Goal: Information Seeking & Learning: Learn about a topic

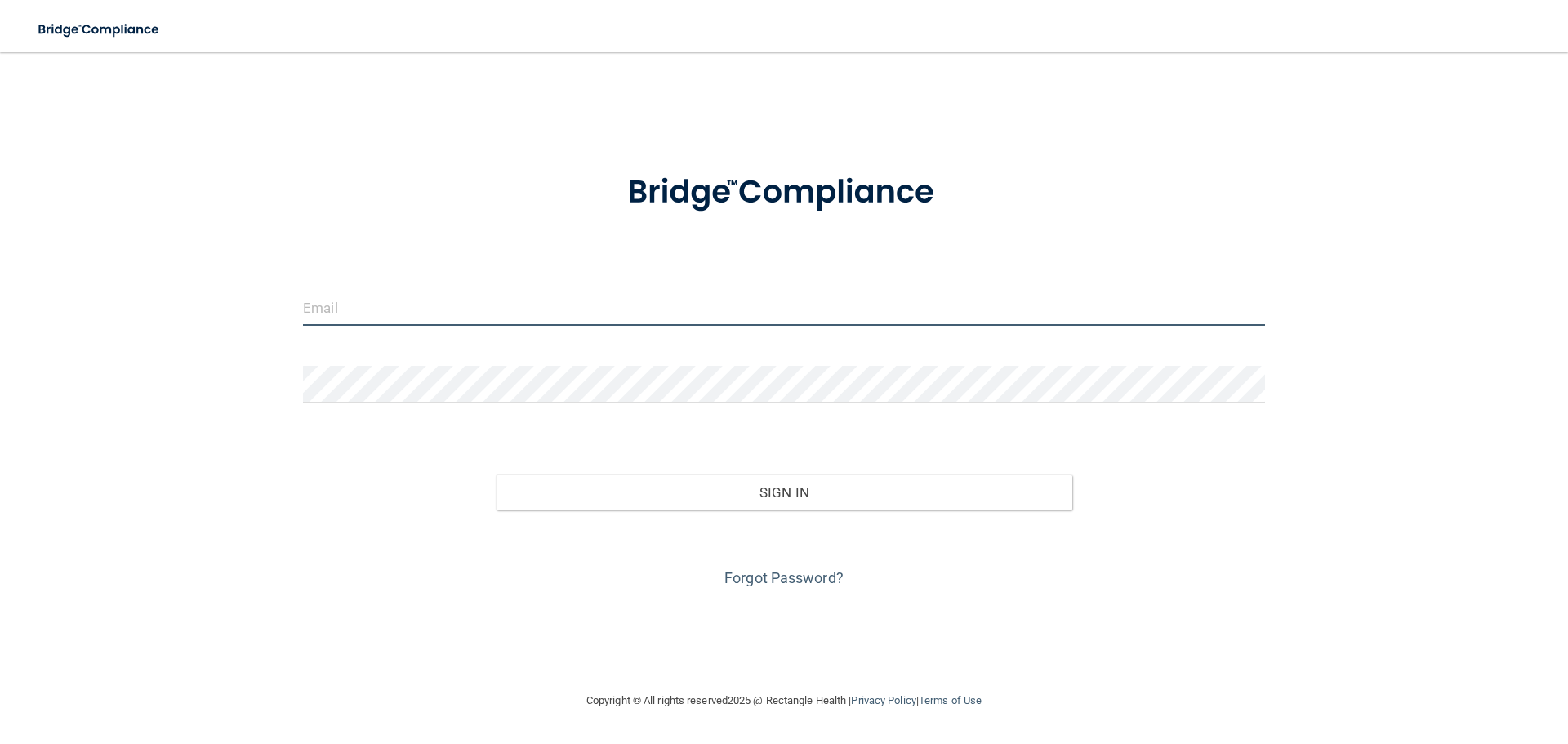
type input "phopper0809@gmail.com"
click at [487, 317] on input "phopper0809@gmail.com" at bounding box center [784, 307] width 962 height 37
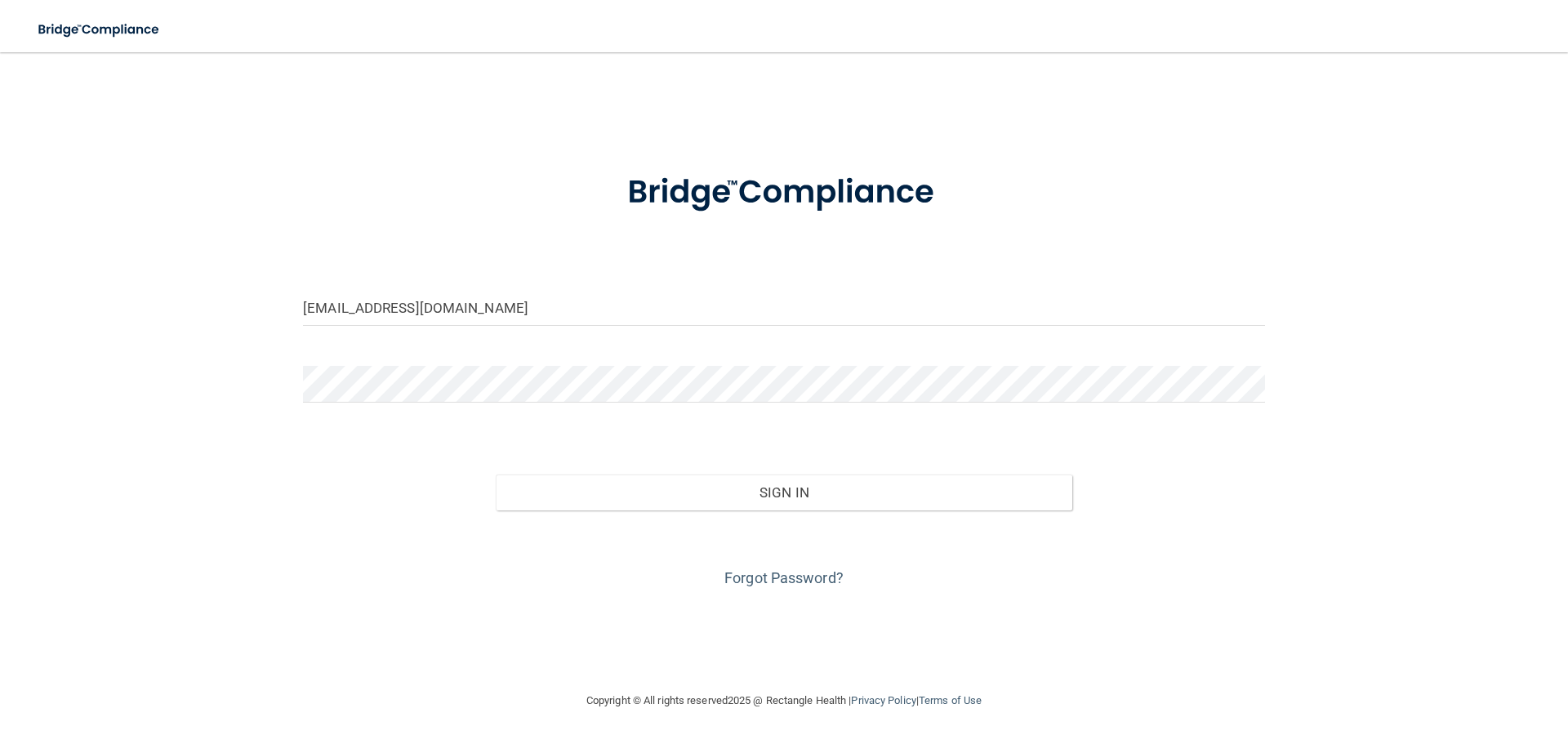
click at [1052, 442] on div "Sign In" at bounding box center [784, 476] width 987 height 68
drag, startPoint x: 624, startPoint y: 319, endPoint x: 265, endPoint y: 346, distance: 360.0
click at [265, 346] on div "phopper0809@gmail.com Invalid email/password. You don't have permission to acce…" at bounding box center [784, 371] width 1503 height 606
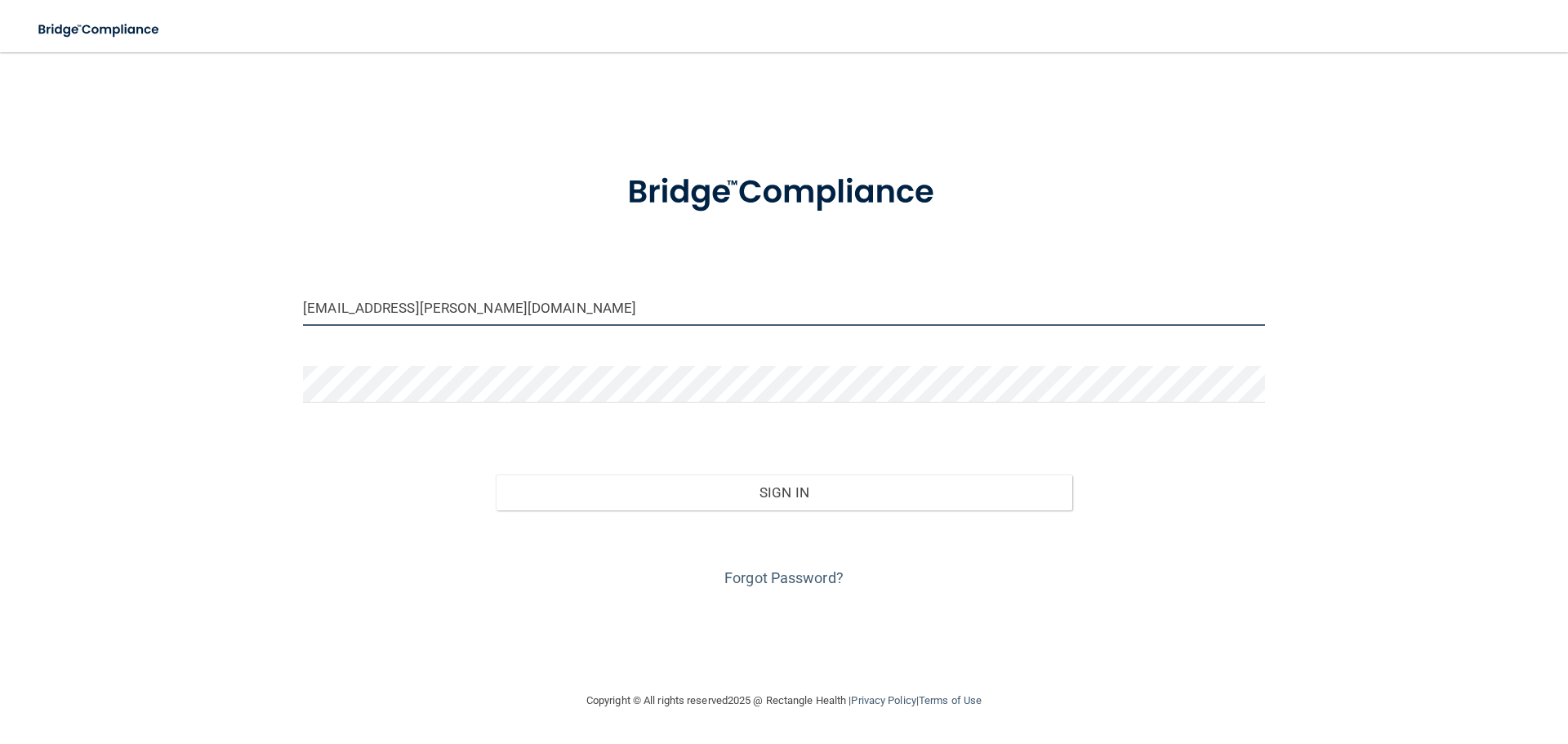
type input "[EMAIL_ADDRESS][PERSON_NAME][DOMAIN_NAME]"
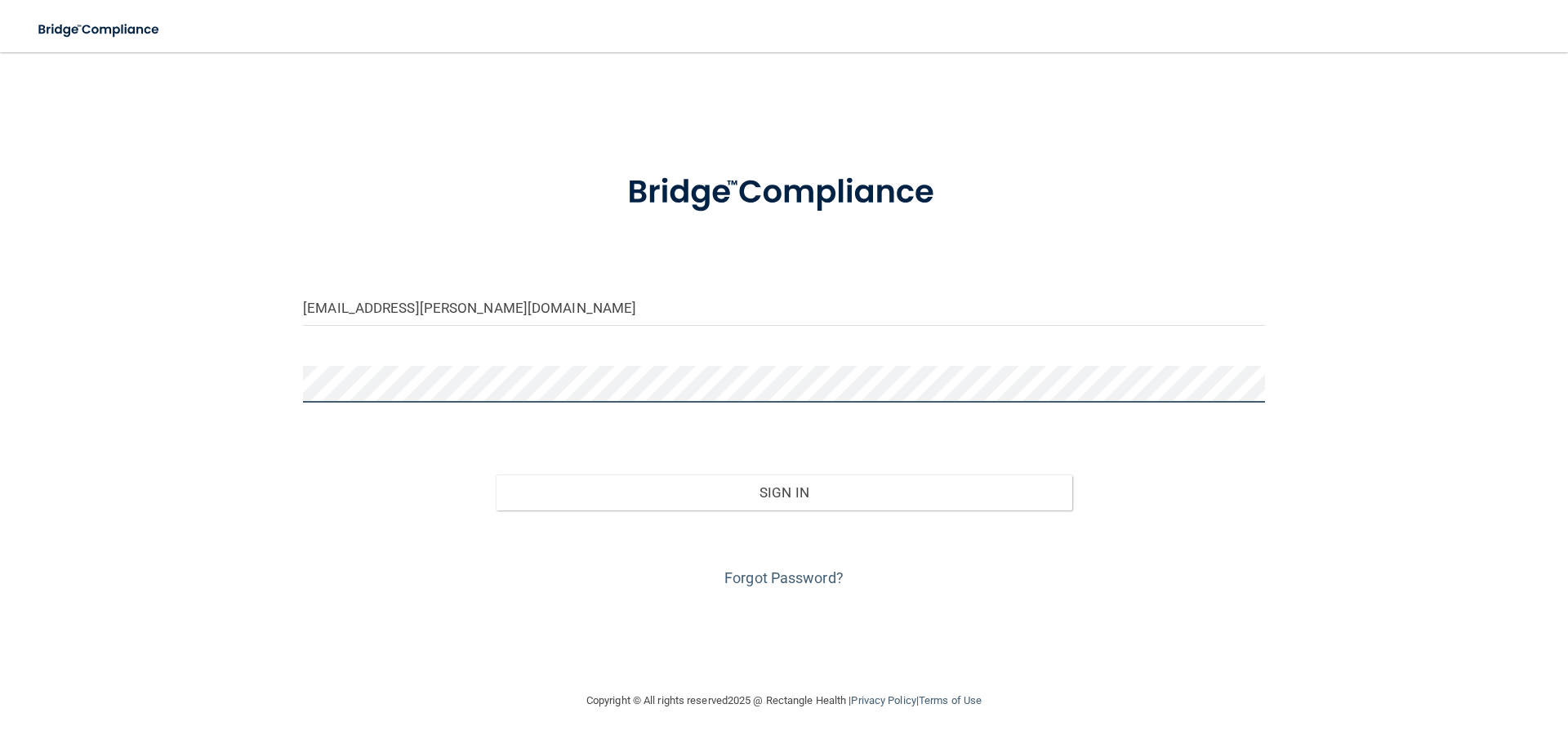
click at [224, 393] on div "kelsi.doane@gmail.com Invalid email/password. You don't have permission to acce…" at bounding box center [784, 371] width 1503 height 606
click at [496, 475] on button "Sign In" at bounding box center [784, 493] width 578 height 36
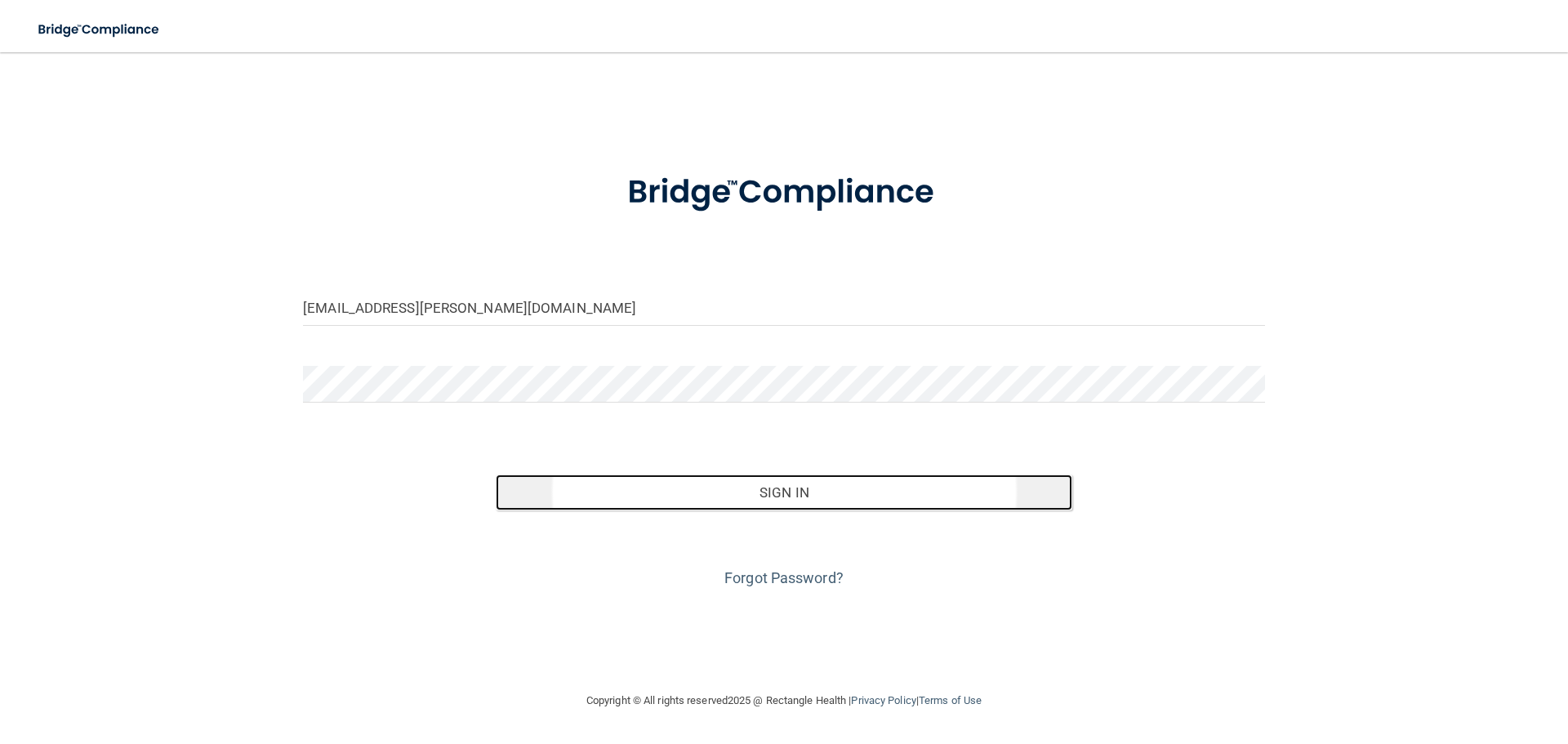
click at [709, 486] on button "Sign In" at bounding box center [784, 493] width 578 height 36
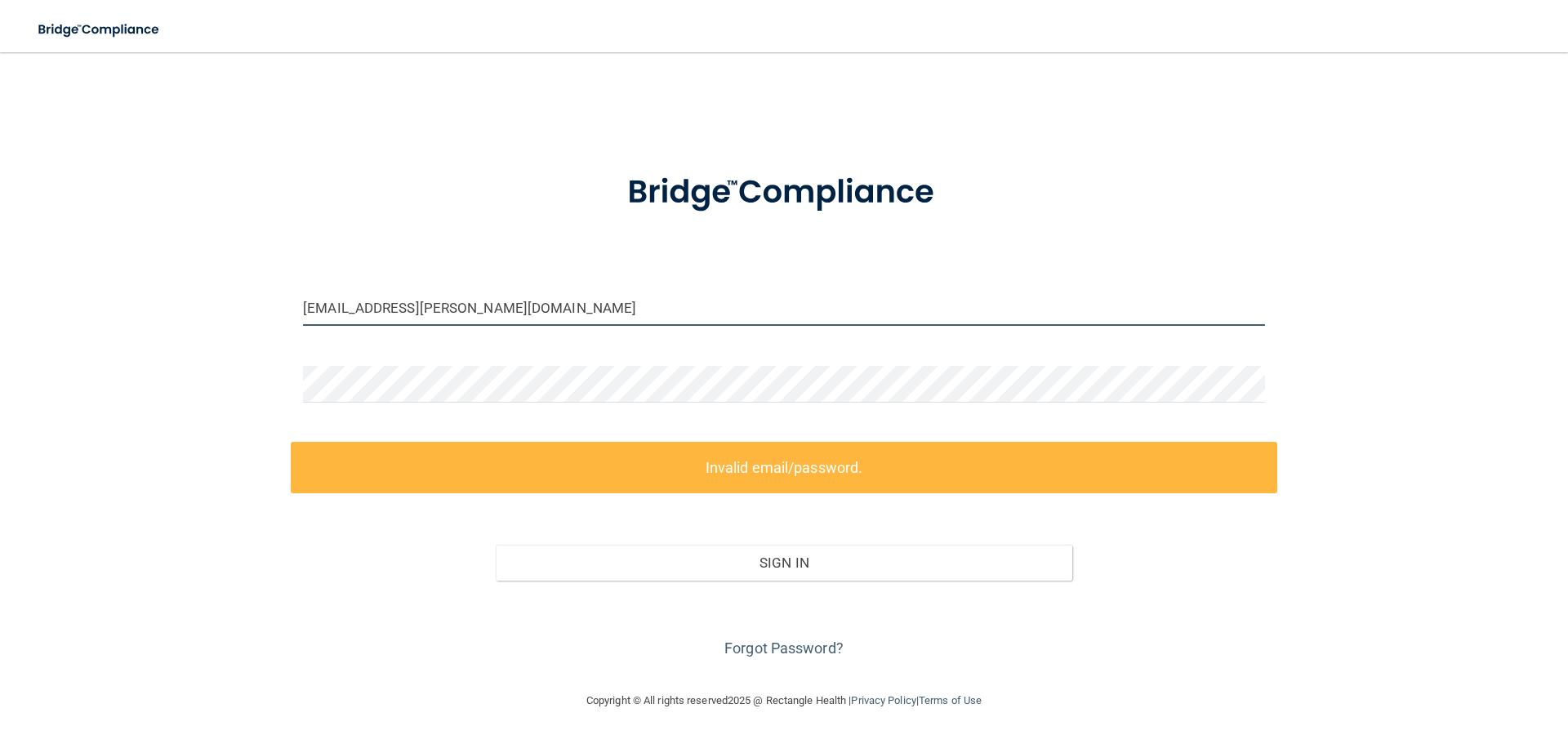
drag, startPoint x: 486, startPoint y: 302, endPoint x: 47, endPoint y: 309, distance: 439.1
click at [72, 309] on div "kelsi.doane@gmail.com Invalid email/password. You don't have permission to acce…" at bounding box center [784, 371] width 1503 height 606
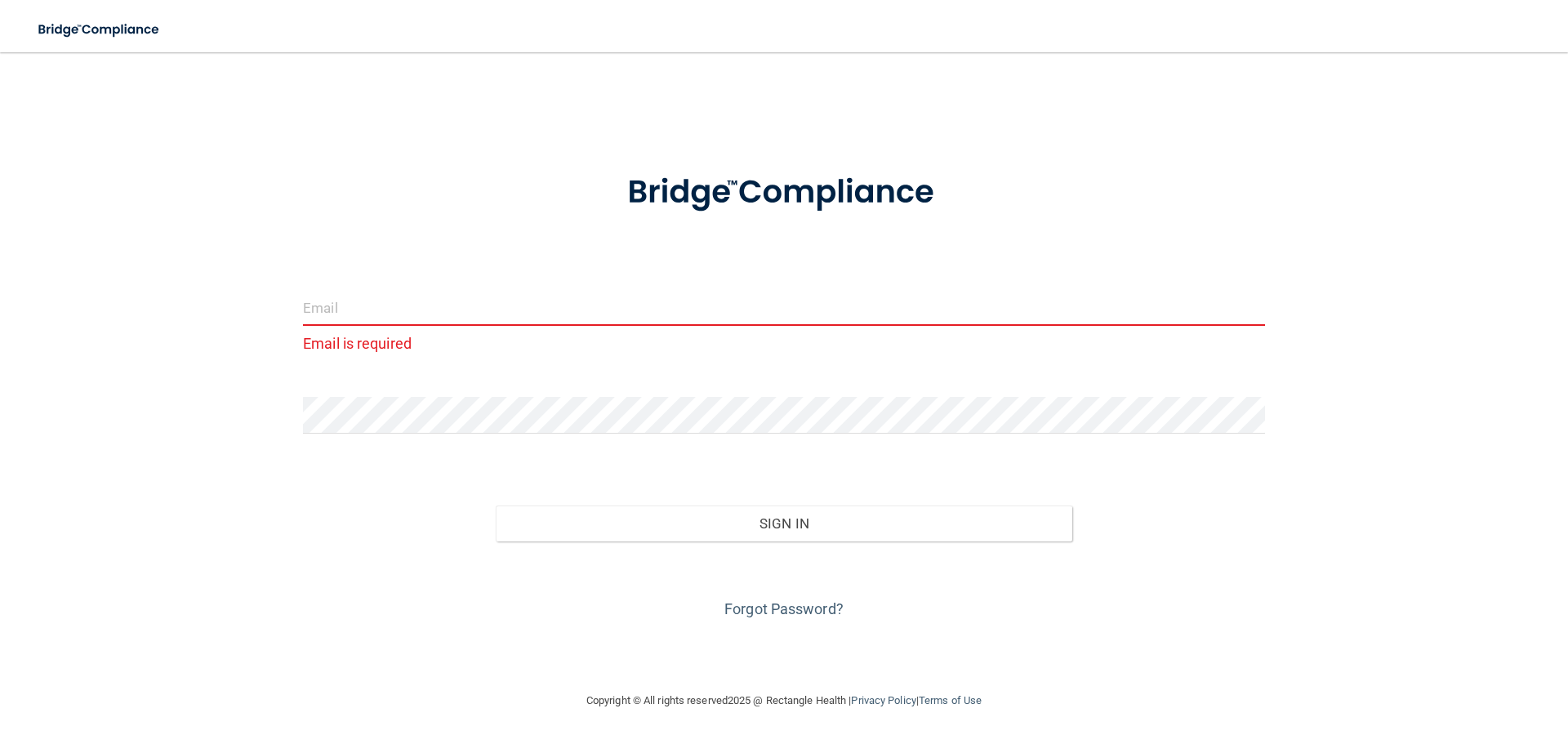
type input "phopper0809@gmail.com"
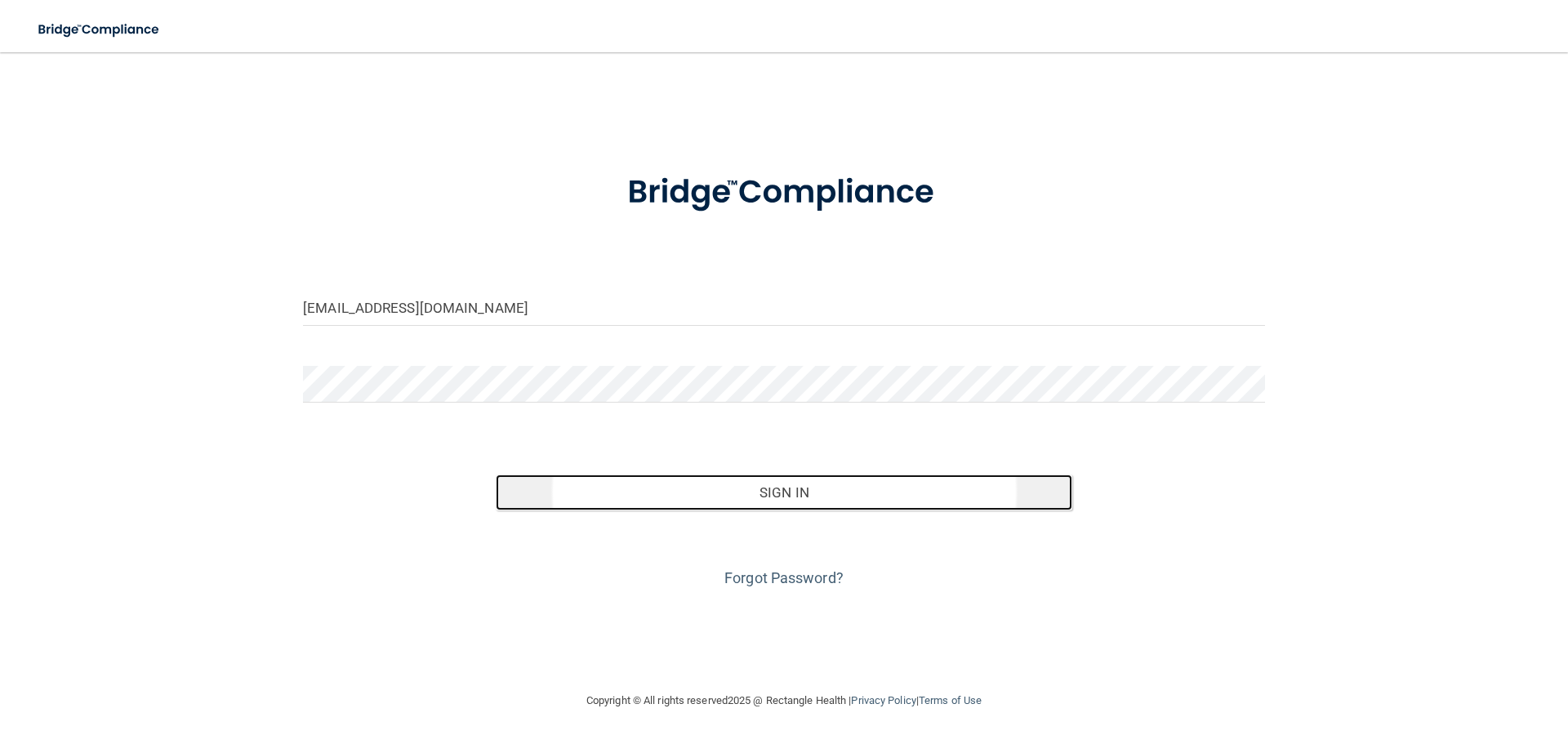
click at [831, 505] on button "Sign In" at bounding box center [784, 493] width 578 height 36
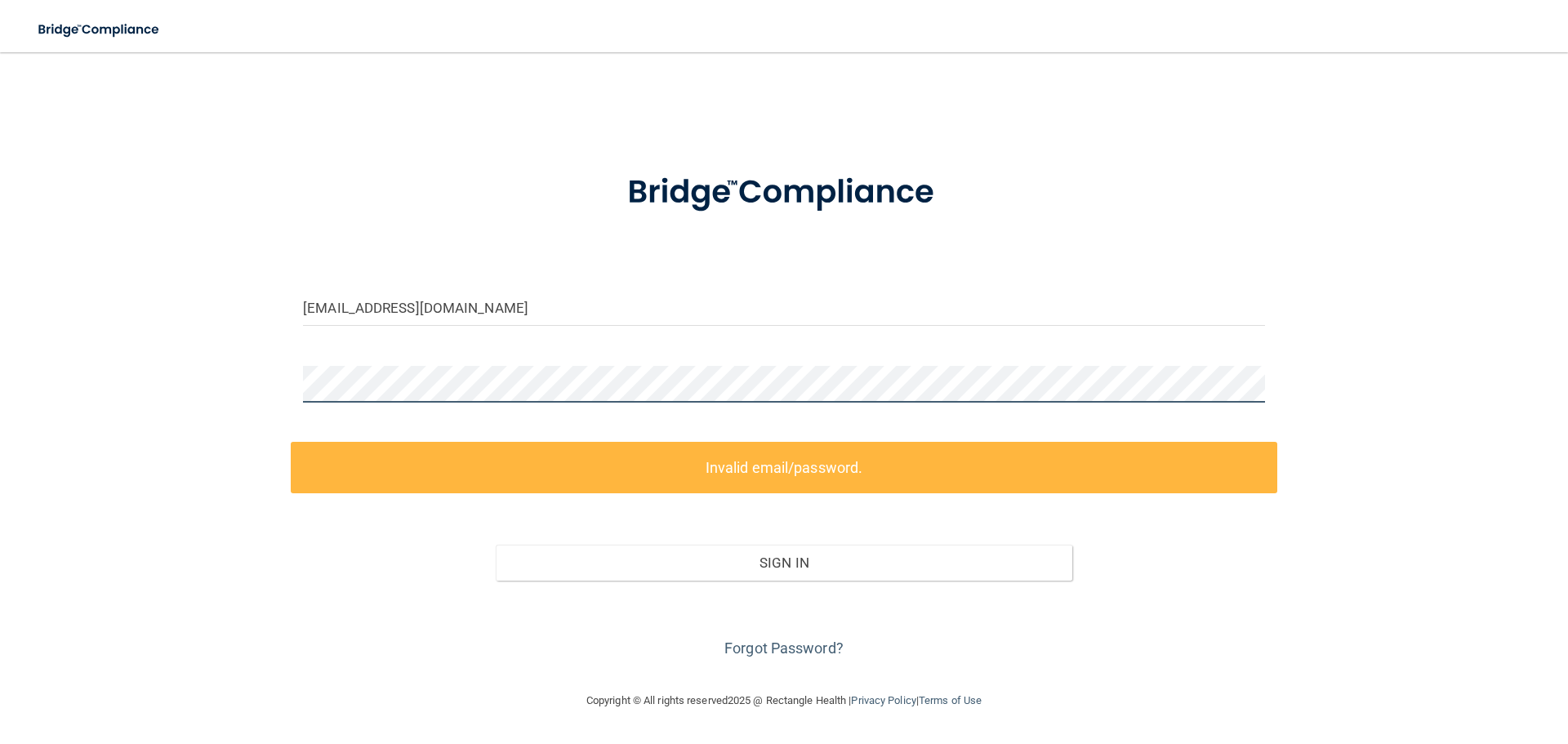
click at [227, 382] on div "phopper0809@gmail.com Invalid email/password. You don't have permission to acce…" at bounding box center [784, 371] width 1503 height 606
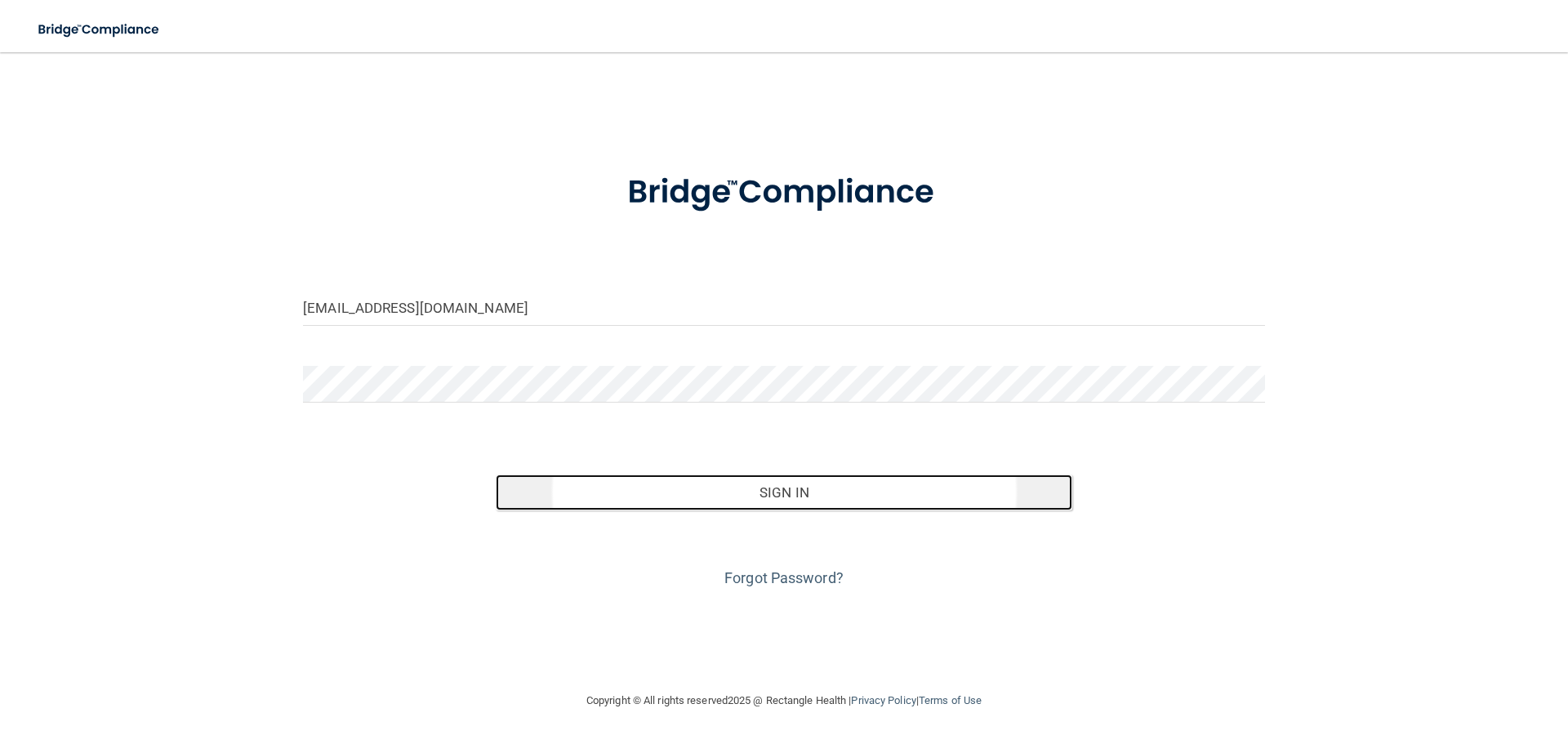
click at [742, 501] on button "Sign In" at bounding box center [784, 493] width 578 height 36
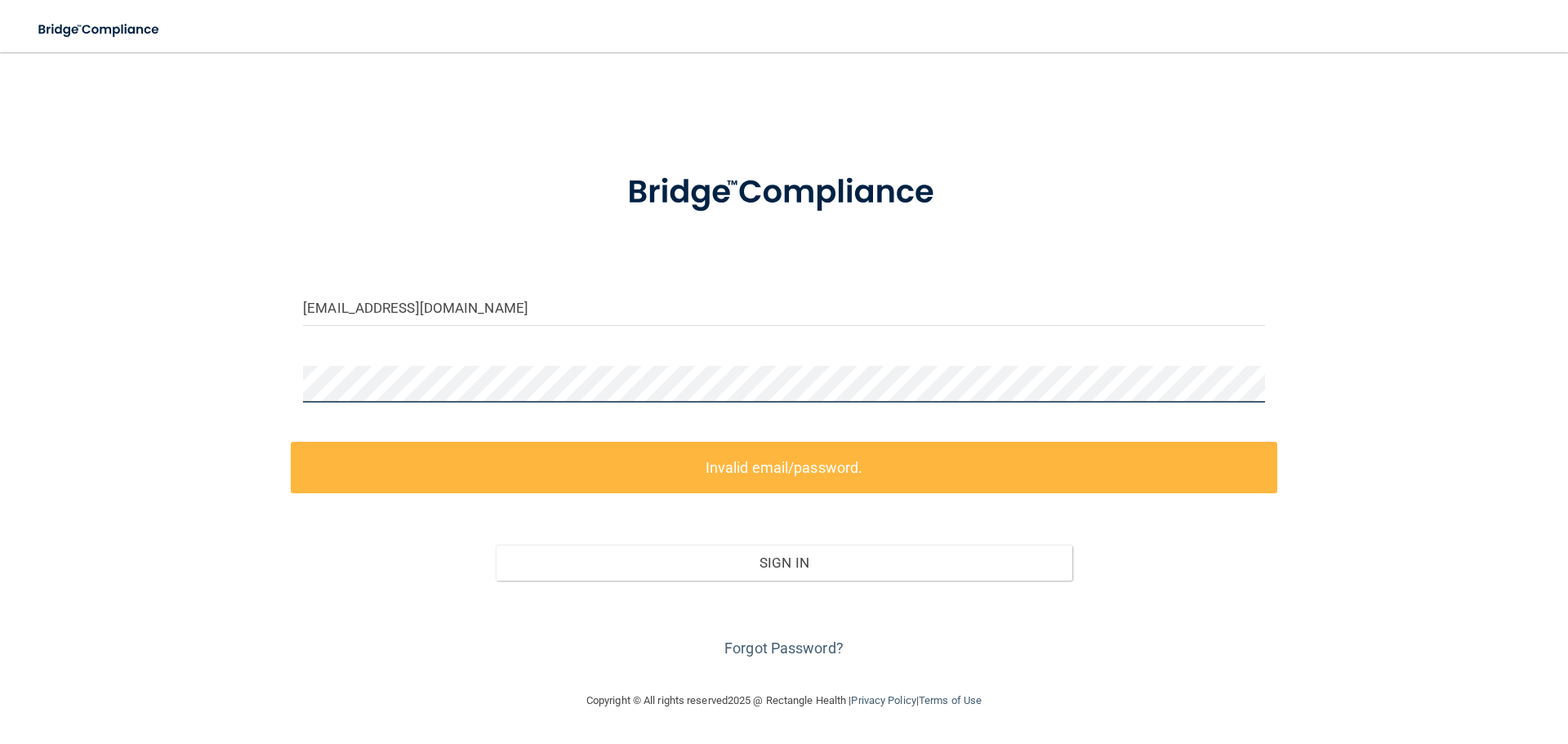
click at [114, 405] on div "phopper0809@gmail.com Invalid email/password. You don't have permission to acce…" at bounding box center [784, 371] width 1503 height 606
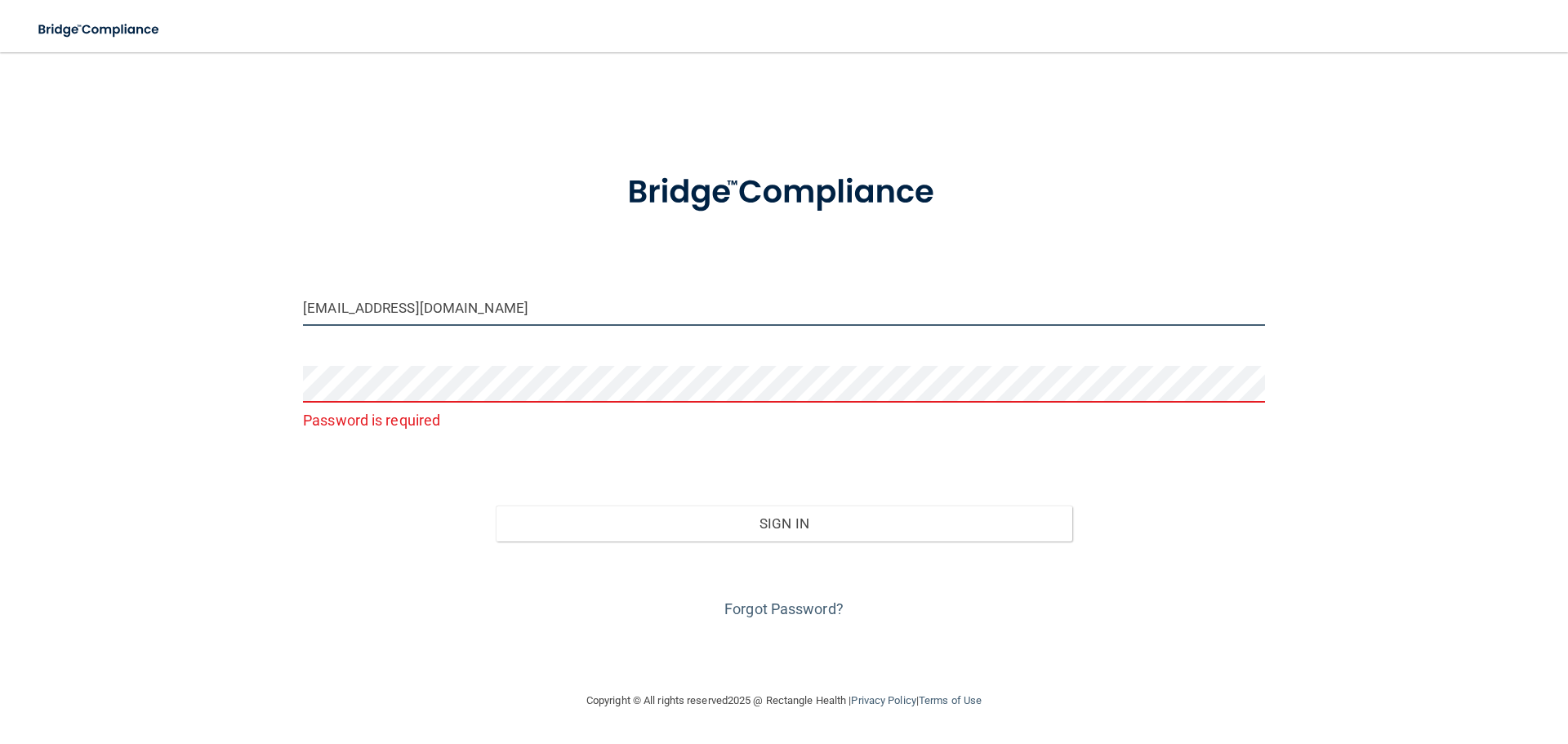
drag, startPoint x: 562, startPoint y: 312, endPoint x: 0, endPoint y: 356, distance: 563.7
click at [66, 353] on div "phopper0809@gmail.com Password is required Invalid email/password. You don't ha…" at bounding box center [784, 371] width 1503 height 606
type input "[EMAIL_ADDRESS][PERSON_NAME][DOMAIN_NAME]"
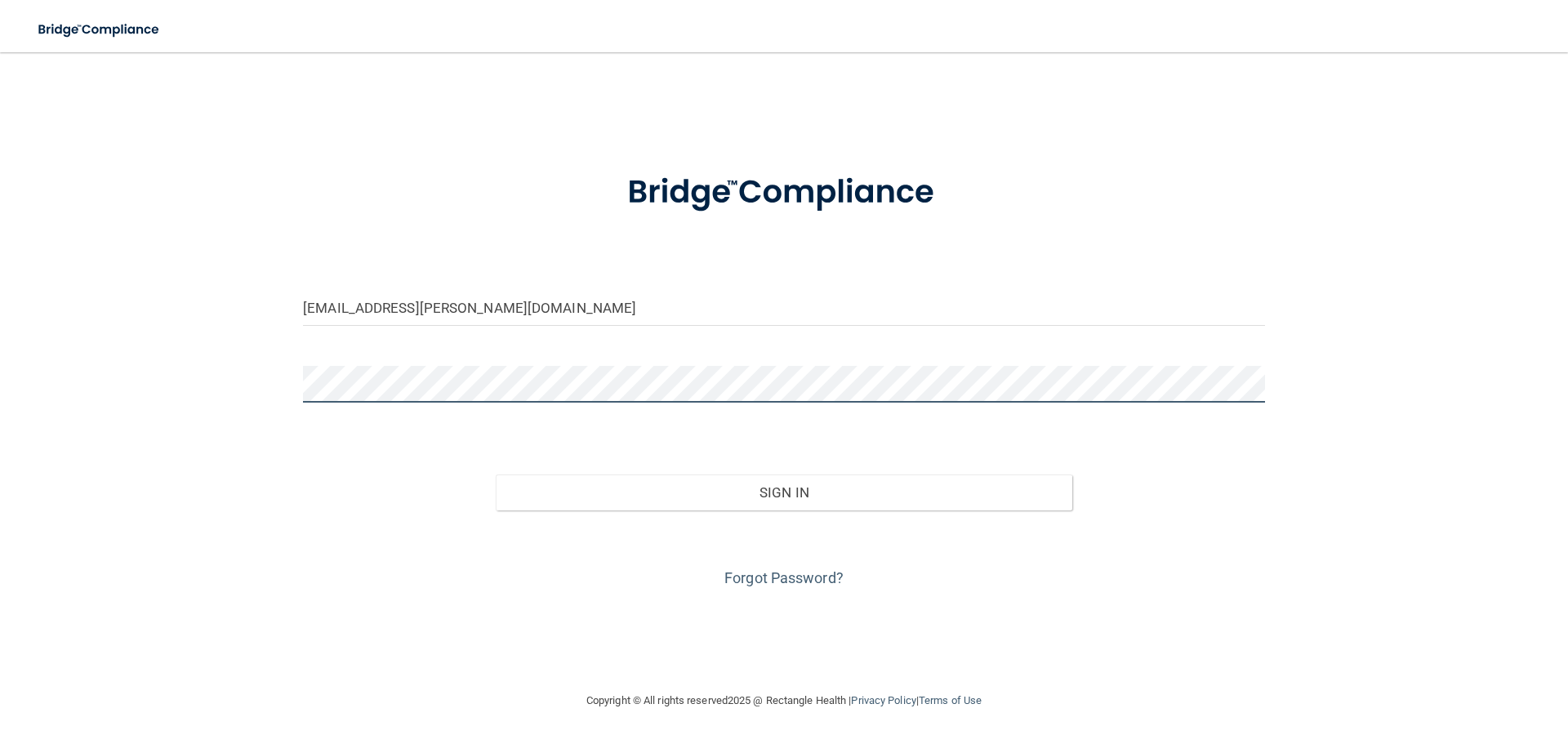
click at [496, 475] on button "Sign In" at bounding box center [784, 493] width 578 height 36
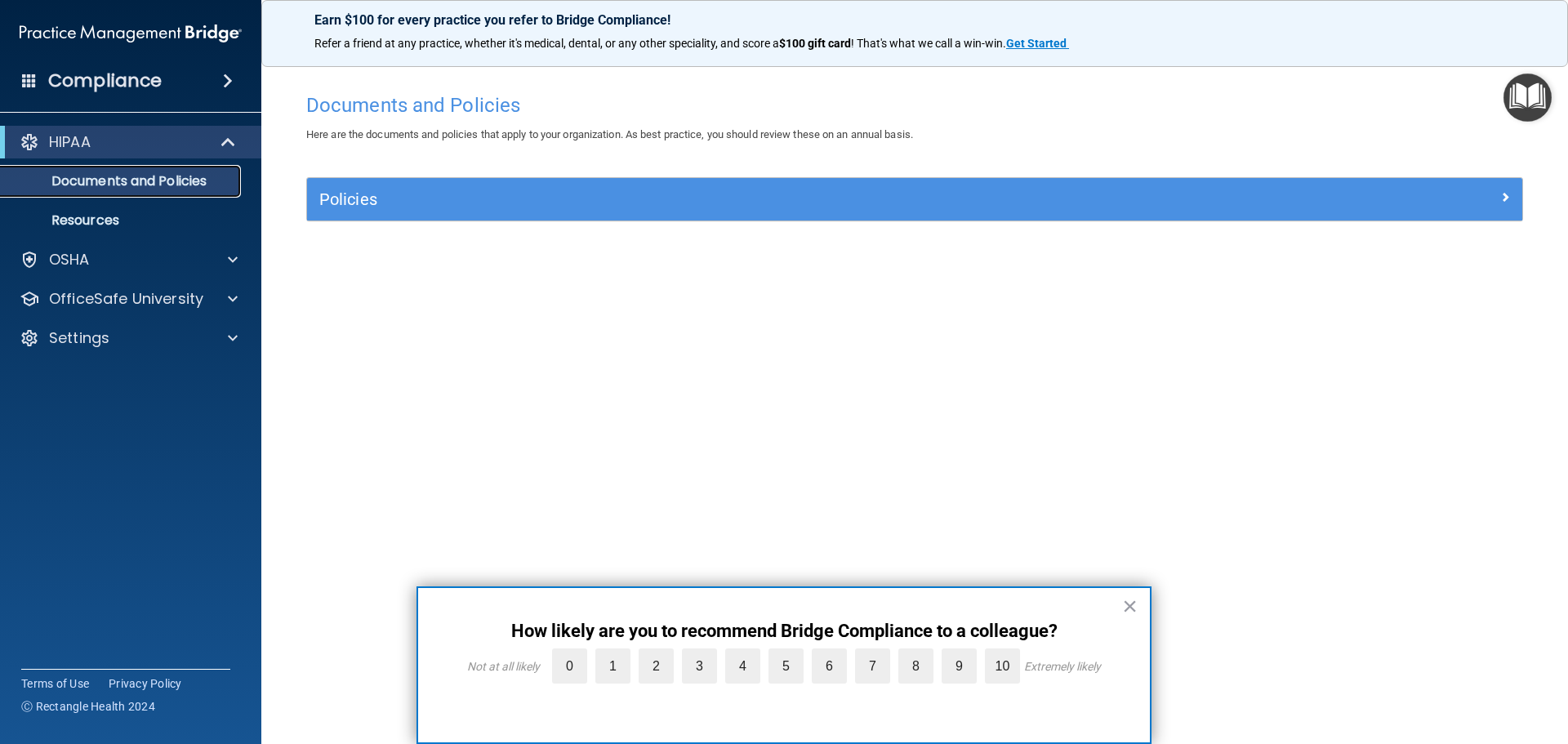
click at [179, 177] on p "Documents and Policies" at bounding box center [122, 181] width 223 height 16
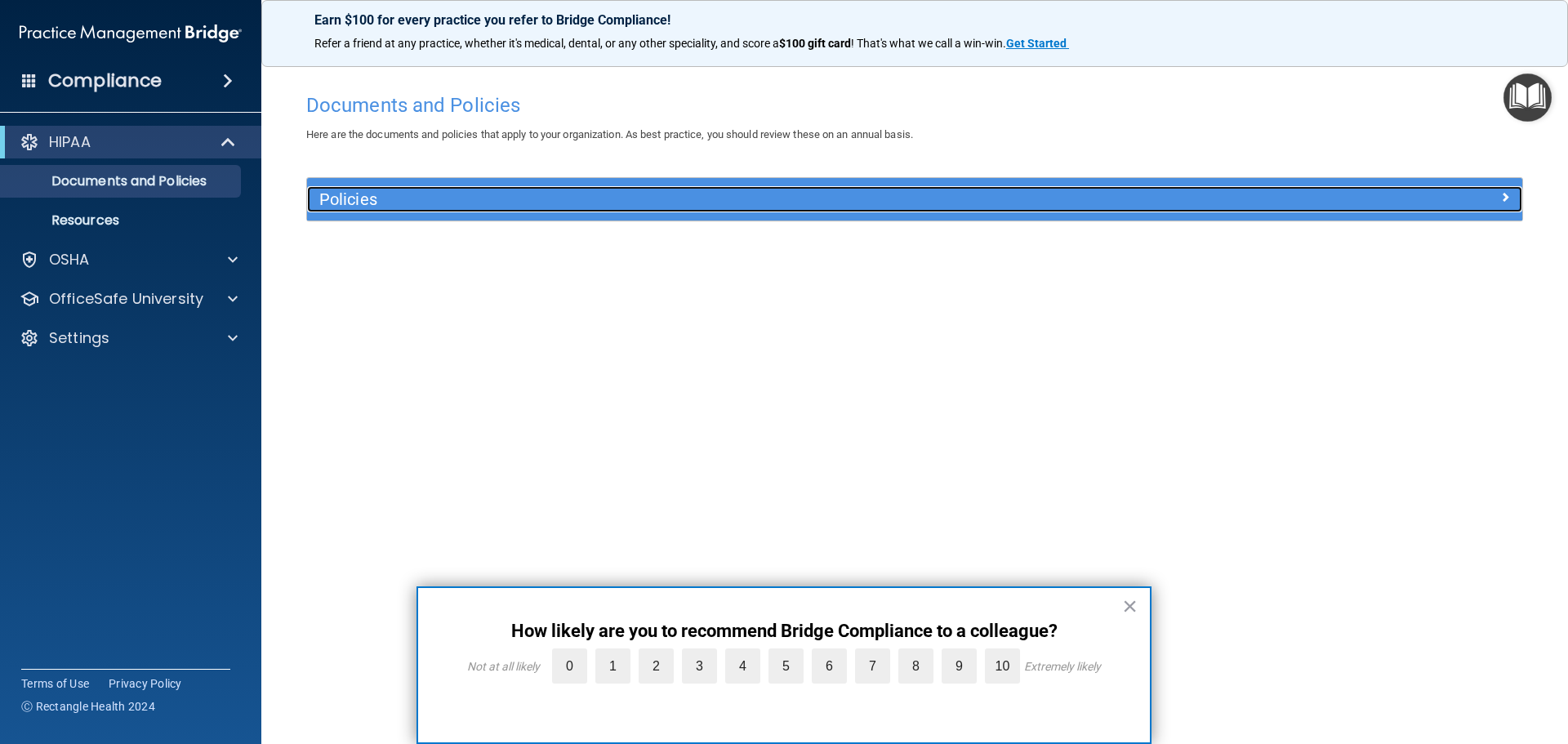
click at [408, 193] on h5 "Policies" at bounding box center [763, 199] width 887 height 18
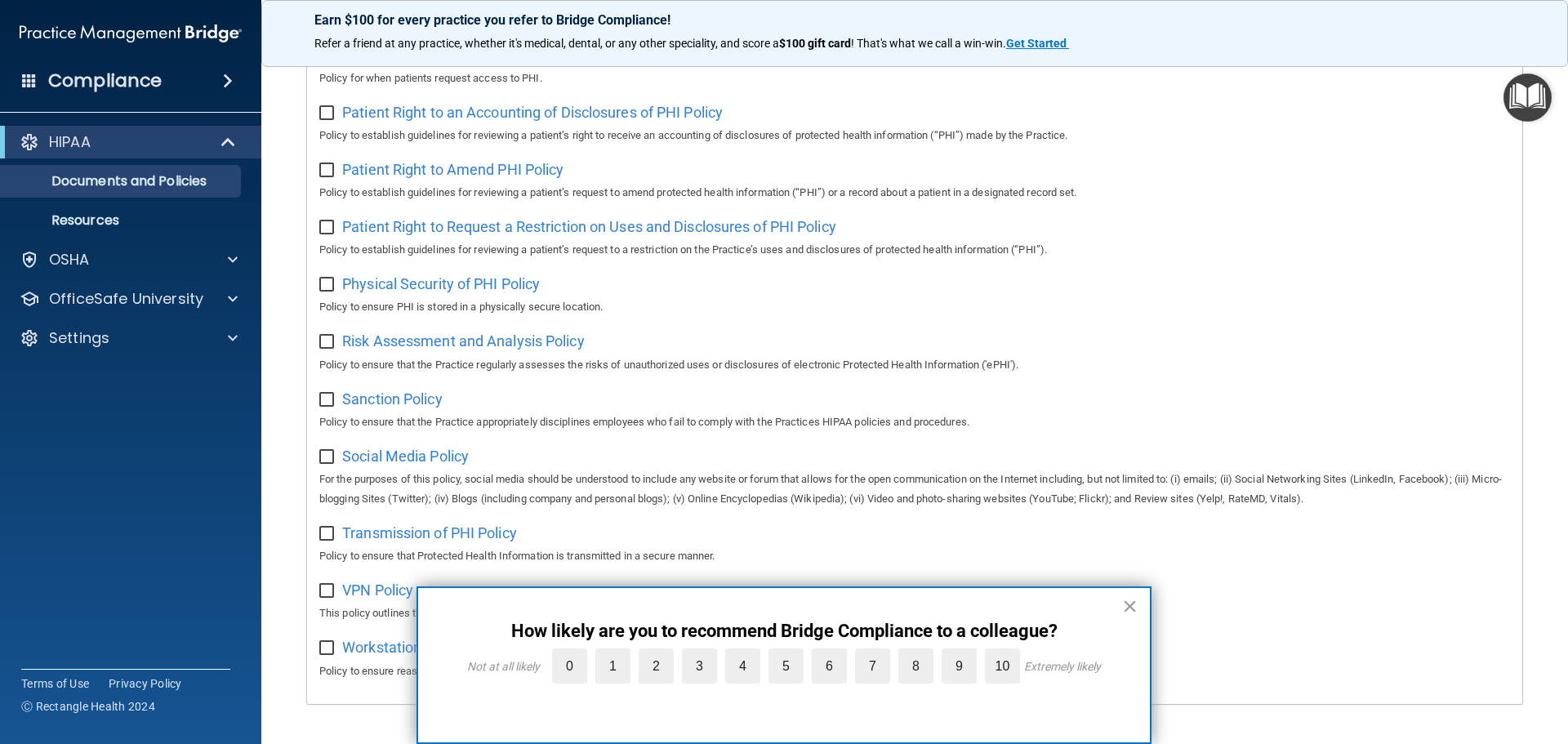
scroll to position [895, 0]
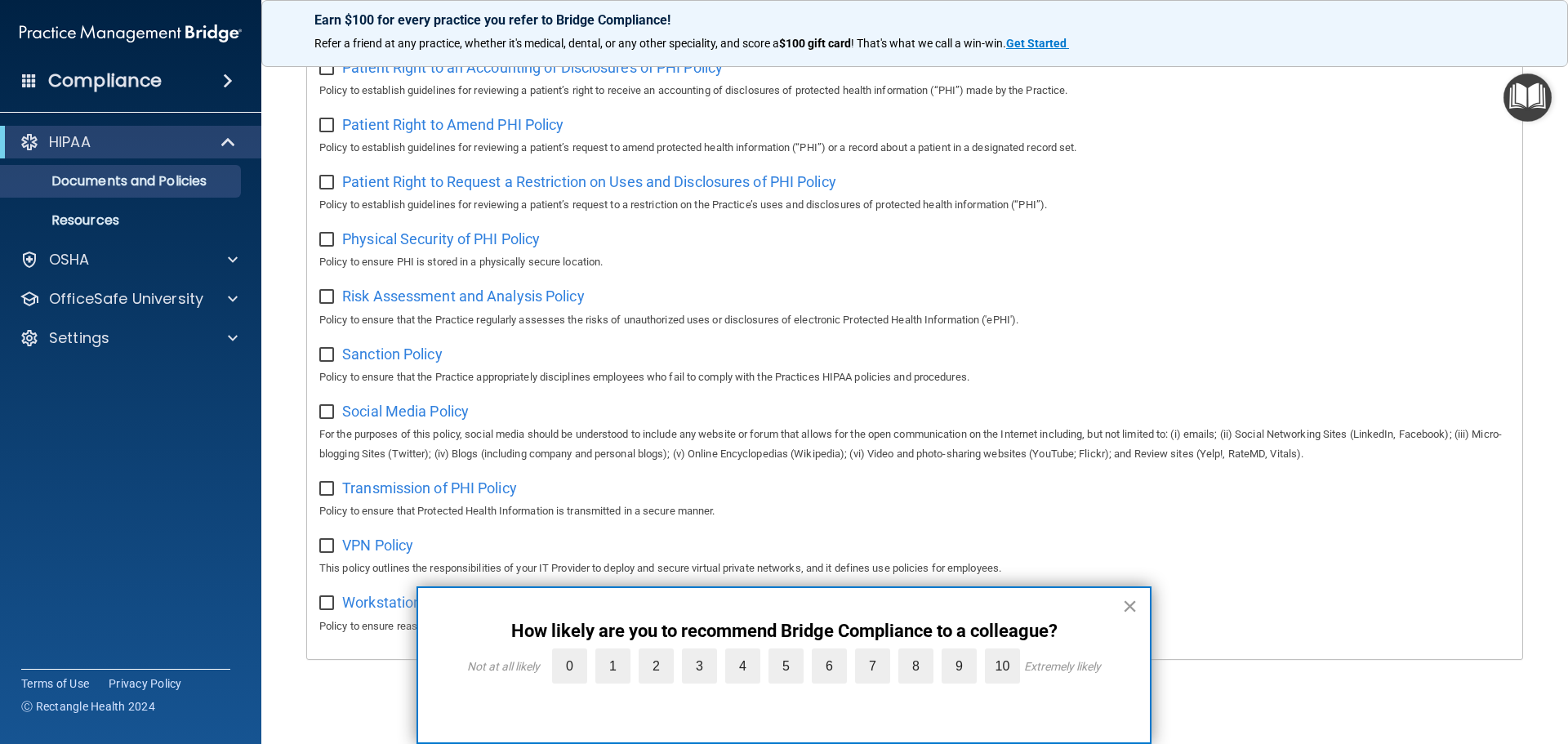
click at [1124, 609] on button "×" at bounding box center [1130, 607] width 16 height 26
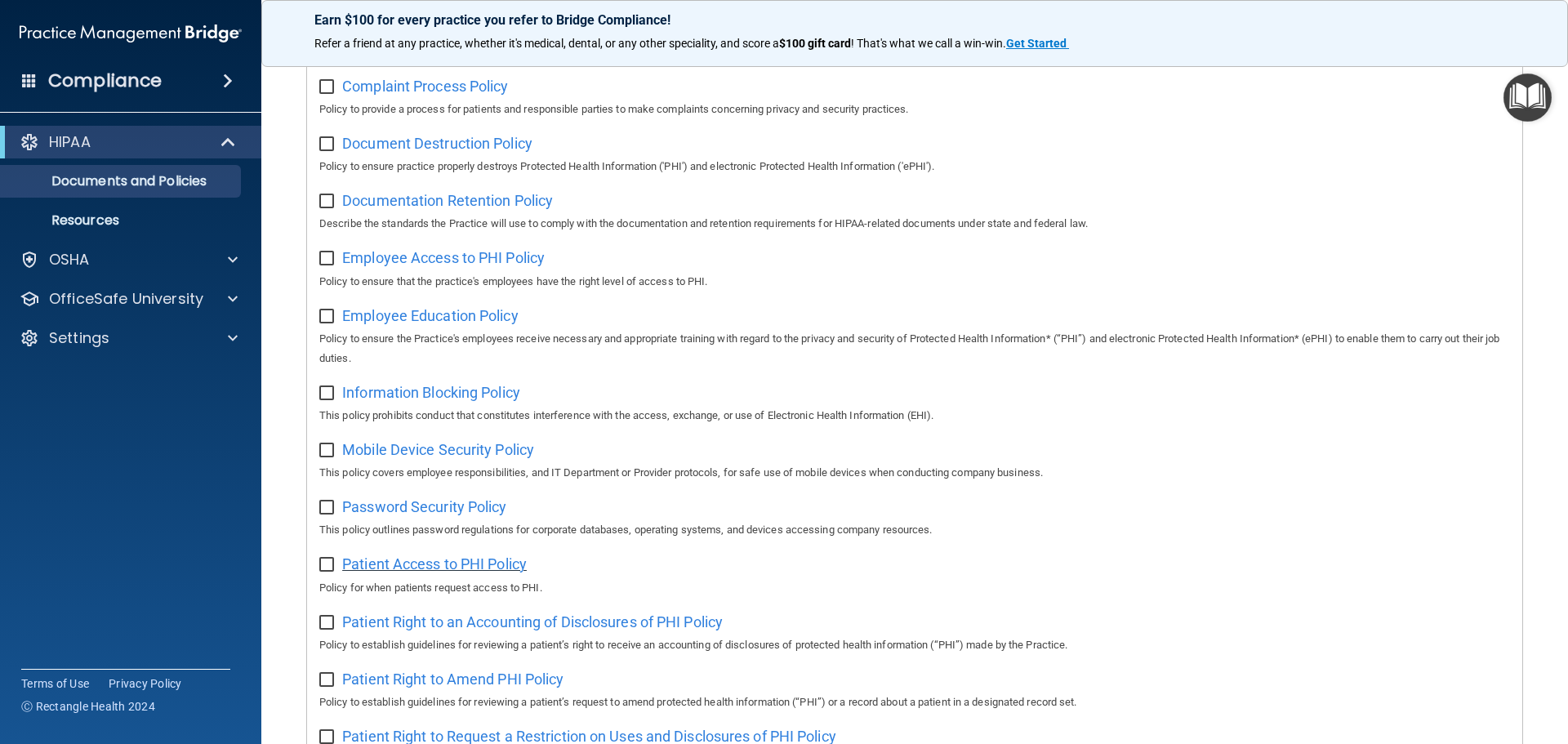
scroll to position [0, 0]
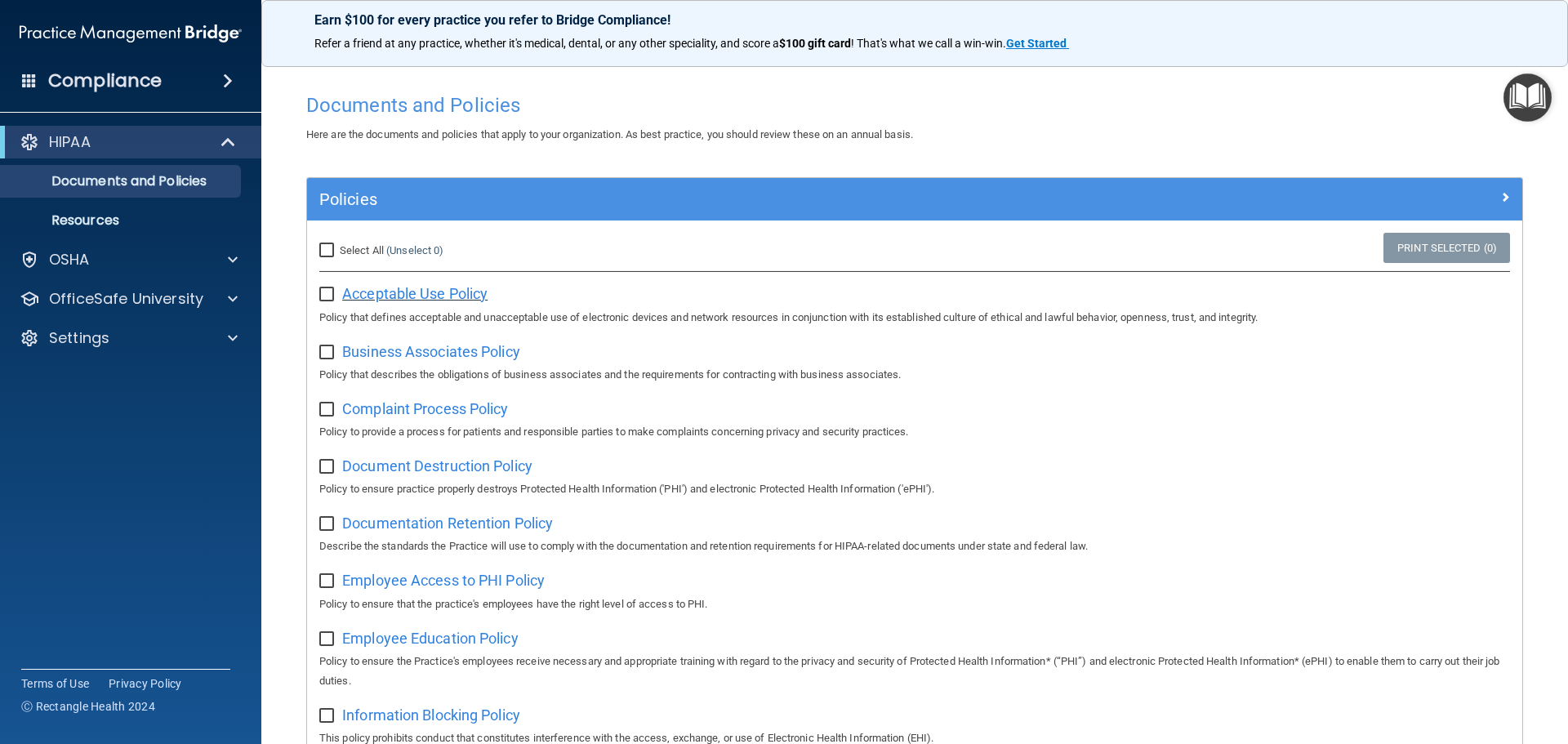
click at [392, 292] on span "Acceptable Use Policy" at bounding box center [415, 293] width 146 height 17
click at [116, 224] on p "Resources" at bounding box center [122, 221] width 223 height 16
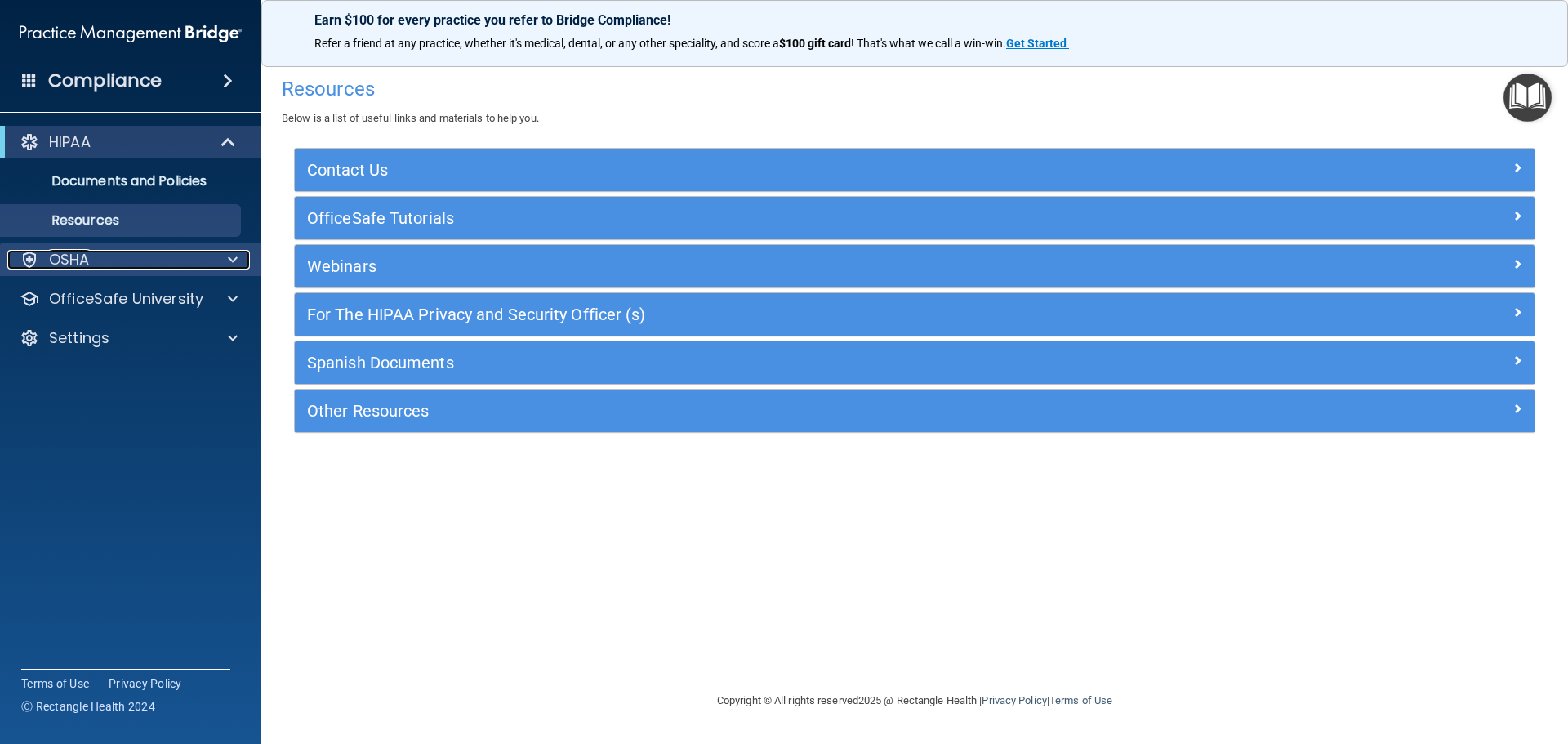
click at [156, 267] on div "OSHA" at bounding box center [109, 260] width 202 height 20
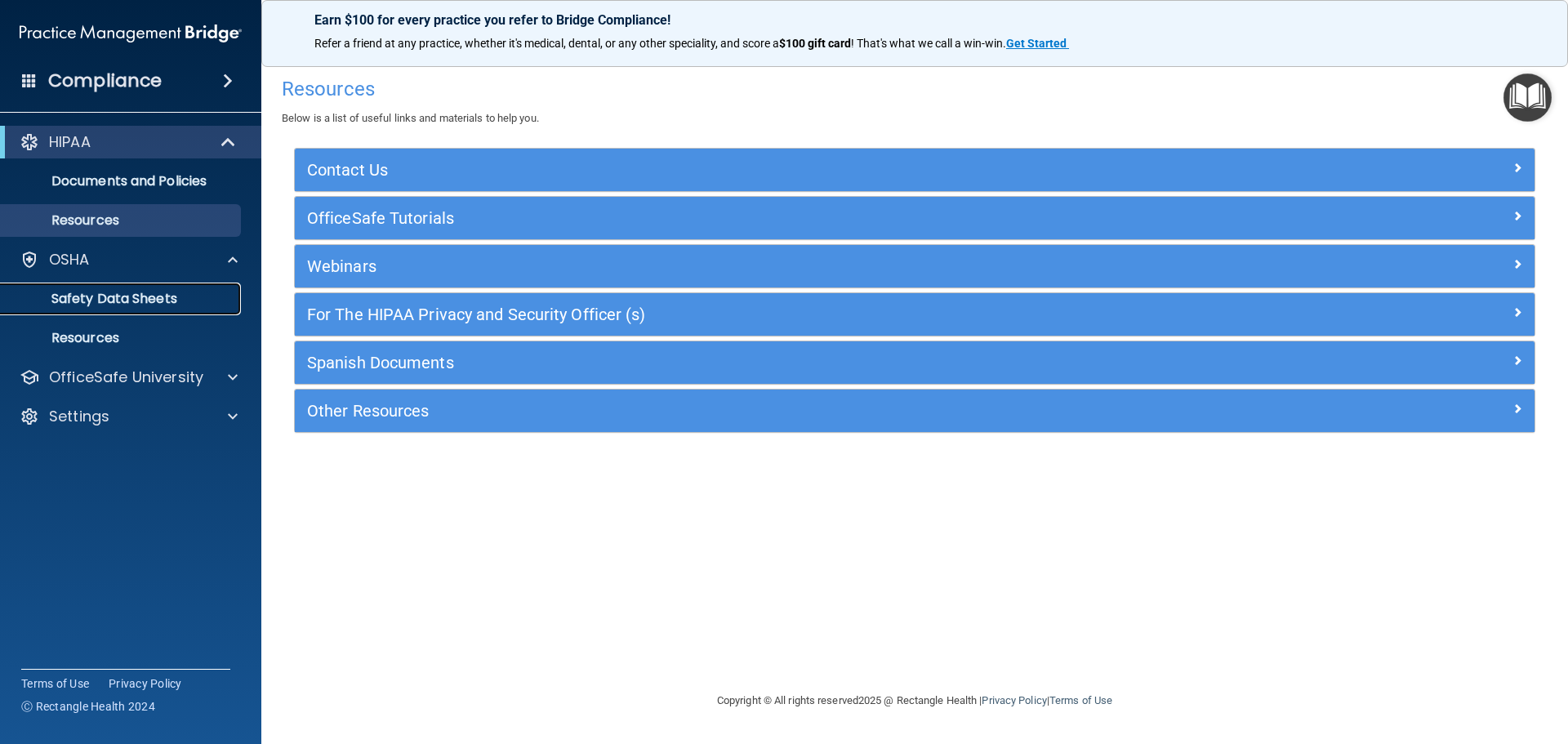
click at [145, 301] on p "Safety Data Sheets" at bounding box center [122, 299] width 223 height 16
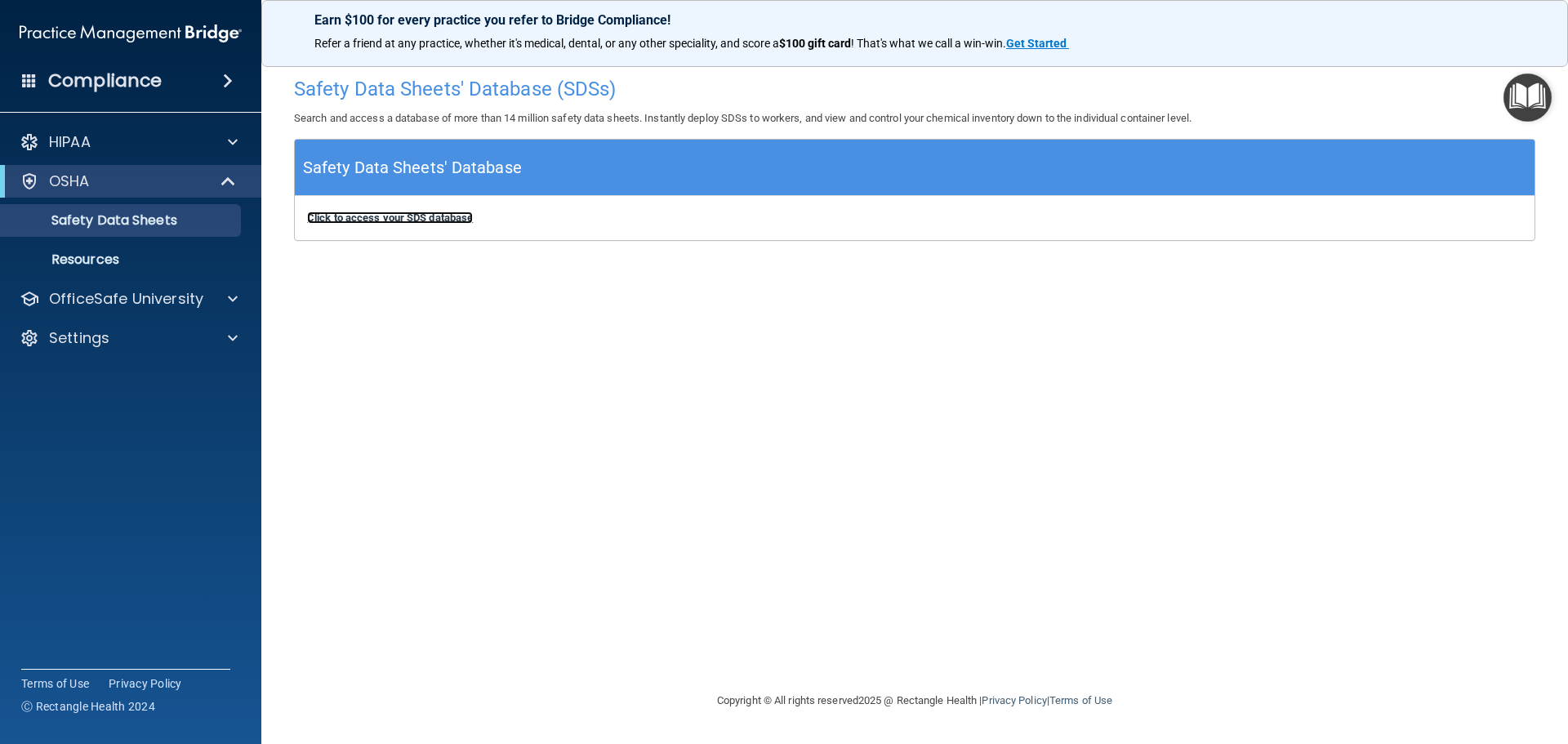
click at [394, 217] on b "Click to access your SDS database" at bounding box center [389, 217] width 165 height 12
click at [82, 263] on p "Resources" at bounding box center [122, 260] width 223 height 16
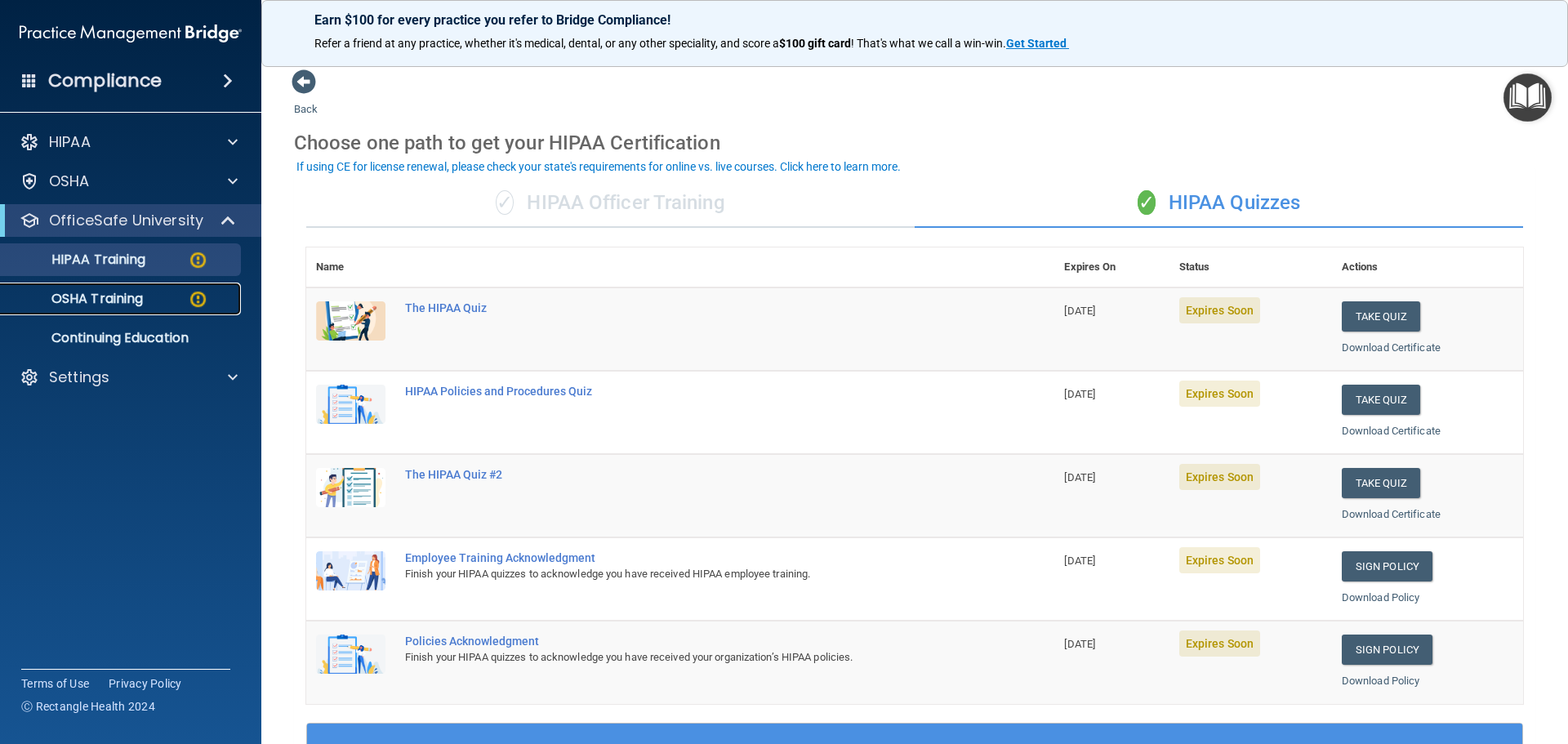
click at [132, 292] on p "OSHA Training" at bounding box center [77, 299] width 133 height 16
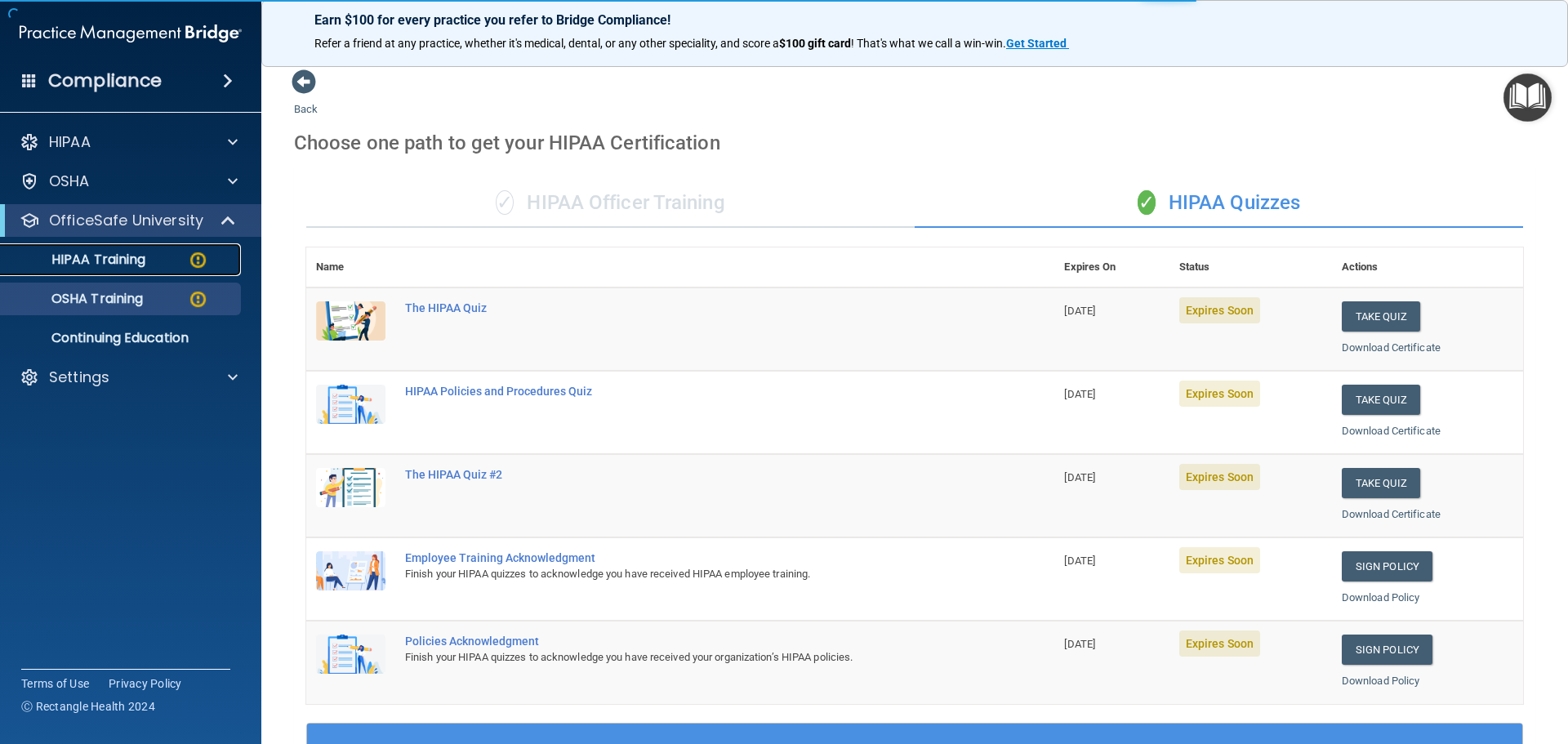
click at [120, 264] on p "HIPAA Training" at bounding box center [78, 260] width 135 height 16
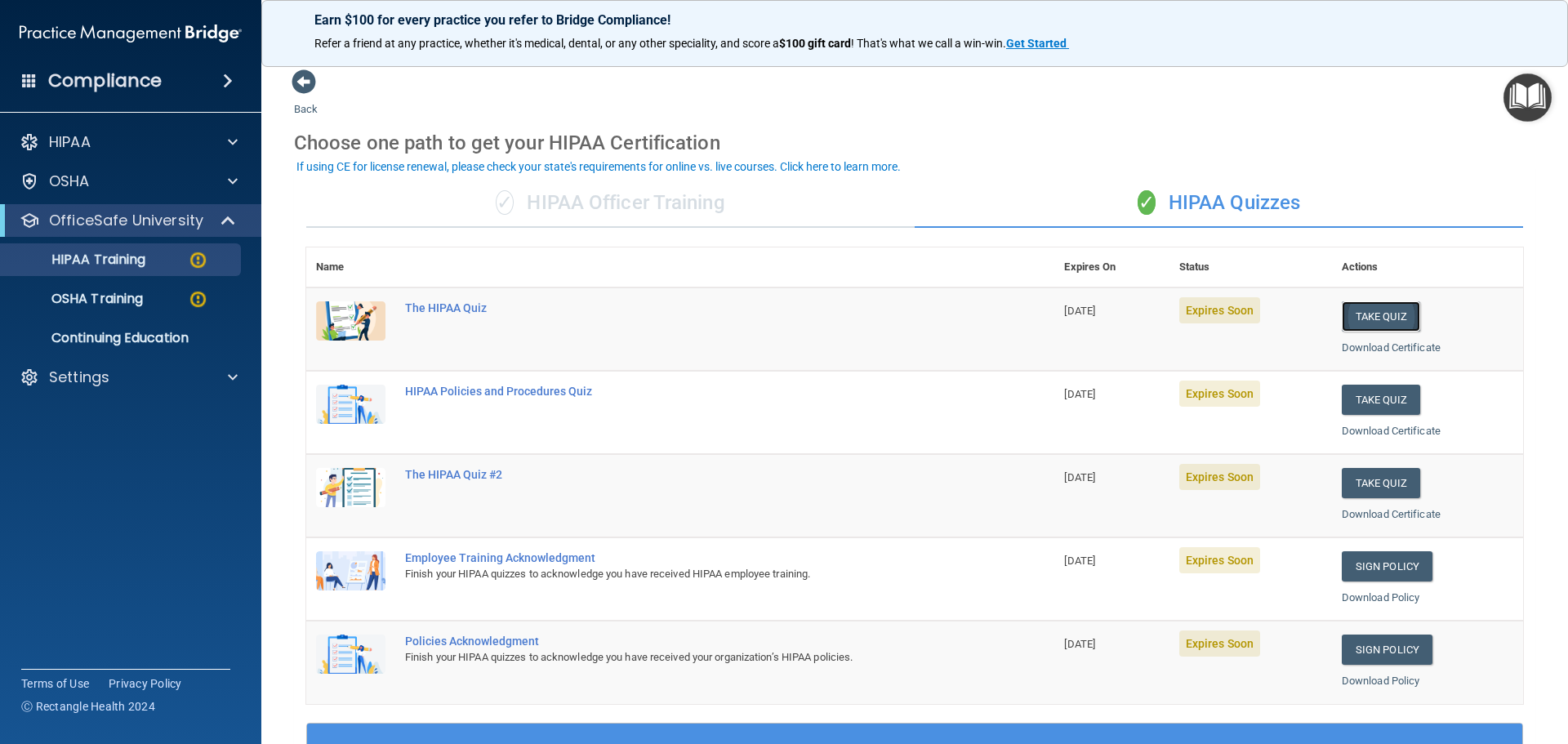
click at [1393, 311] on button "Take Quiz" at bounding box center [1381, 316] width 78 height 30
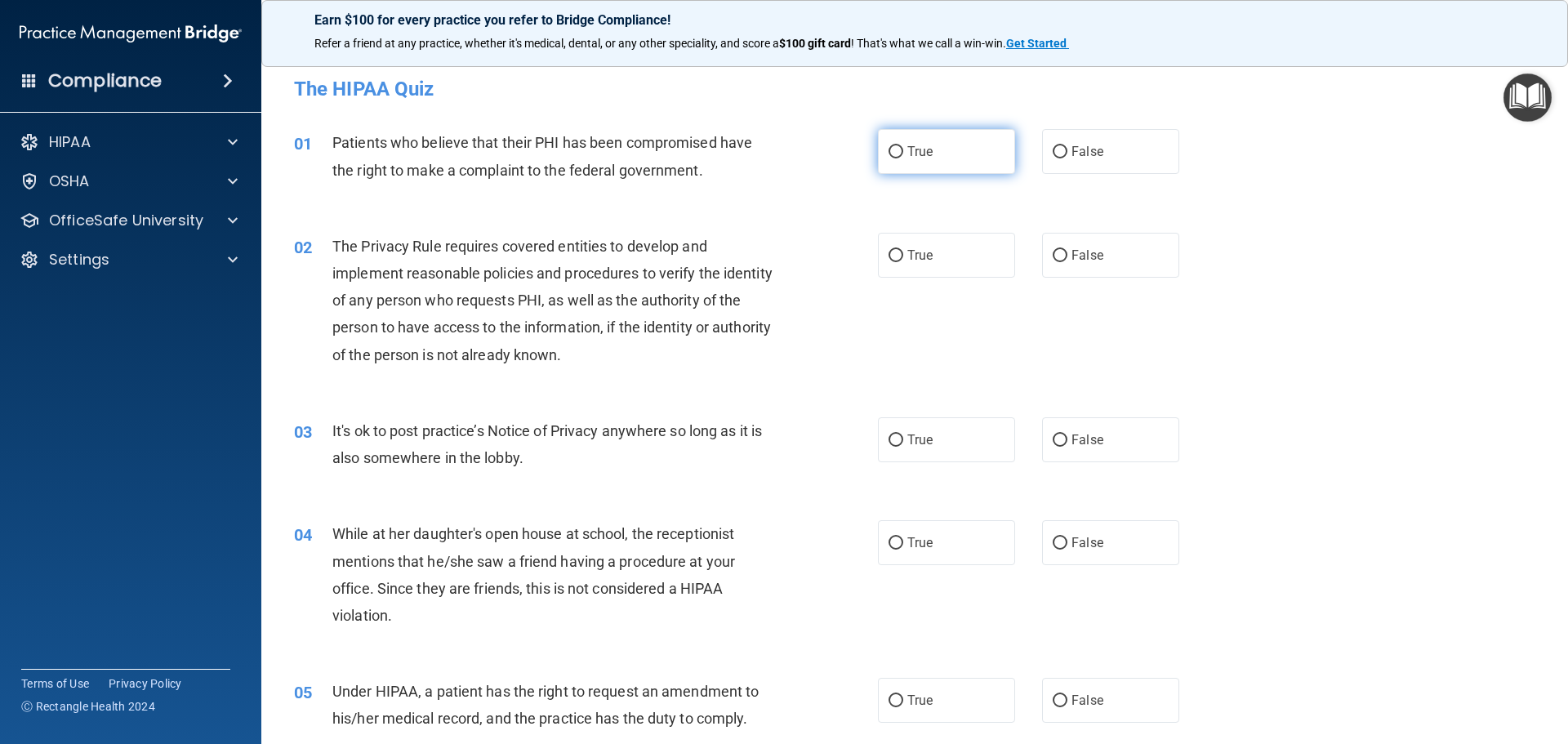
click at [916, 151] on span "True" at bounding box center [920, 151] width 26 height 16
click at [904, 151] on input "True" at bounding box center [896, 152] width 15 height 12
radio input "true"
click at [891, 250] on input "True" at bounding box center [896, 256] width 15 height 12
radio input "true"
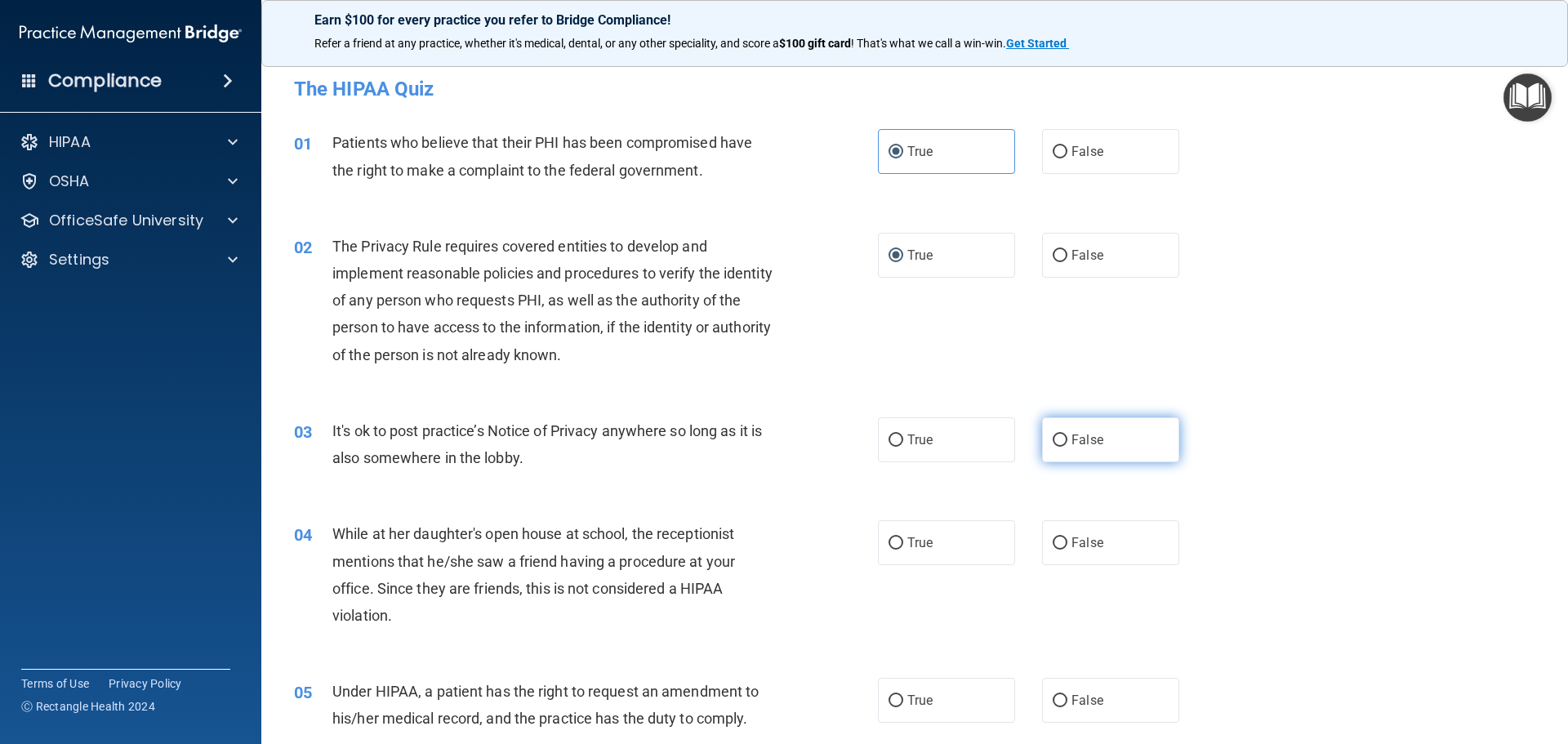
click at [1054, 442] on input "False" at bounding box center [1060, 440] width 15 height 12
radio input "true"
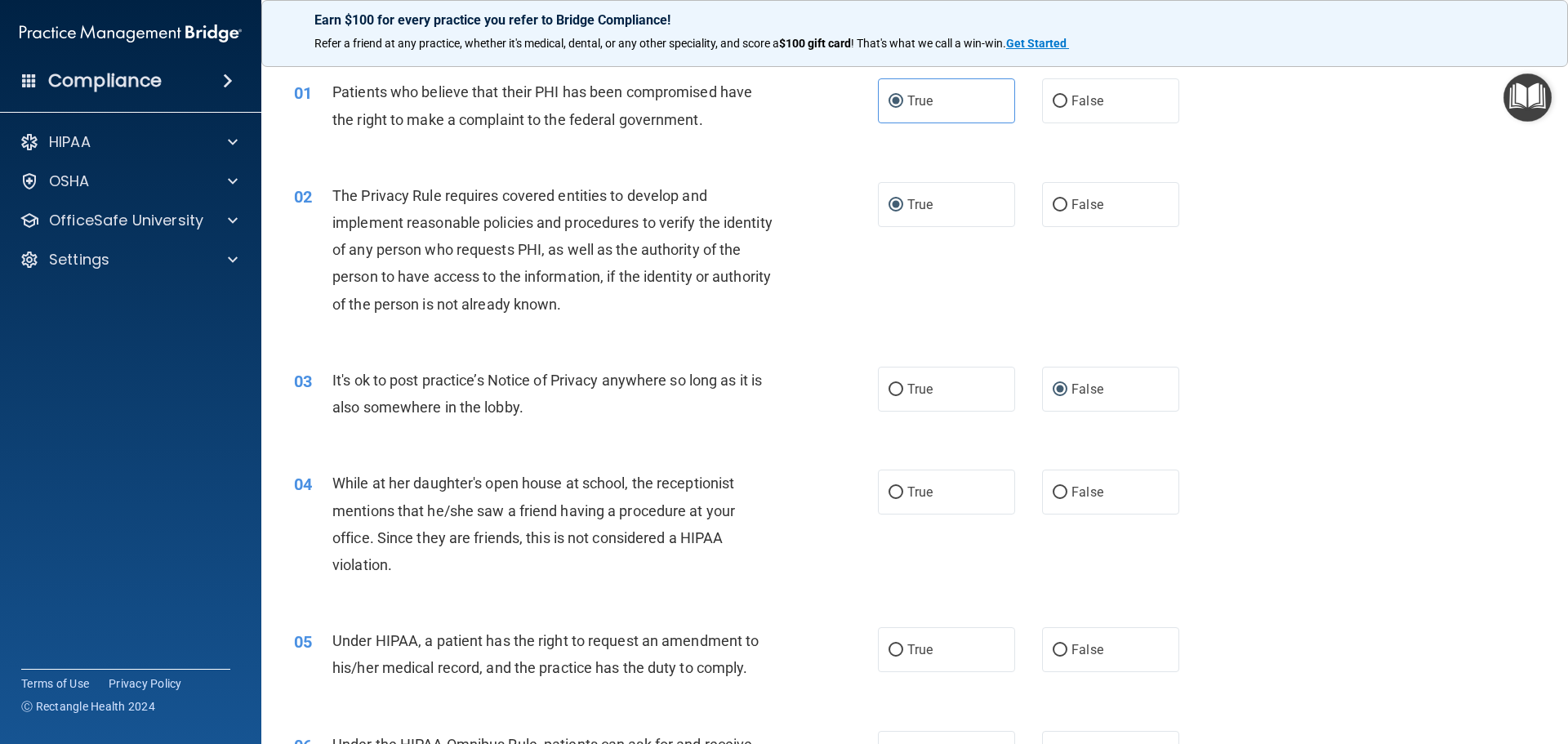
scroll to position [245, 0]
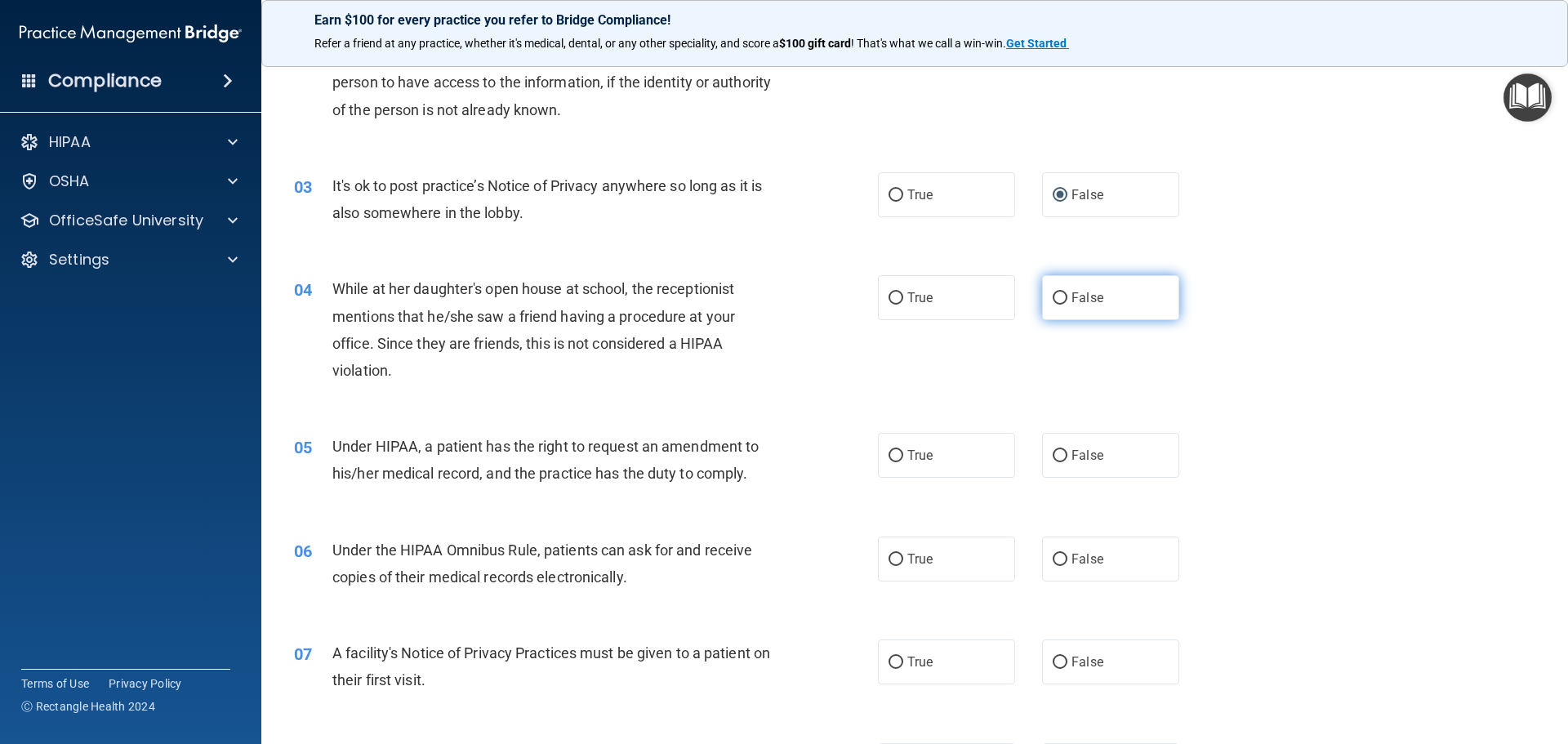
click at [1053, 299] on input "False" at bounding box center [1060, 298] width 15 height 12
radio input "true"
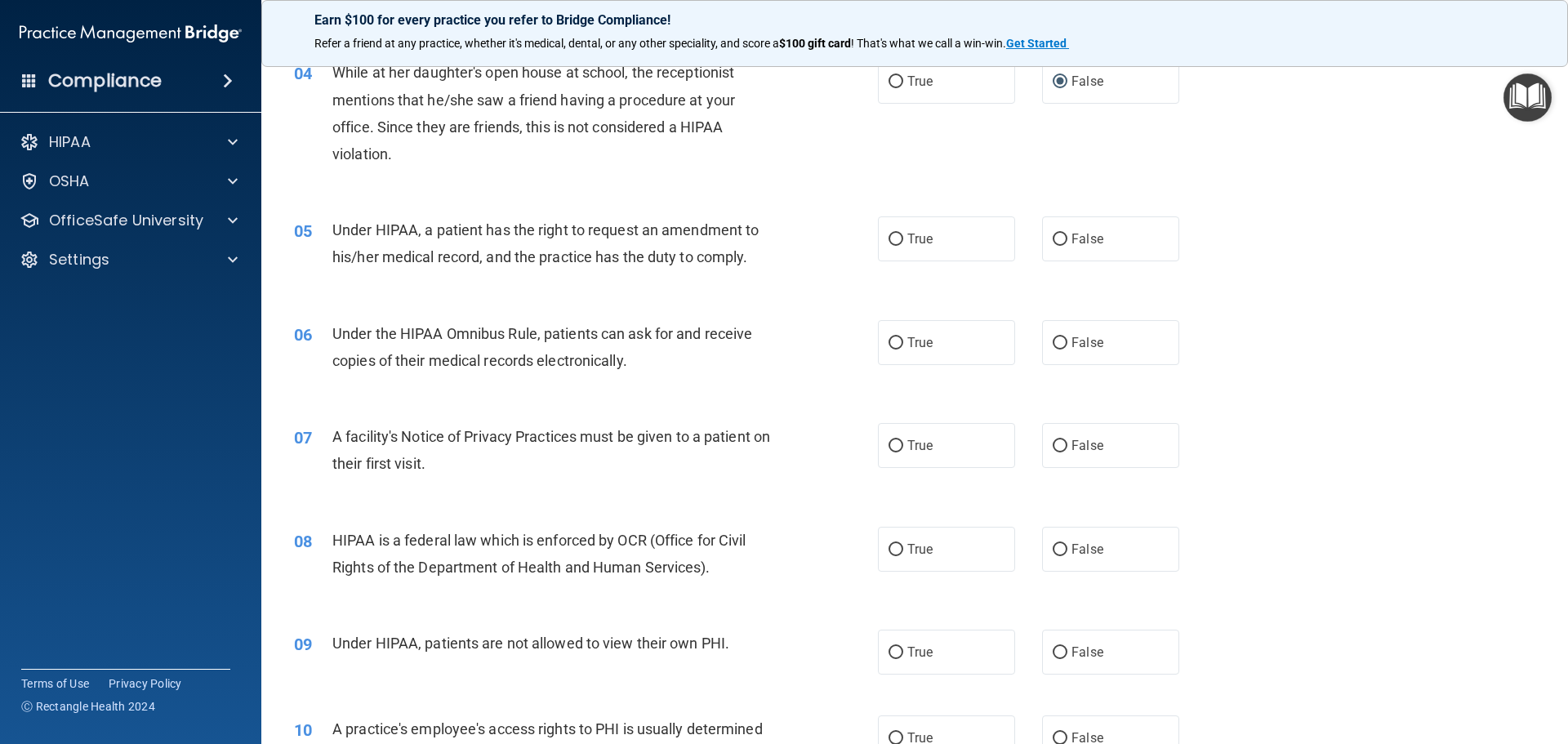
scroll to position [490, 0]
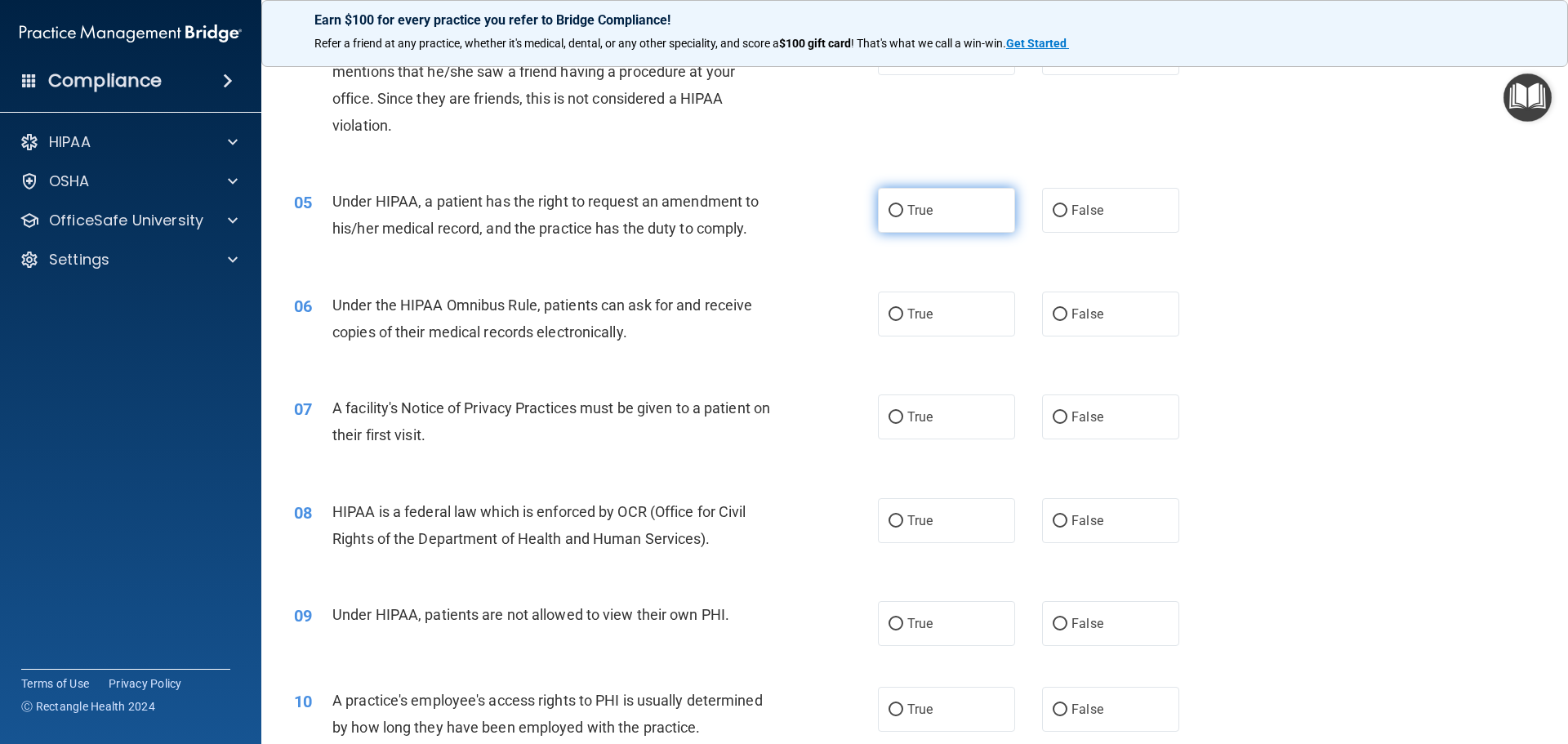
click at [889, 211] on input "True" at bounding box center [896, 211] width 15 height 12
radio input "true"
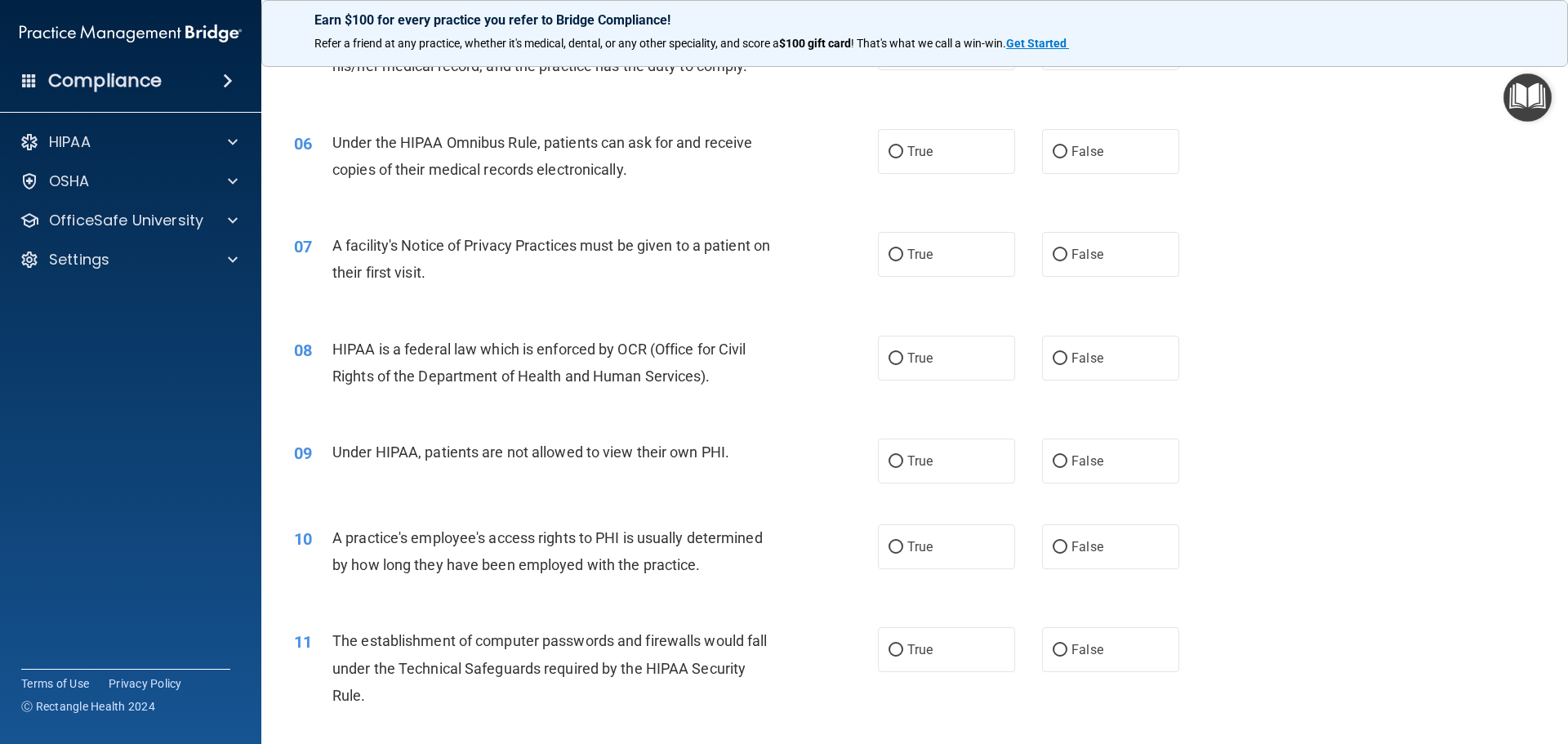
scroll to position [653, 0]
click at [889, 153] on input "True" at bounding box center [896, 151] width 15 height 12
radio input "true"
click at [891, 250] on input "True" at bounding box center [896, 254] width 15 height 12
radio input "true"
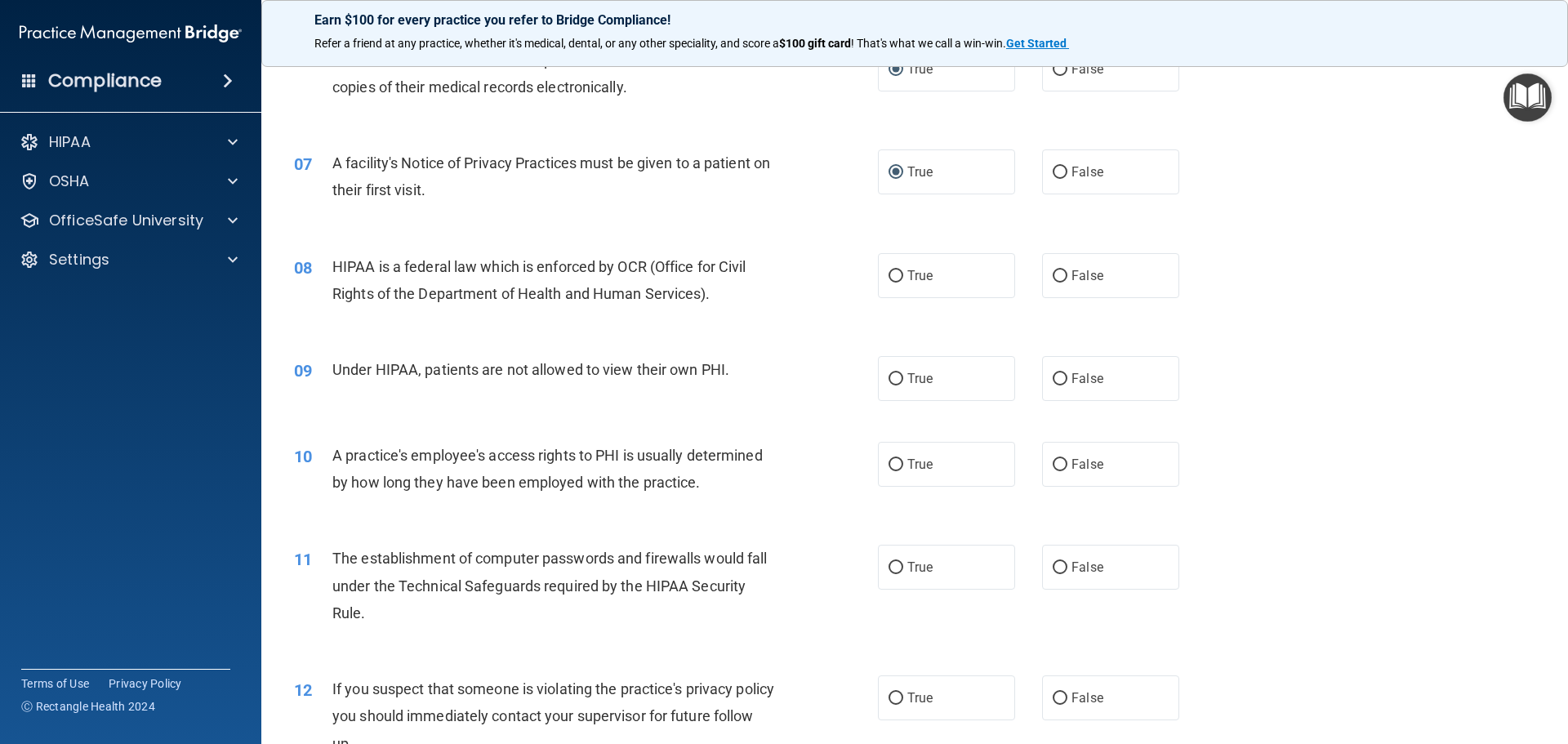
scroll to position [816, 0]
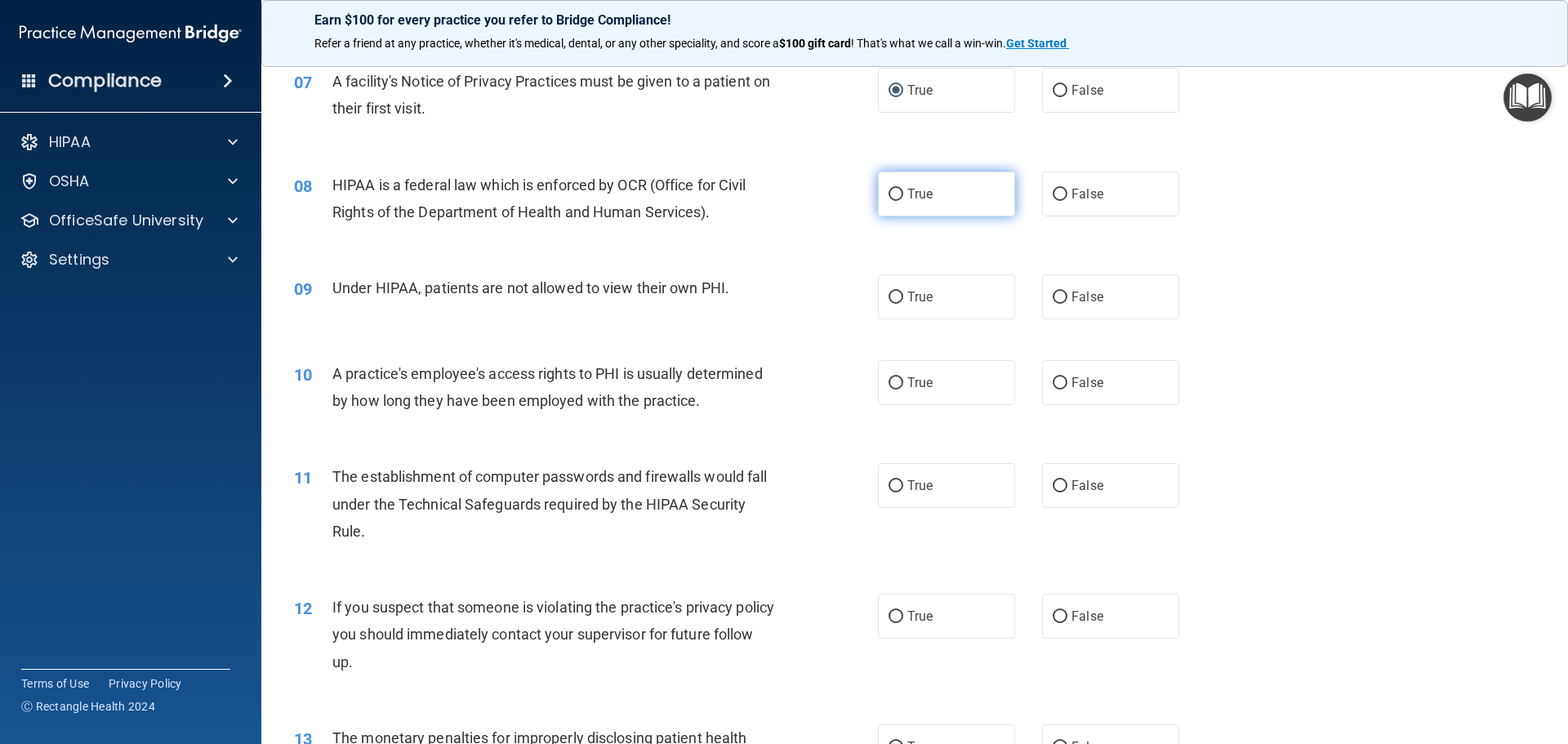
click at [889, 190] on input "True" at bounding box center [896, 194] width 15 height 12
radio input "true"
click at [1055, 295] on input "False" at bounding box center [1060, 297] width 15 height 12
radio input "true"
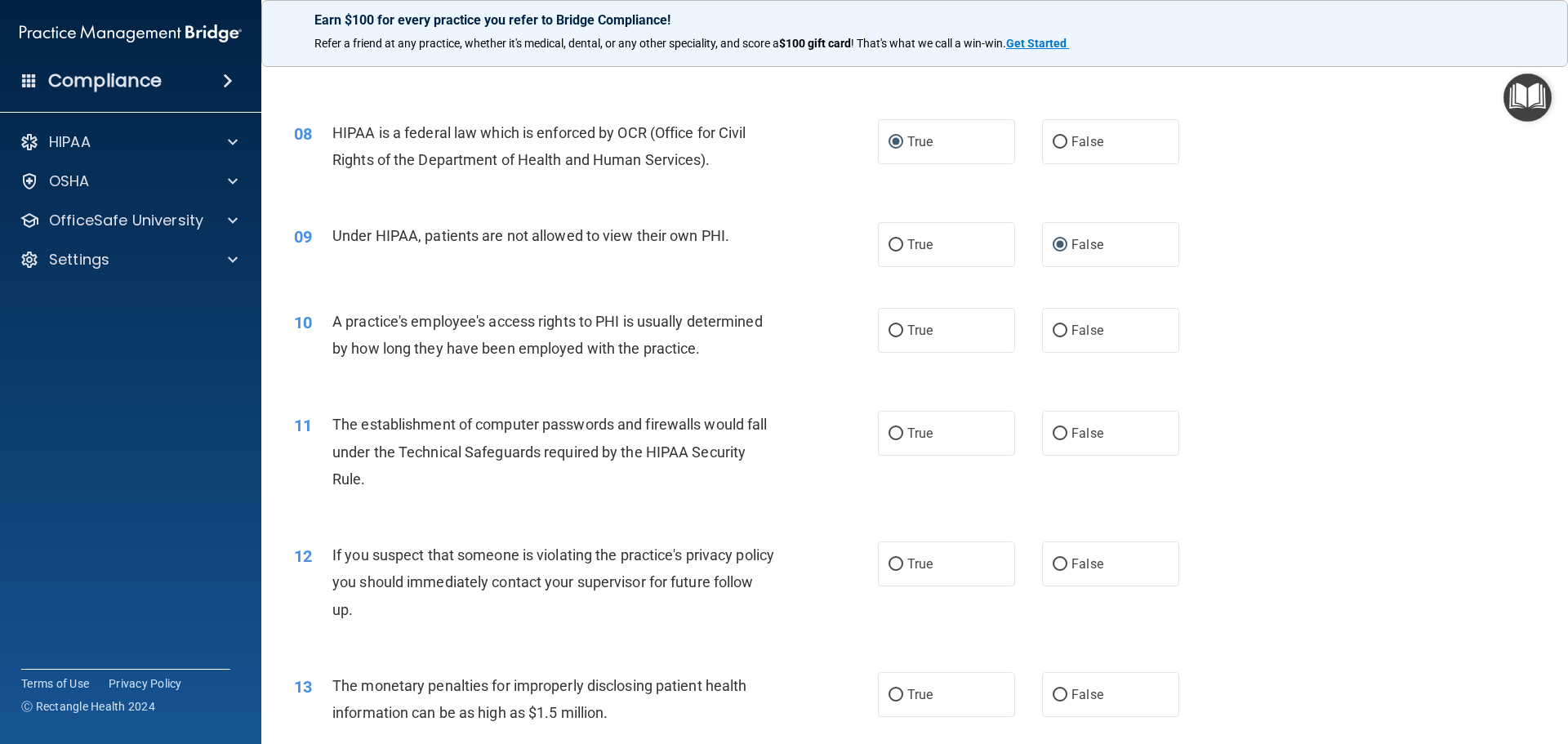
scroll to position [899, 0]
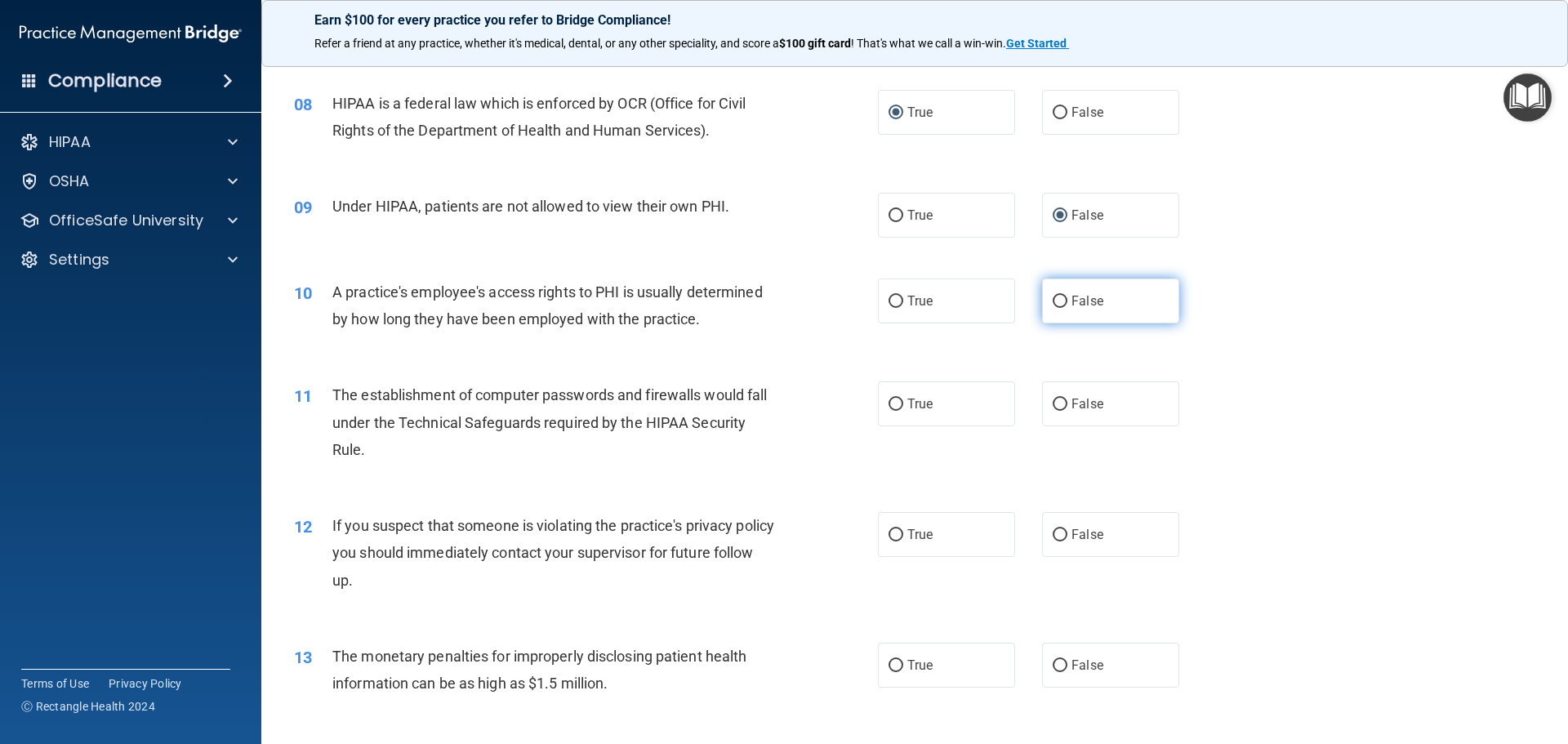
click at [1054, 301] on input "False" at bounding box center [1060, 301] width 15 height 12
radio input "true"
click at [896, 407] on input "True" at bounding box center [896, 404] width 15 height 12
radio input "true"
click at [895, 529] on input "True" at bounding box center [896, 535] width 15 height 12
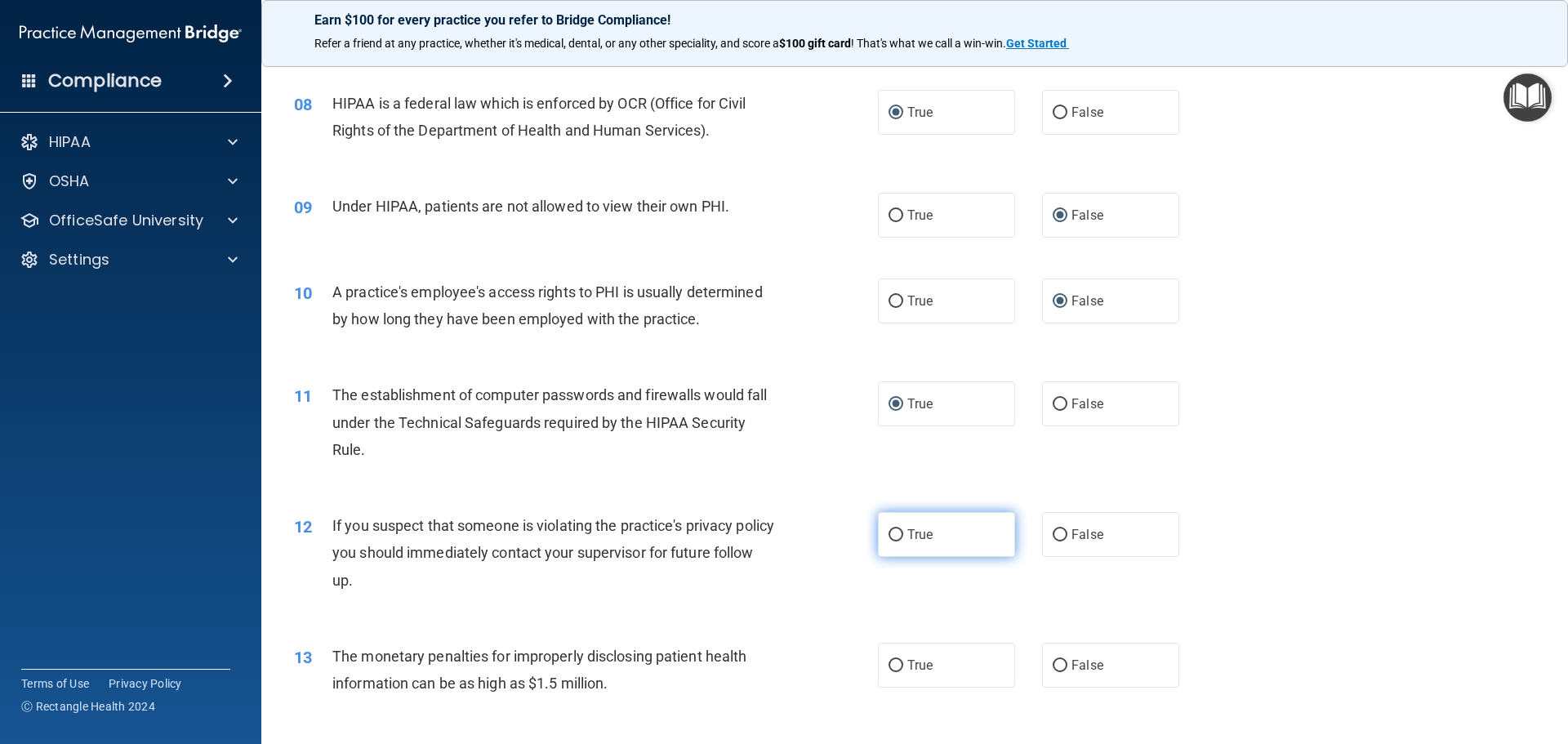
radio input "true"
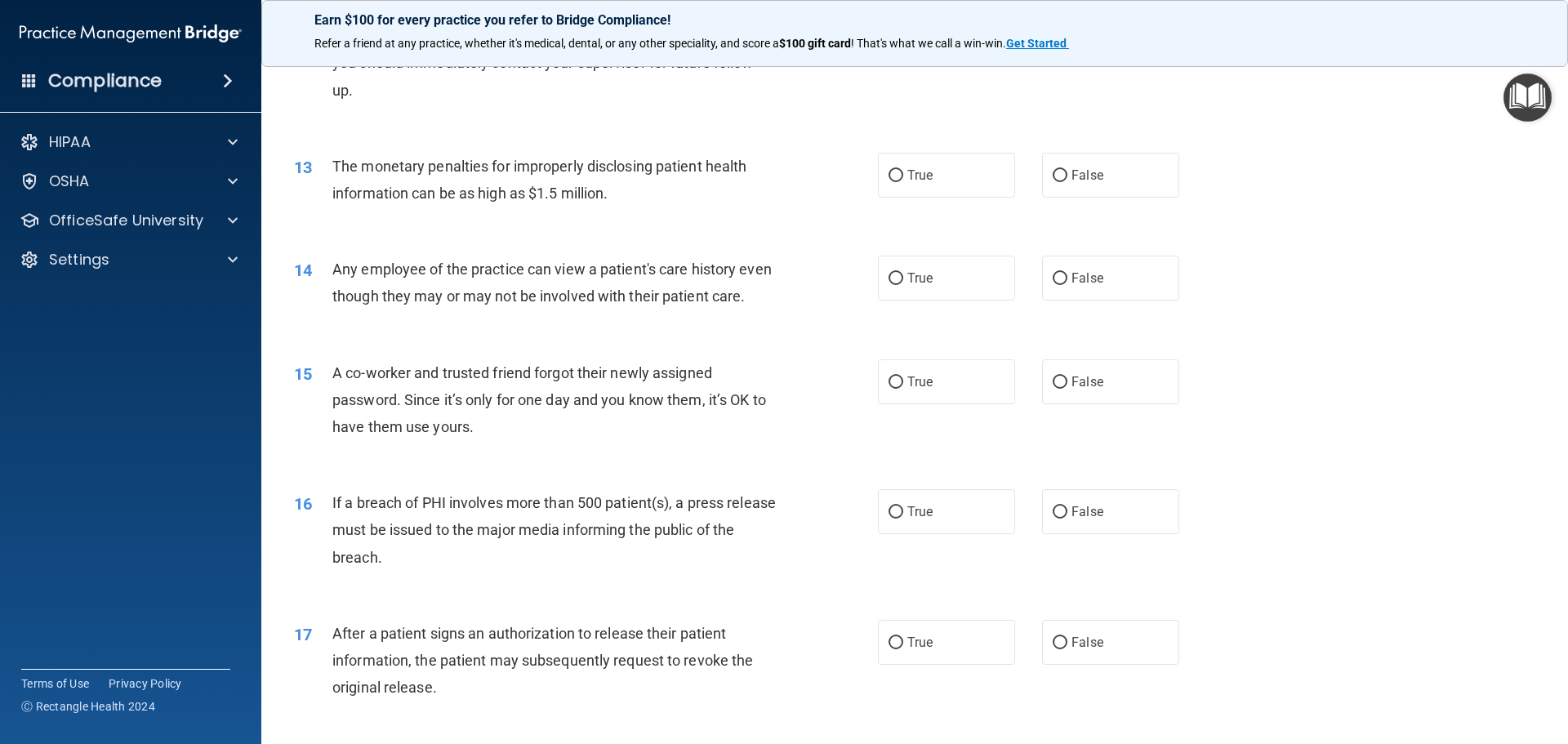
scroll to position [1470, 0]
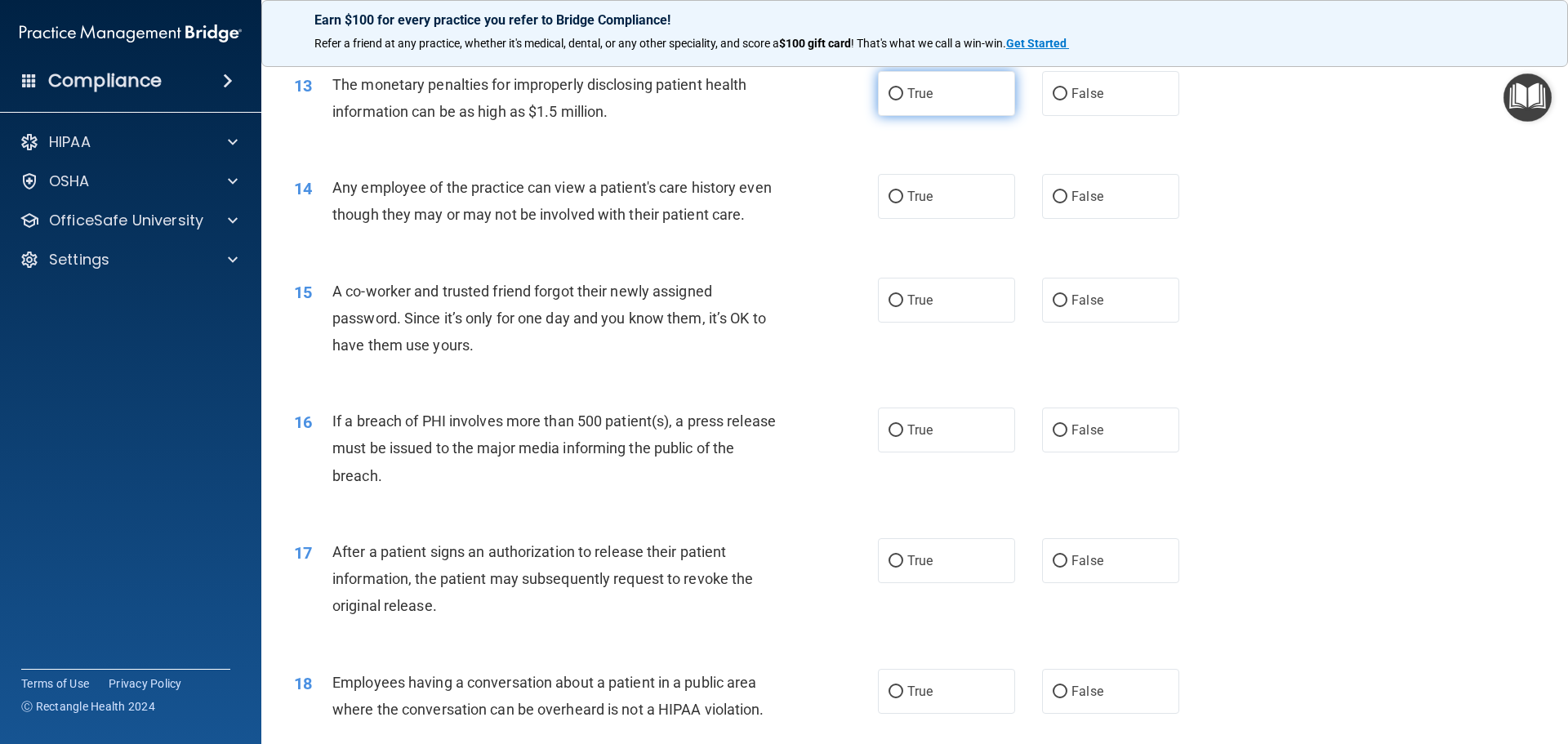
click at [894, 95] on input "True" at bounding box center [896, 94] width 15 height 12
radio input "true"
click at [1055, 199] on input "False" at bounding box center [1060, 197] width 15 height 12
radio input "true"
click at [1058, 307] on input "False" at bounding box center [1060, 300] width 15 height 12
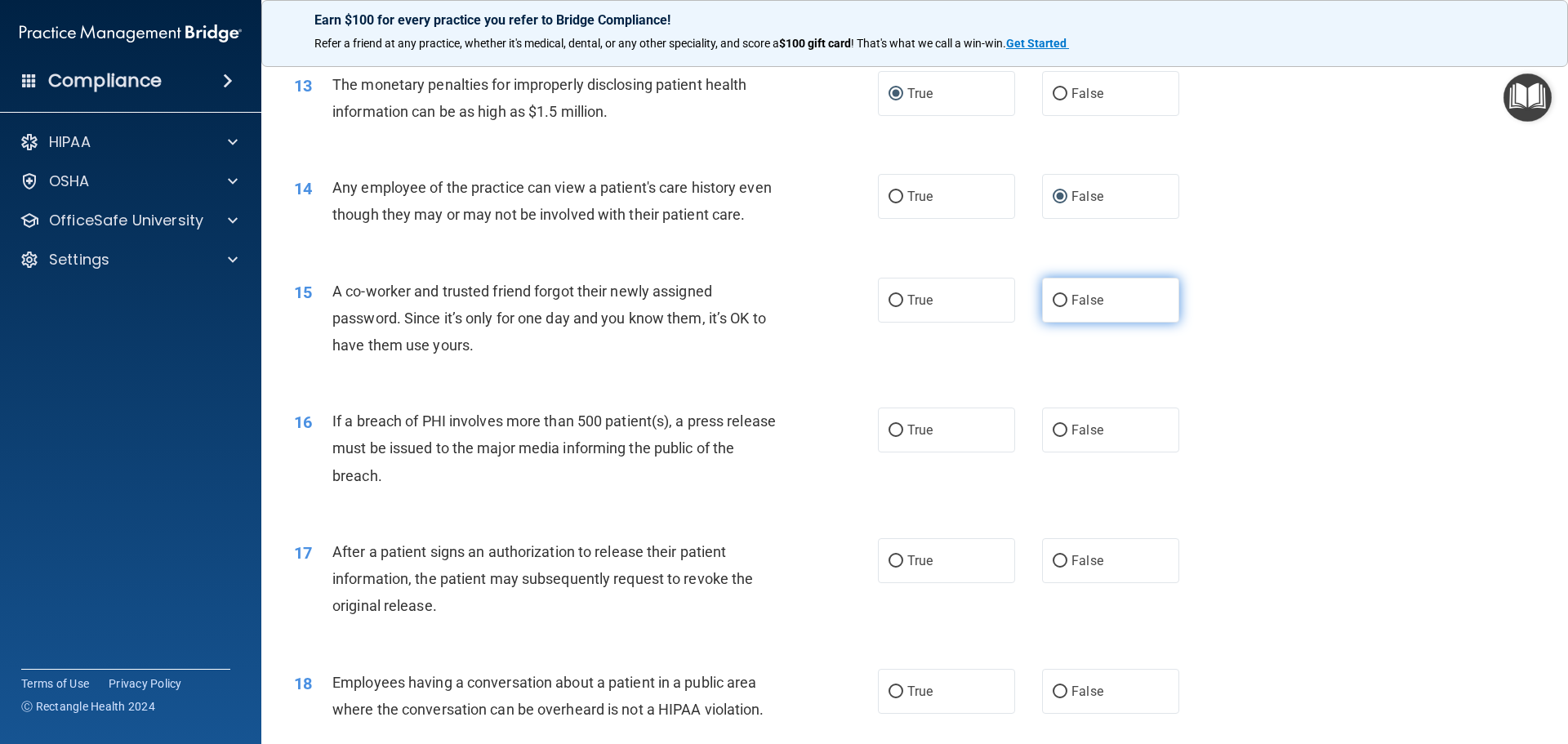
radio input "true"
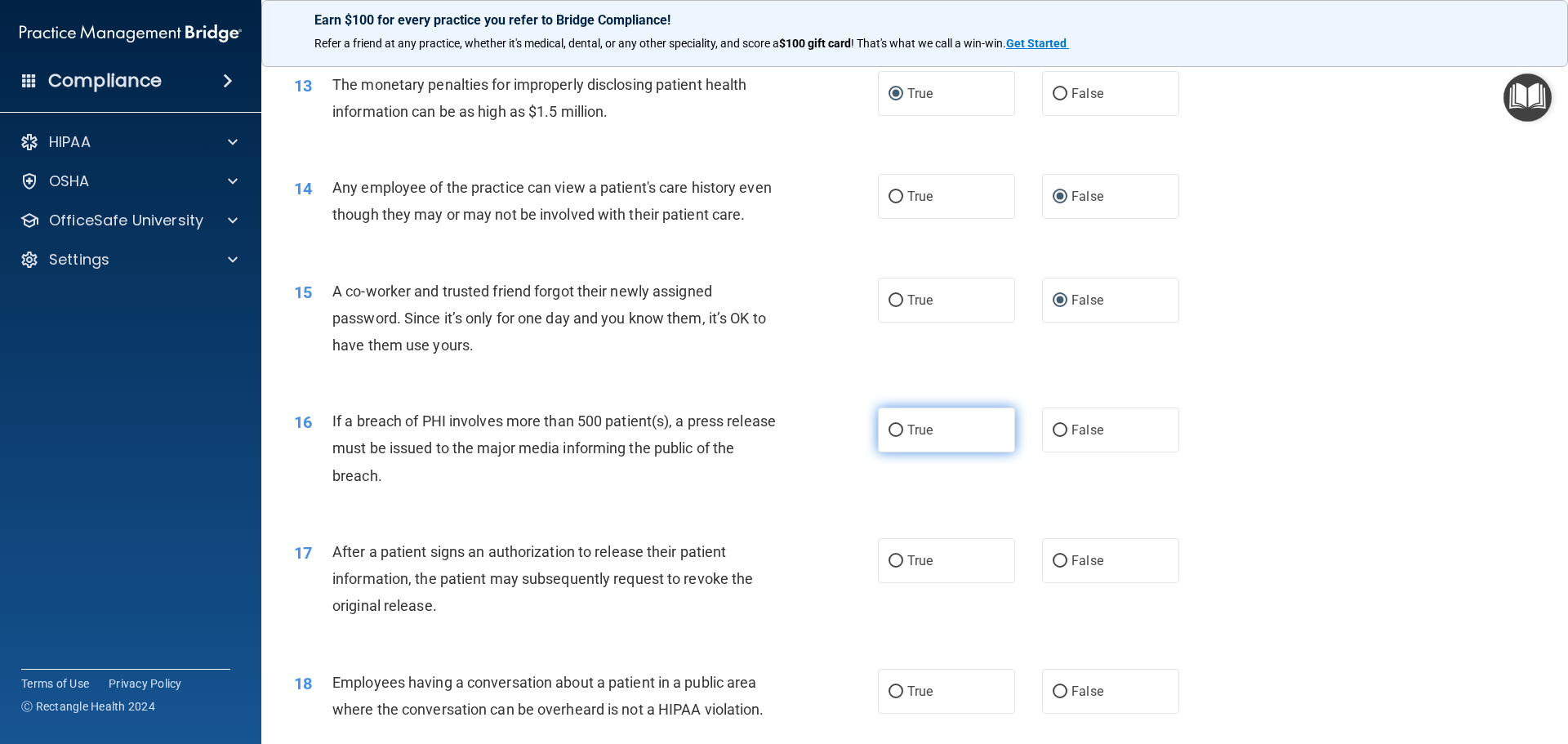
click at [891, 437] on input "True" at bounding box center [896, 430] width 15 height 12
radio input "true"
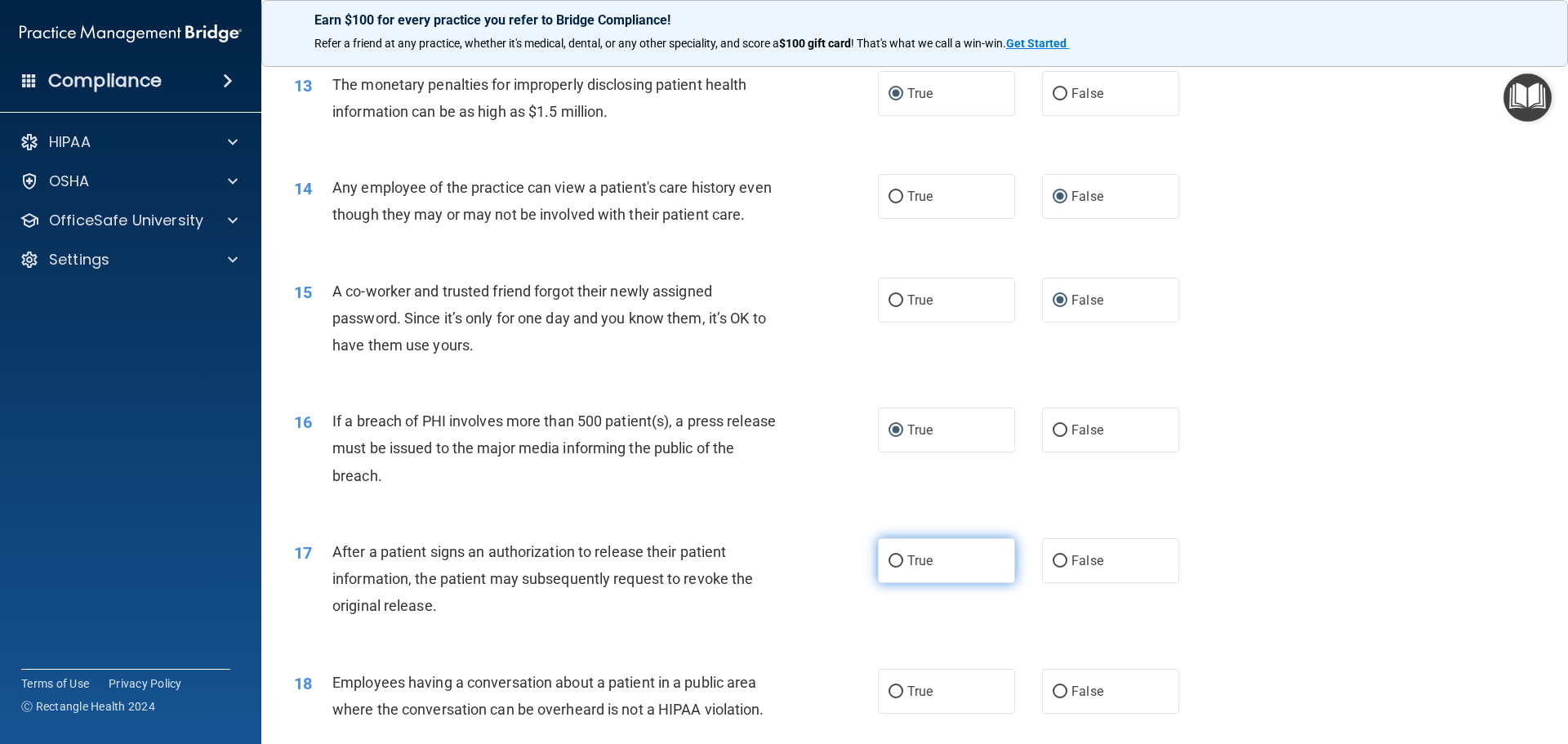
click at [889, 568] on input "True" at bounding box center [896, 561] width 15 height 12
radio input "true"
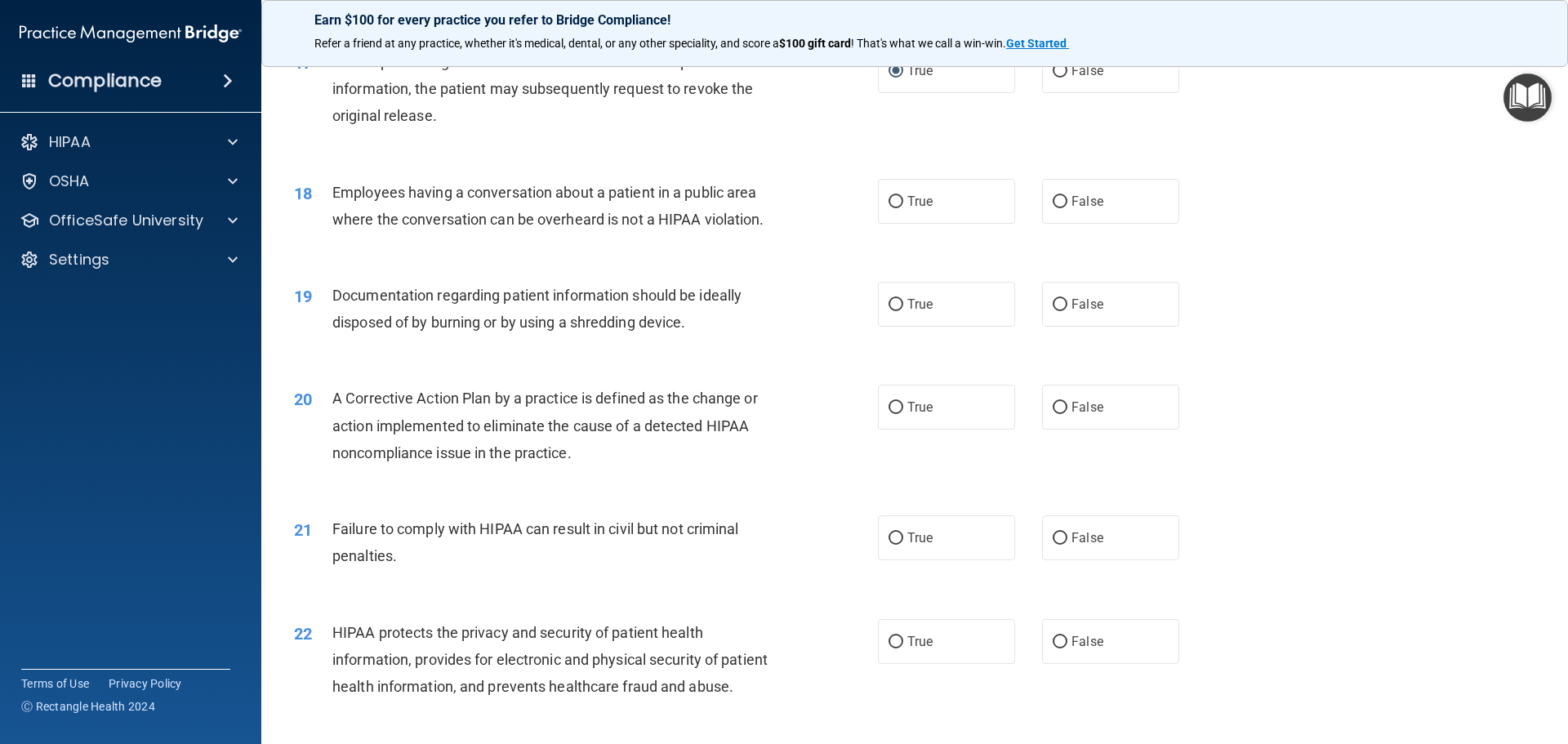
scroll to position [2042, 0]
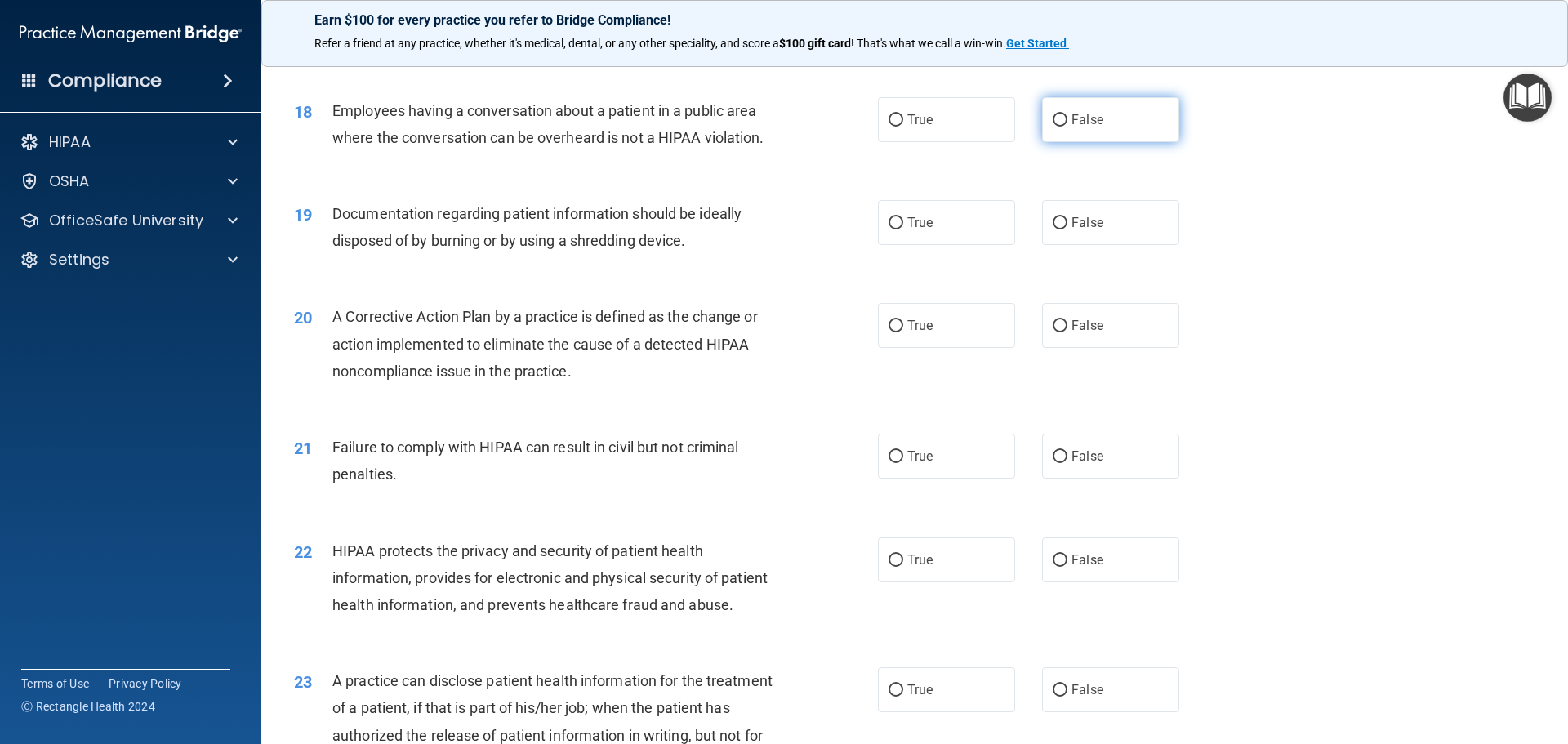
click at [1059, 127] on input "False" at bounding box center [1060, 120] width 15 height 12
radio input "true"
click at [892, 230] on input "True" at bounding box center [896, 223] width 15 height 12
radio input "true"
click at [892, 332] on input "True" at bounding box center [896, 326] width 15 height 12
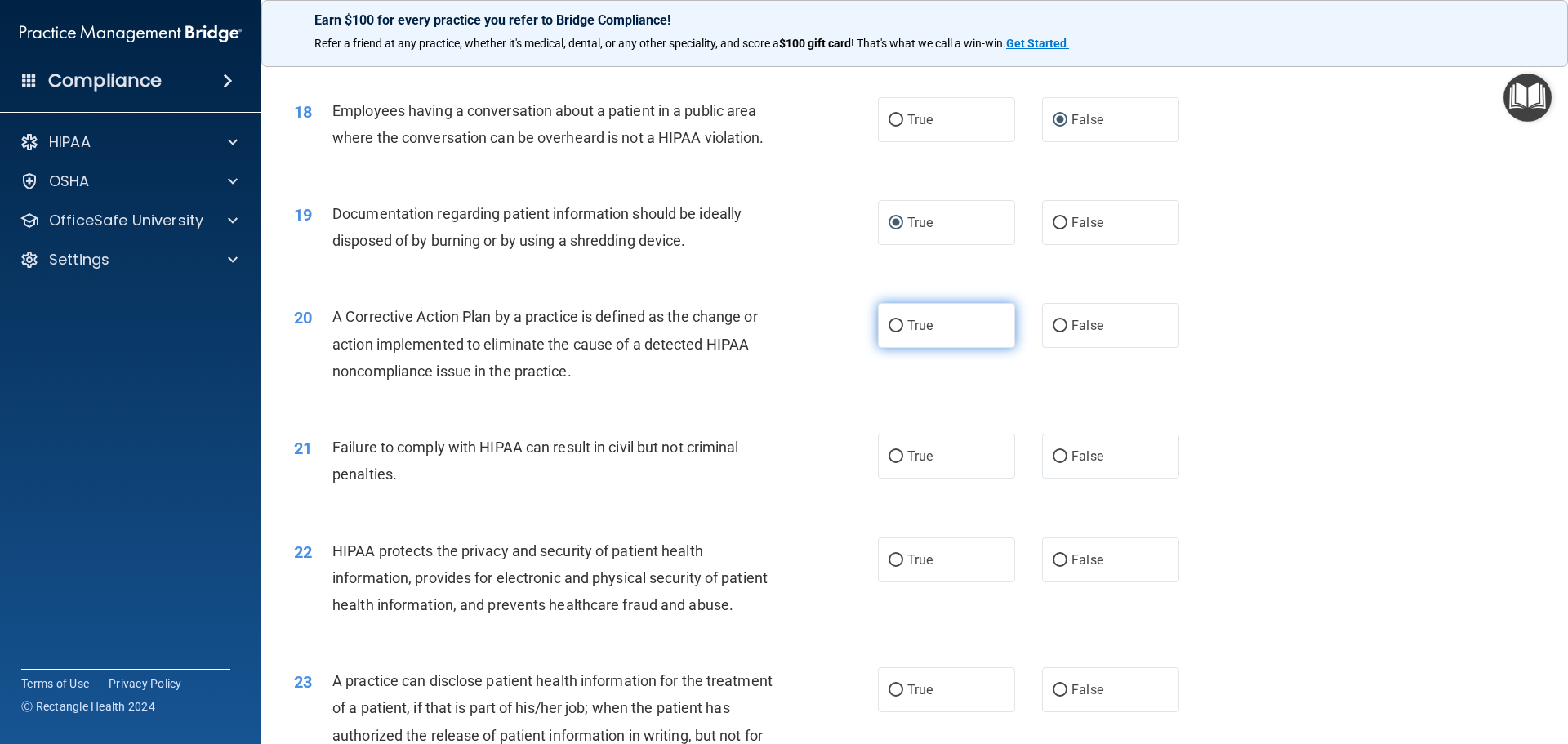
radio input "true"
click at [1055, 463] on input "False" at bounding box center [1060, 457] width 15 height 12
radio input "true"
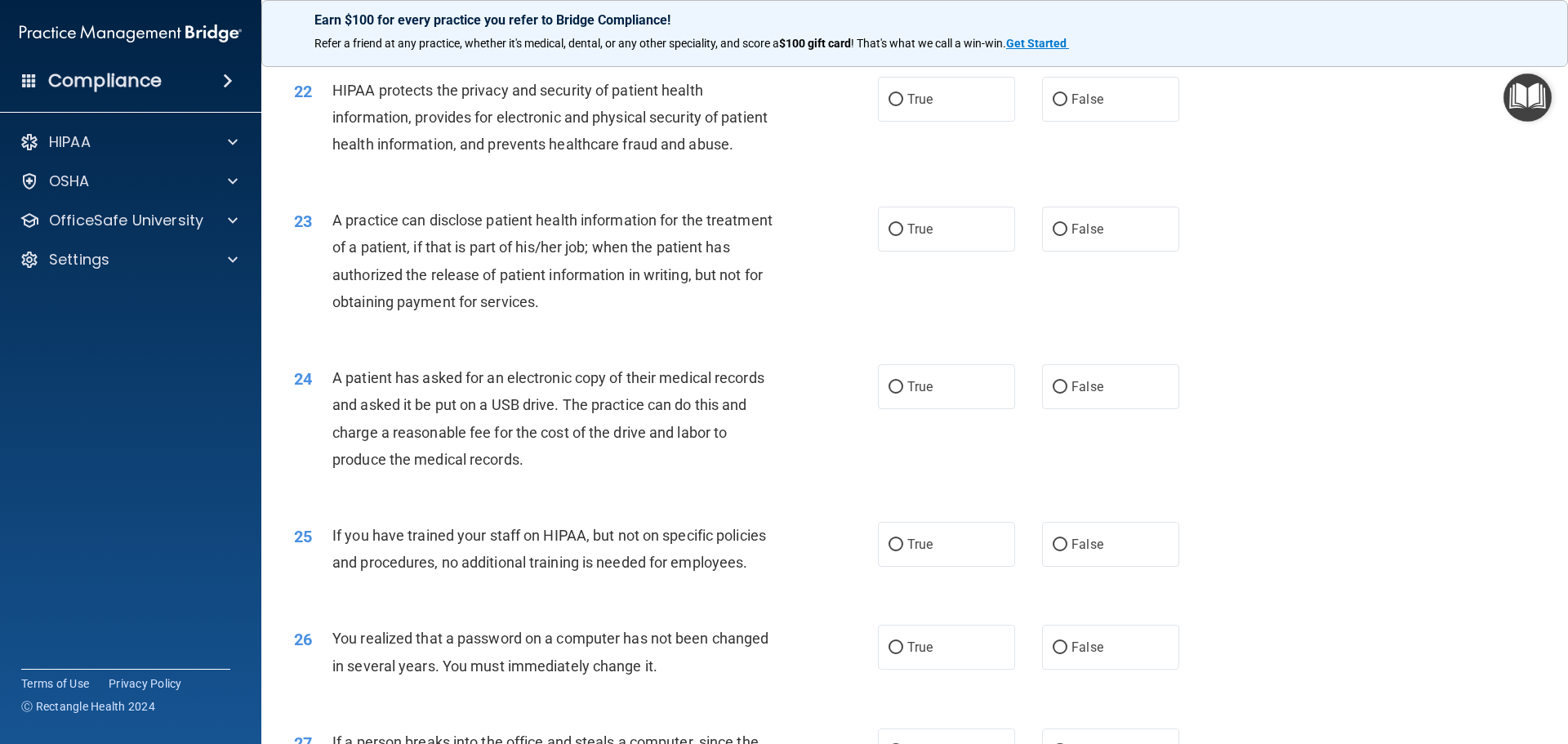
scroll to position [2532, 0]
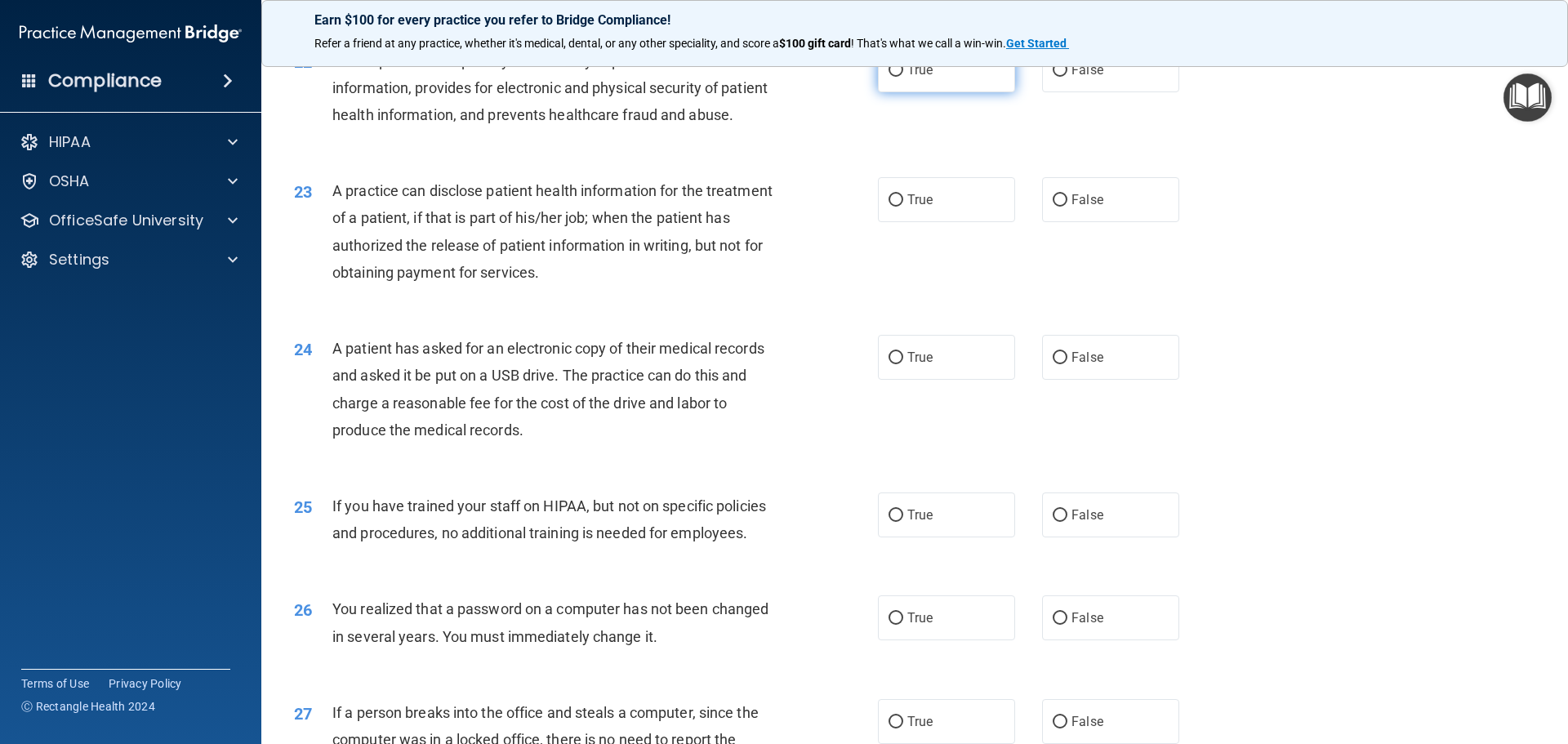
click at [895, 77] on input "True" at bounding box center [896, 70] width 15 height 12
radio input "true"
click at [893, 207] on input "True" at bounding box center [896, 200] width 15 height 12
radio input "true"
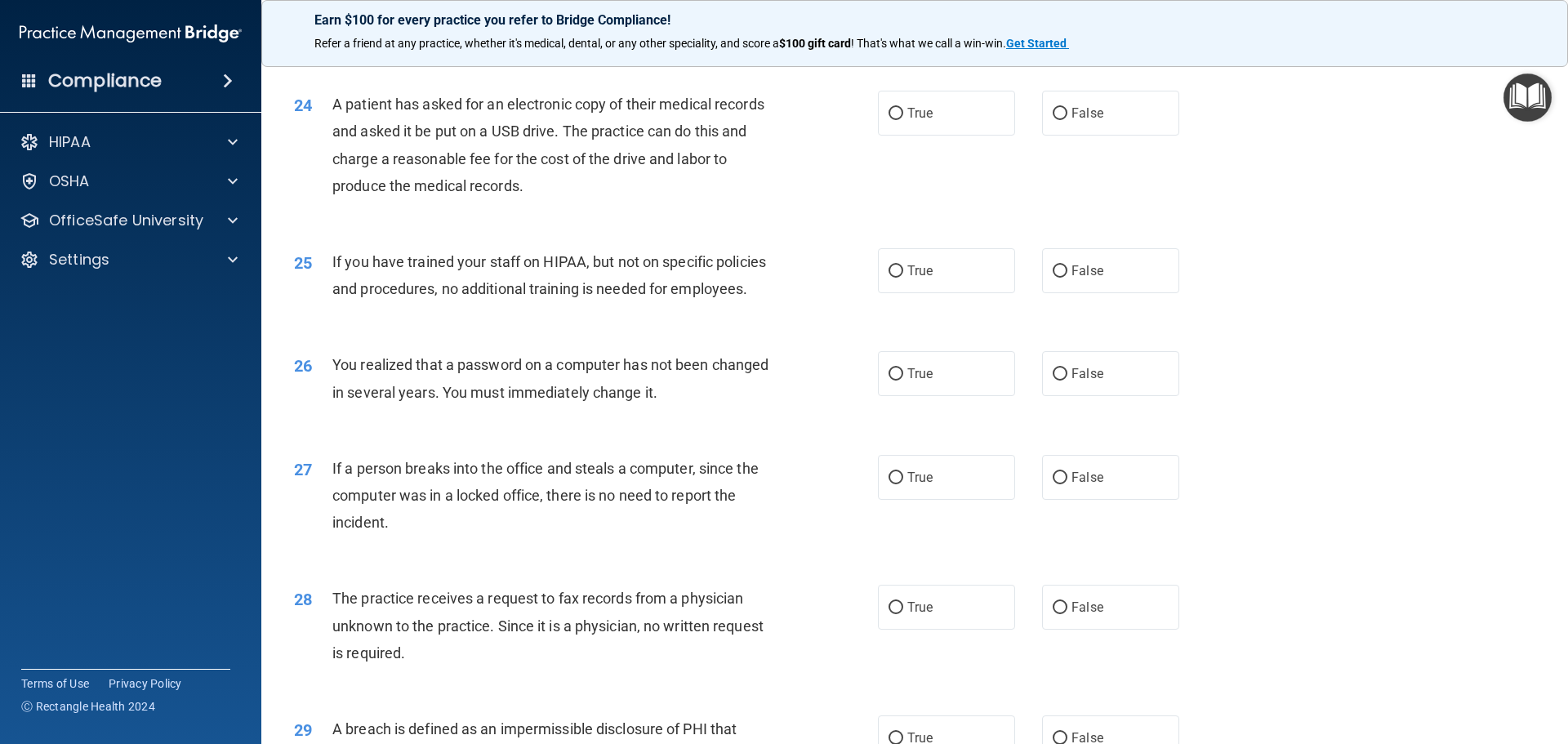
scroll to position [2777, 0]
click at [1053, 119] on input "False" at bounding box center [1060, 113] width 15 height 12
radio input "true"
click at [1053, 277] on input "False" at bounding box center [1060, 271] width 15 height 12
radio input "true"
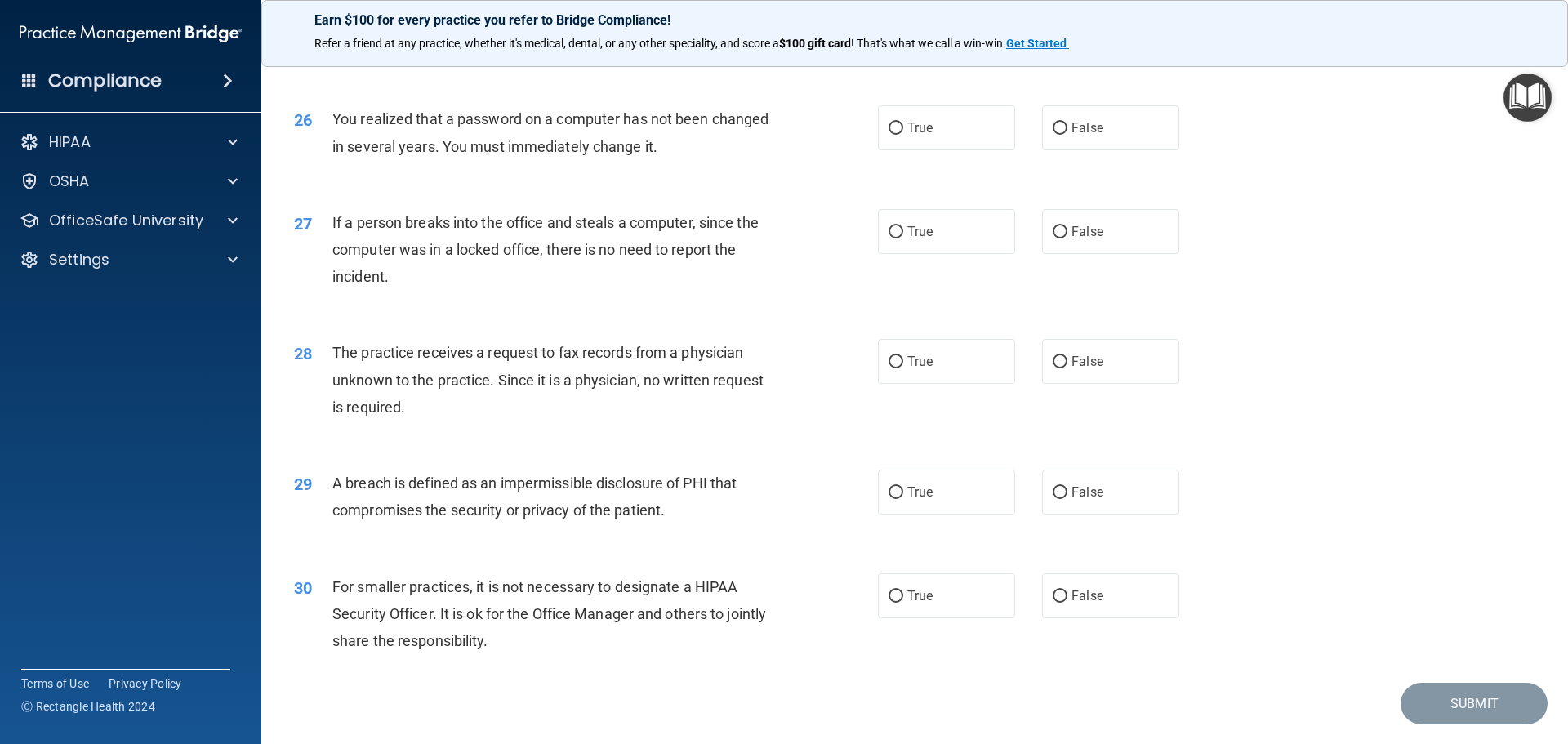
scroll to position [3104, 0]
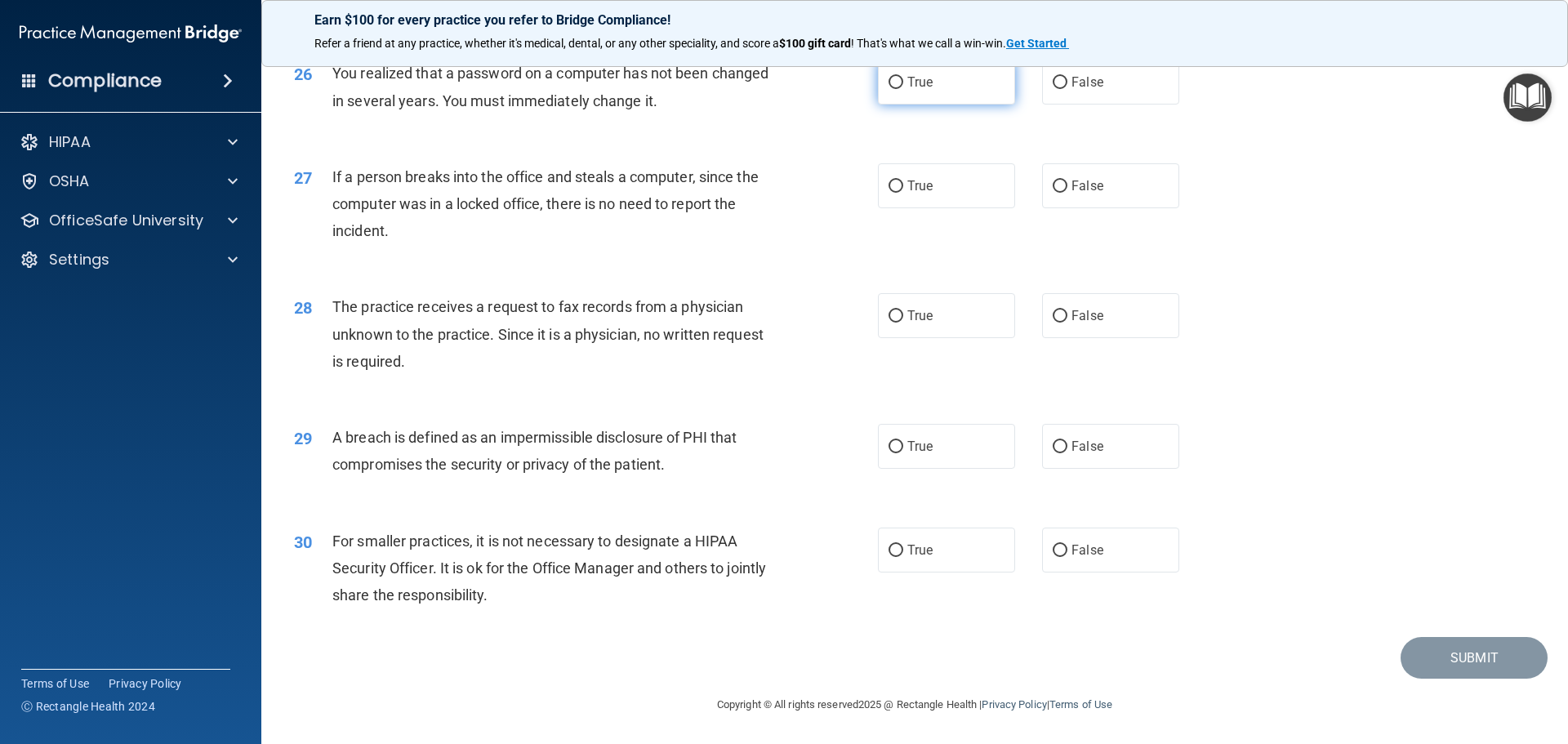
click at [891, 89] on input "True" at bounding box center [896, 82] width 15 height 12
radio input "true"
click at [1054, 193] on input "False" at bounding box center [1060, 186] width 15 height 12
radio input "true"
drag, startPoint x: 1088, startPoint y: 347, endPoint x: 1072, endPoint y: 339, distance: 17.9
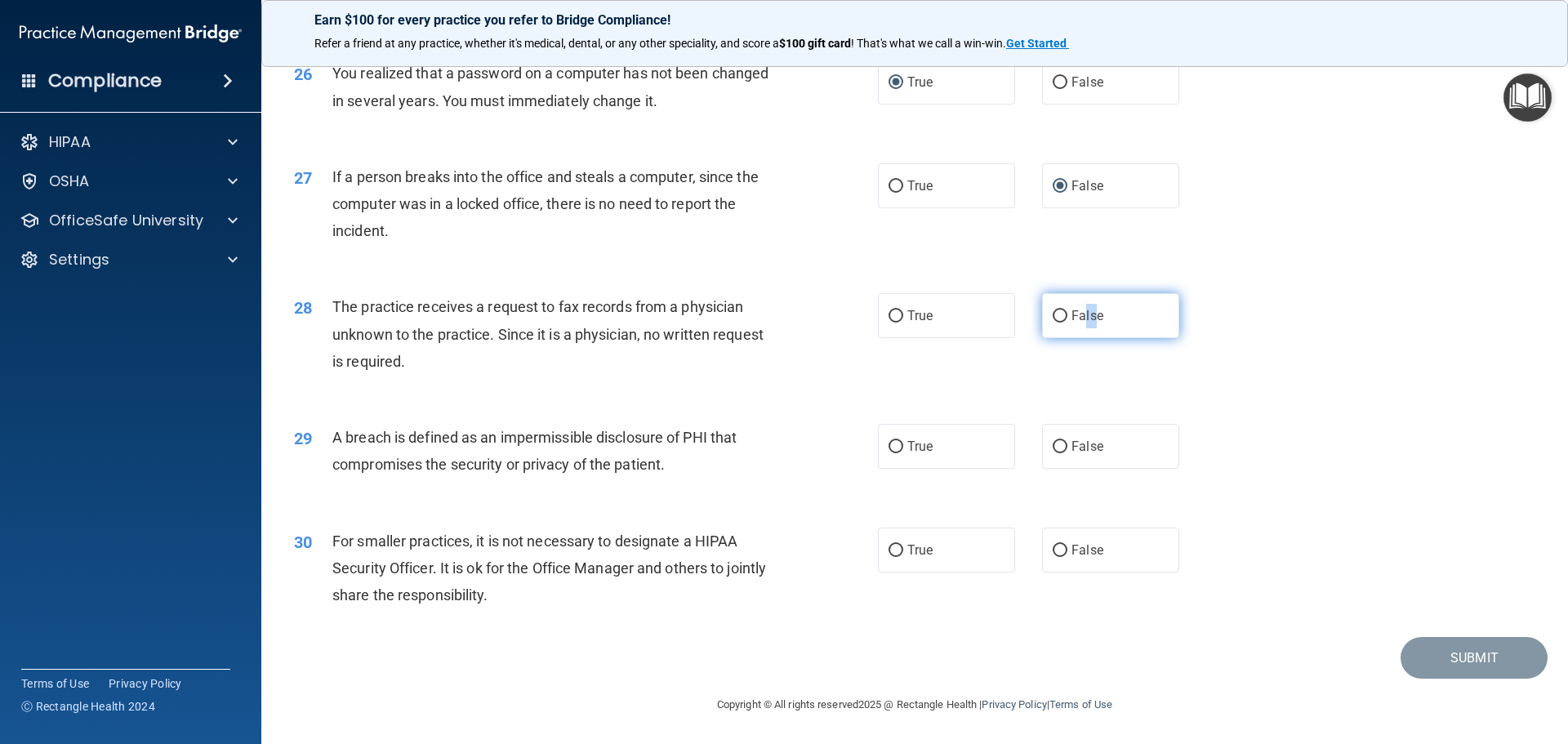
click at [1077, 338] on label "False" at bounding box center [1110, 315] width 137 height 45
click at [1053, 323] on input "False" at bounding box center [1060, 316] width 15 height 12
radio input "true"
click at [893, 453] on input "True" at bounding box center [896, 447] width 15 height 12
radio input "true"
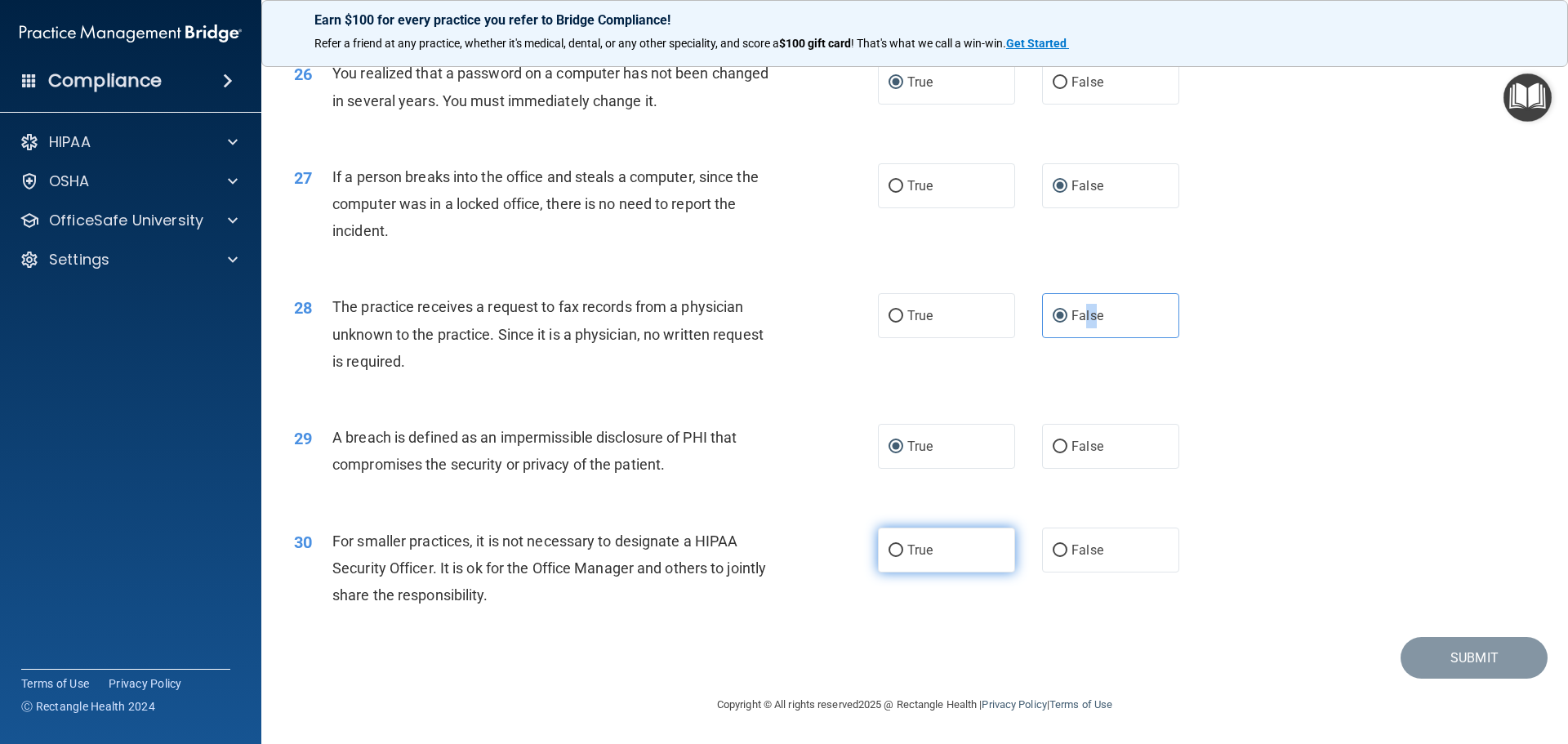
click at [892, 557] on input "True" at bounding box center [896, 551] width 15 height 12
radio input "true"
click at [1449, 667] on button "Submit" at bounding box center [1474, 658] width 147 height 42
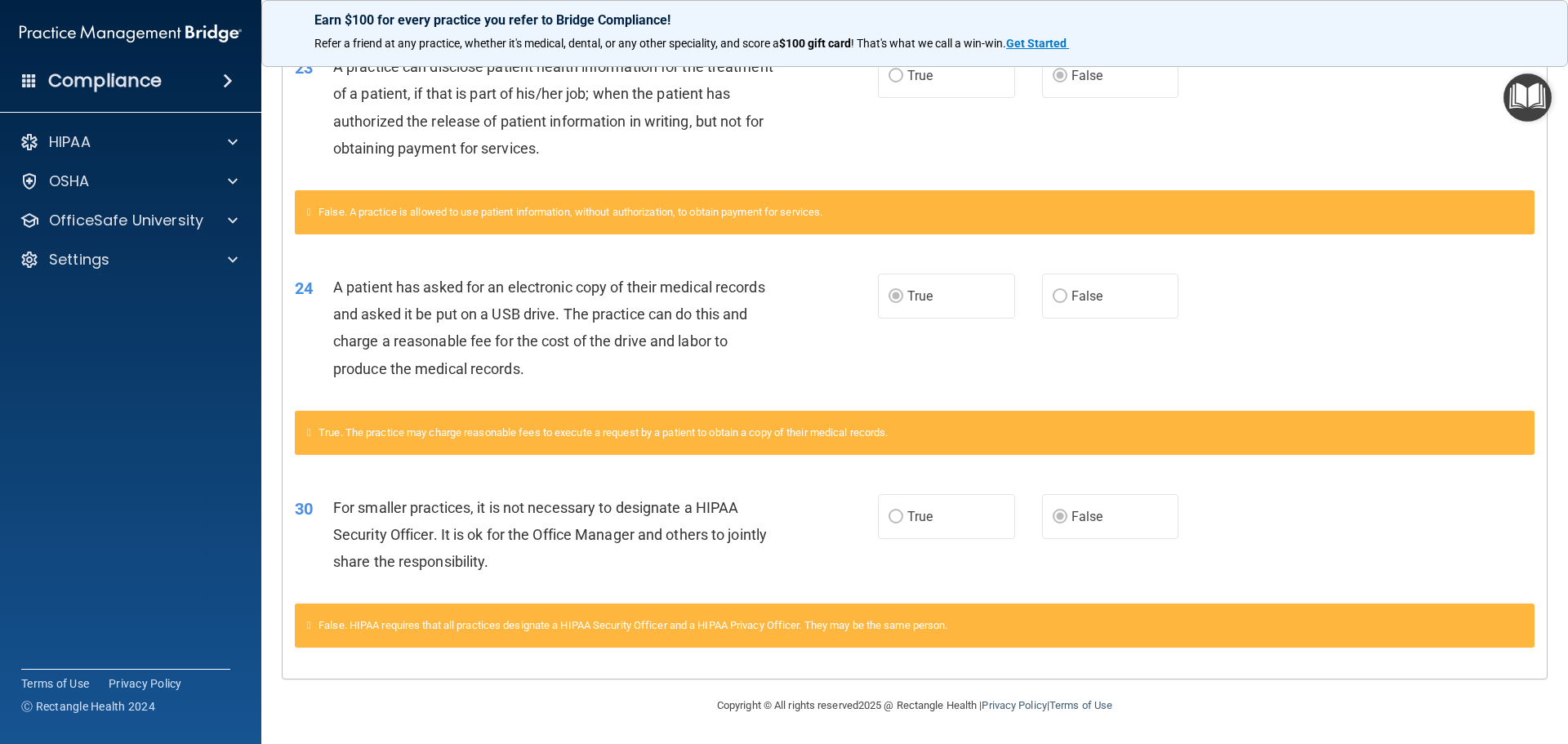
scroll to position [573, 0]
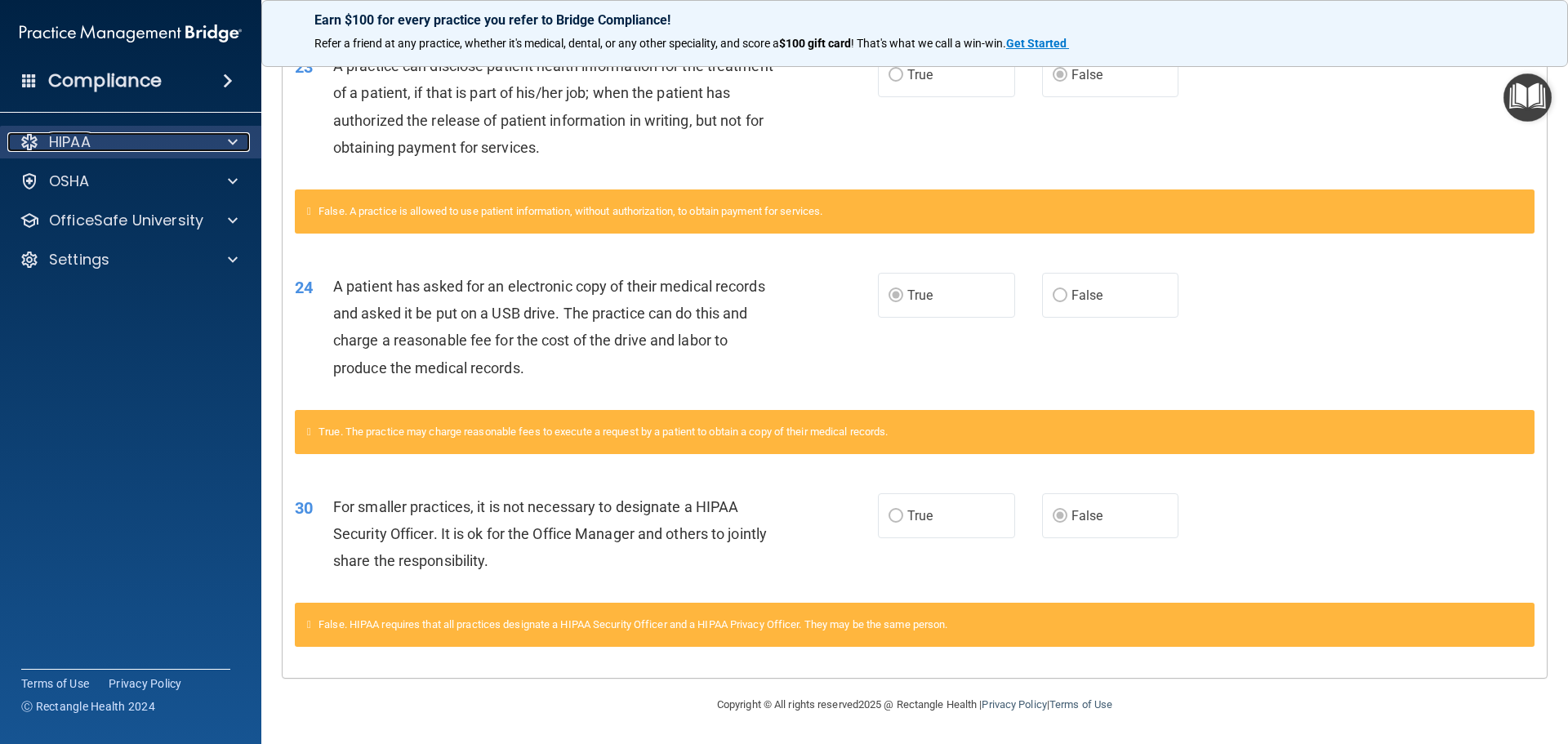
click at [226, 142] on div at bounding box center [230, 142] width 41 height 20
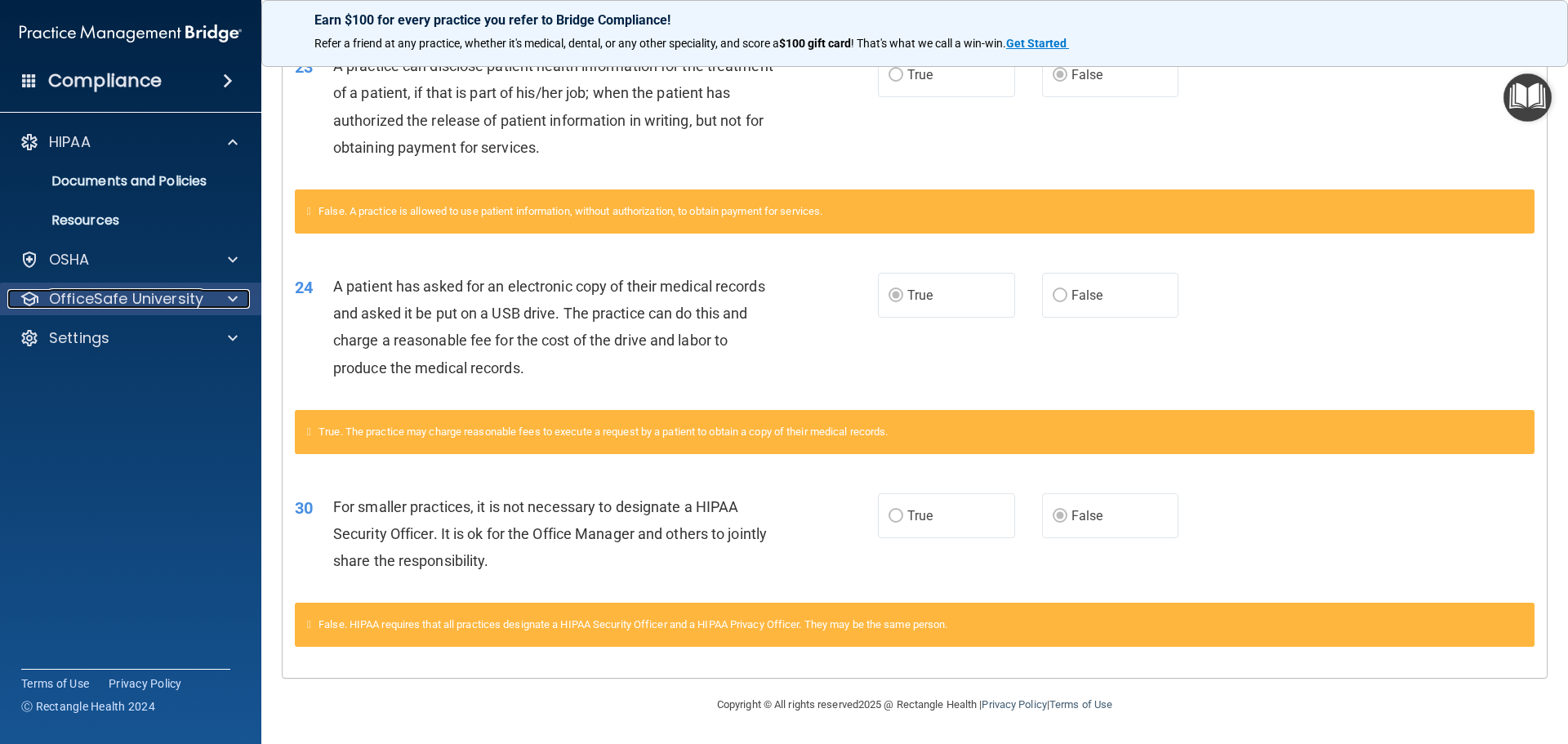
click at [218, 304] on div at bounding box center [230, 299] width 41 height 20
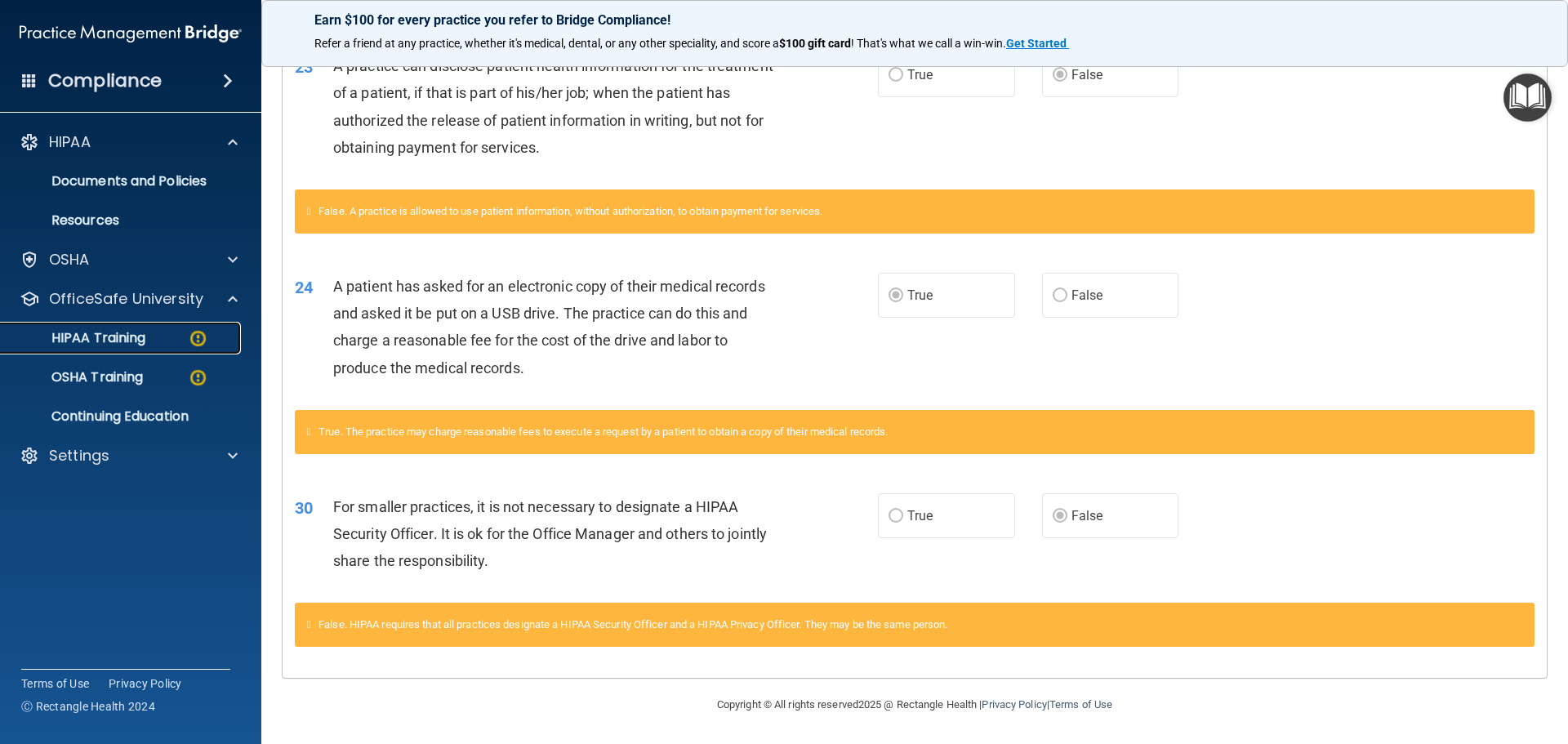
click at [196, 335] on img at bounding box center [198, 338] width 21 height 21
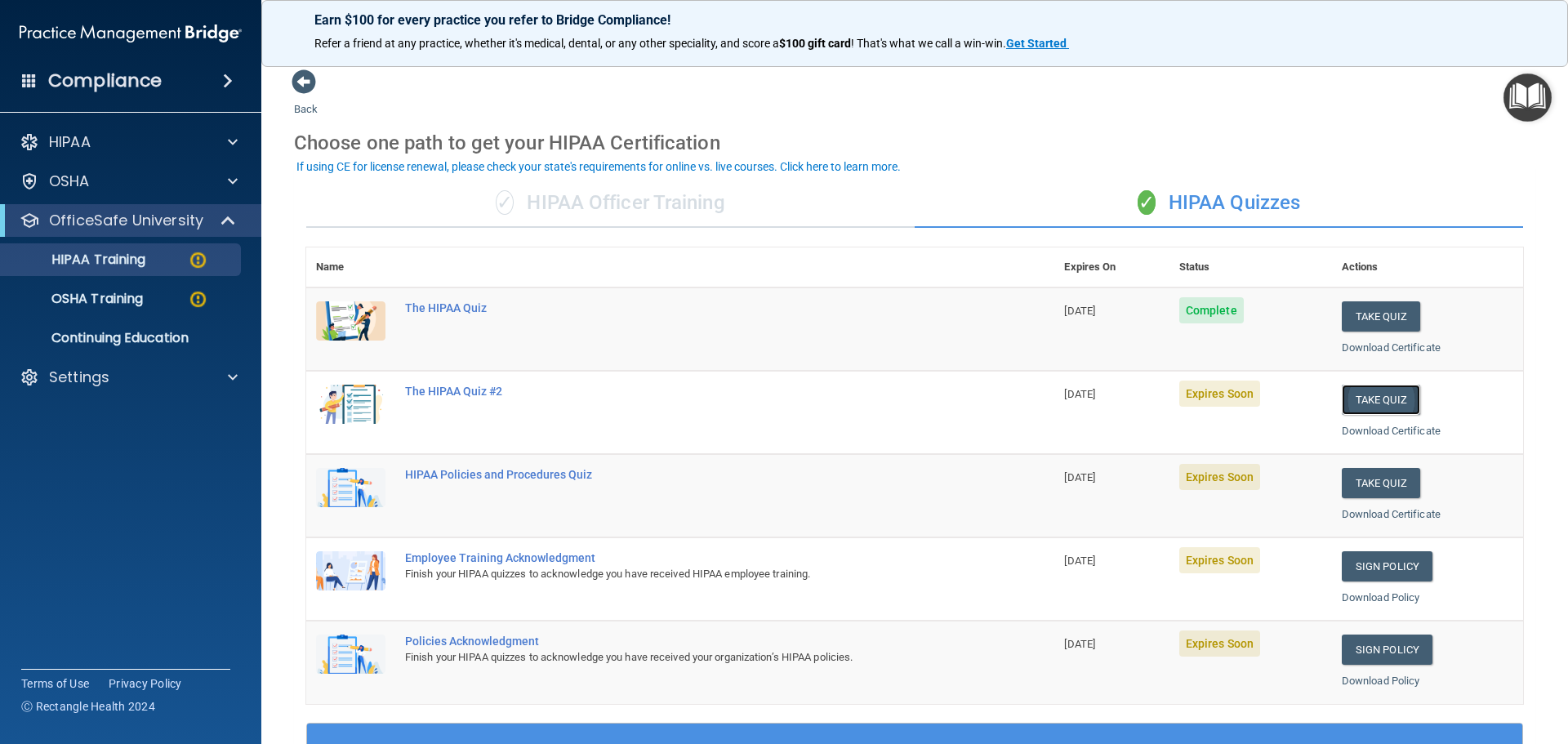
click at [1351, 398] on button "Take Quiz" at bounding box center [1381, 399] width 78 height 30
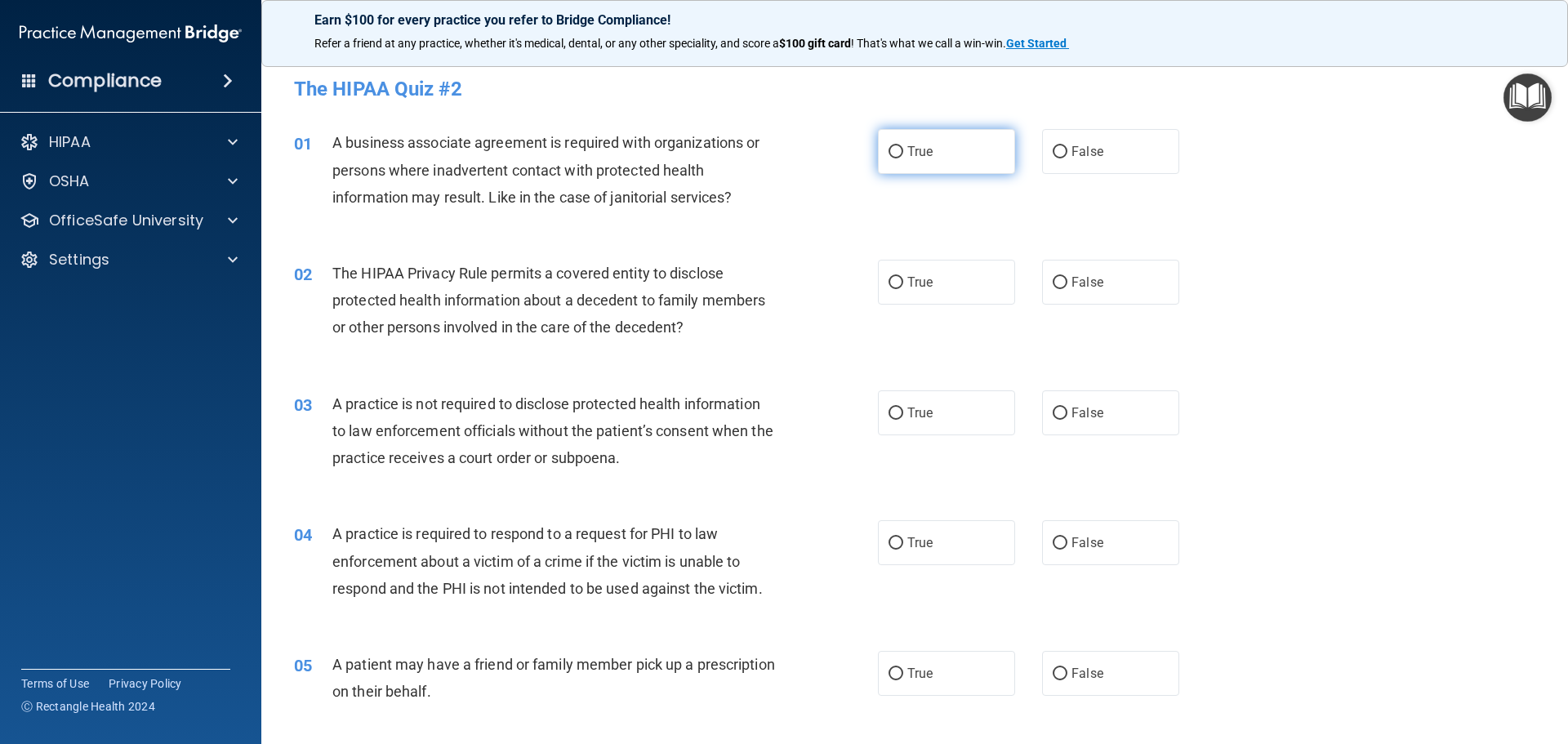
click at [889, 155] on input "True" at bounding box center [896, 152] width 15 height 12
radio input "true"
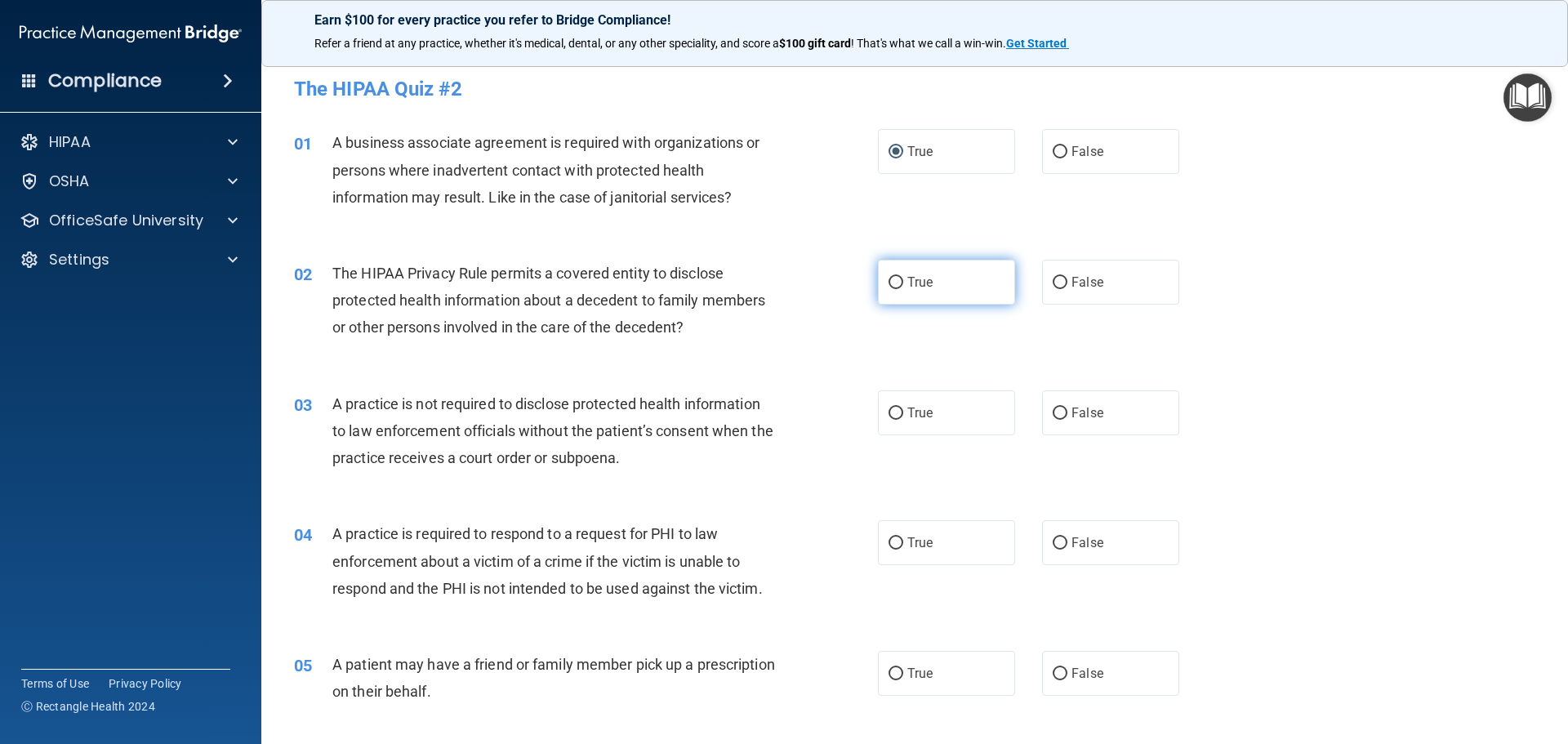
click at [894, 286] on input "True" at bounding box center [896, 282] width 15 height 12
radio input "true"
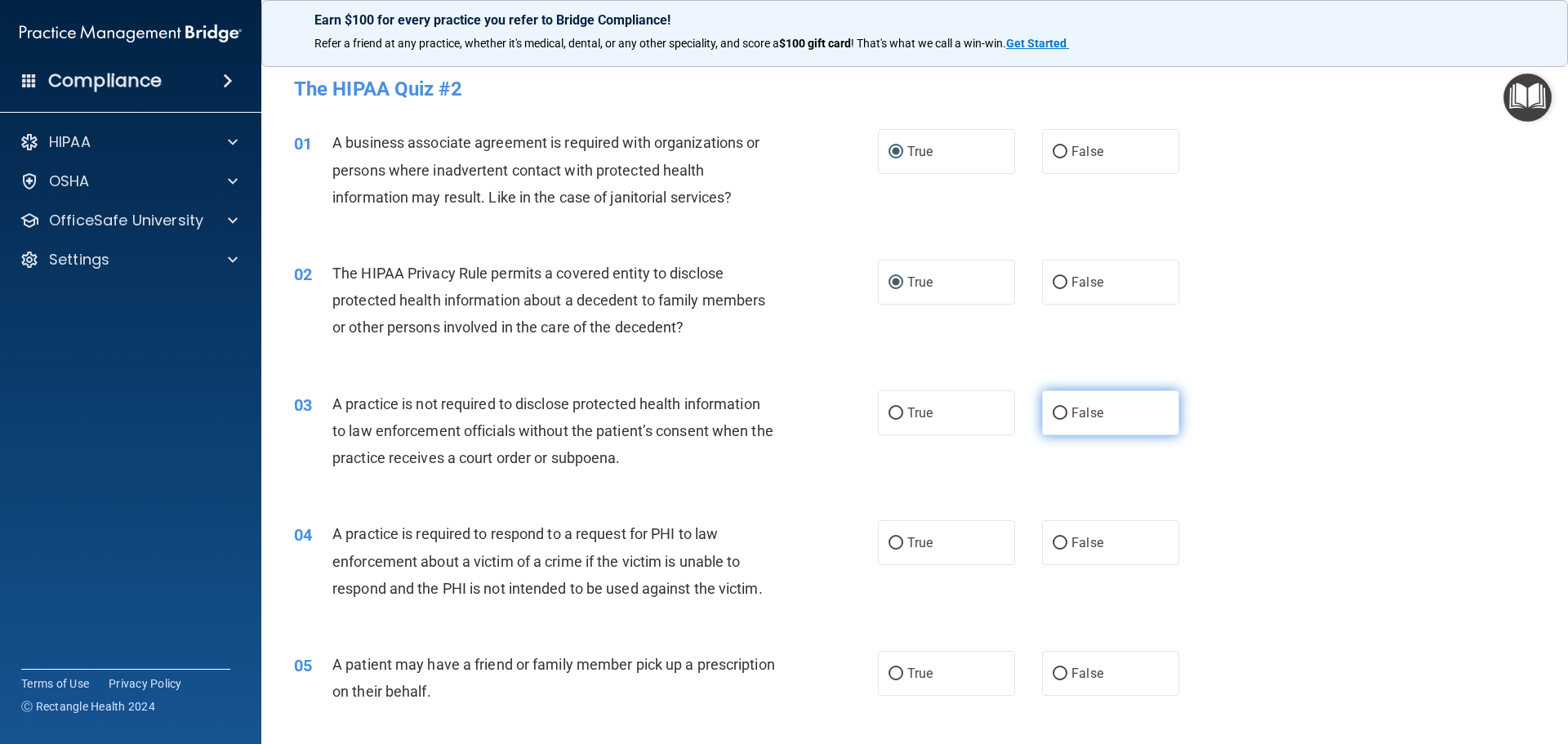
click at [1057, 412] on input "False" at bounding box center [1060, 413] width 15 height 12
radio input "true"
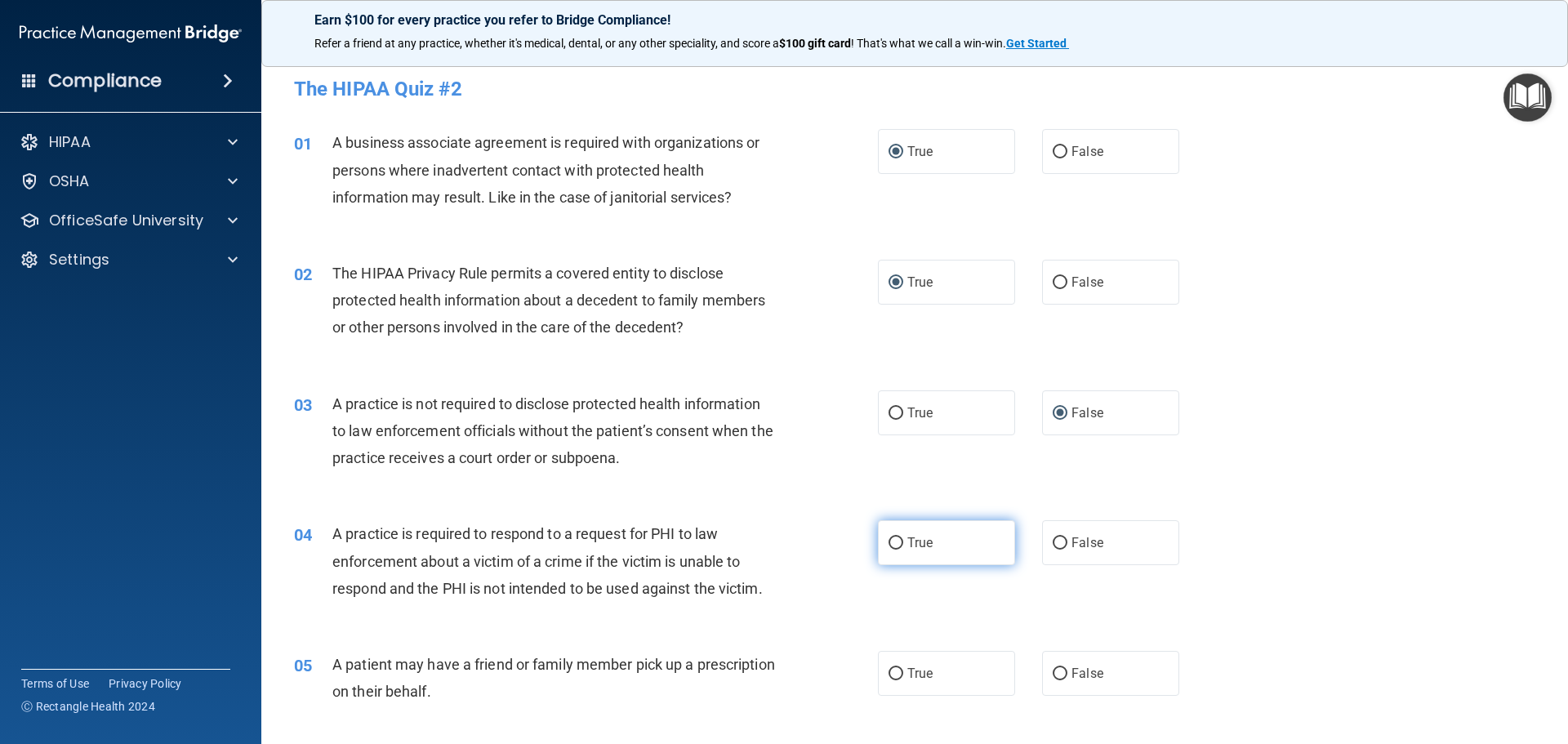
click at [889, 545] on input "True" at bounding box center [896, 543] width 15 height 12
radio input "true"
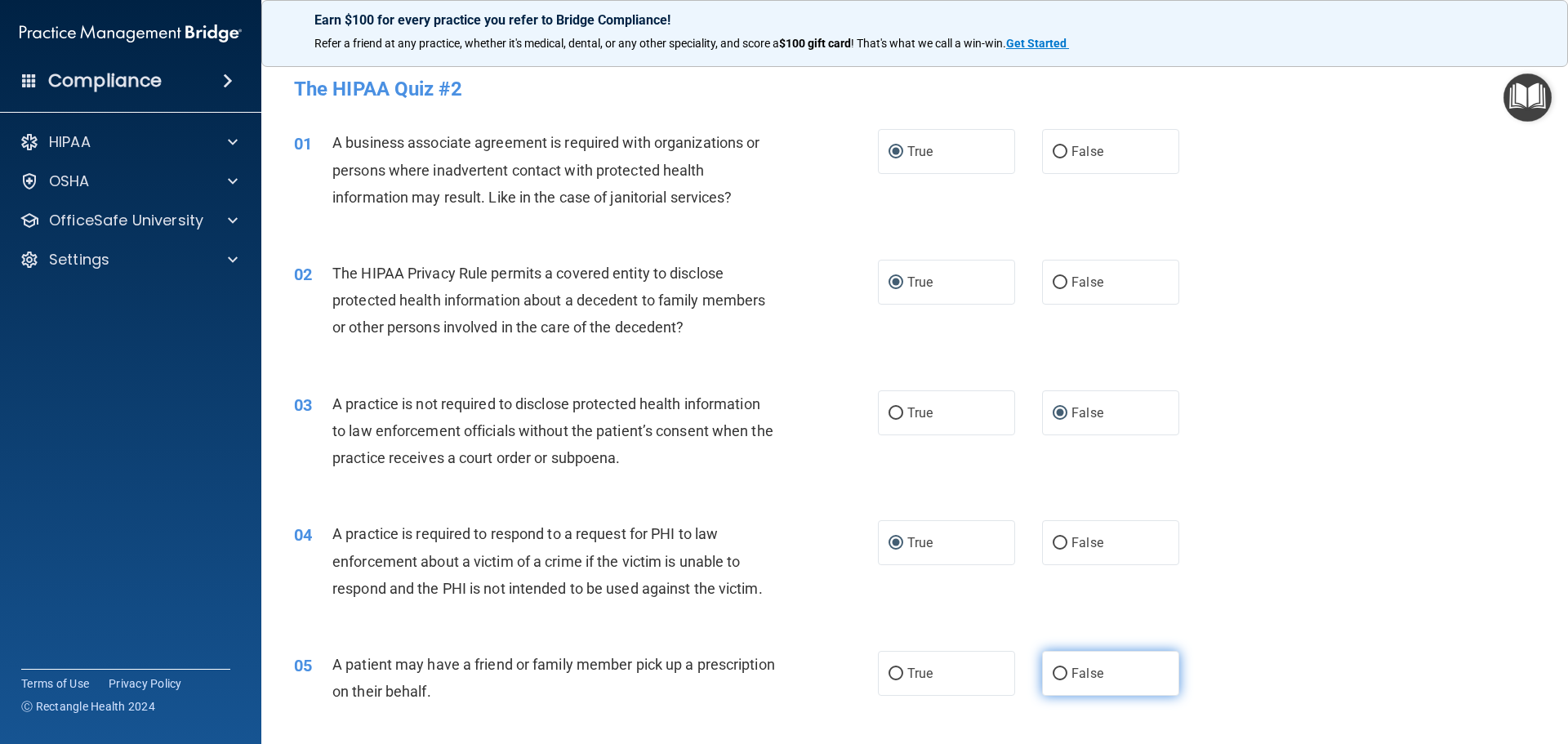
click at [1058, 677] on input "False" at bounding box center [1060, 674] width 15 height 12
radio input "true"
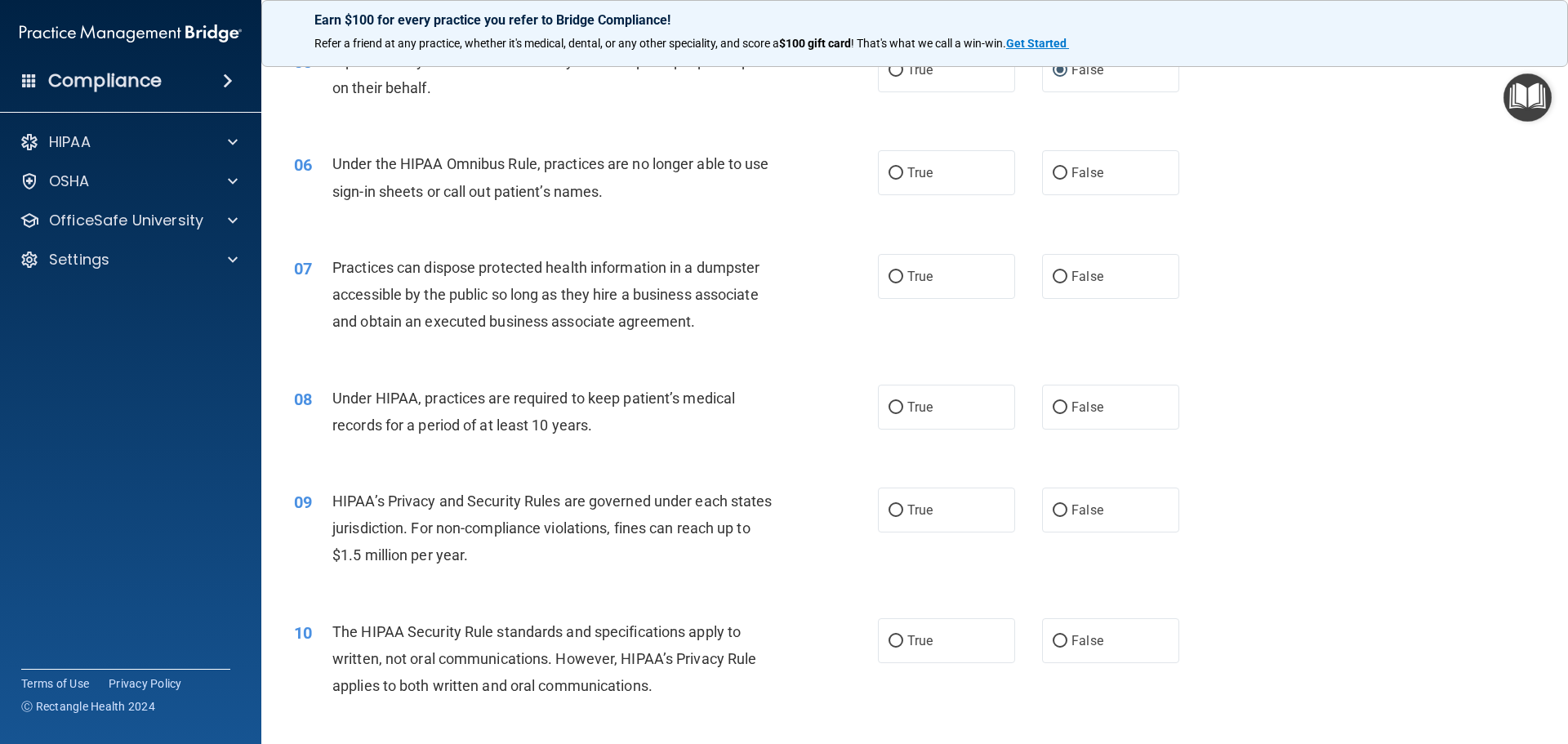
scroll to position [653, 0]
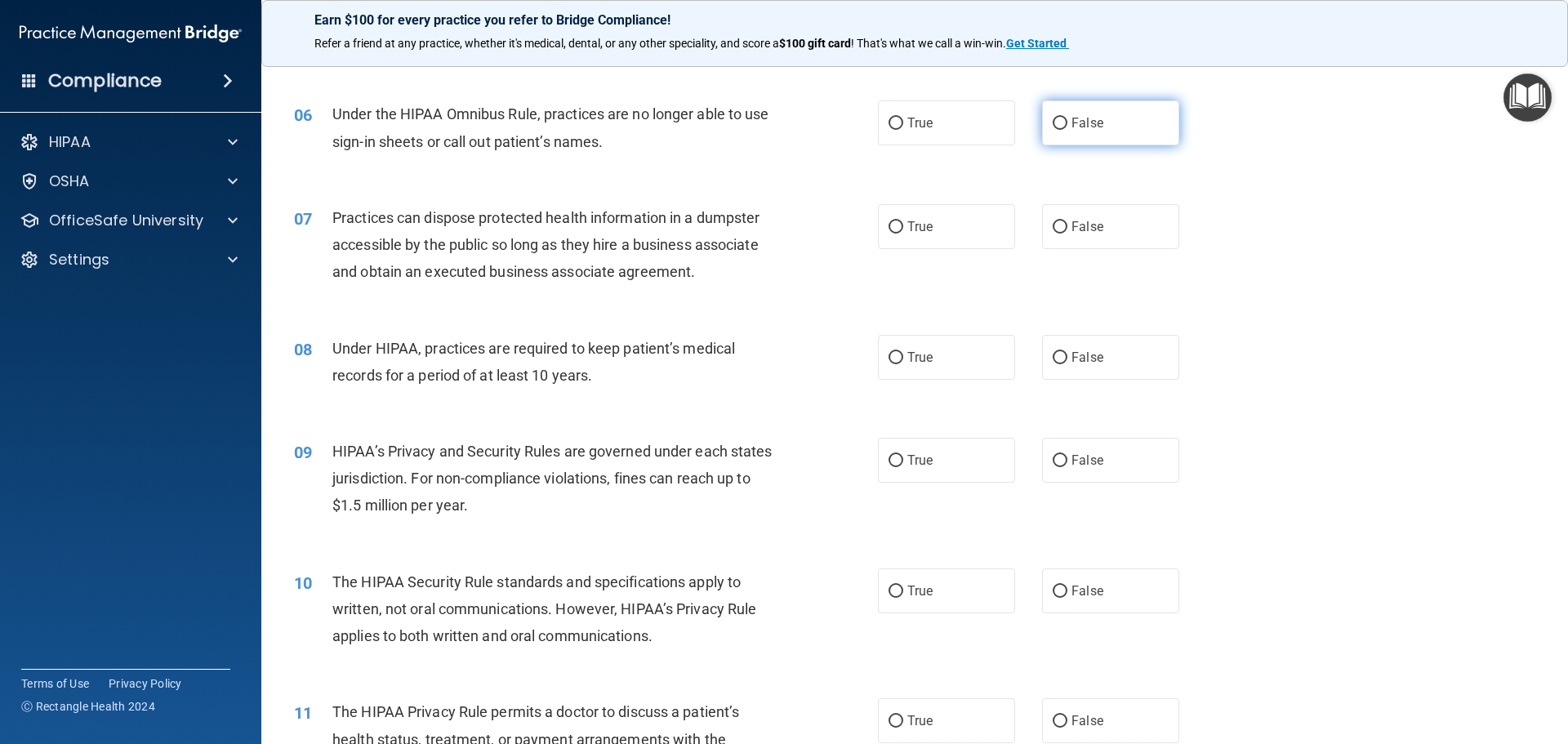
click at [1053, 122] on input "False" at bounding box center [1060, 123] width 15 height 12
radio input "true"
click at [1054, 225] on input "False" at bounding box center [1060, 227] width 15 height 12
radio input "true"
click at [890, 361] on input "True" at bounding box center [896, 358] width 15 height 12
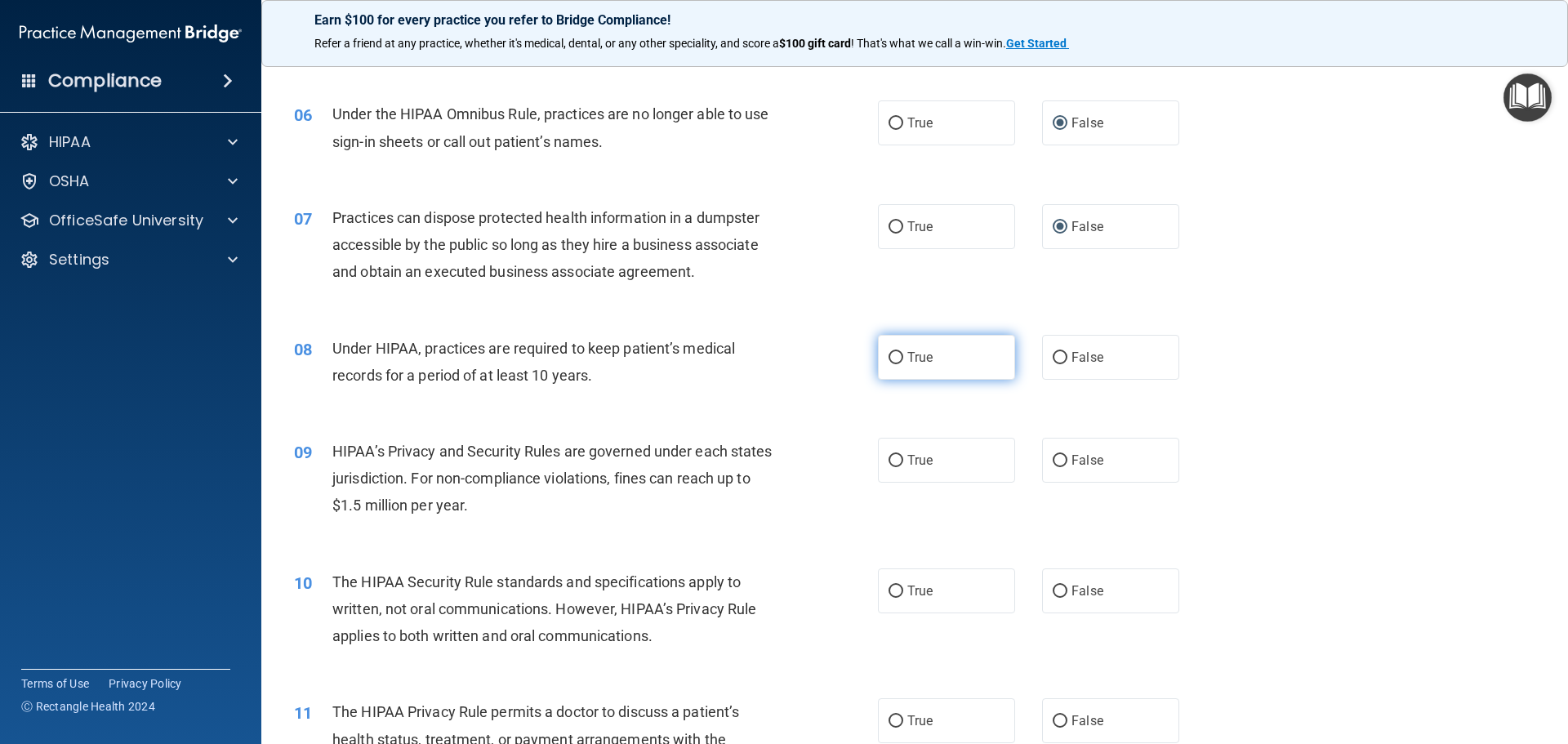
radio input "true"
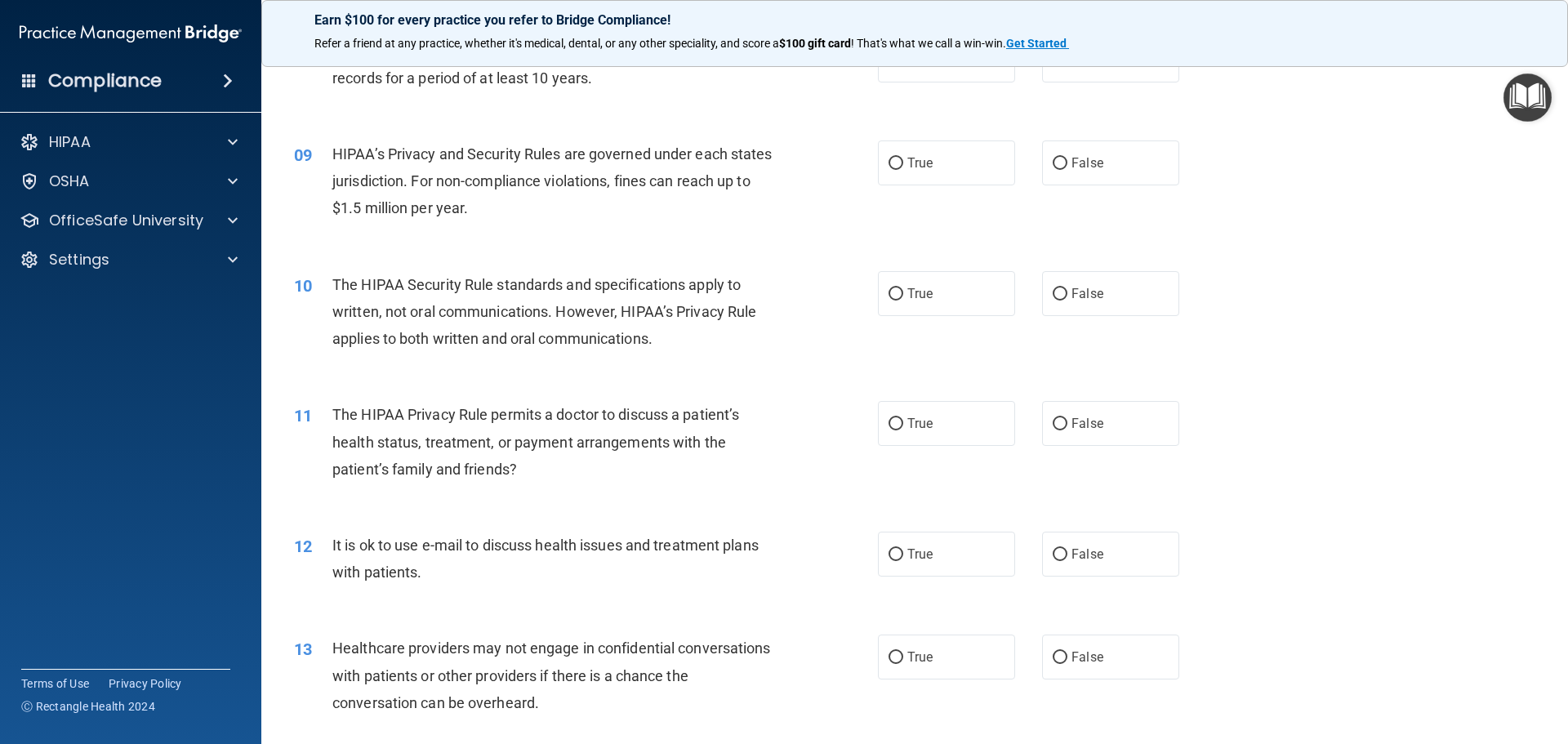
scroll to position [980, 0]
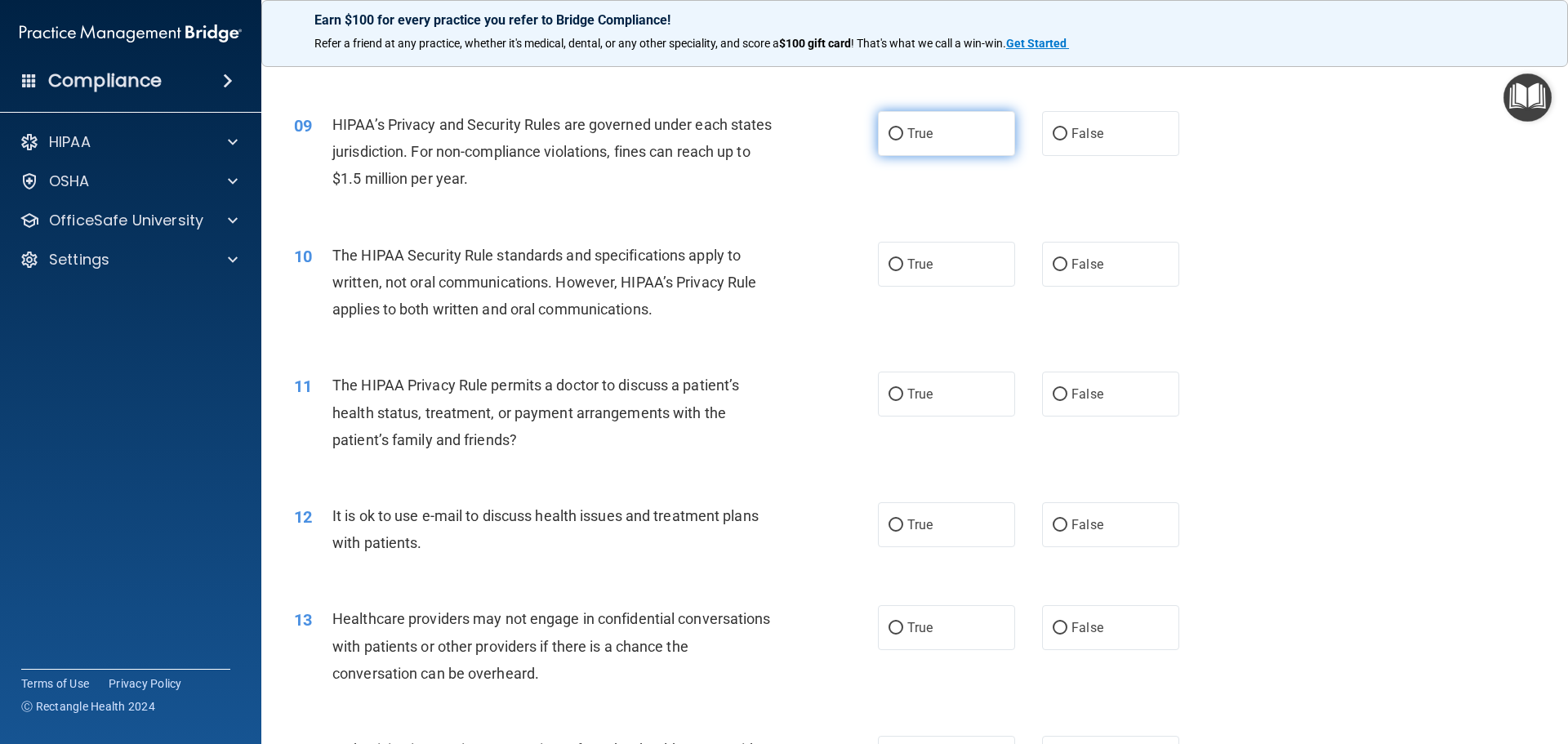
click at [889, 133] on input "True" at bounding box center [896, 134] width 15 height 12
radio input "true"
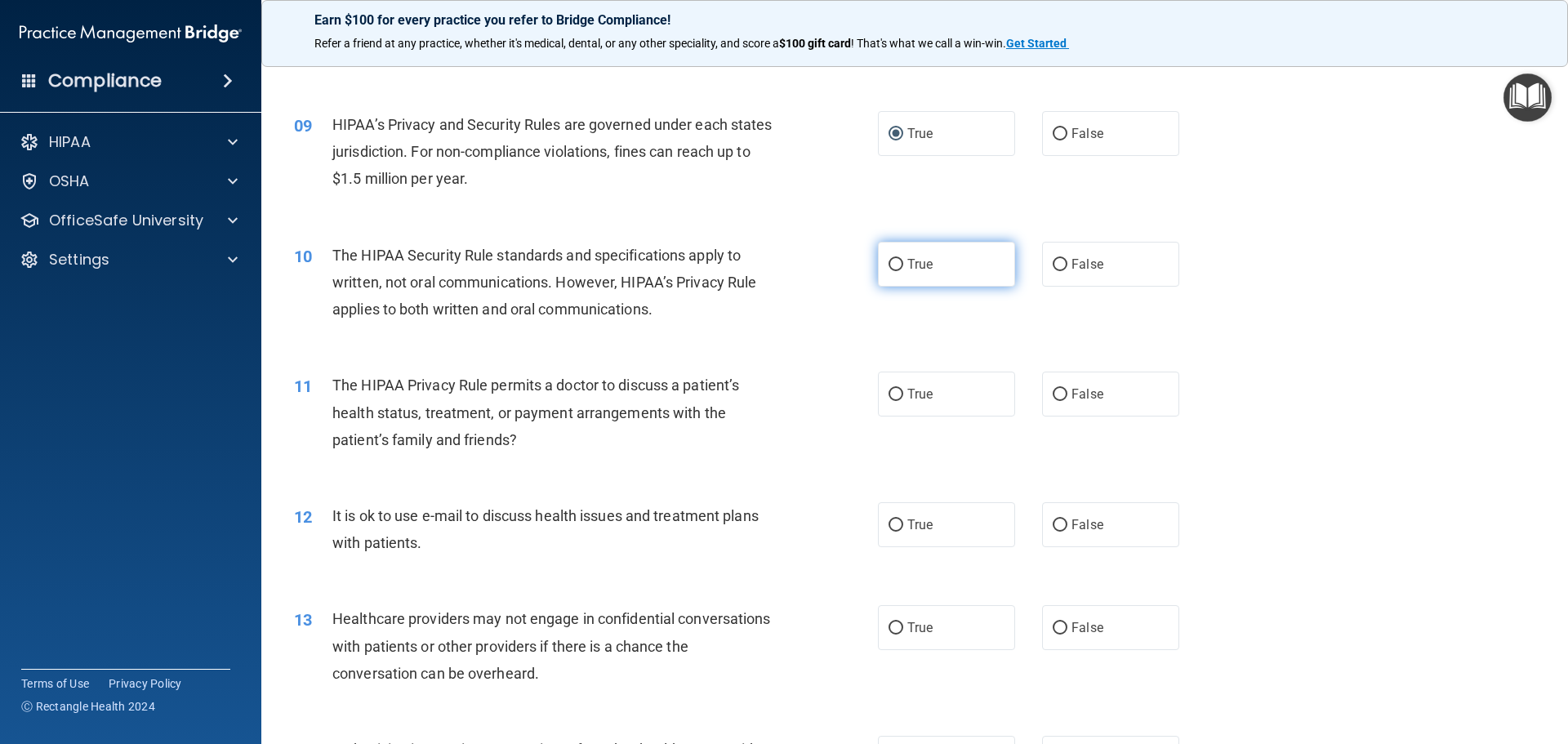
click at [891, 267] on input "True" at bounding box center [896, 265] width 15 height 12
radio input "true"
click at [1054, 393] on input "False" at bounding box center [1060, 394] width 15 height 12
radio input "true"
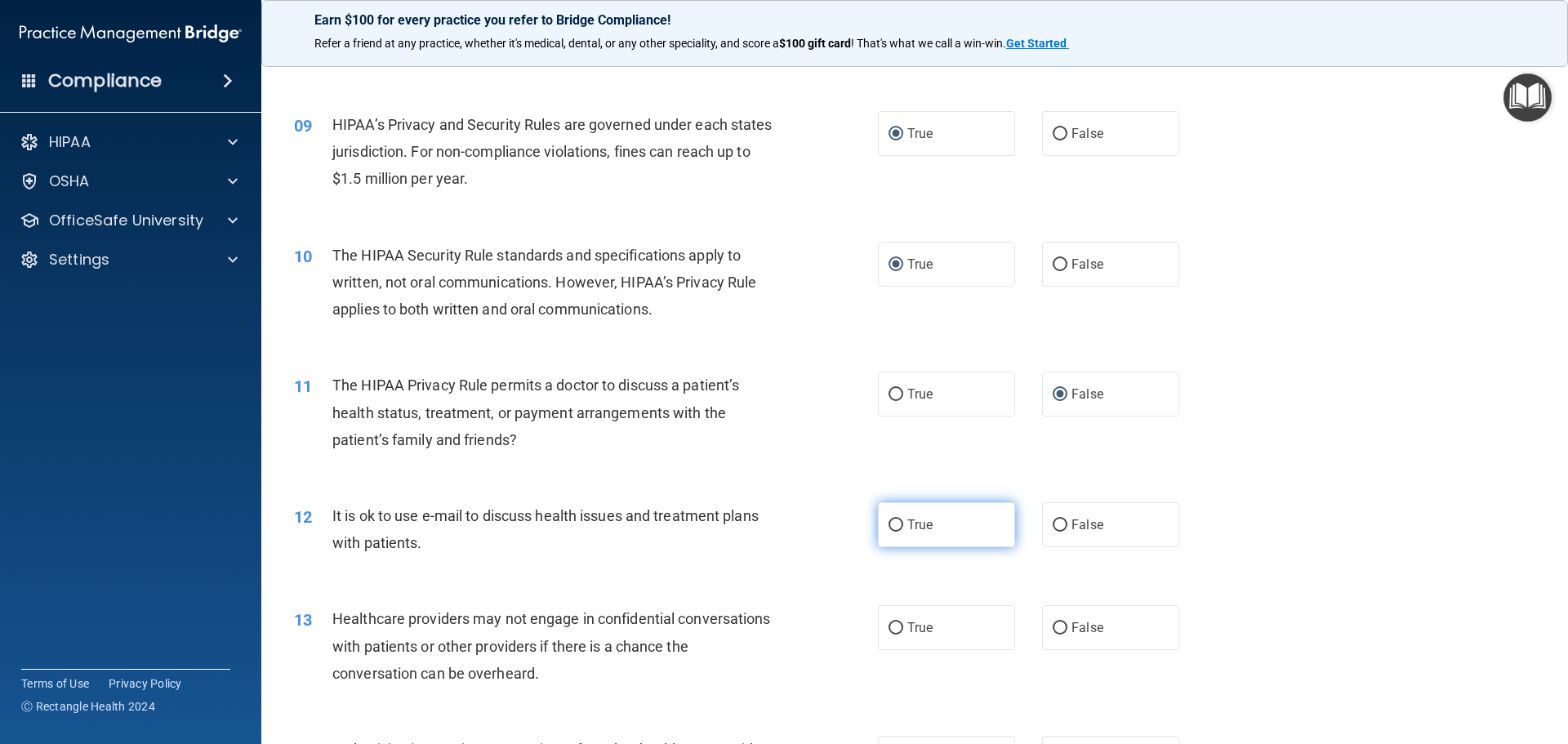
click at [891, 527] on input "True" at bounding box center [896, 525] width 15 height 12
radio input "true"
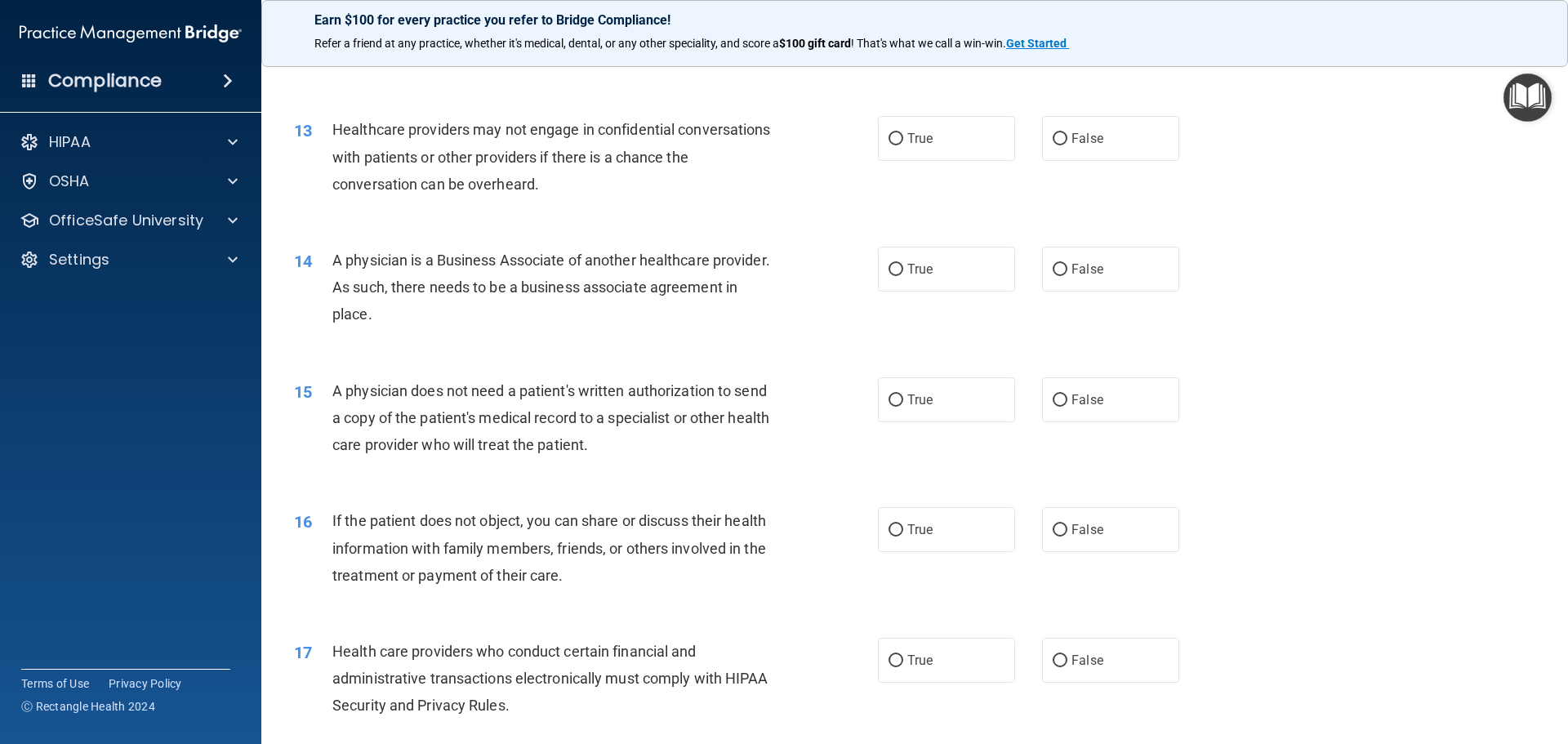
scroll to position [1470, 0]
click at [893, 141] on input "True" at bounding box center [896, 138] width 15 height 12
radio input "true"
click at [1055, 271] on input "False" at bounding box center [1060, 269] width 15 height 12
radio input "true"
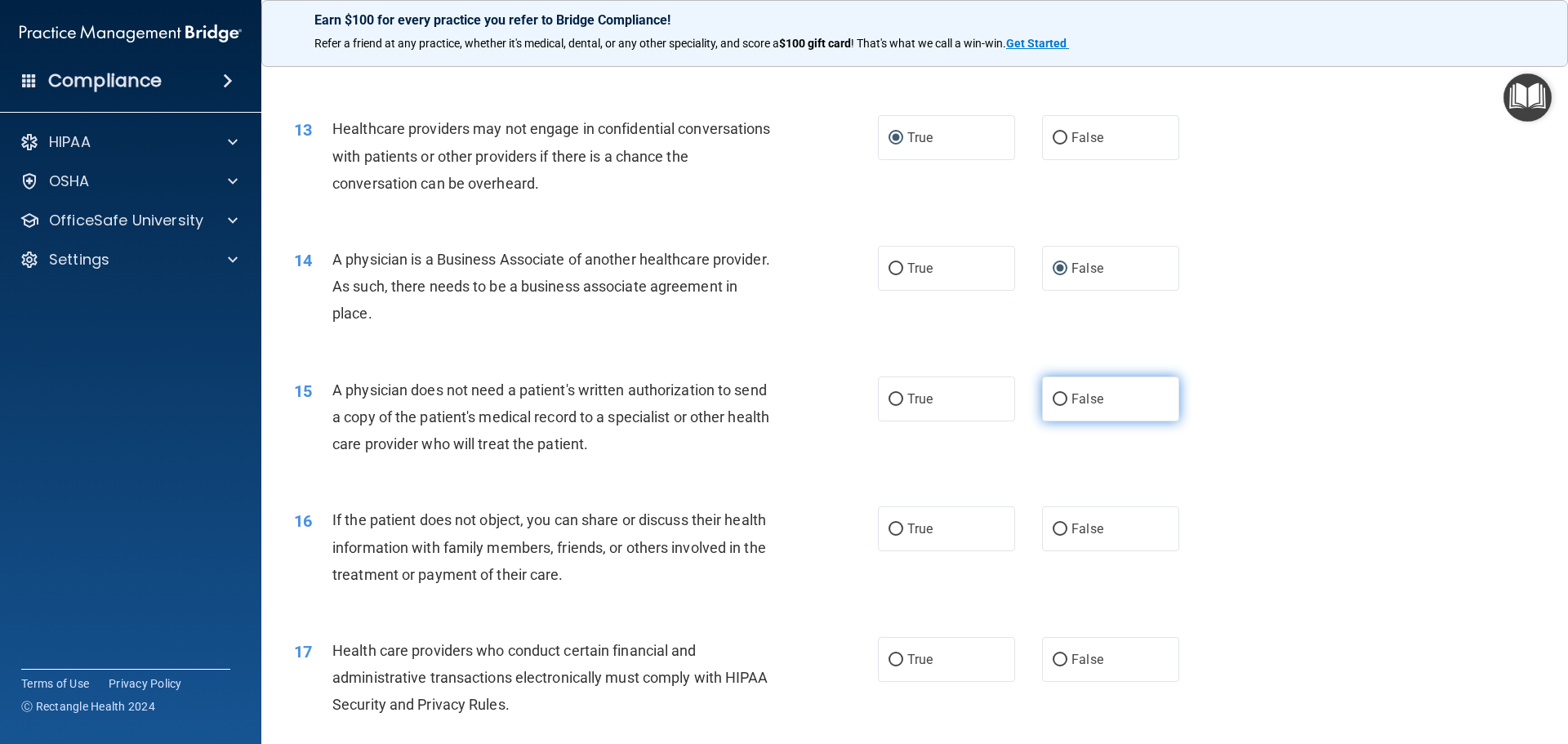
click at [1053, 402] on input "False" at bounding box center [1060, 399] width 15 height 12
radio input "true"
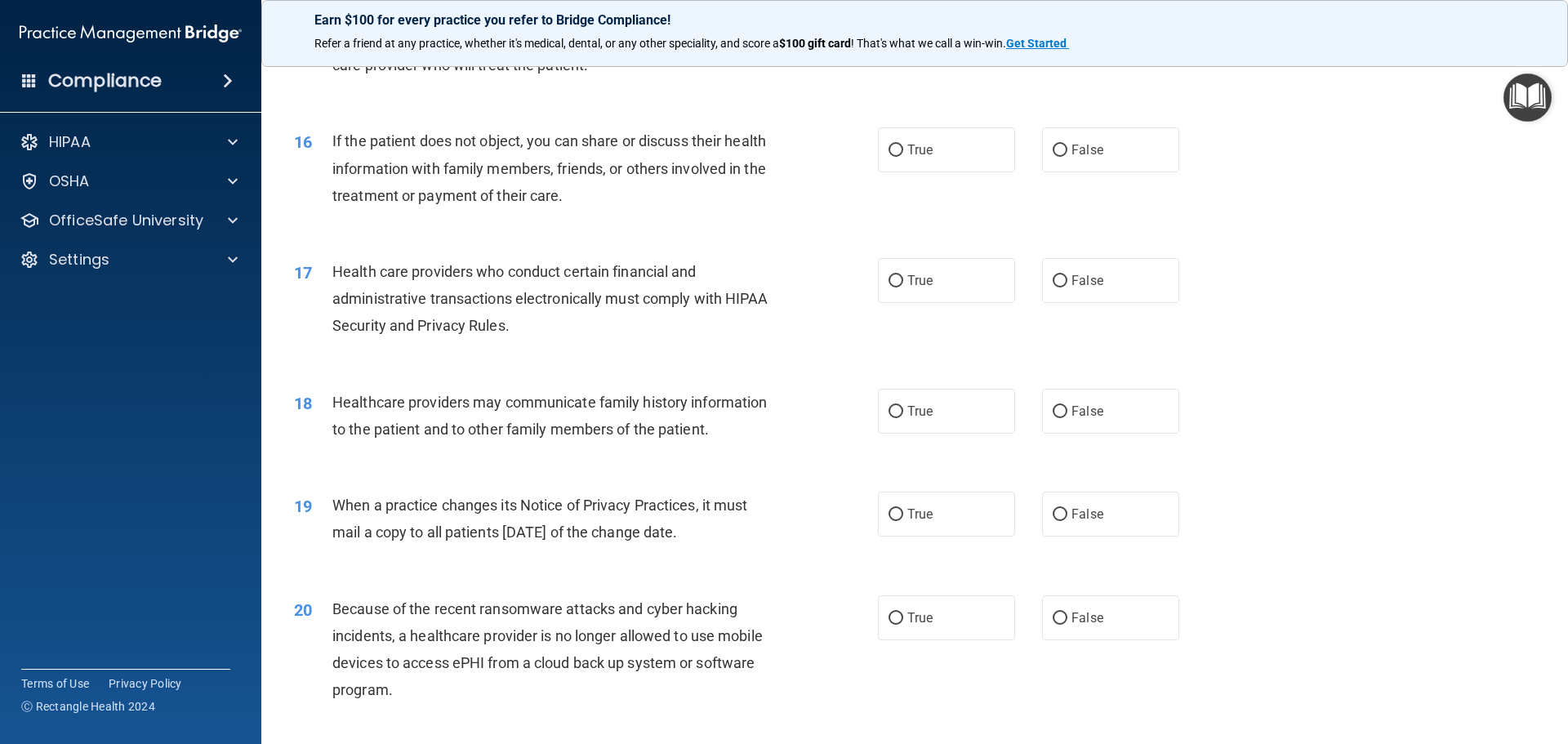
scroll to position [1879, 0]
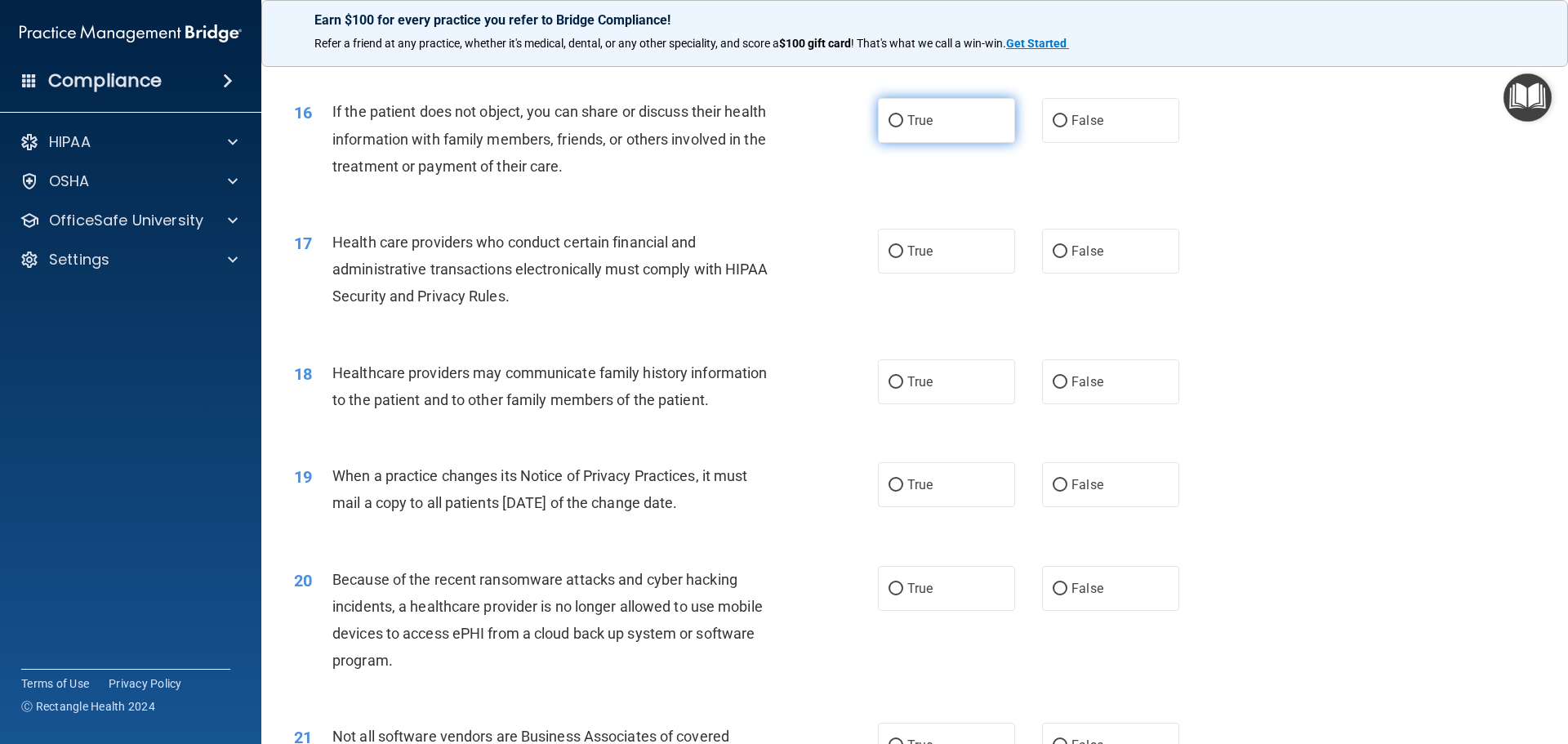
click at [892, 115] on input "True" at bounding box center [896, 121] width 15 height 12
radio input "true"
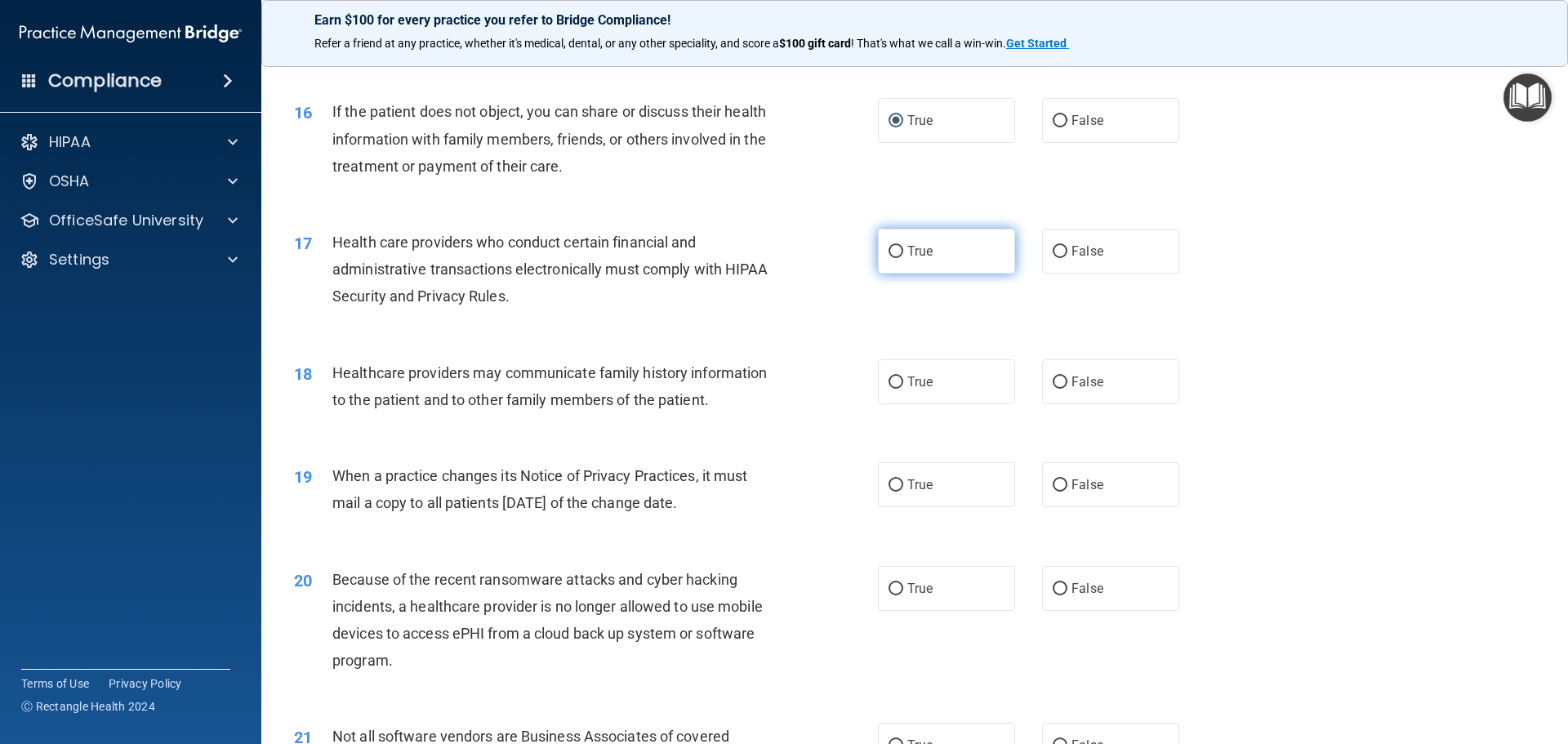
click at [889, 252] on input "True" at bounding box center [896, 252] width 15 height 12
radio input "true"
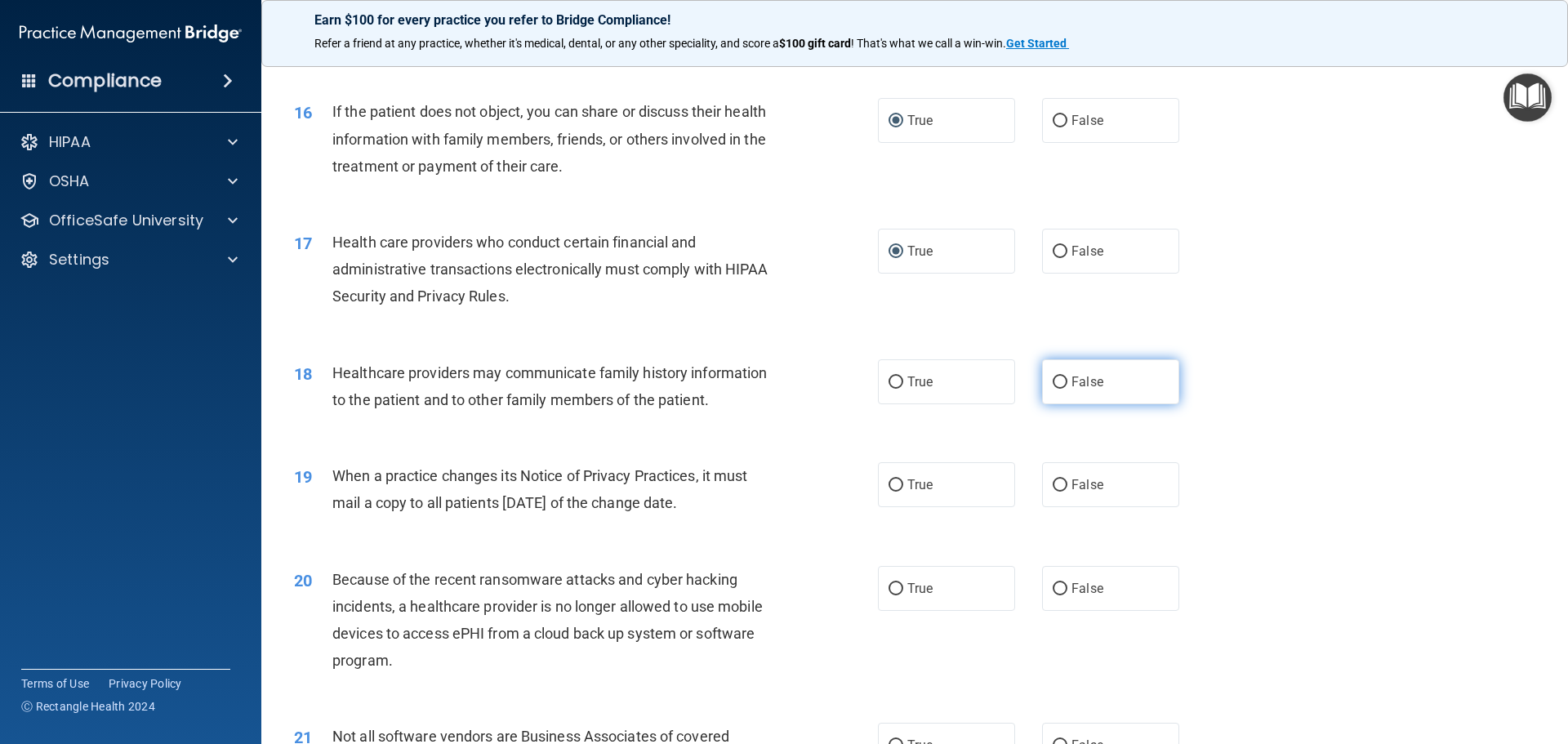
click at [1053, 381] on input "False" at bounding box center [1060, 383] width 15 height 12
radio input "true"
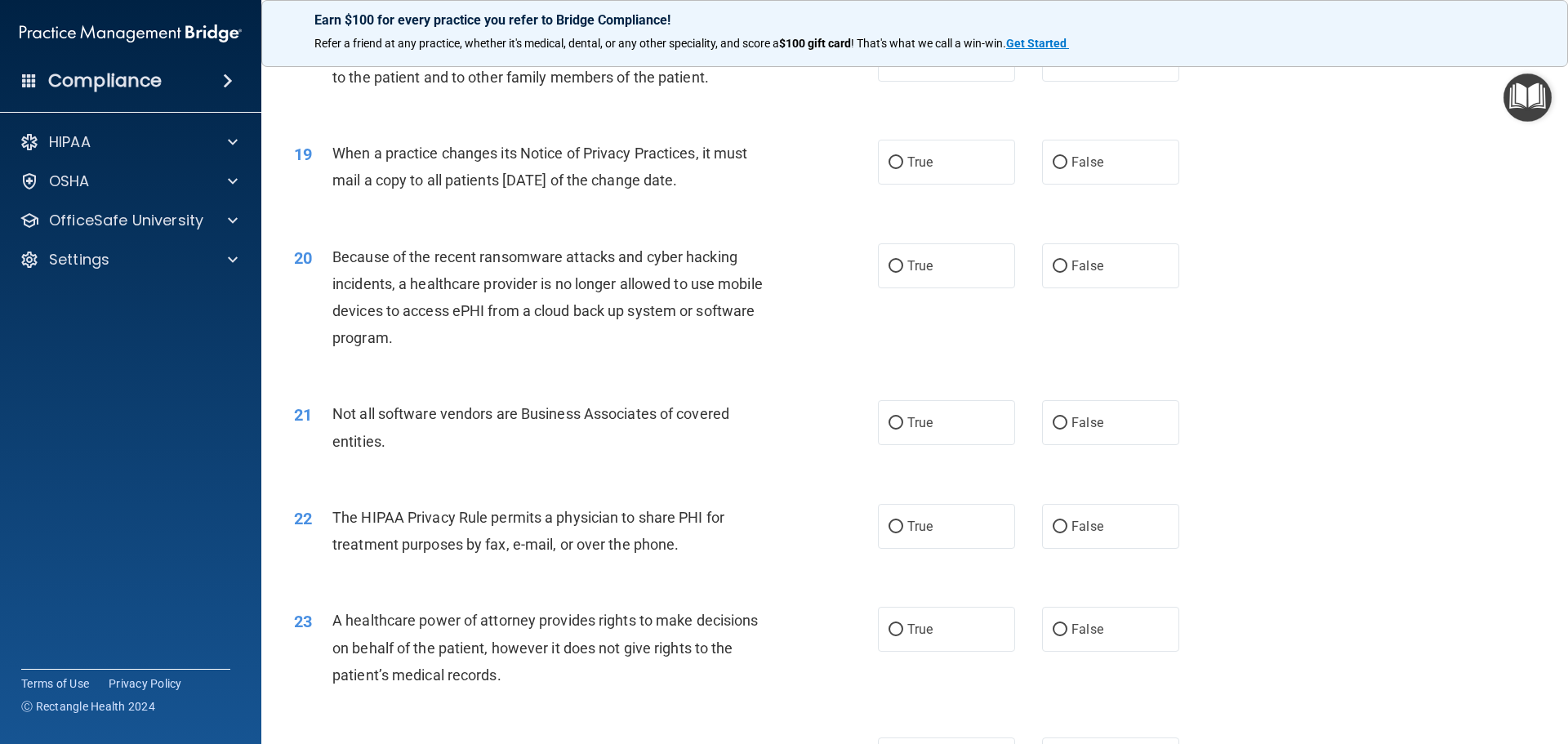
scroll to position [2206, 0]
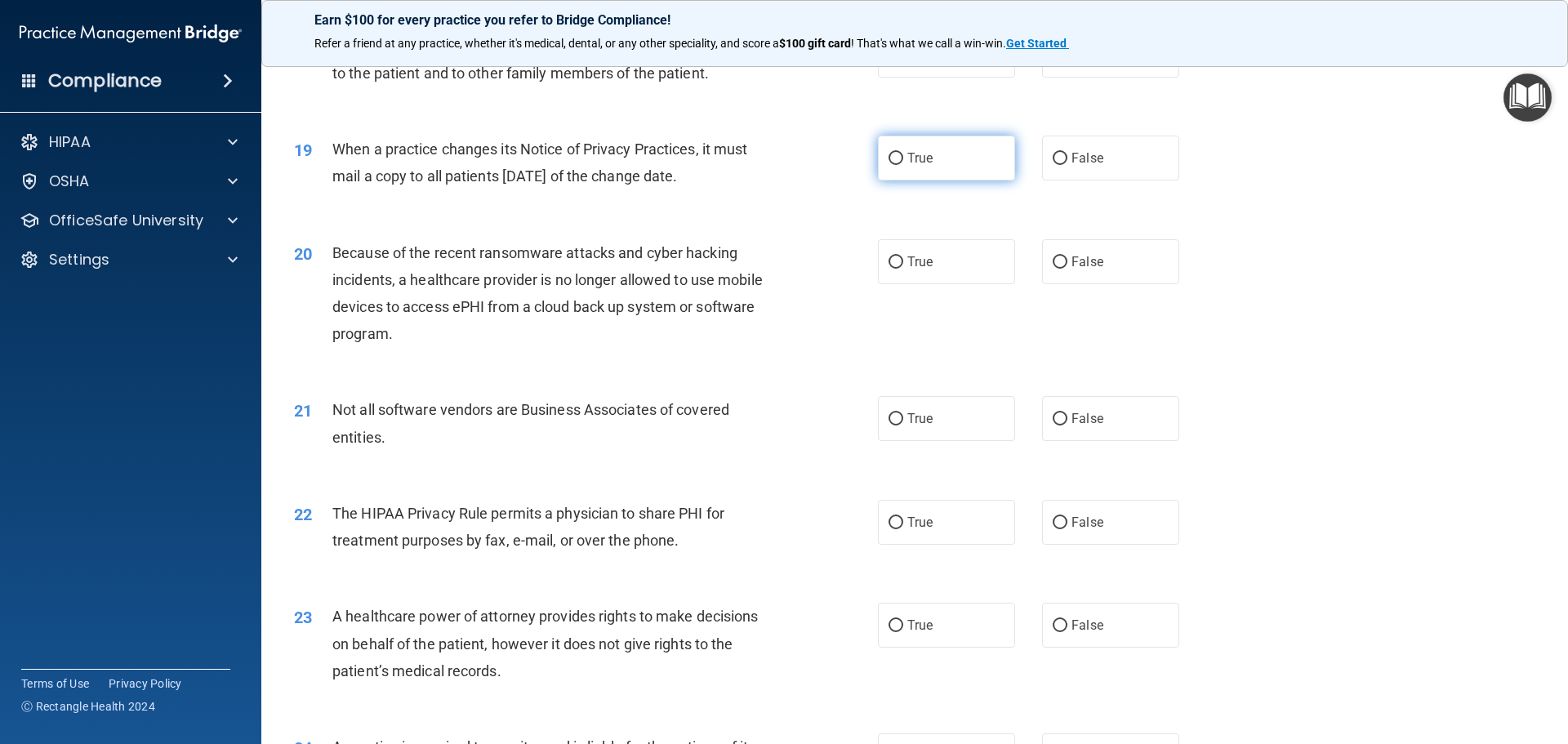
click at [889, 160] on input "True" at bounding box center [896, 159] width 15 height 12
radio input "true"
click at [889, 258] on input "True" at bounding box center [896, 263] width 15 height 12
radio input "true"
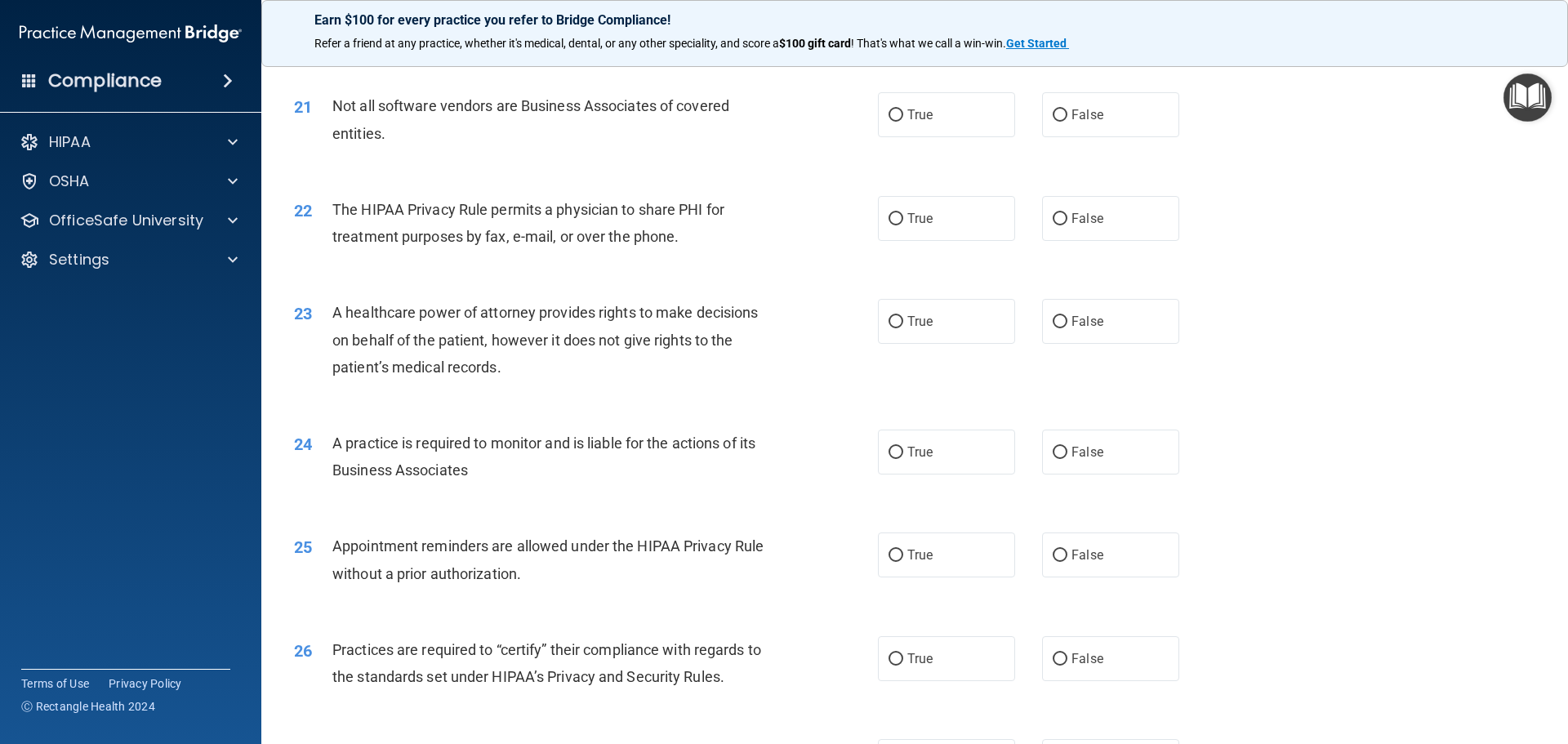
scroll to position [2532, 0]
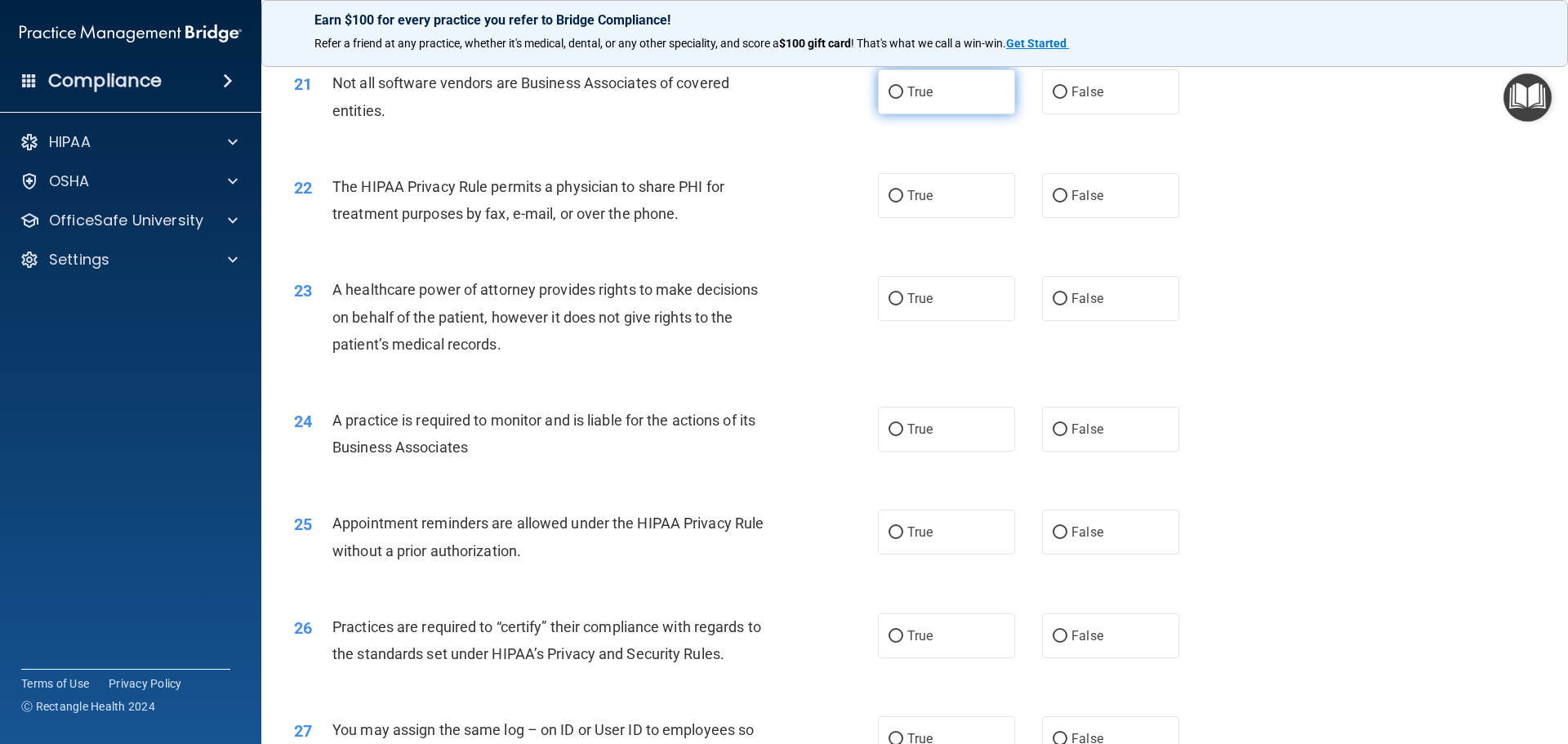
click at [889, 98] on input "True" at bounding box center [896, 92] width 15 height 12
radio input "true"
click at [892, 193] on input "True" at bounding box center [896, 196] width 15 height 12
radio input "true"
click at [890, 305] on input "True" at bounding box center [896, 299] width 15 height 12
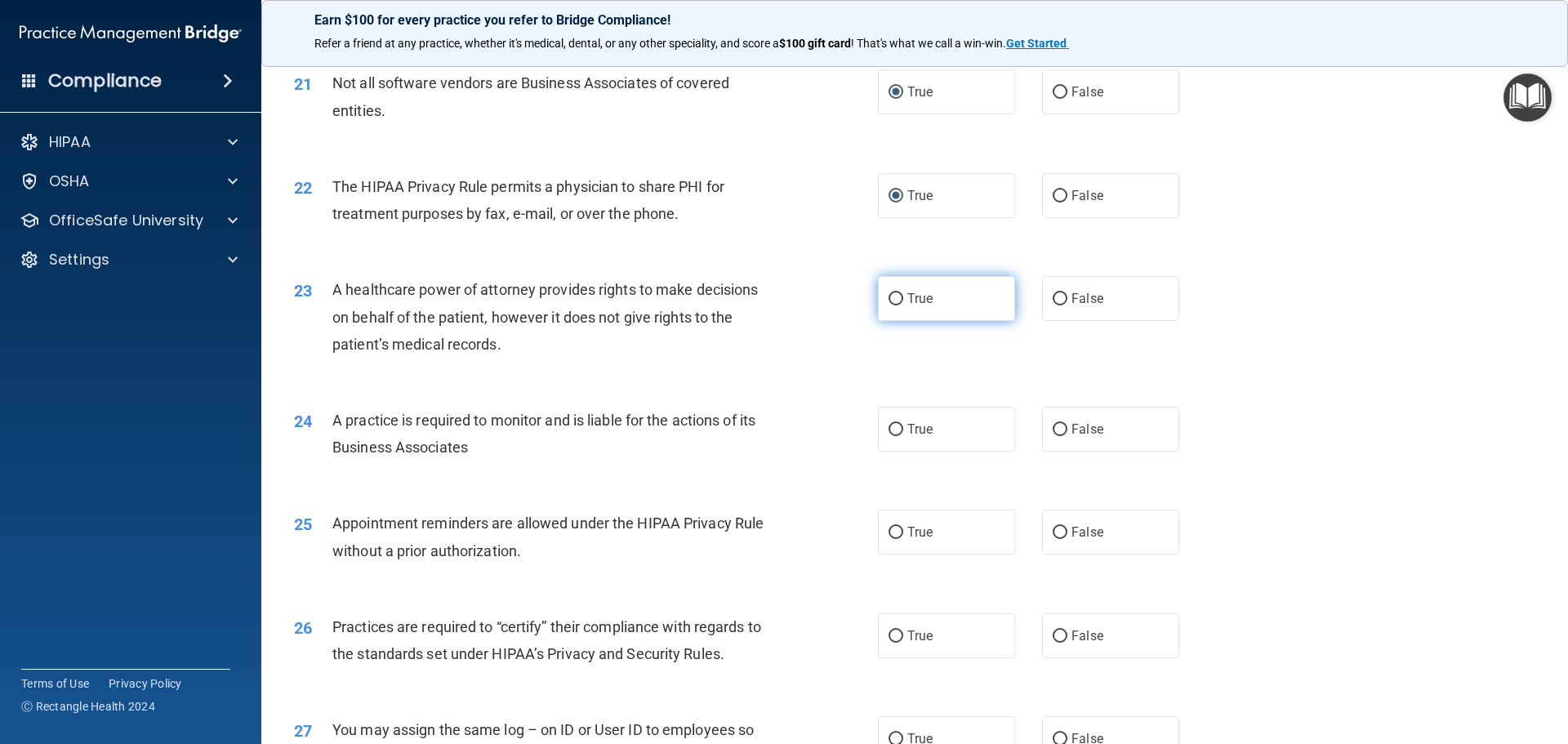
radio input "true"
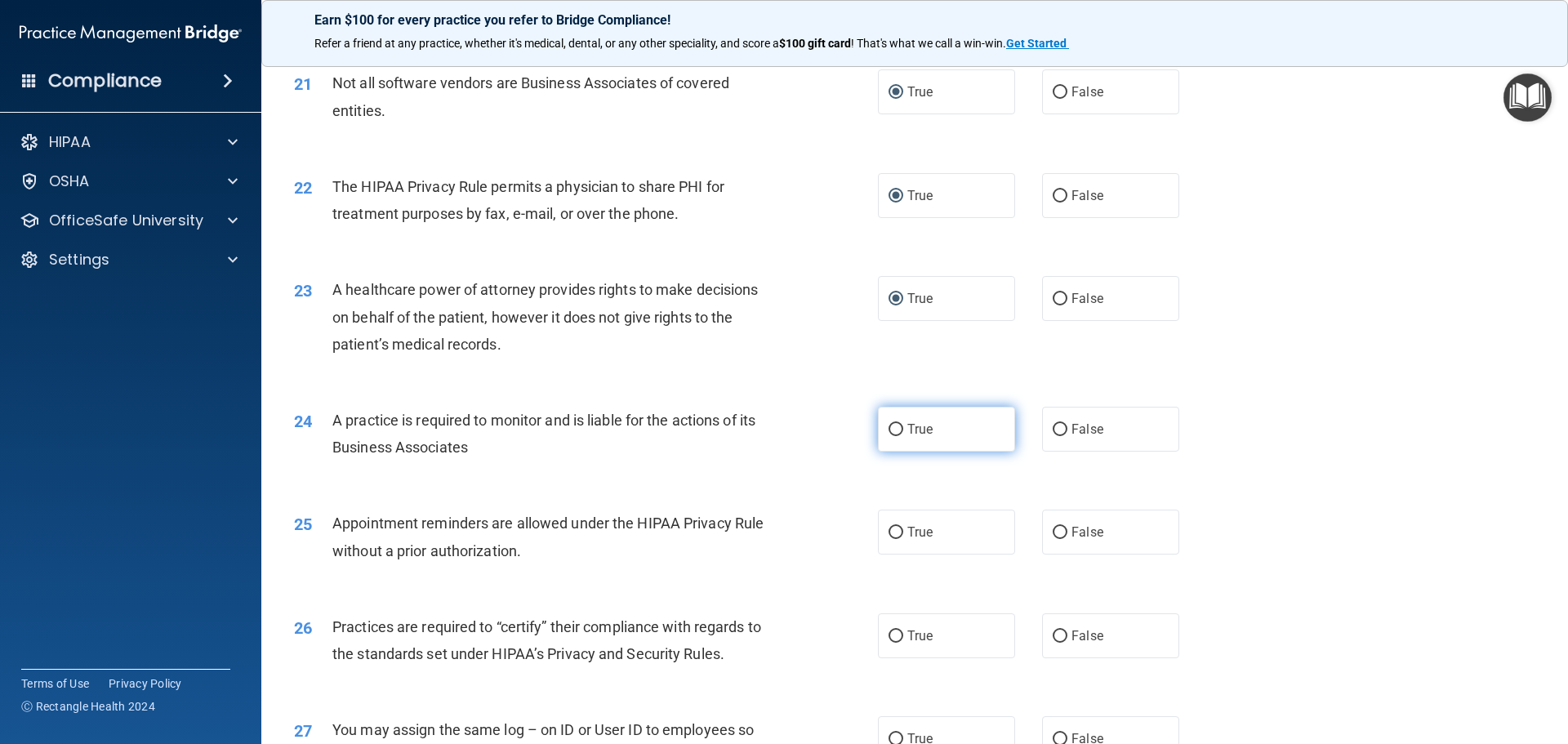
click at [891, 425] on input "True" at bounding box center [896, 430] width 15 height 12
radio input "true"
click at [889, 532] on input "True" at bounding box center [896, 532] width 15 height 12
radio input "true"
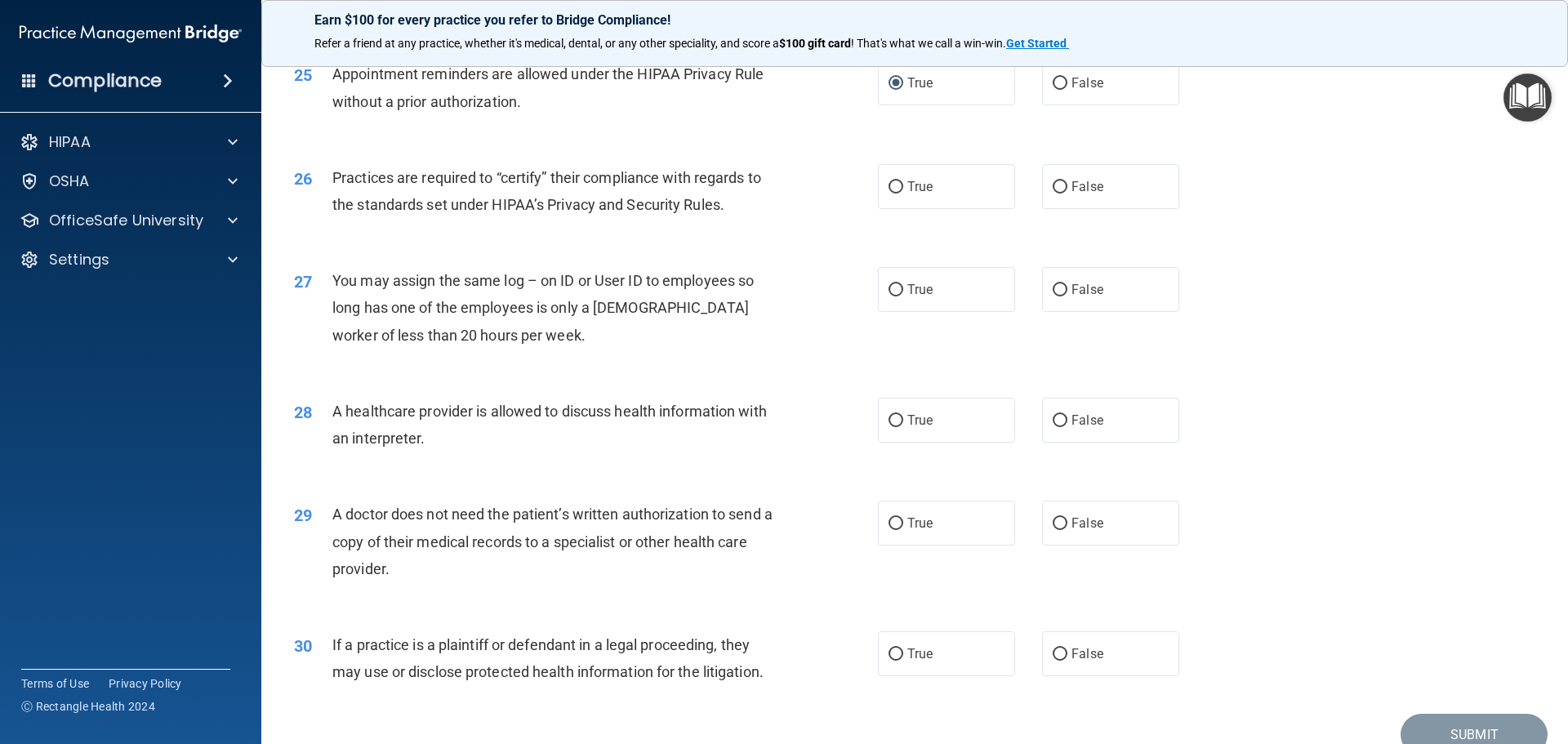
scroll to position [3022, 0]
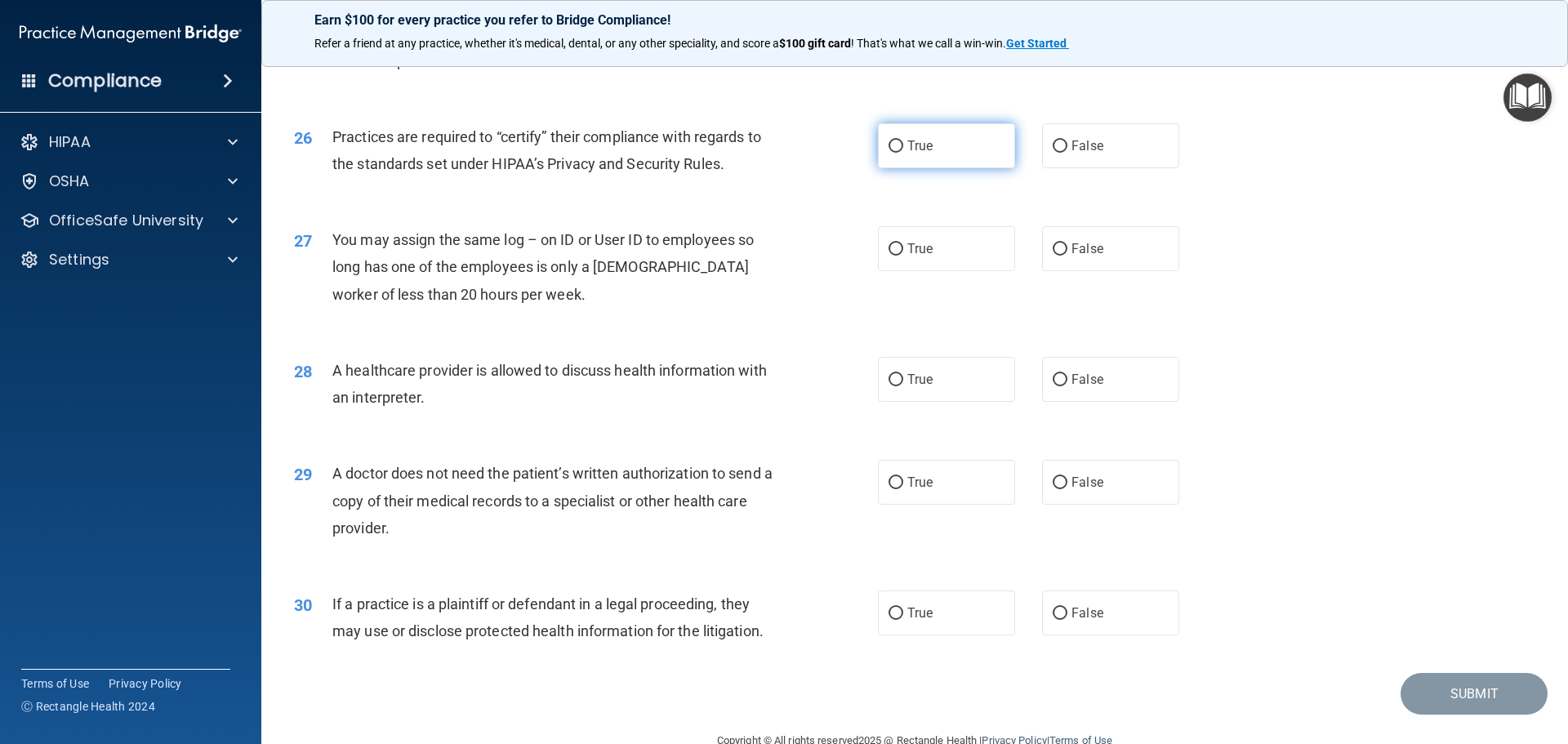
click at [889, 149] on input "True" at bounding box center [896, 146] width 15 height 12
radio input "true"
click at [1055, 250] on input "False" at bounding box center [1060, 249] width 15 height 12
radio input "true"
click at [1053, 384] on input "False" at bounding box center [1060, 380] width 15 height 12
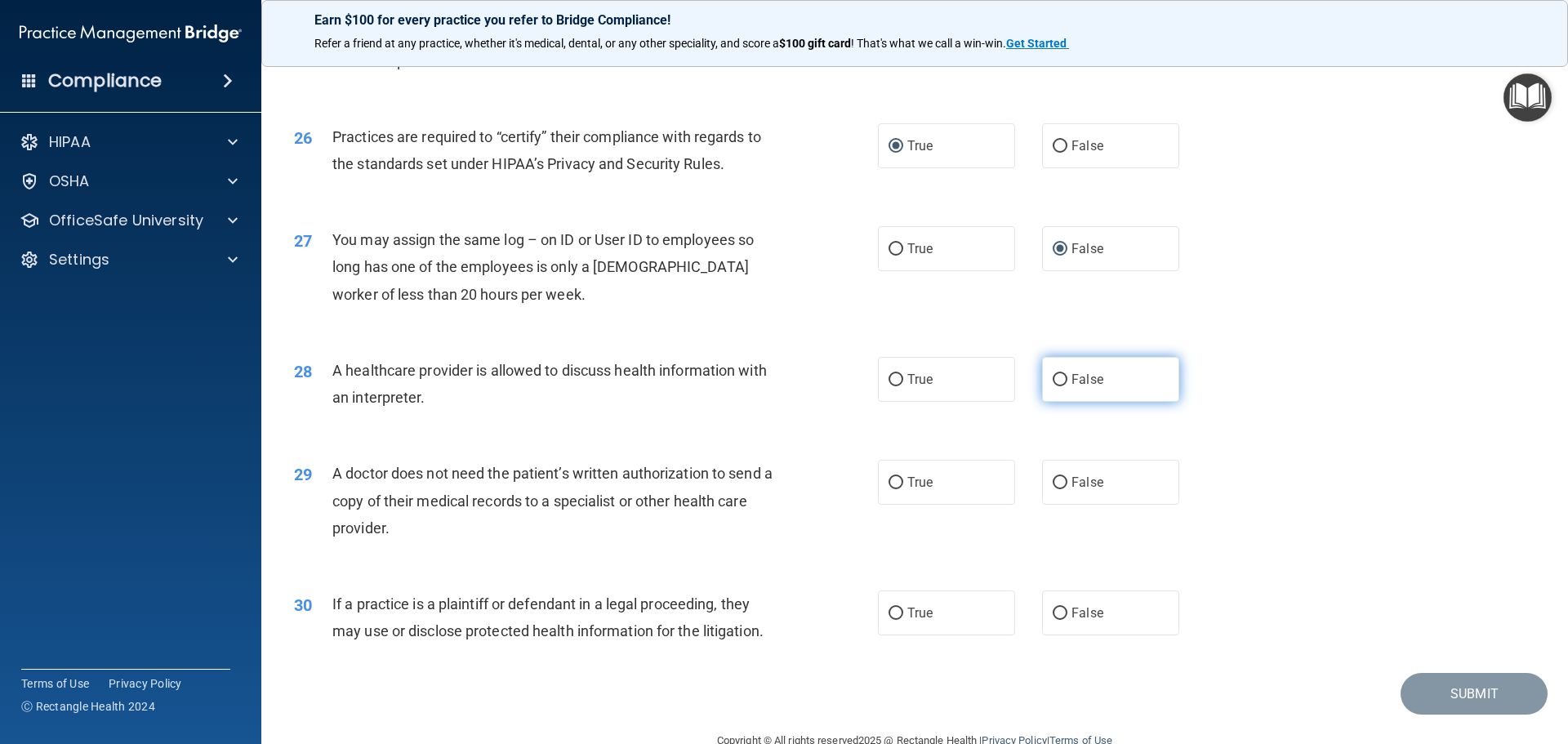
radio input "true"
click at [1053, 486] on input "False" at bounding box center [1060, 483] width 15 height 12
radio input "true"
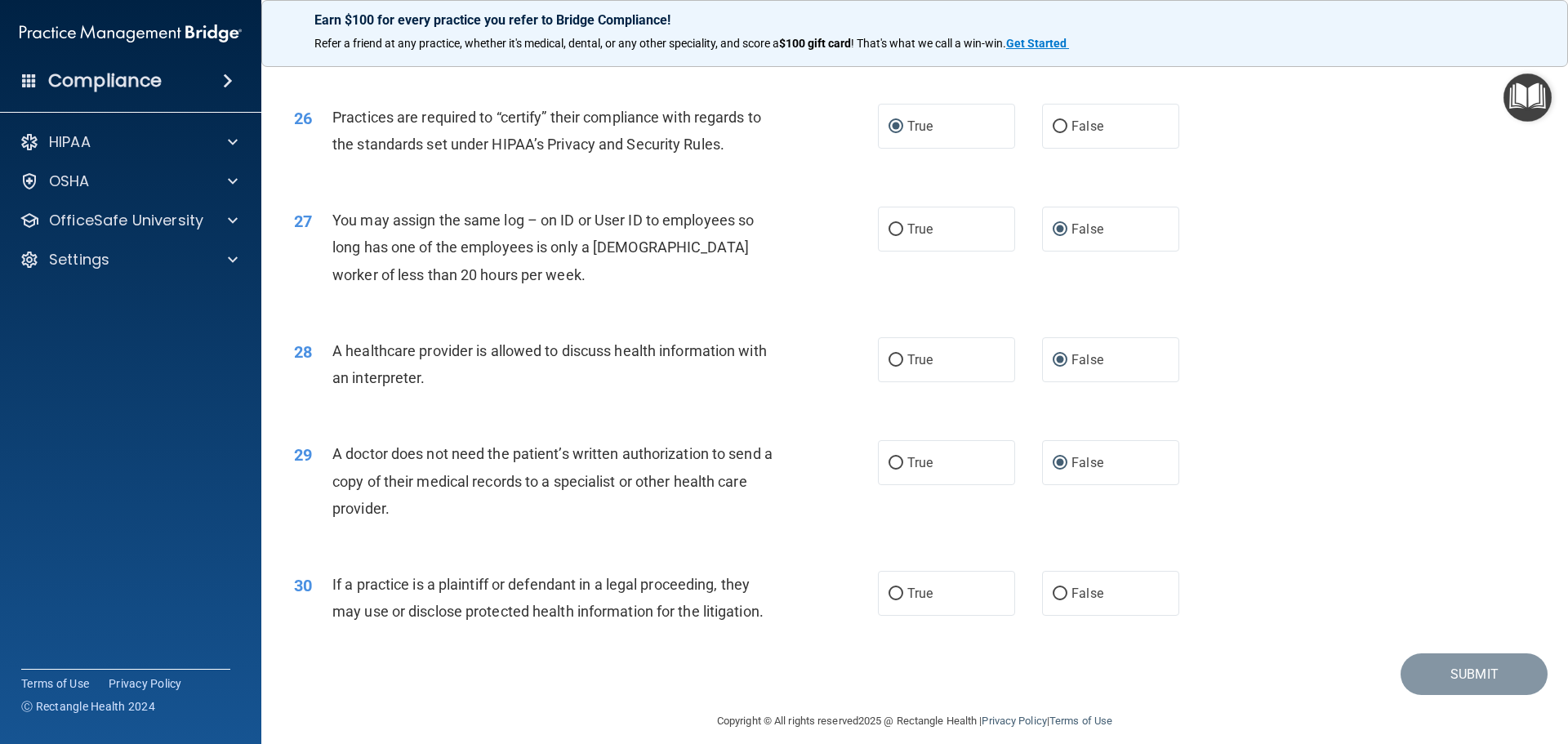
scroll to position [3058, 0]
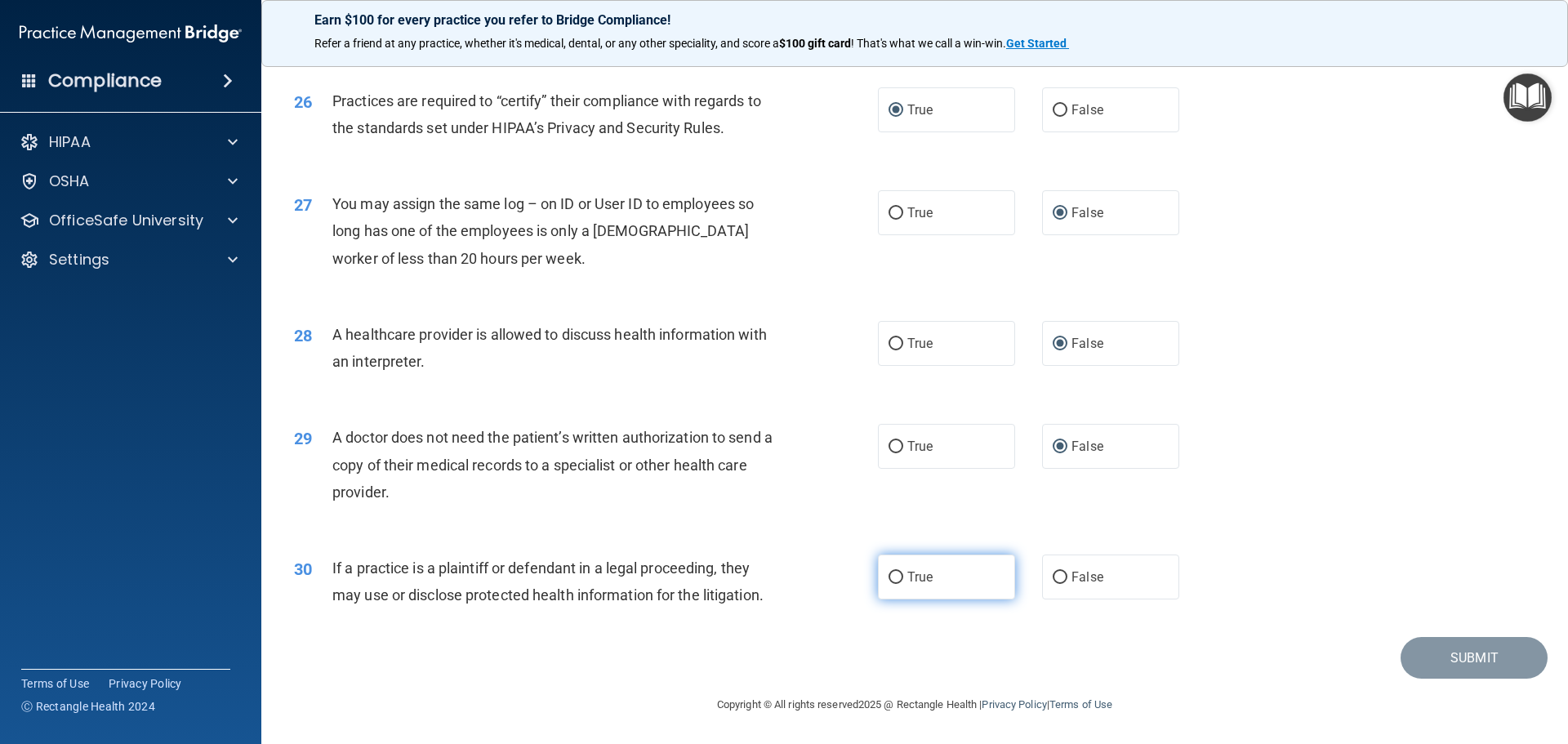
click at [889, 584] on input "True" at bounding box center [896, 578] width 15 height 12
radio input "true"
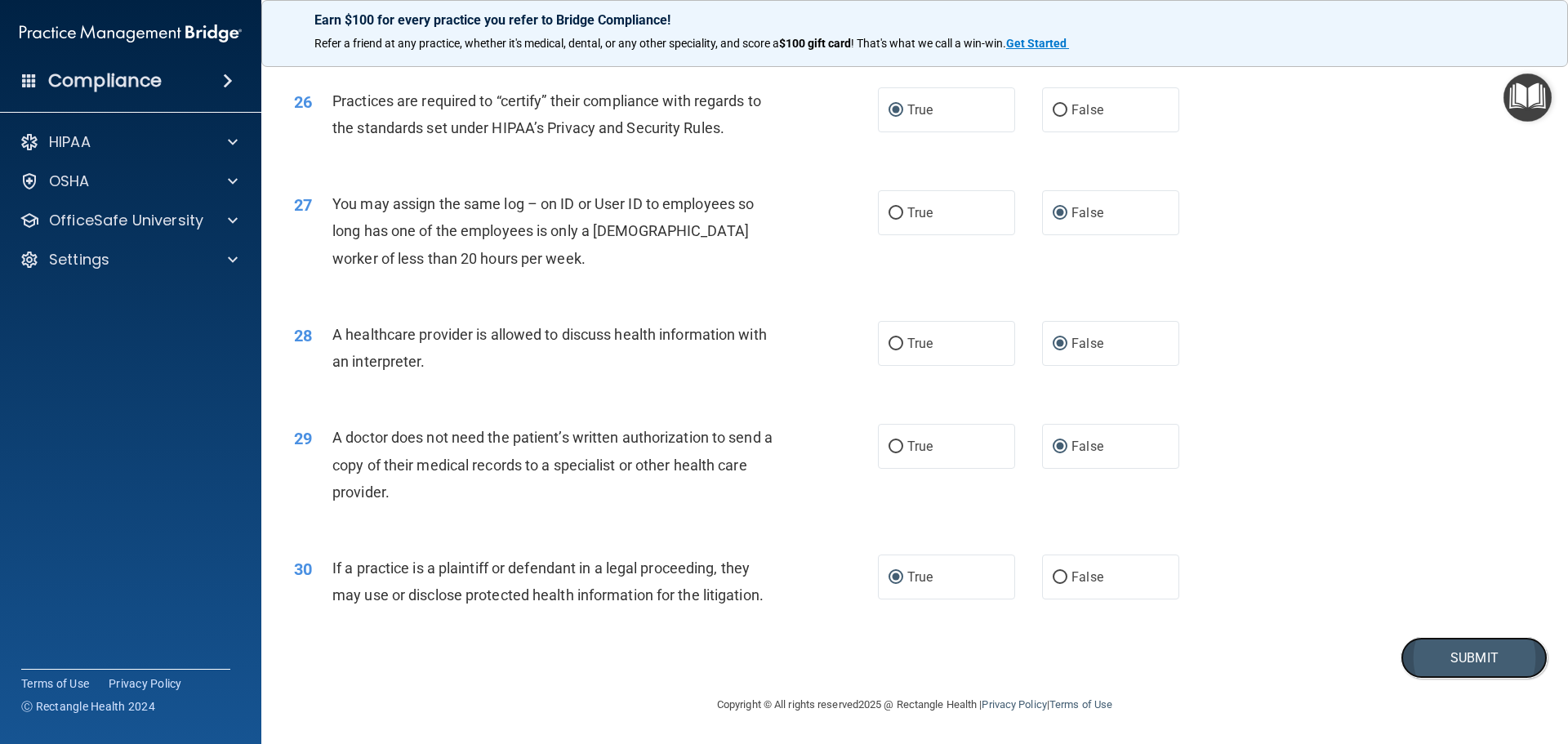
click at [1428, 663] on button "Submit" at bounding box center [1474, 658] width 147 height 42
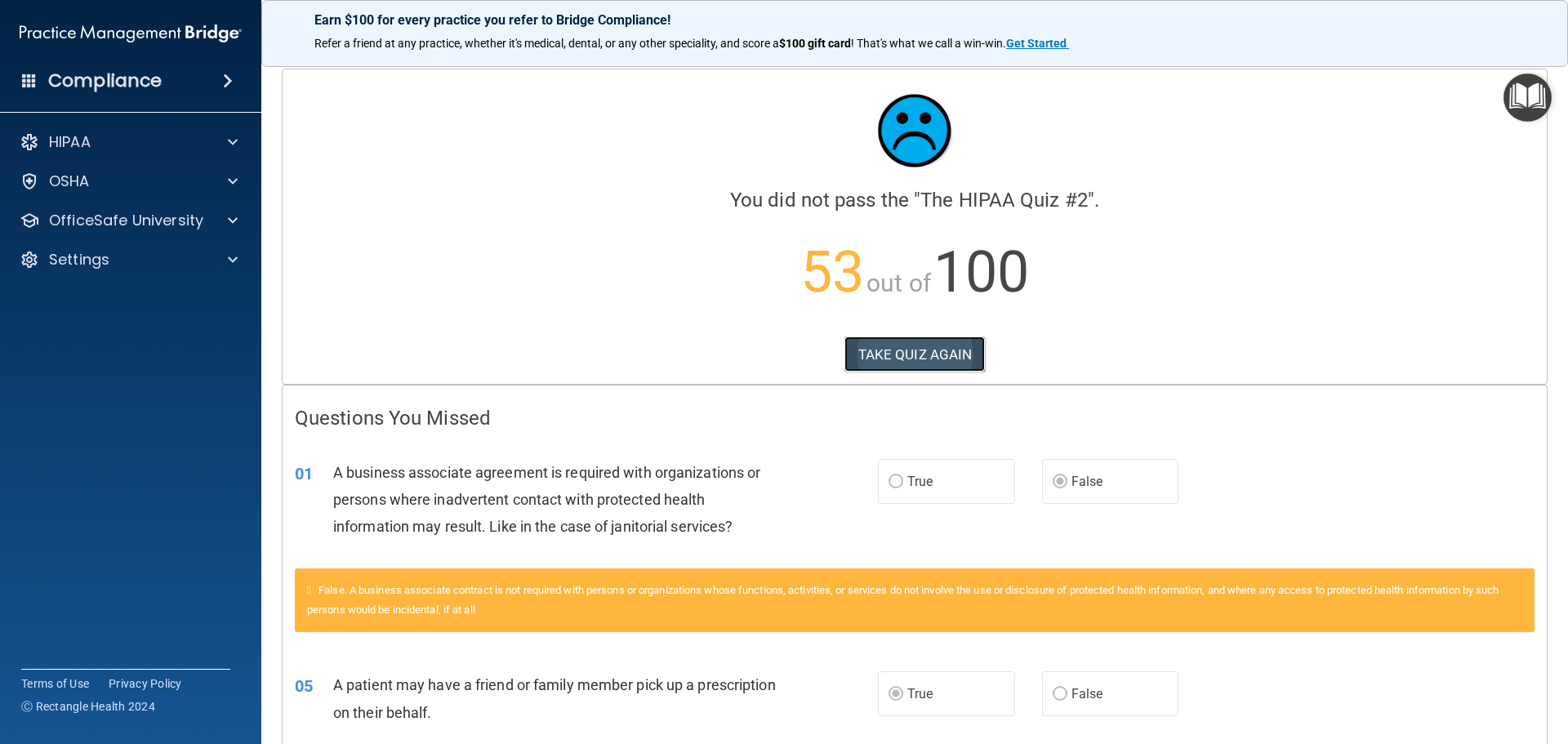
click at [878, 348] on button "TAKE QUIZ AGAIN" at bounding box center [915, 355] width 142 height 36
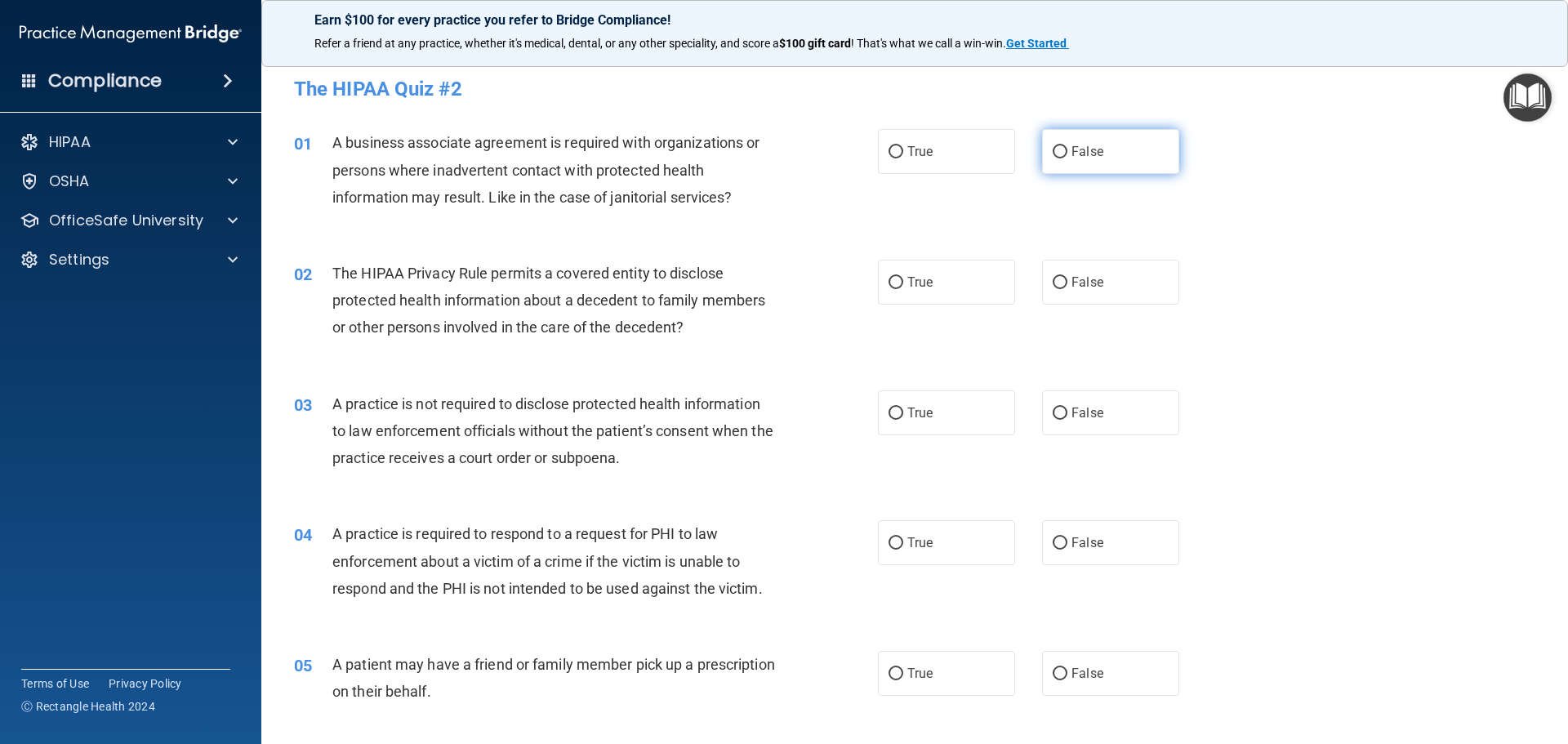
click at [1054, 155] on input "False" at bounding box center [1060, 152] width 15 height 12
radio input "true"
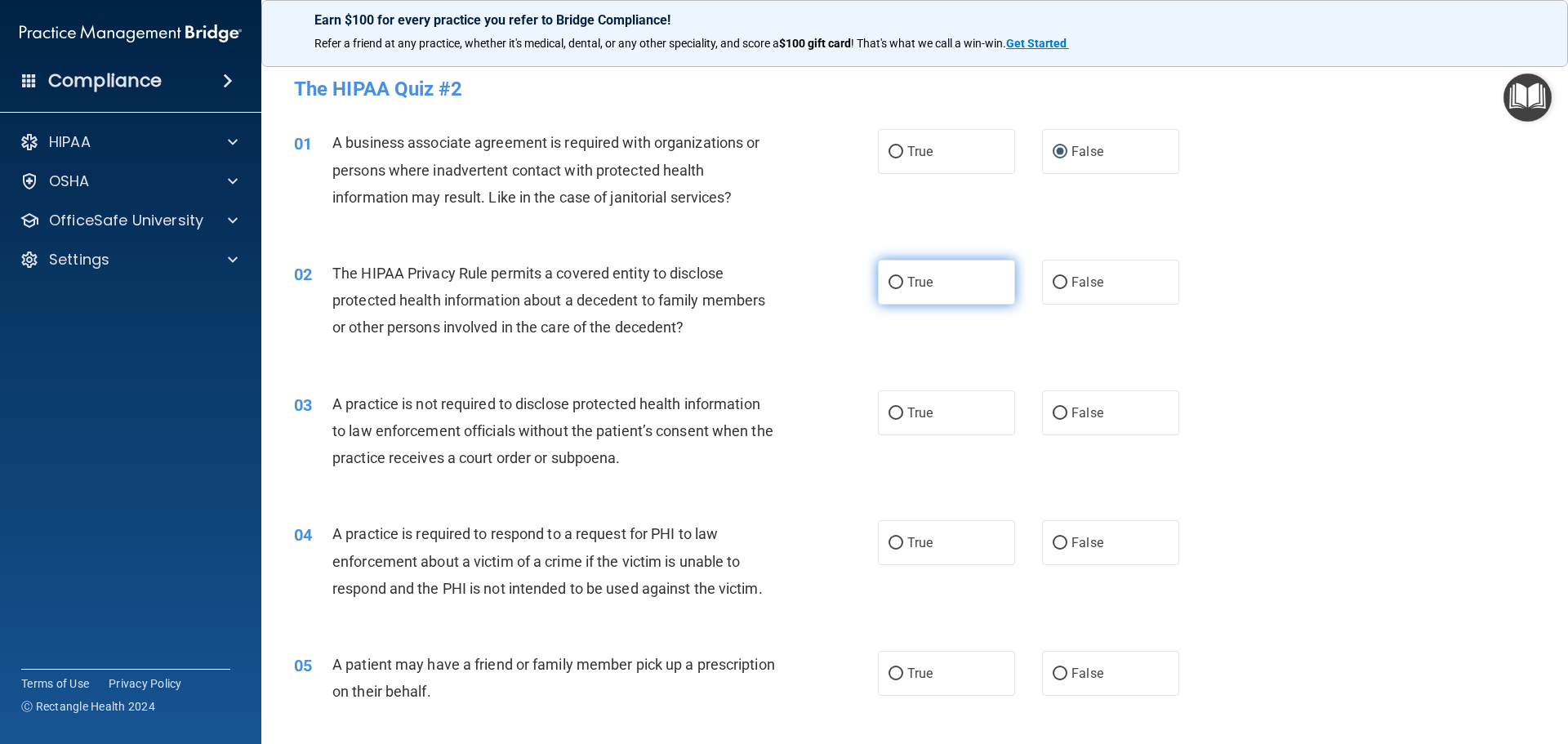
click at [890, 282] on input "True" at bounding box center [896, 282] width 15 height 12
radio input "true"
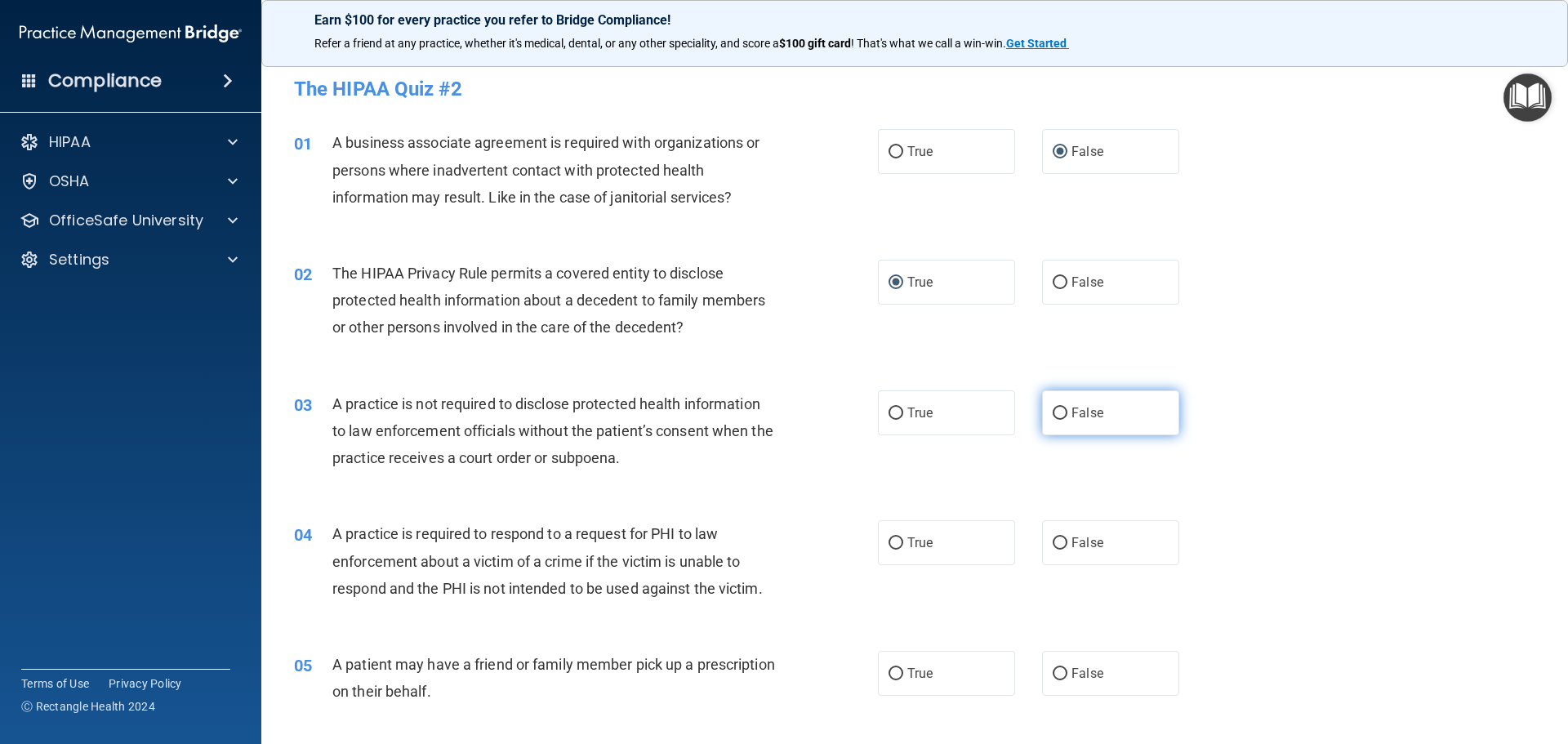
click at [1055, 416] on input "False" at bounding box center [1060, 413] width 15 height 12
radio input "true"
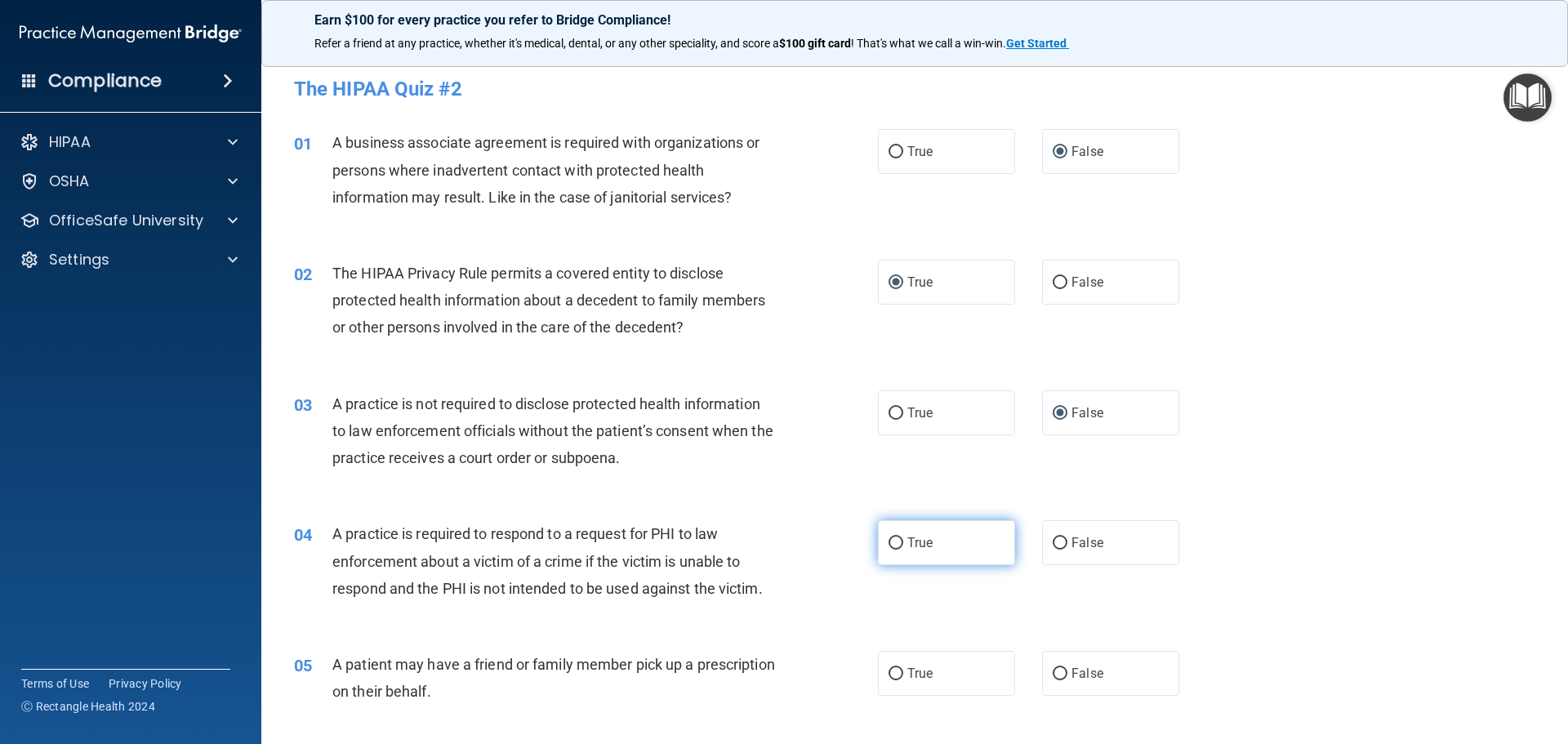
click at [892, 542] on input "True" at bounding box center [896, 543] width 15 height 12
radio input "true"
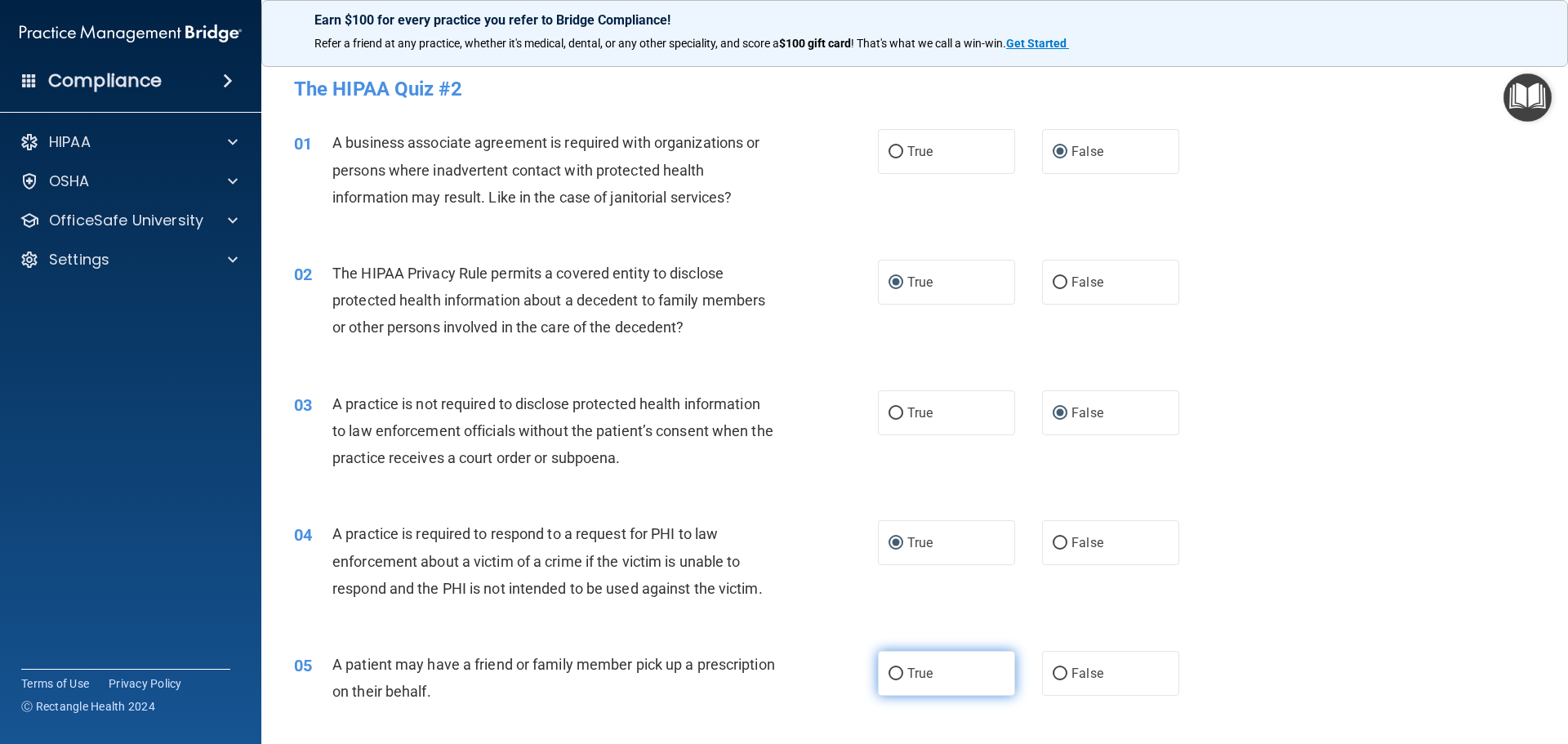
click at [892, 669] on input "True" at bounding box center [896, 674] width 15 height 12
radio input "true"
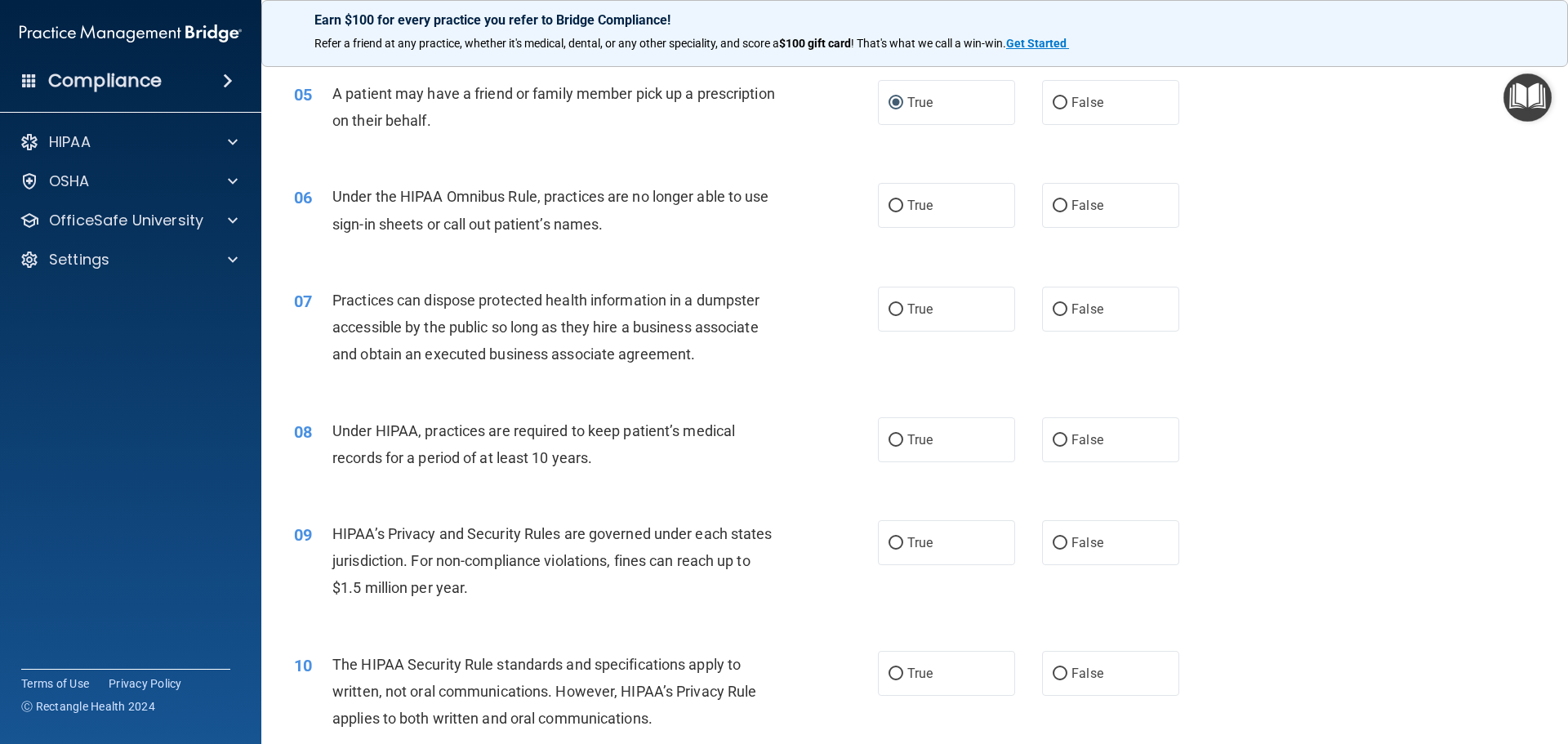
scroll to position [572, 0]
click at [1059, 210] on input "False" at bounding box center [1060, 205] width 15 height 12
radio input "true"
click at [1055, 311] on input "False" at bounding box center [1060, 309] width 15 height 12
radio input "true"
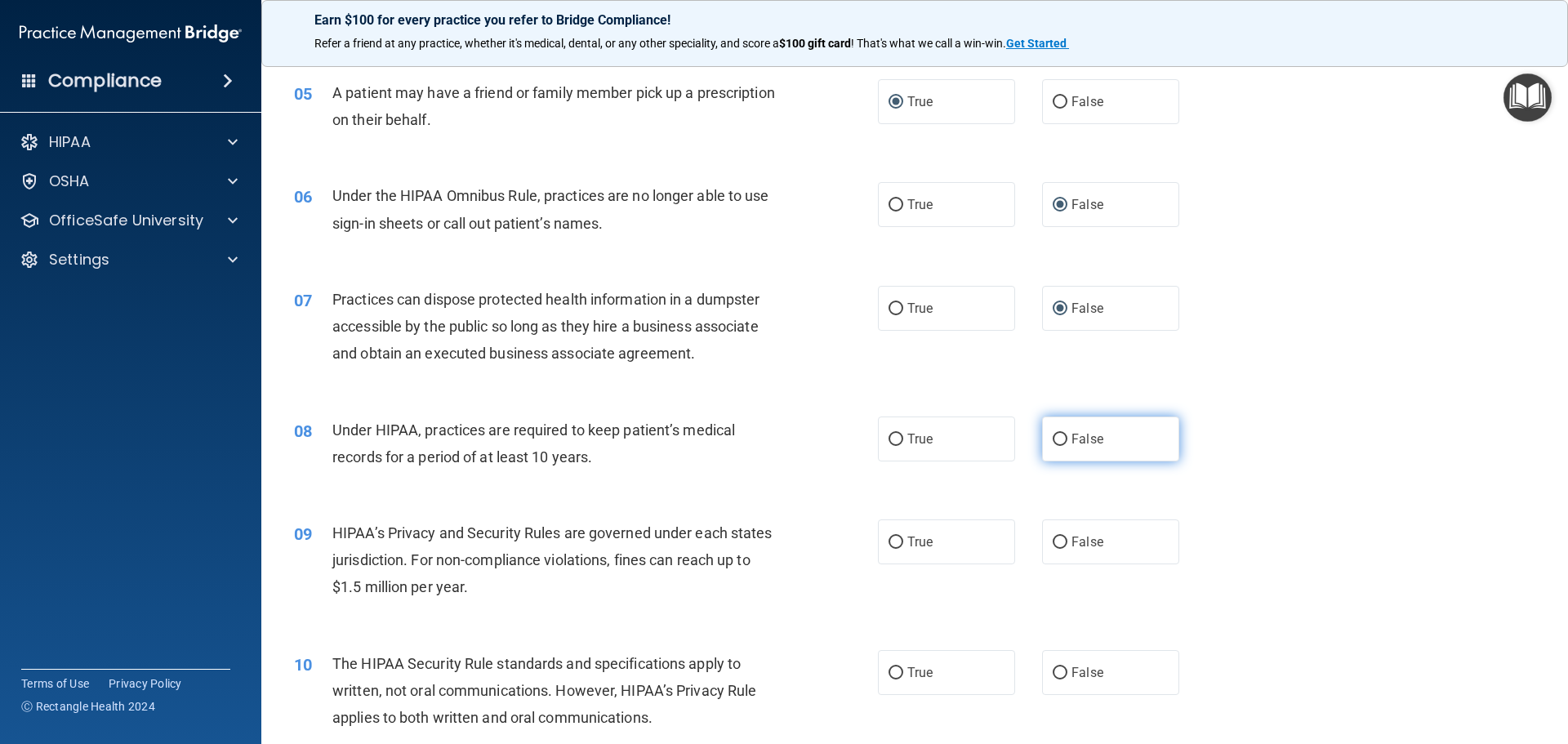
click at [1054, 438] on input "False" at bounding box center [1060, 439] width 15 height 12
radio input "true"
drag, startPoint x: 1054, startPoint y: 542, endPoint x: 1010, endPoint y: 593, distance: 67.4
click at [1054, 542] on input "False" at bounding box center [1060, 542] width 15 height 12
radio input "true"
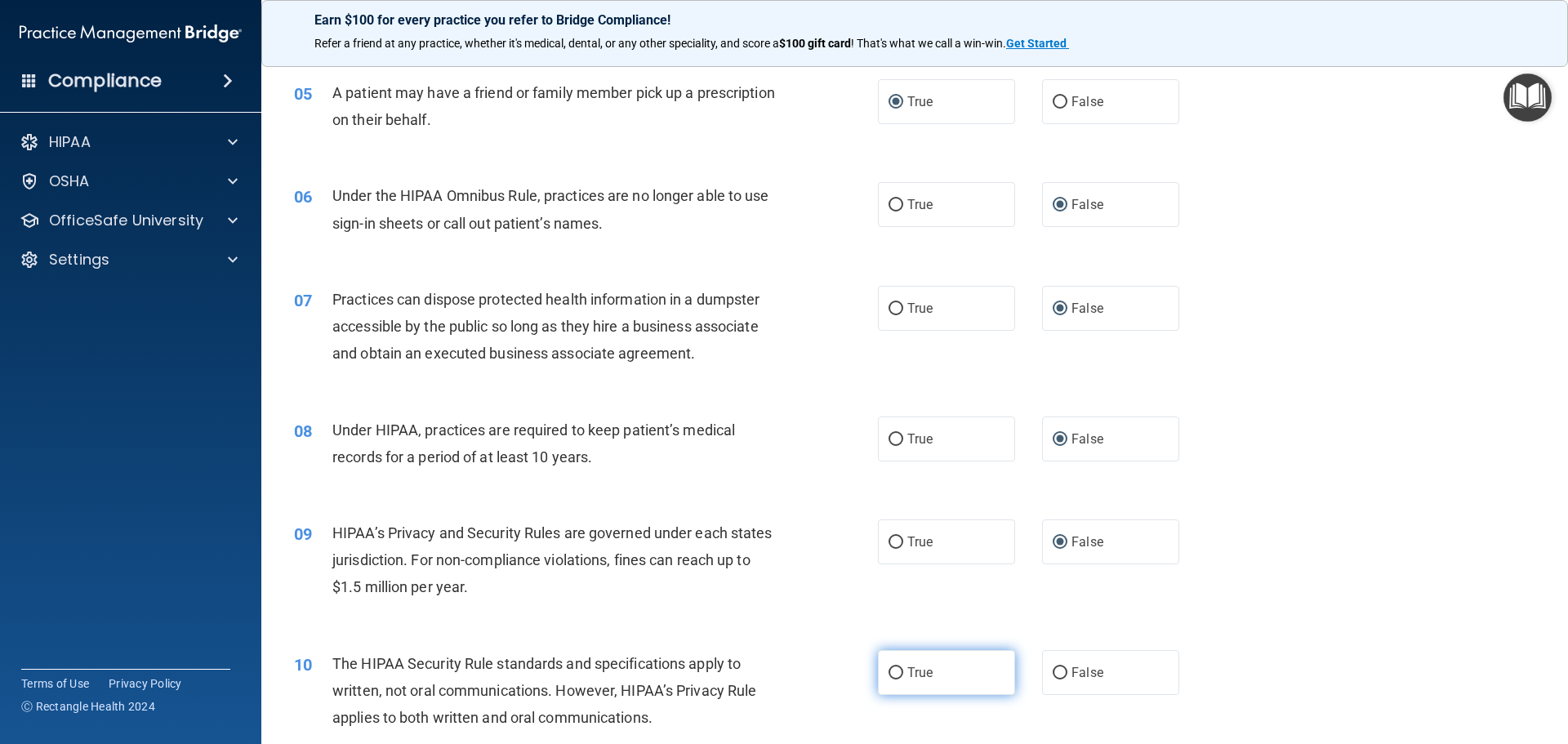
click at [891, 677] on input "True" at bounding box center [896, 673] width 15 height 12
radio input "true"
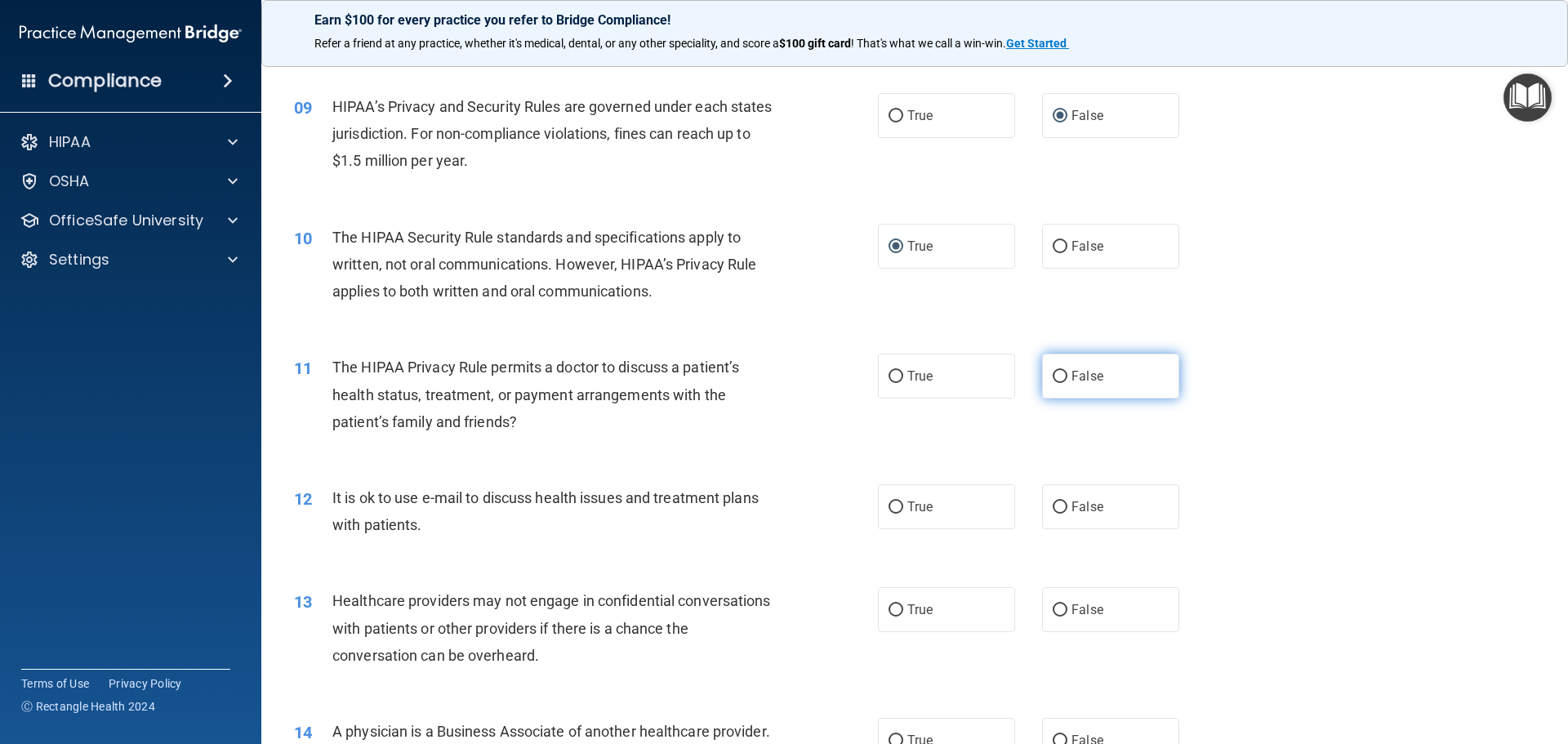
scroll to position [1062, 0]
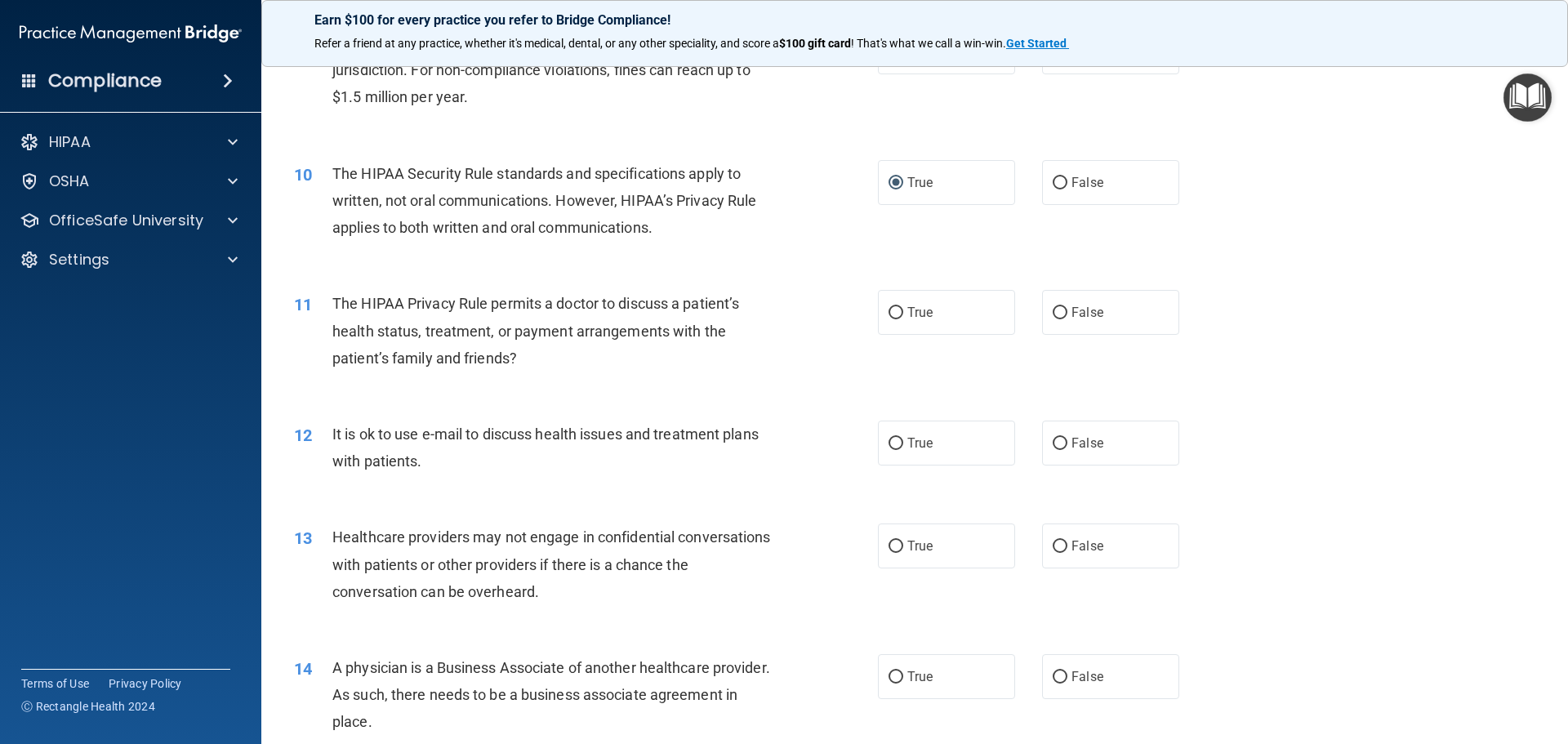
drag, startPoint x: 891, startPoint y: 314, endPoint x: 890, endPoint y: 337, distance: 23.0
click at [891, 315] on input "True" at bounding box center [896, 313] width 15 height 12
radio input "true"
click at [892, 448] on input "True" at bounding box center [896, 444] width 15 height 12
radio input "true"
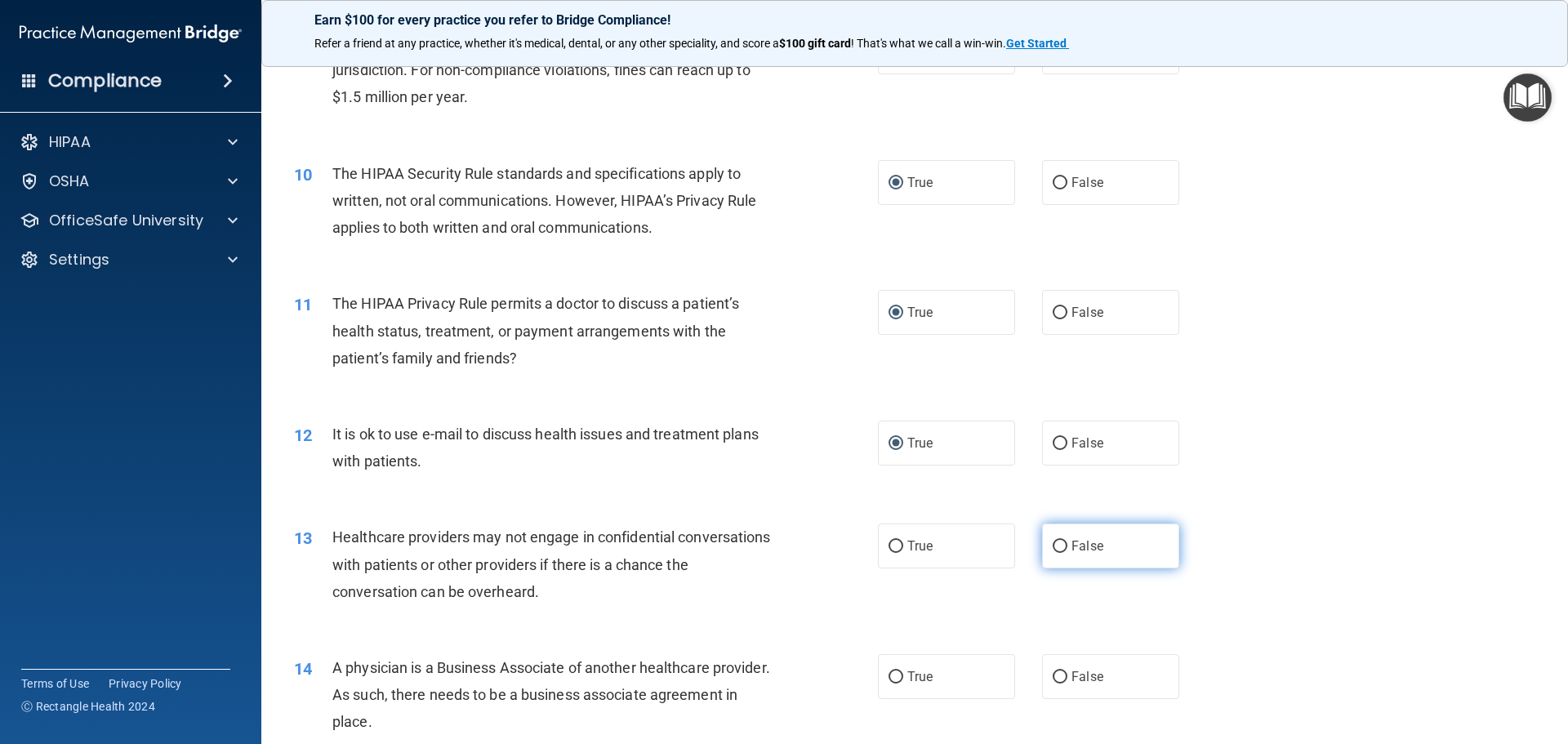
click at [1054, 545] on input "False" at bounding box center [1060, 546] width 15 height 12
radio input "true"
click at [1053, 674] on input "False" at bounding box center [1060, 677] width 15 height 12
radio input "true"
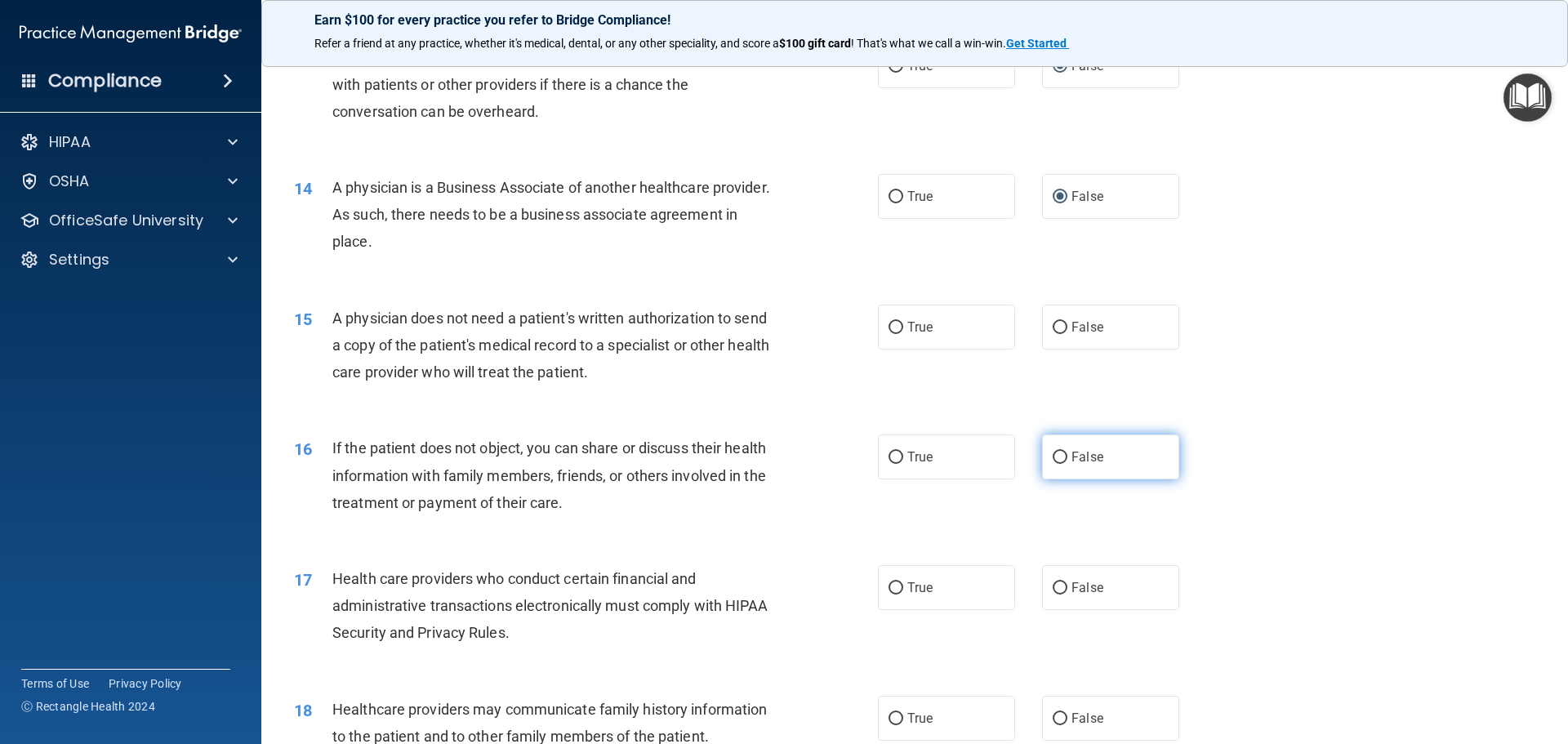
scroll to position [1552, 0]
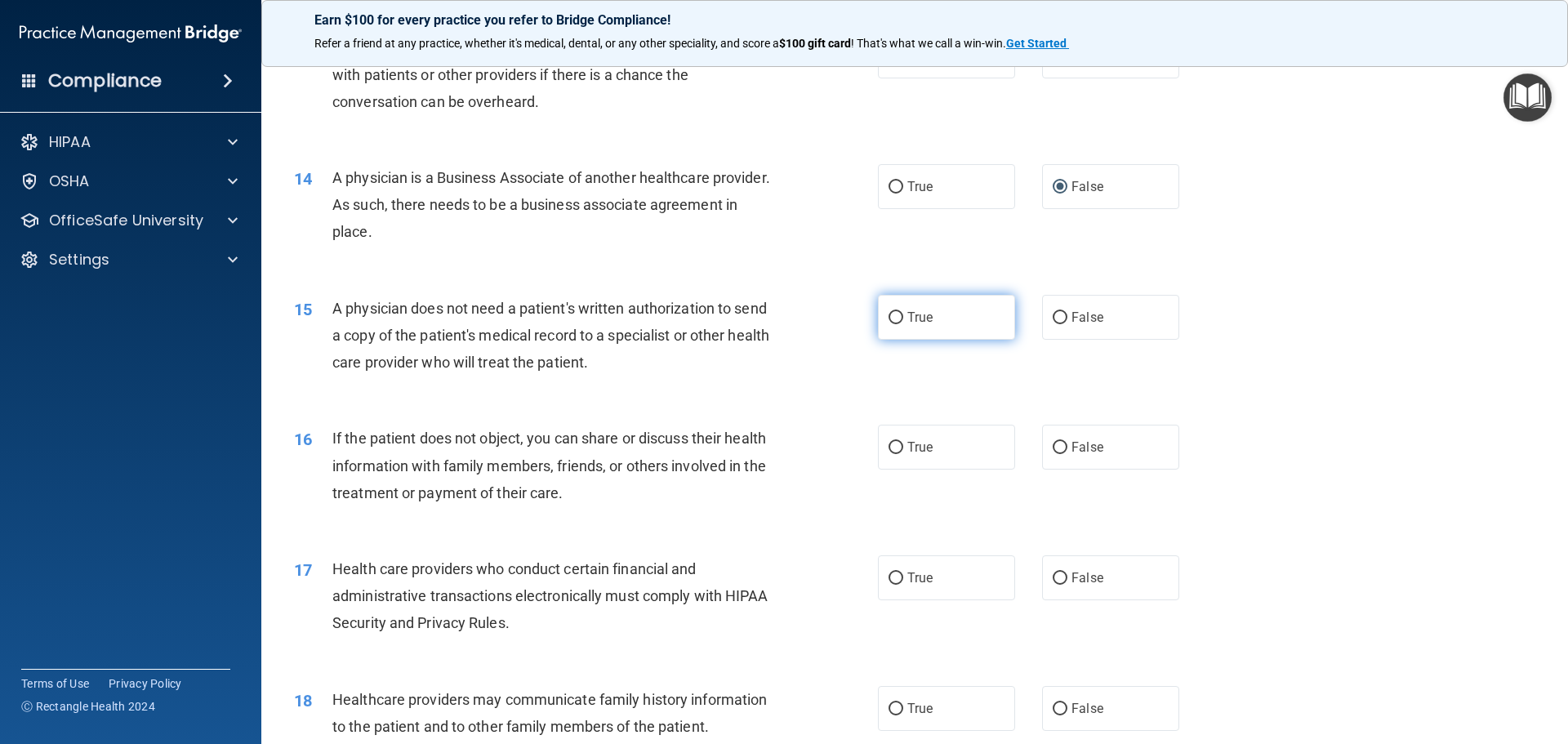
click at [892, 318] on input "True" at bounding box center [896, 318] width 15 height 12
radio input "true"
click at [889, 448] on input "True" at bounding box center [896, 448] width 15 height 12
radio input "true"
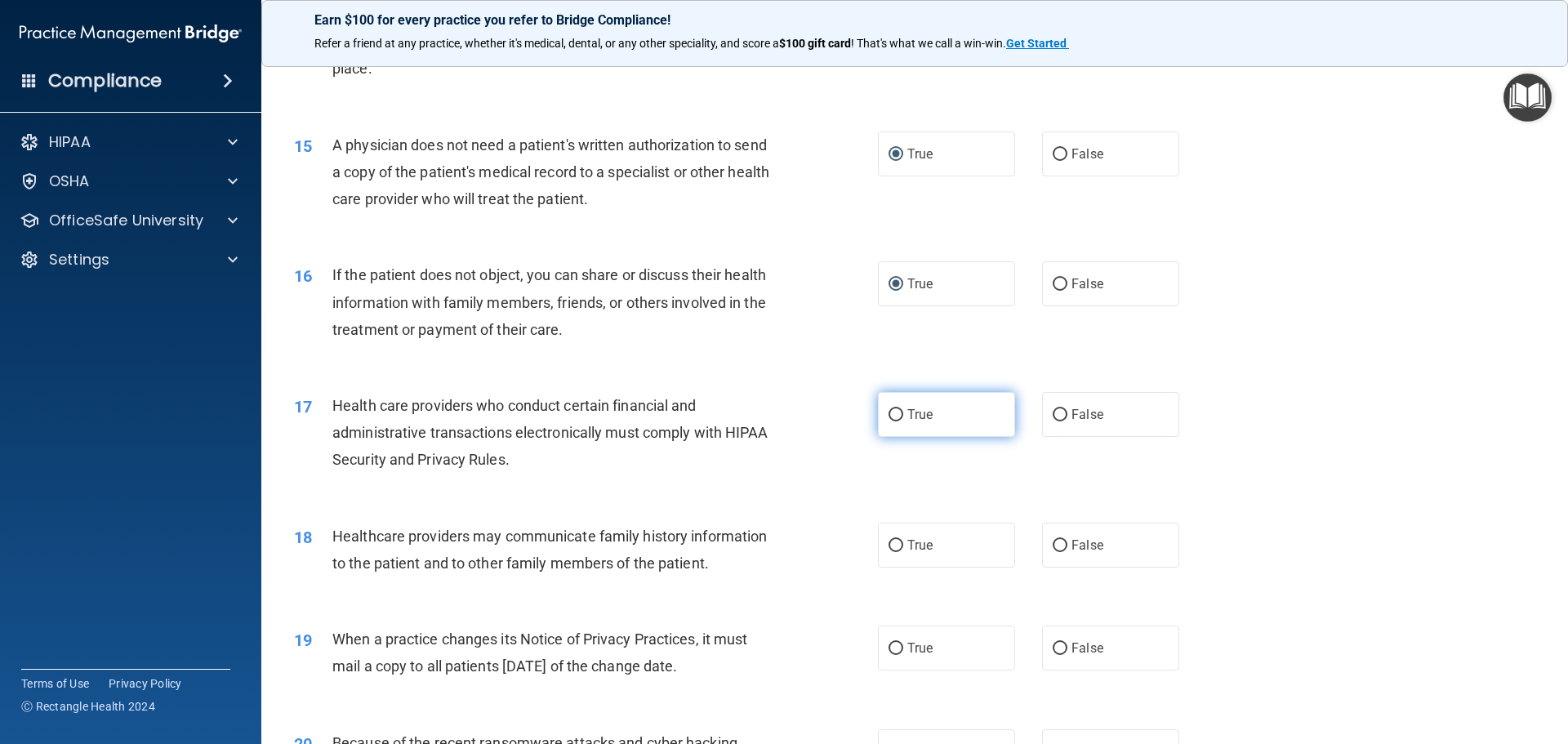
click at [891, 411] on input "True" at bounding box center [896, 415] width 15 height 12
radio input "true"
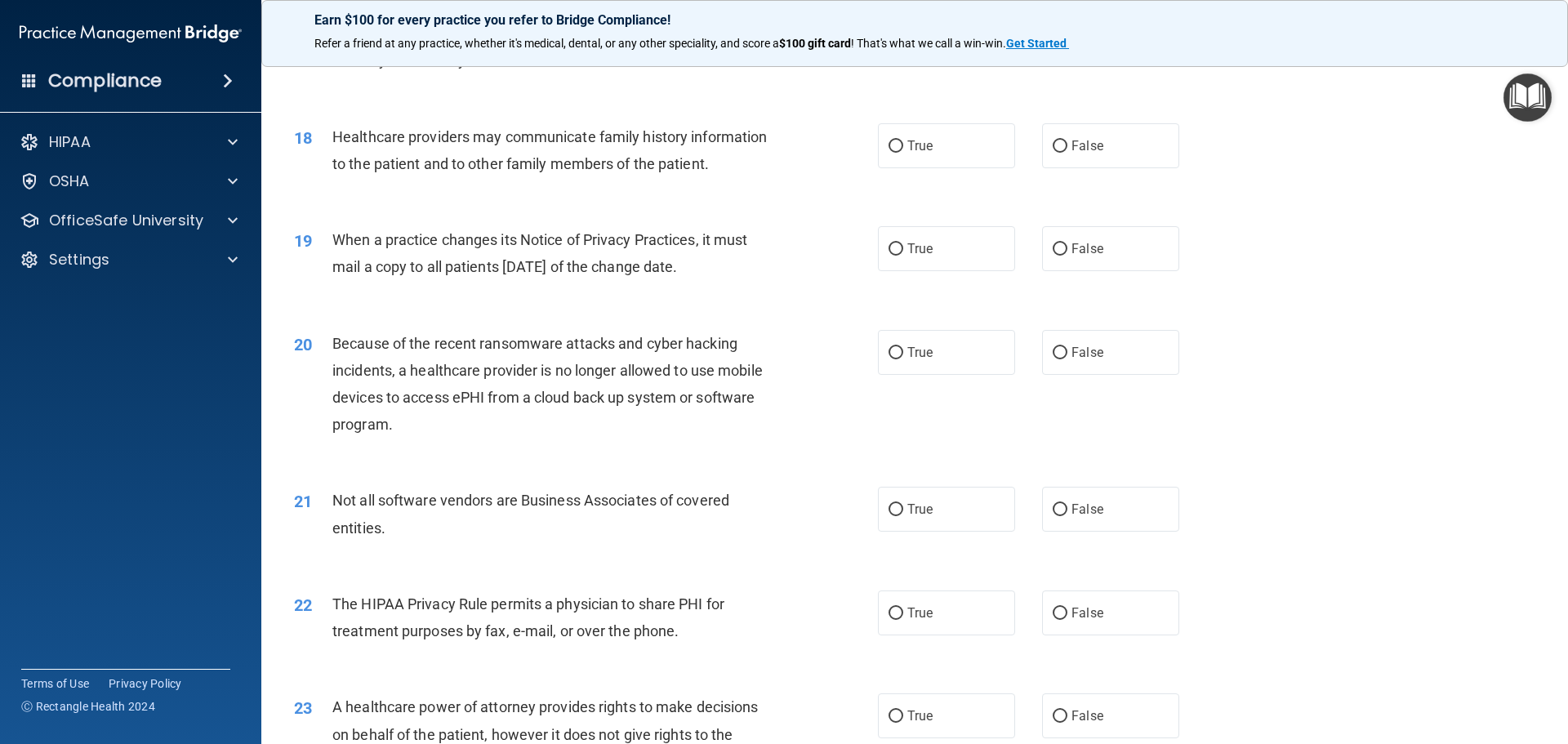
scroll to position [2123, 0]
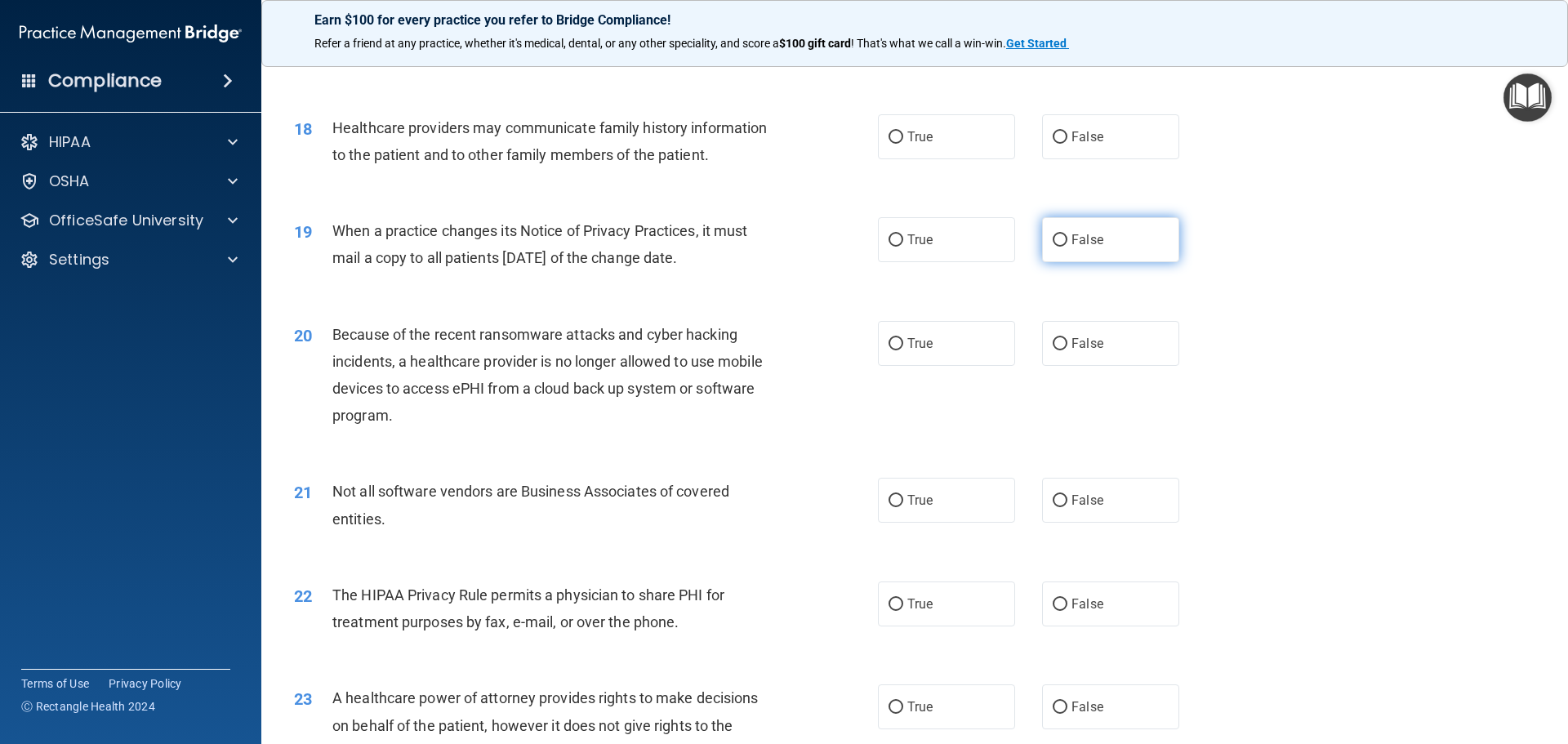
drag, startPoint x: 1053, startPoint y: 139, endPoint x: 1067, endPoint y: 228, distance: 90.1
click at [1054, 150] on label "False" at bounding box center [1110, 137] width 137 height 45
click at [1054, 144] on input "False" at bounding box center [1060, 137] width 15 height 12
radio input "true"
click at [1053, 237] on input "False" at bounding box center [1060, 240] width 15 height 12
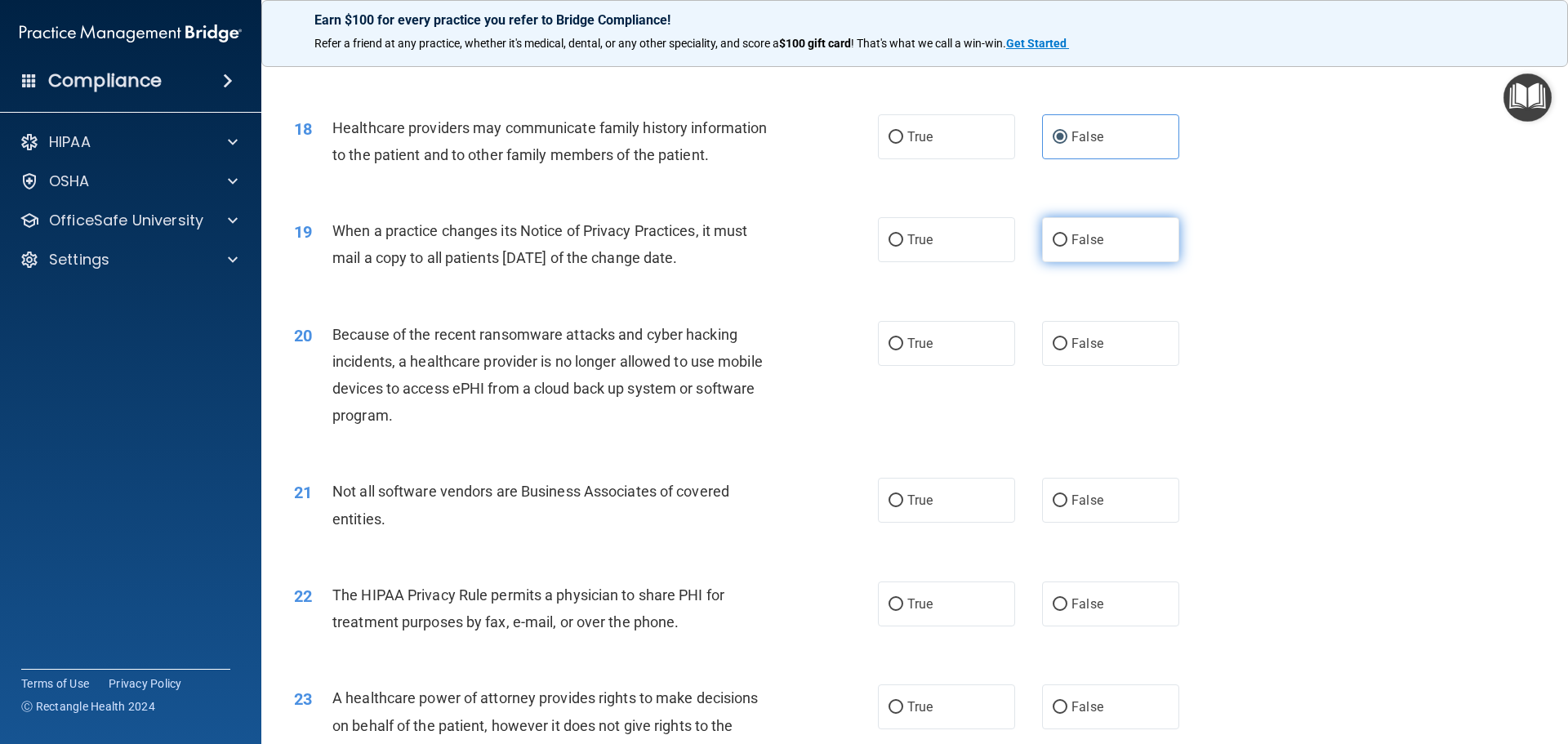
radio input "true"
click at [1053, 344] on input "False" at bounding box center [1060, 344] width 15 height 12
radio input "true"
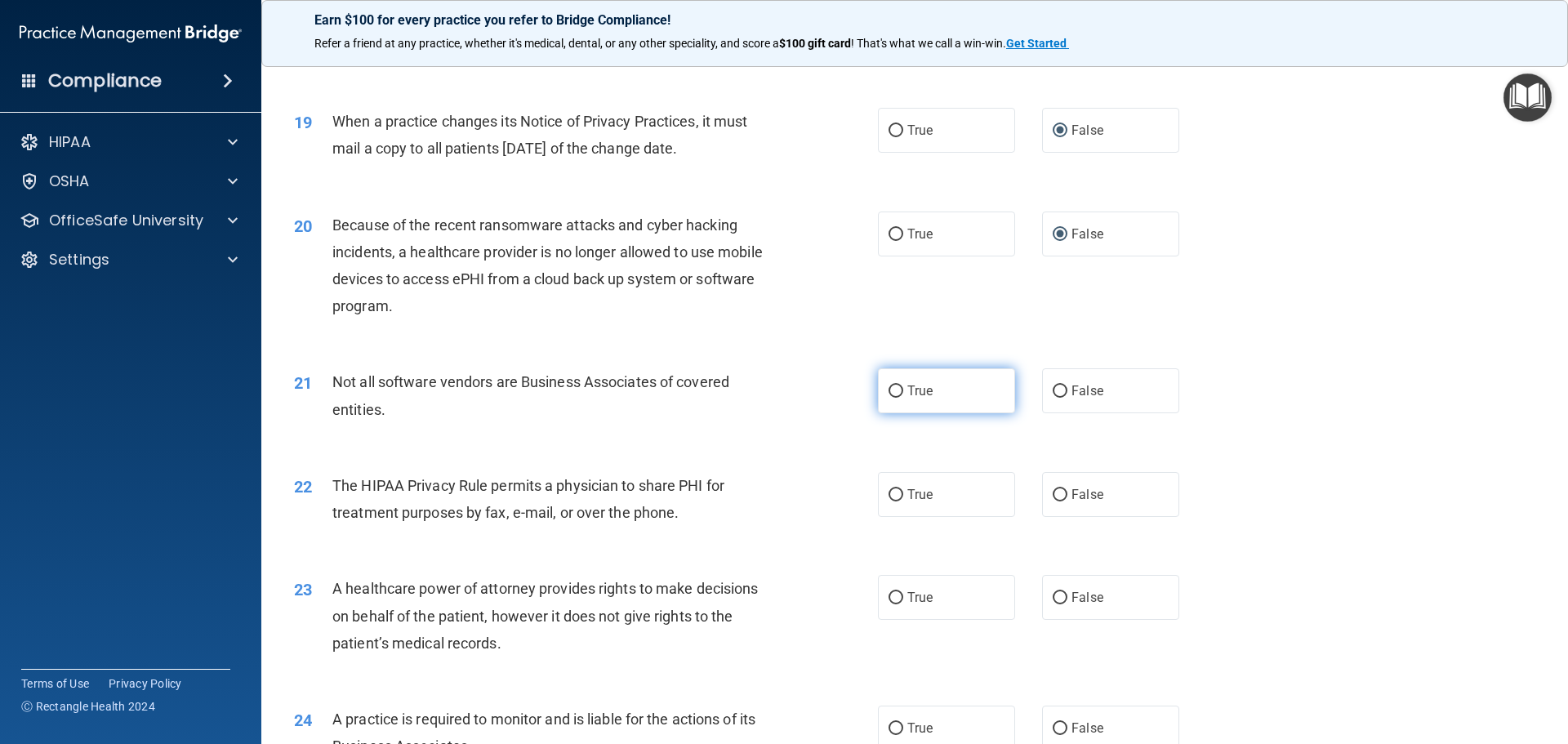
scroll to position [2369, 0]
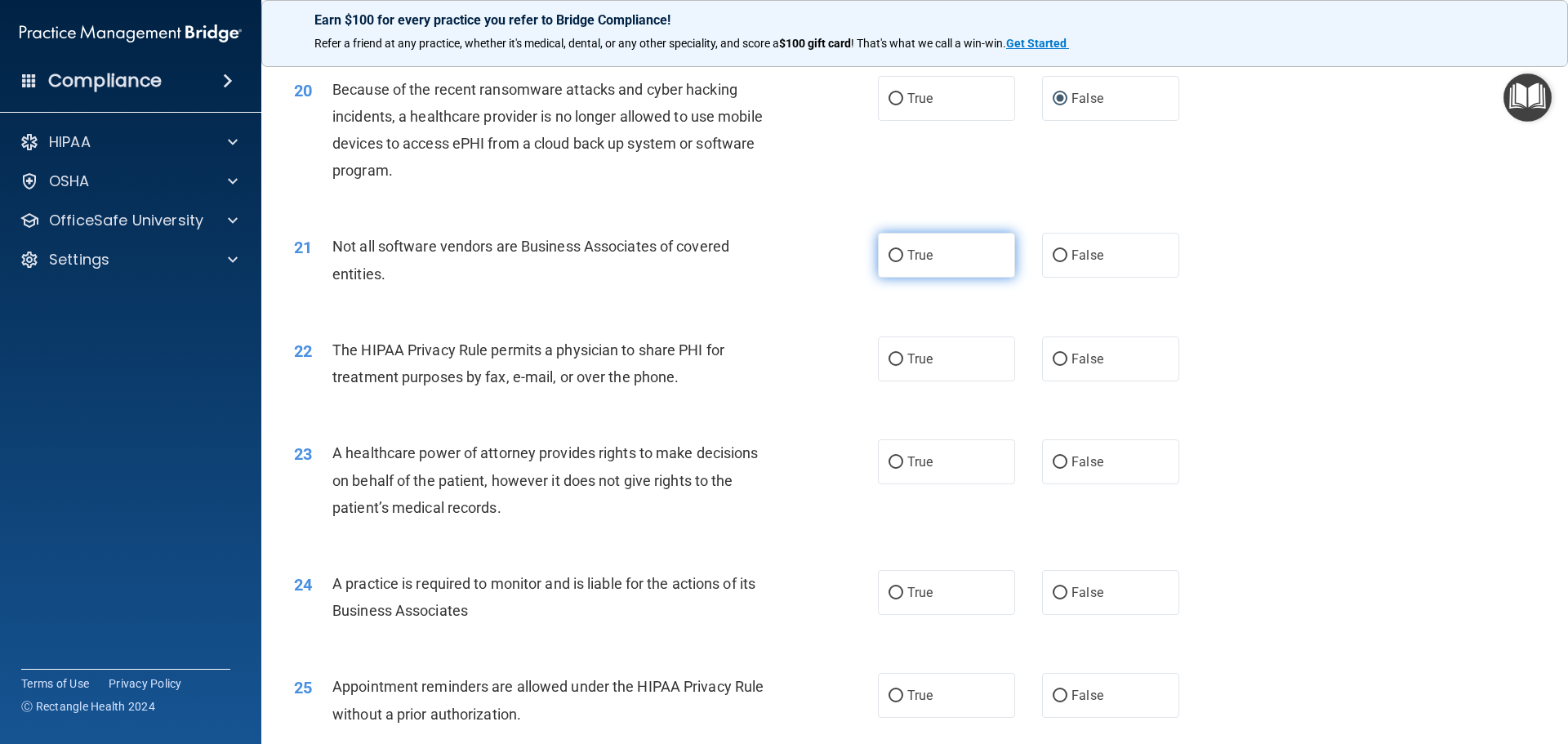
click at [889, 255] on input "True" at bounding box center [896, 256] width 15 height 12
radio input "true"
click at [889, 360] on input "True" at bounding box center [896, 360] width 15 height 12
radio input "true"
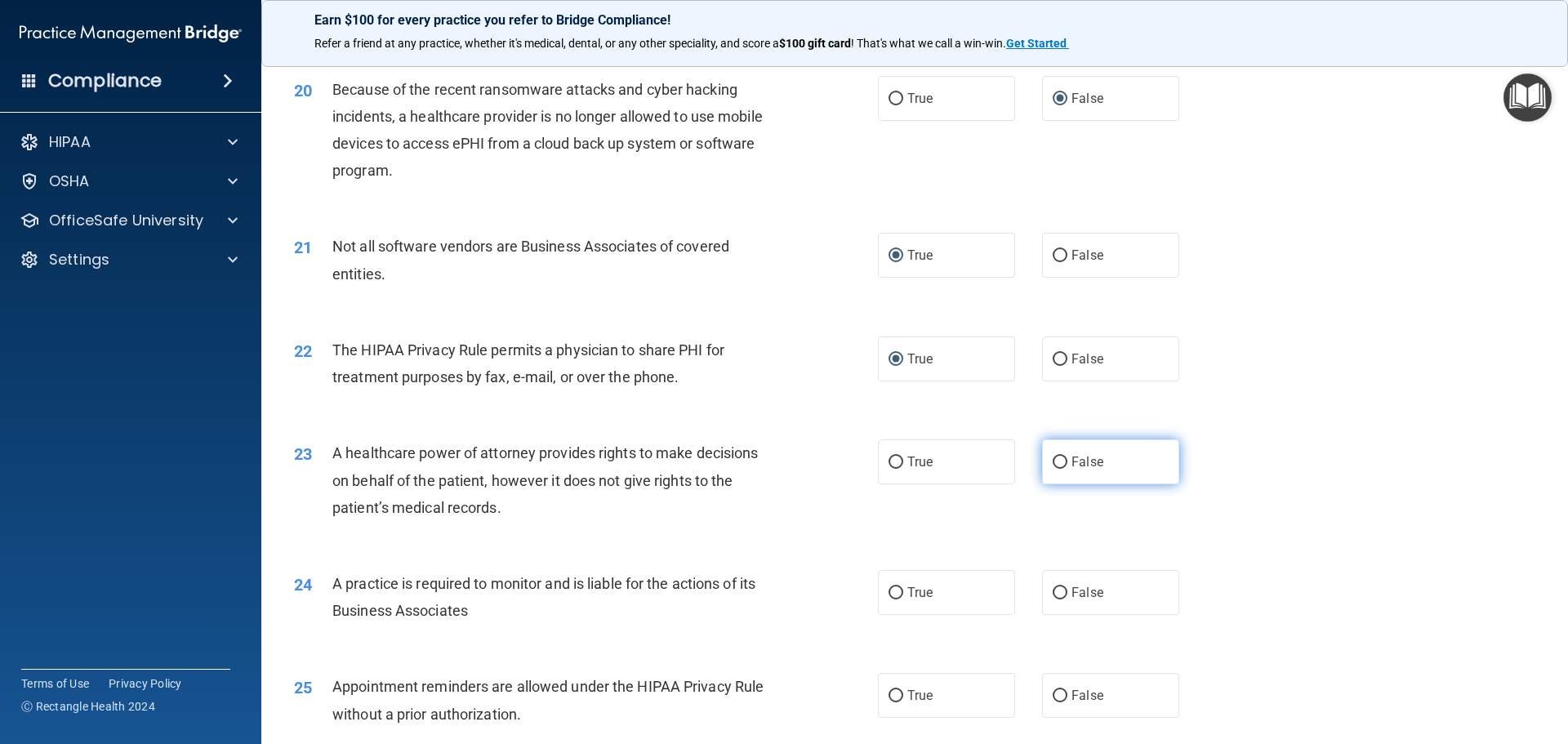
click at [1053, 461] on input "False" at bounding box center [1060, 463] width 15 height 12
radio input "true"
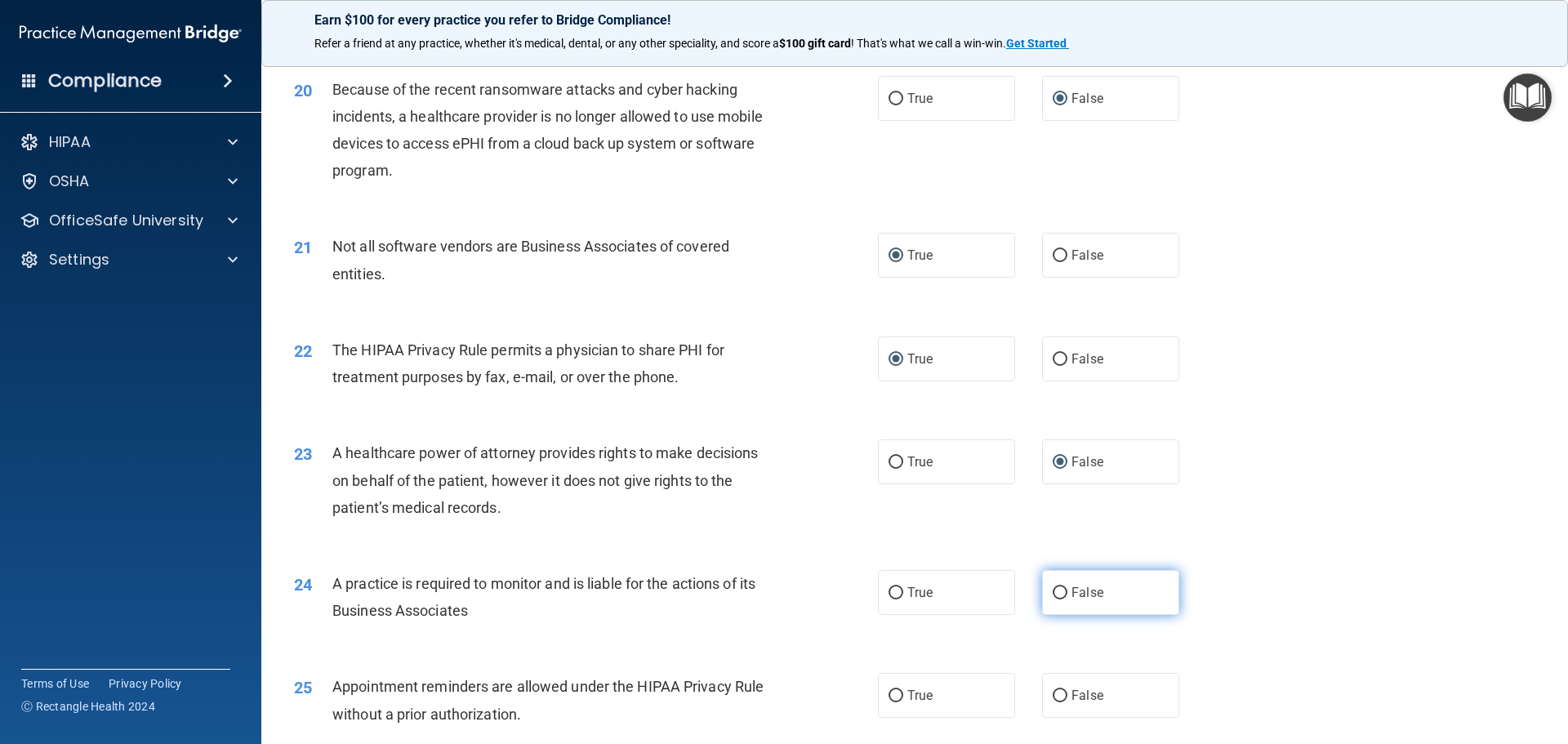
click at [1055, 599] on label "False" at bounding box center [1110, 593] width 137 height 45
click at [1055, 599] on input "False" at bounding box center [1060, 593] width 15 height 12
radio input "true"
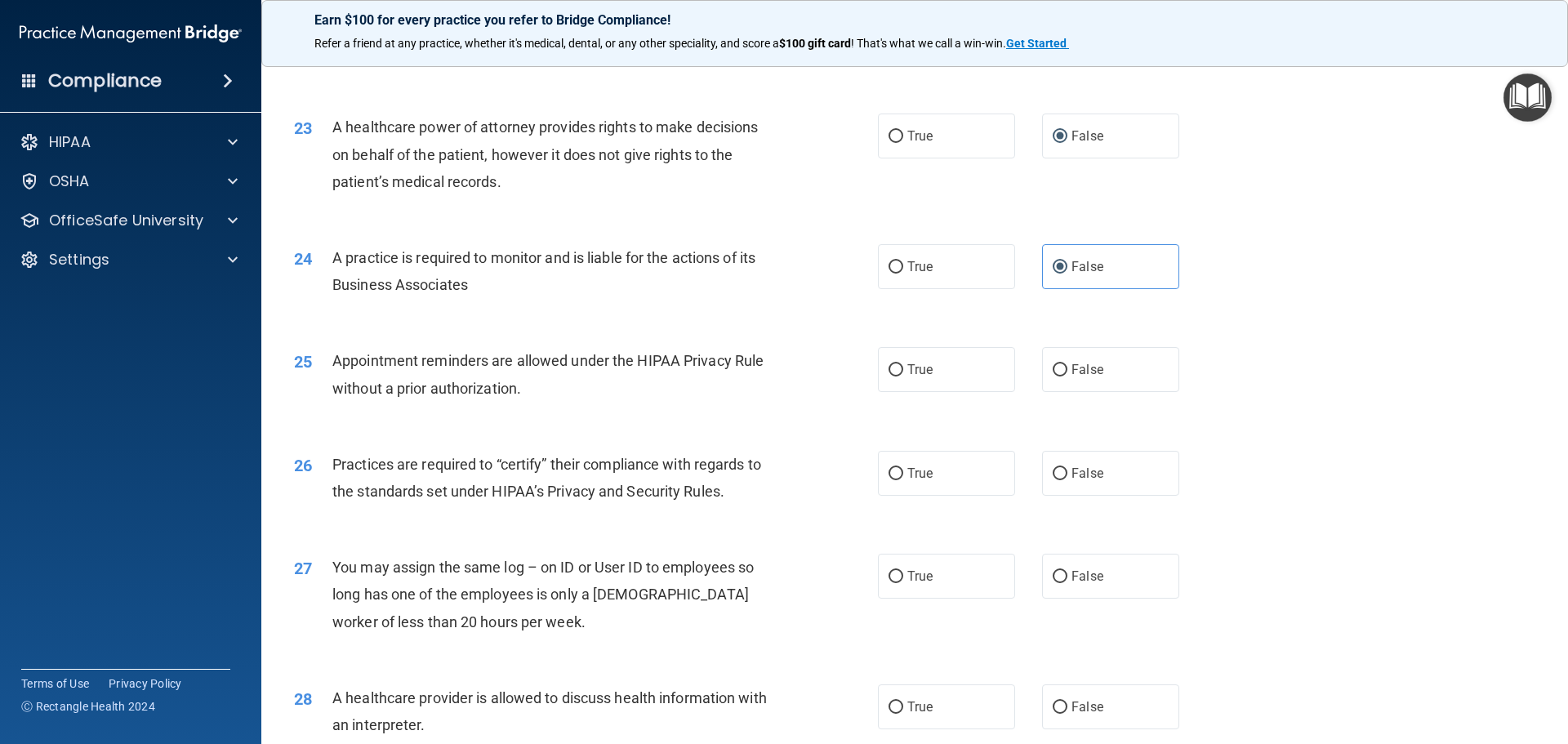
scroll to position [2695, 0]
click at [894, 366] on input "True" at bounding box center [896, 370] width 15 height 12
radio input "true"
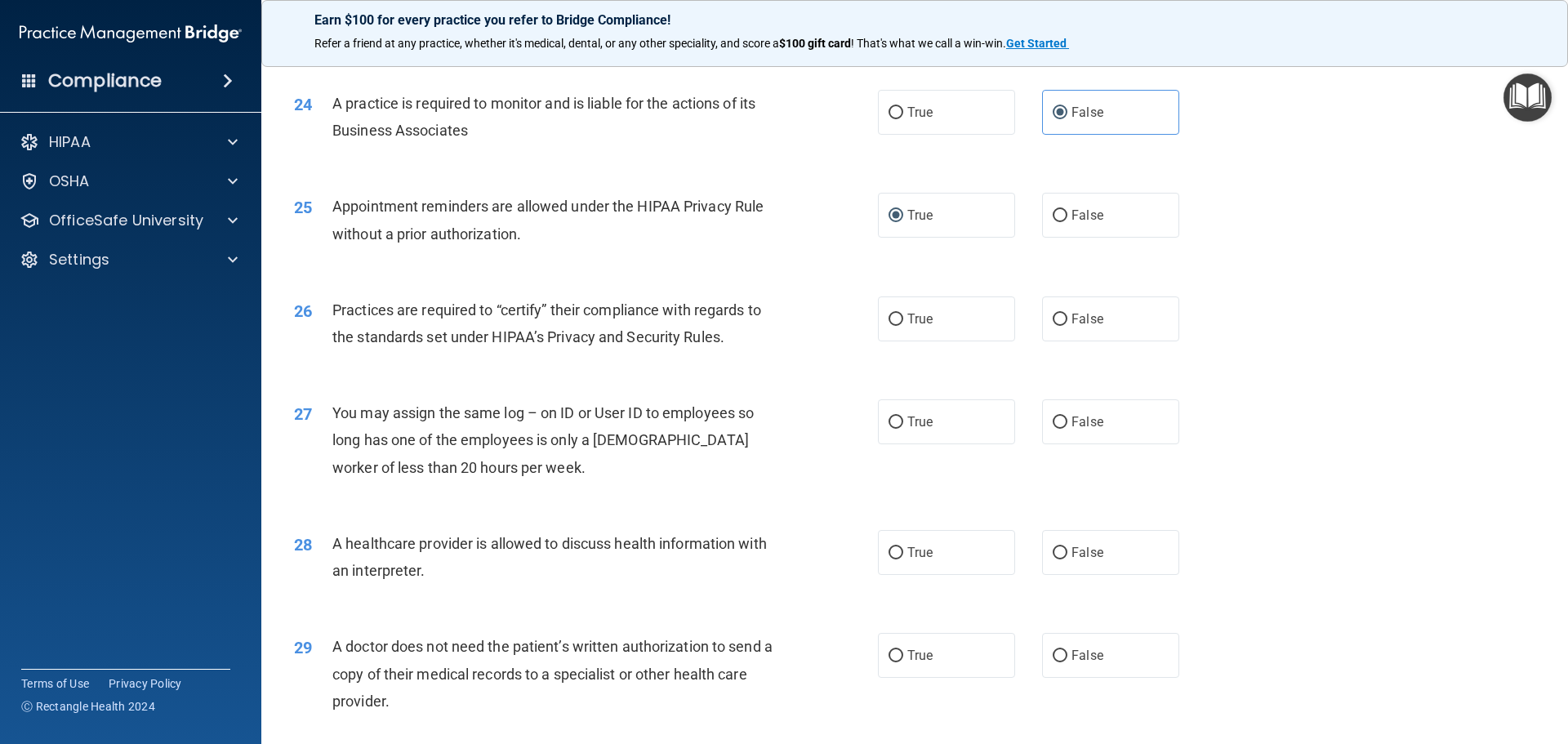
scroll to position [2859, 0]
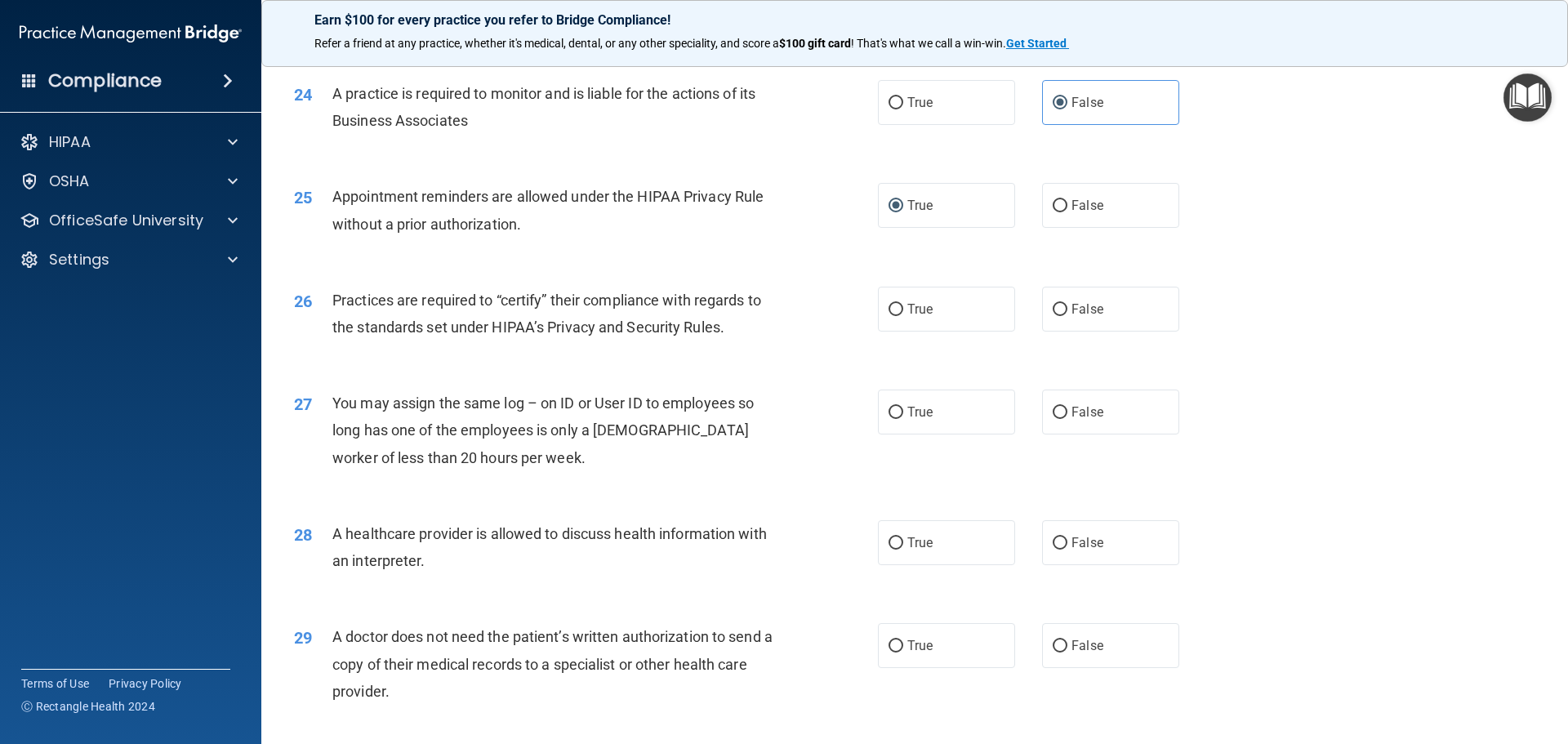
drag, startPoint x: 1053, startPoint y: 307, endPoint x: 1054, endPoint y: 352, distance: 45.0
click at [1053, 308] on input "False" at bounding box center [1060, 309] width 15 height 12
radio input "true"
click at [1053, 414] on input "False" at bounding box center [1060, 412] width 15 height 12
radio input "true"
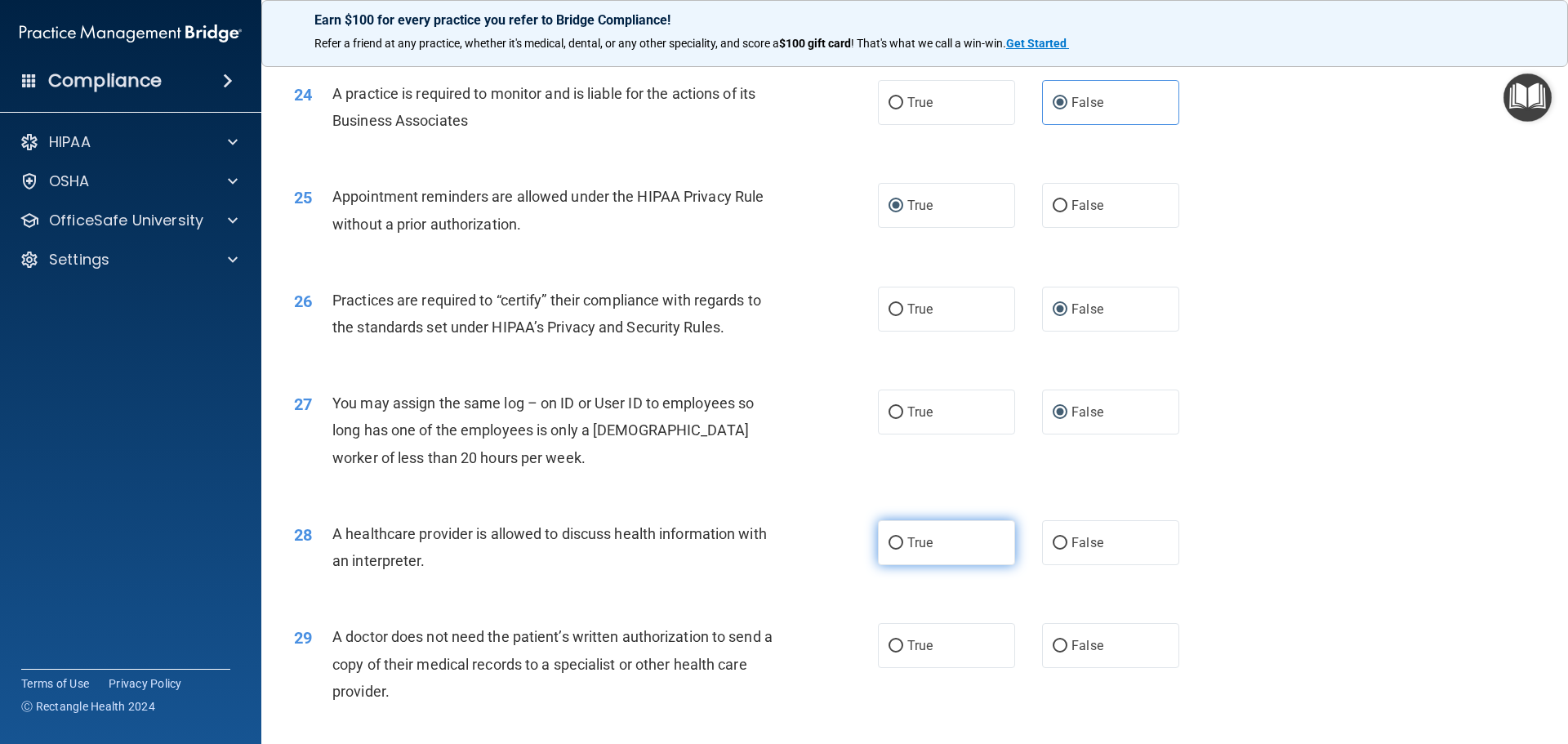
click at [889, 538] on input "True" at bounding box center [896, 543] width 15 height 12
radio input "true"
click at [890, 649] on input "True" at bounding box center [896, 646] width 15 height 12
radio input "true"
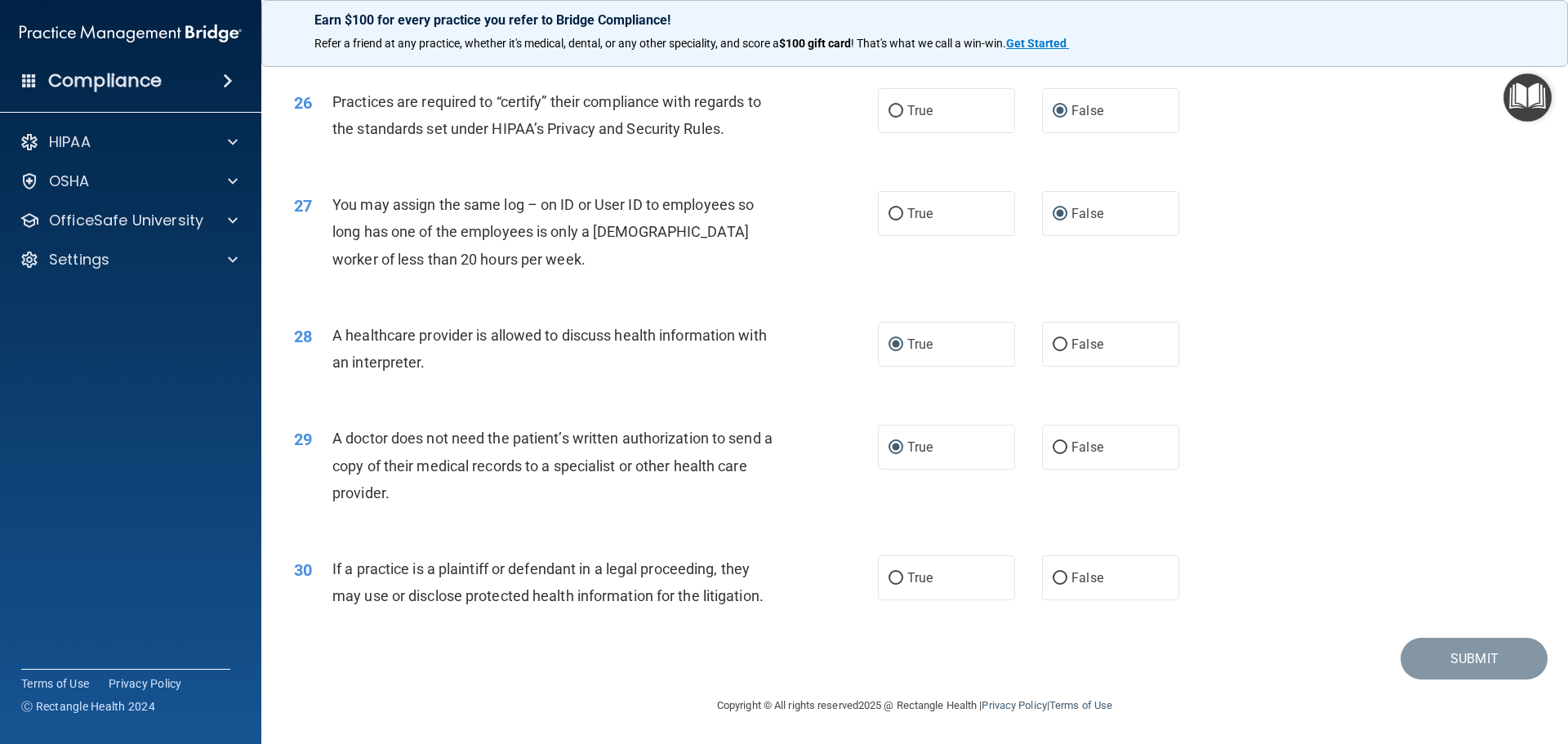
scroll to position [3058, 0]
click at [889, 581] on input "True" at bounding box center [896, 578] width 15 height 12
radio input "true"
click at [1427, 662] on button "Submit" at bounding box center [1474, 658] width 147 height 42
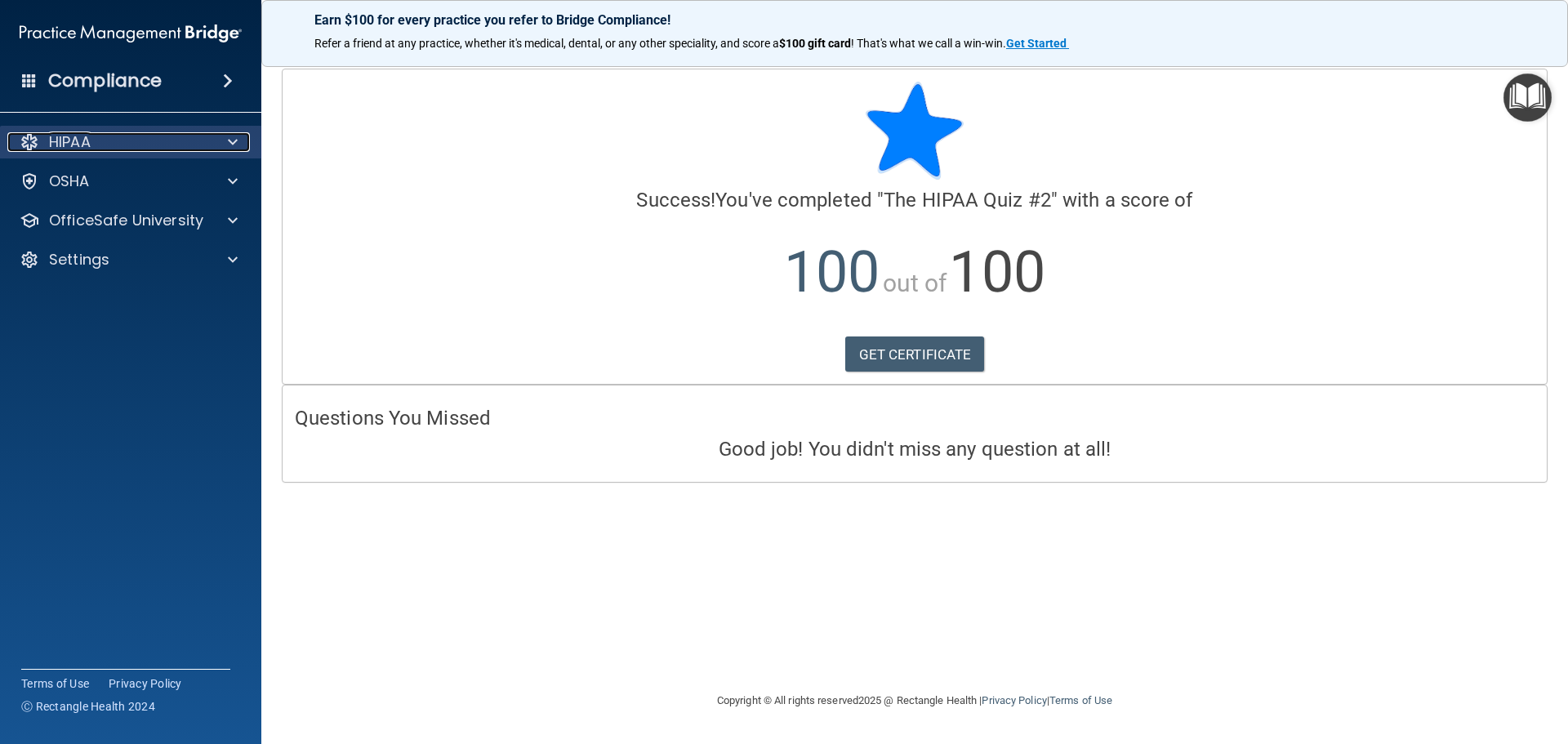
click at [240, 145] on div at bounding box center [230, 142] width 41 height 20
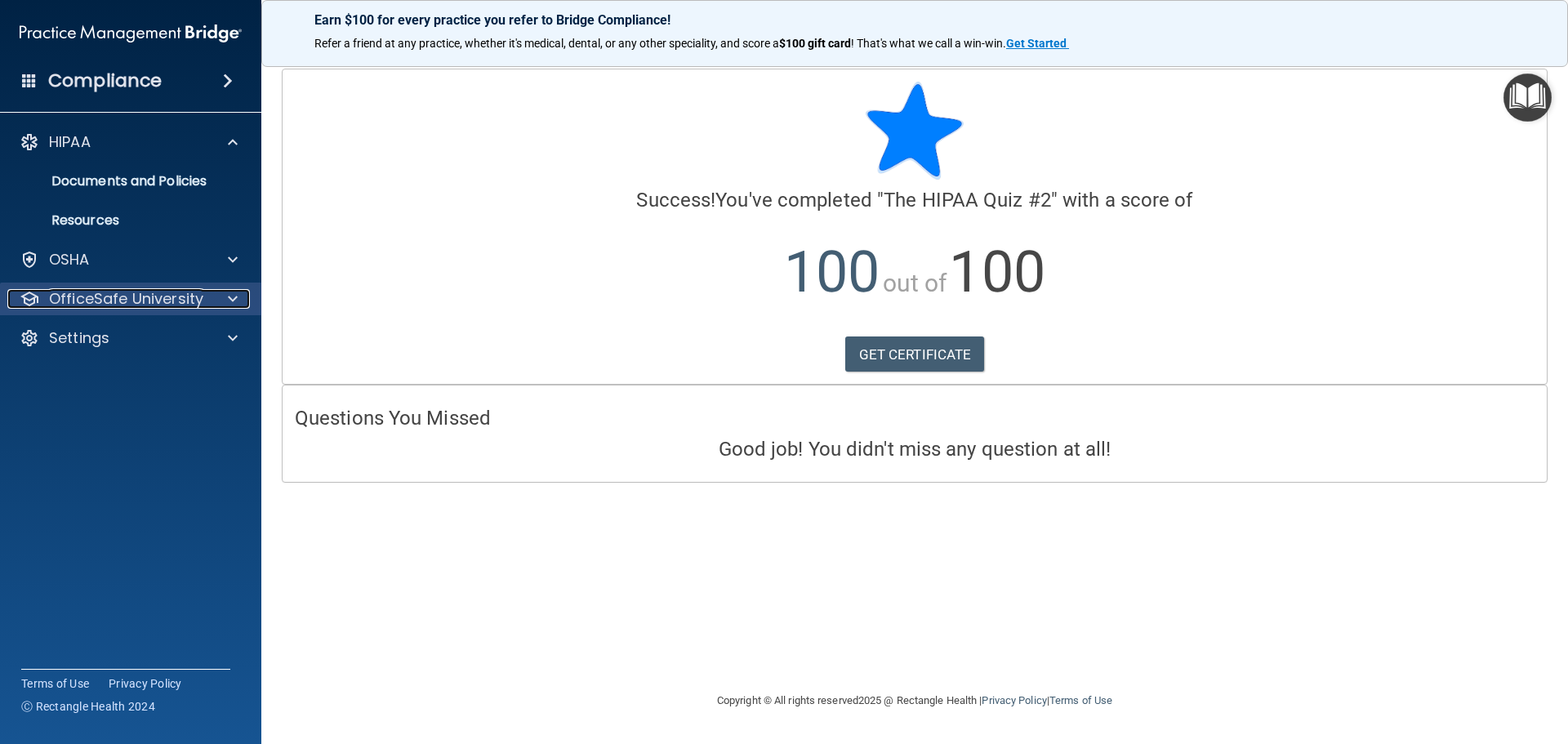
click at [231, 291] on span at bounding box center [233, 299] width 10 height 20
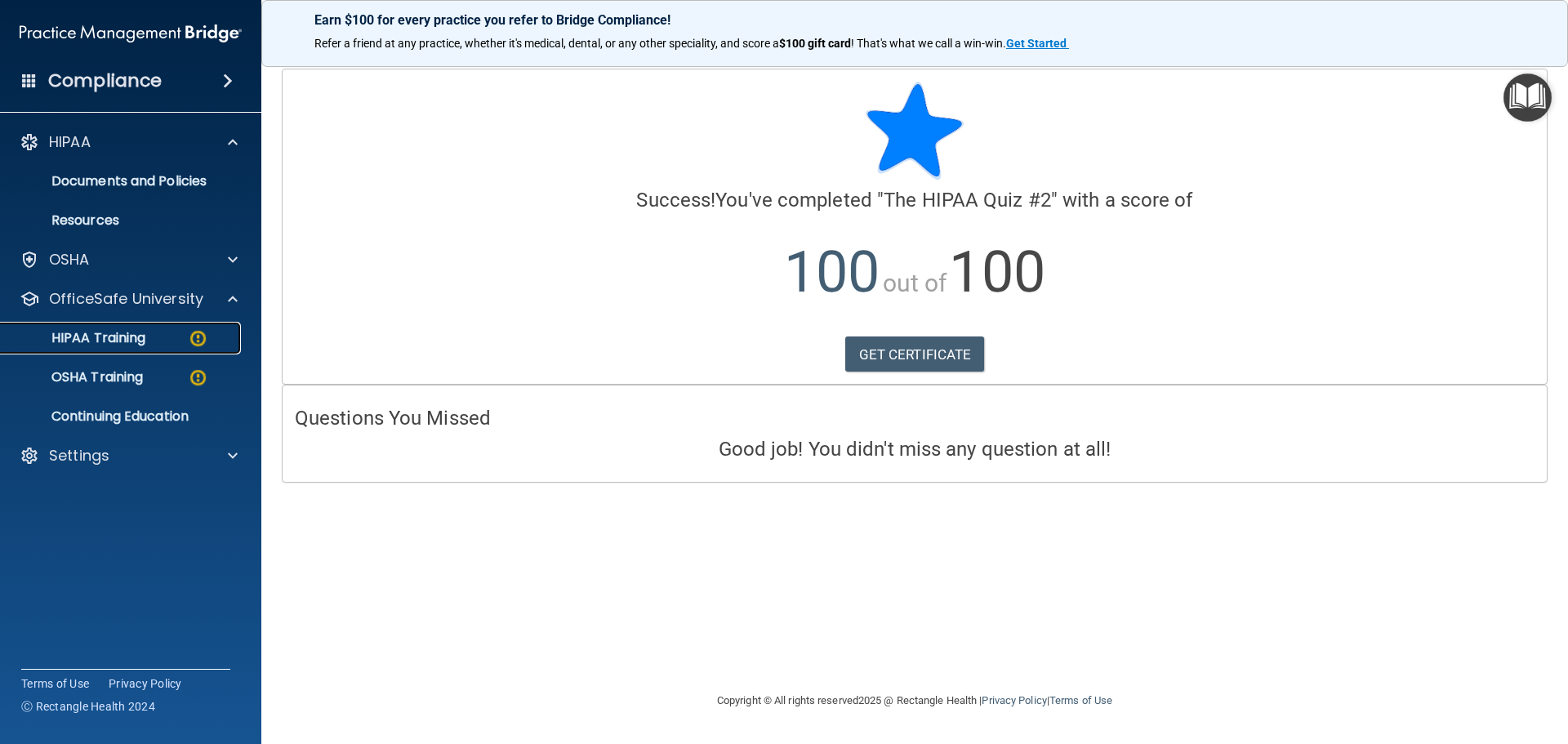
click at [146, 333] on p "HIPAA Training" at bounding box center [78, 338] width 135 height 16
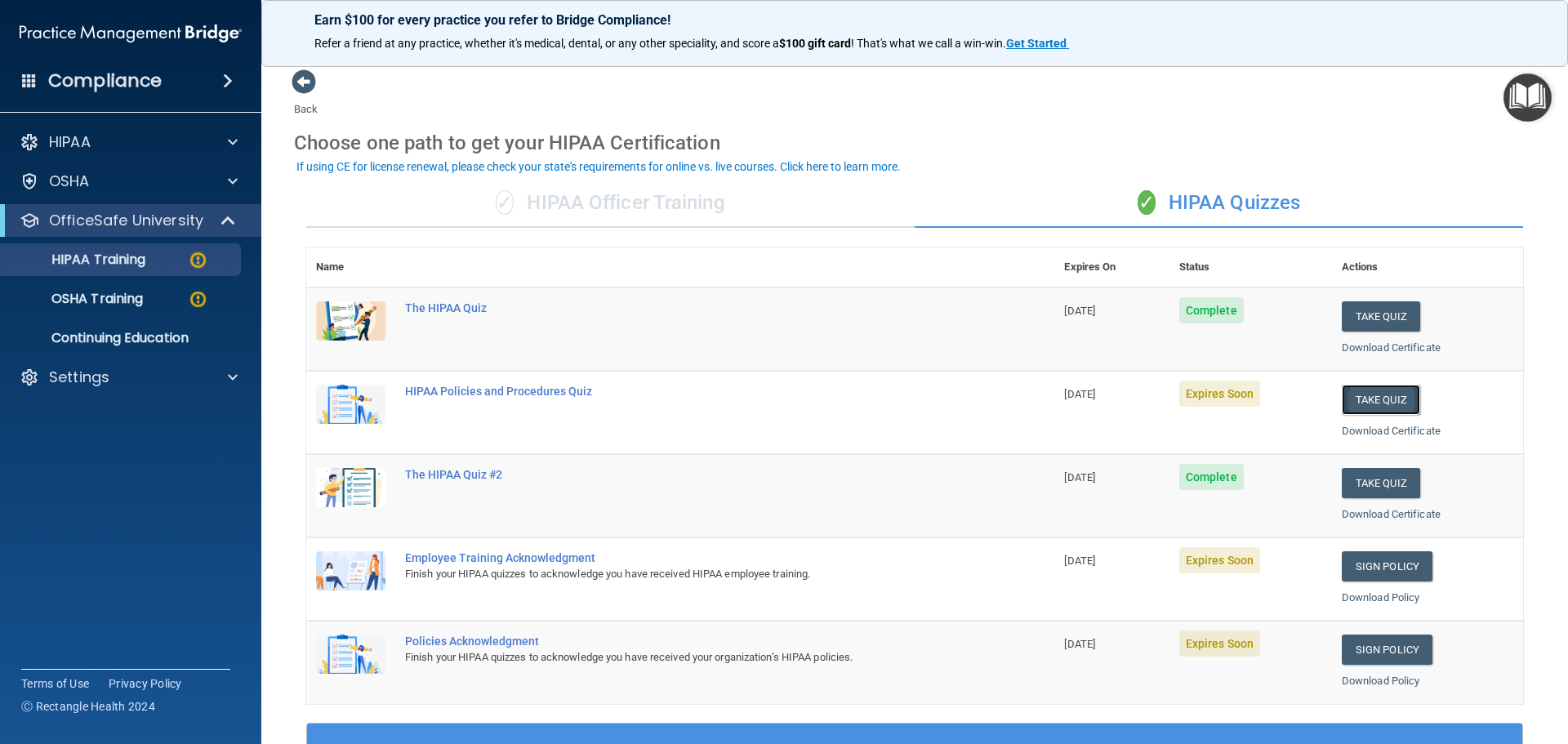
click at [1361, 398] on button "Take Quiz" at bounding box center [1381, 399] width 78 height 30
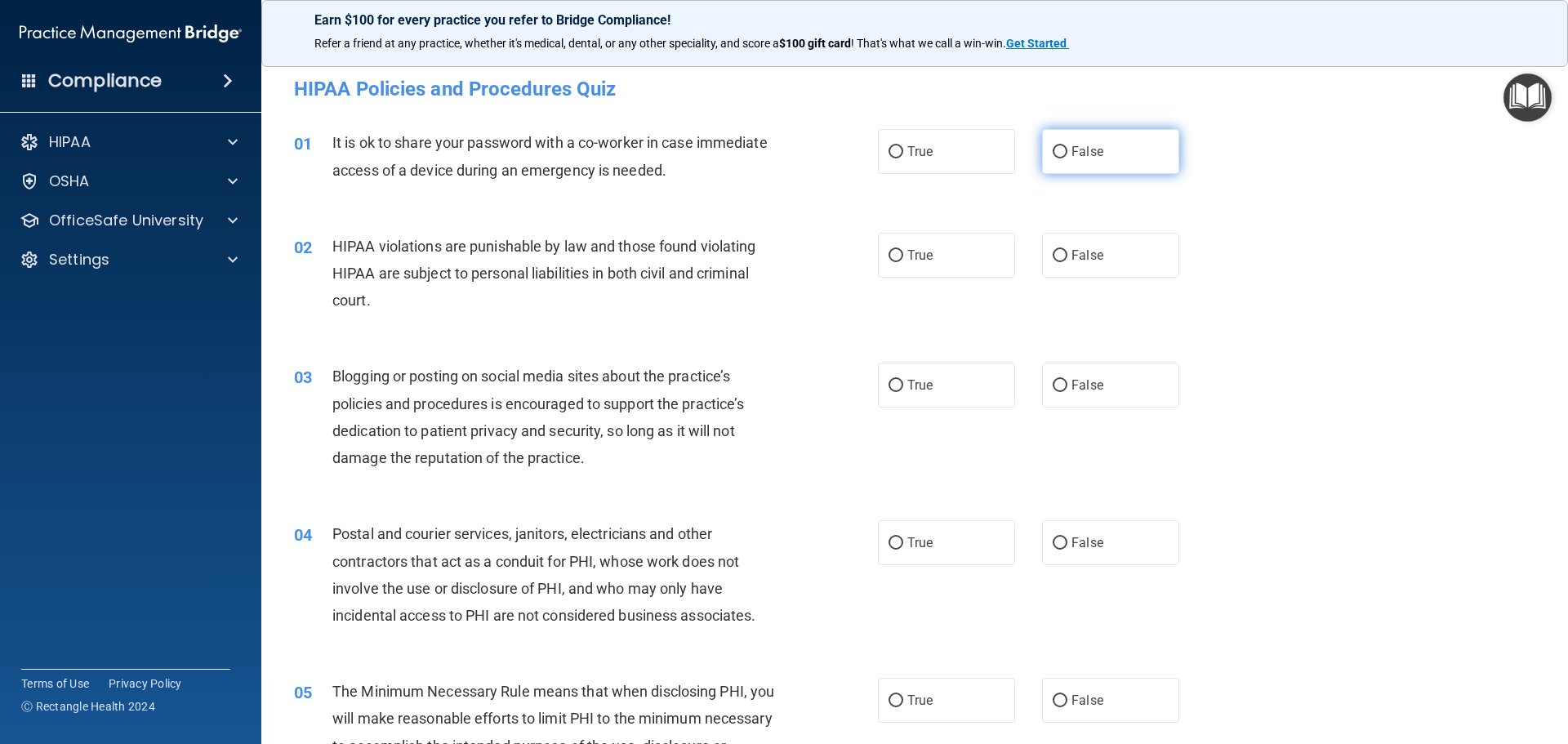
click at [1057, 146] on input "False" at bounding box center [1060, 152] width 15 height 12
radio input "true"
click at [889, 254] on input "True" at bounding box center [896, 256] width 15 height 12
radio input "true"
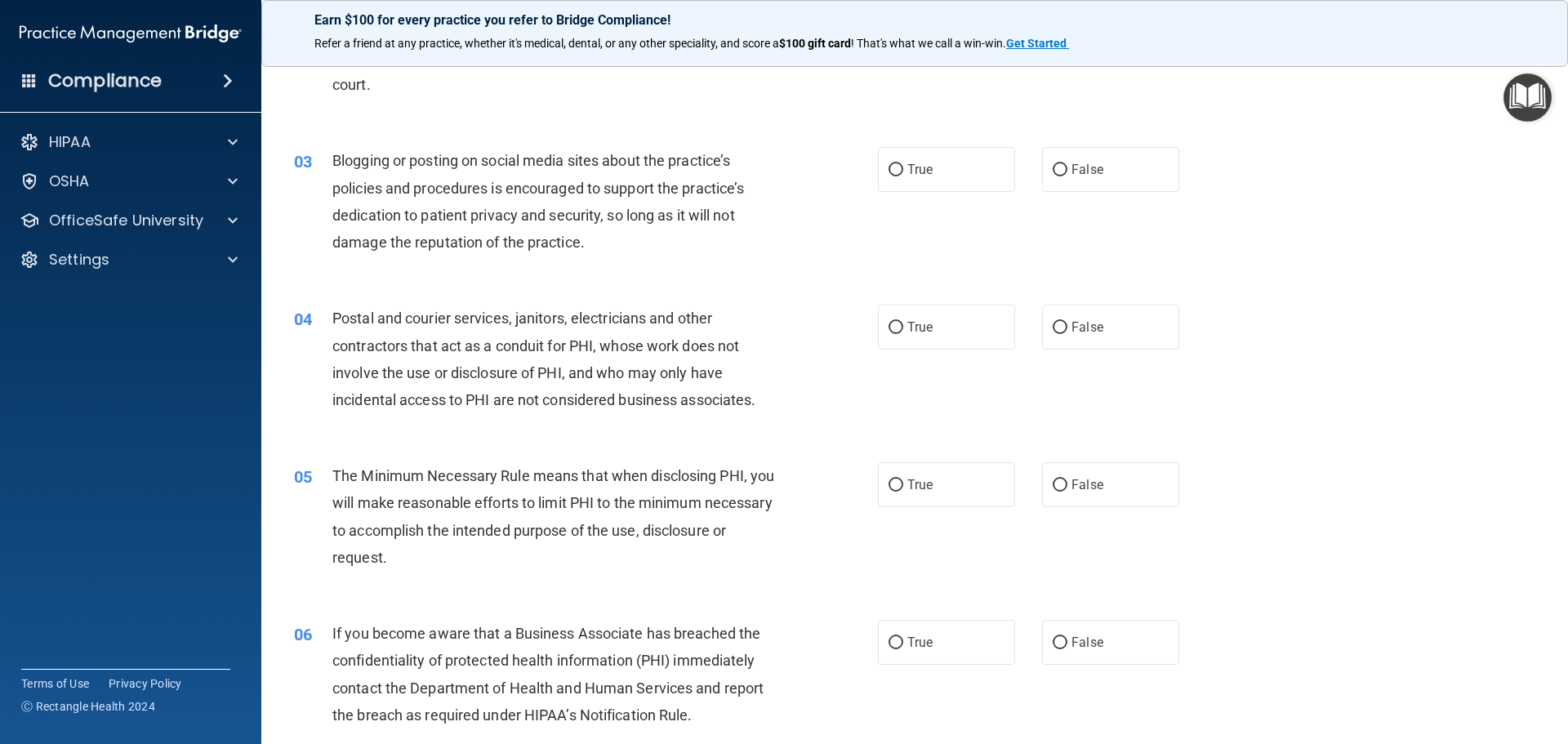
scroll to position [245, 0]
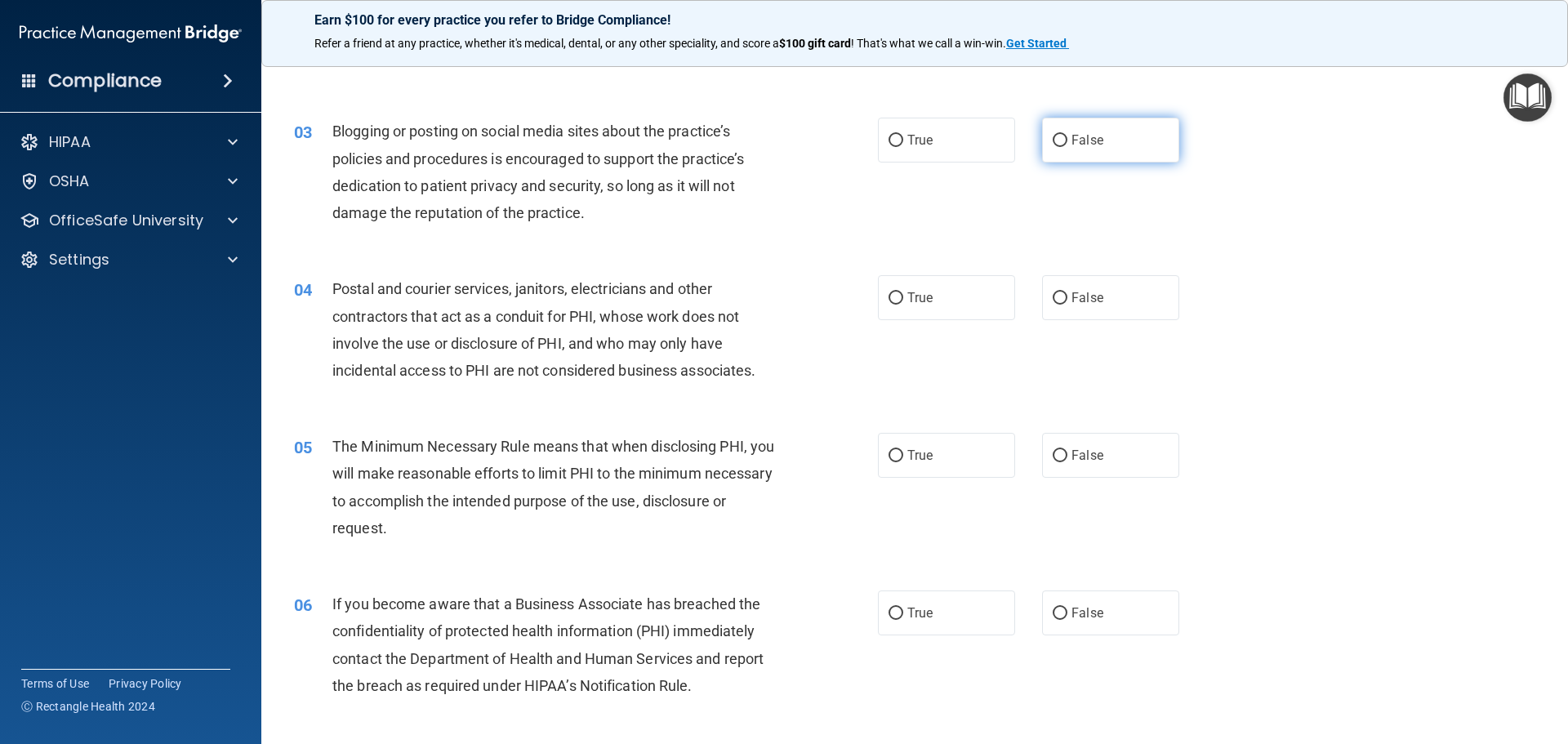
click at [1057, 142] on input "False" at bounding box center [1060, 141] width 15 height 12
radio input "true"
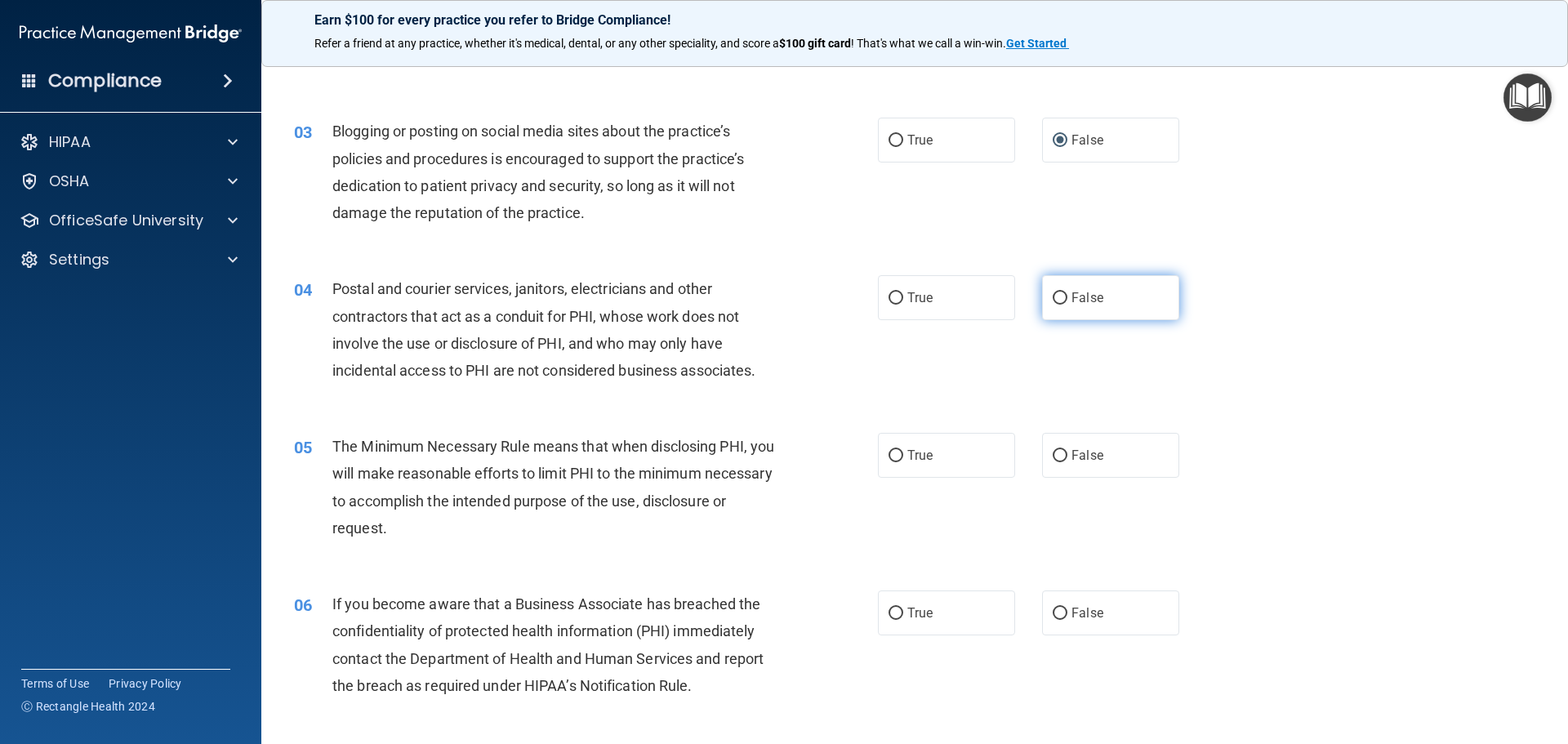
click at [1053, 294] on input "False" at bounding box center [1060, 298] width 15 height 12
radio input "true"
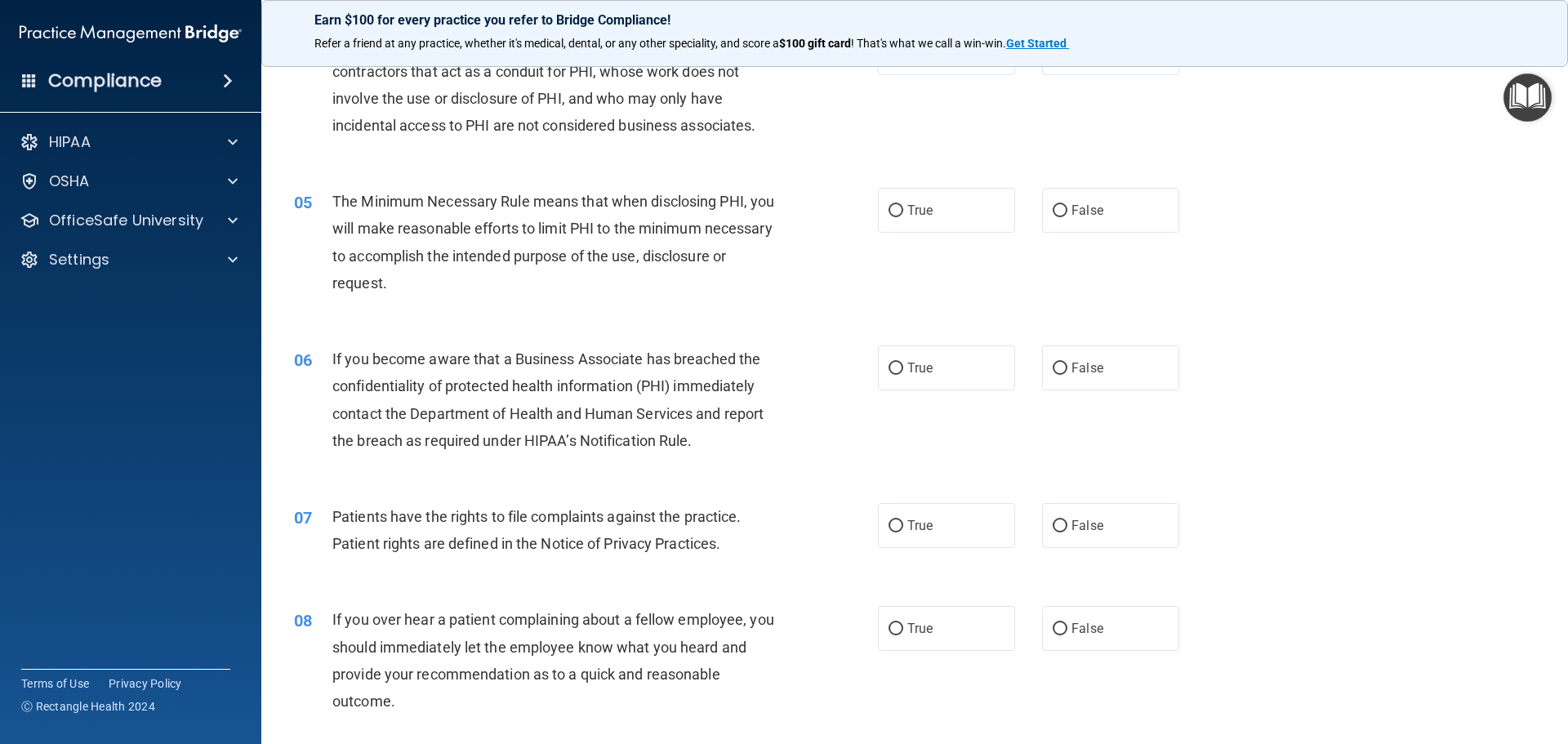
scroll to position [572, 0]
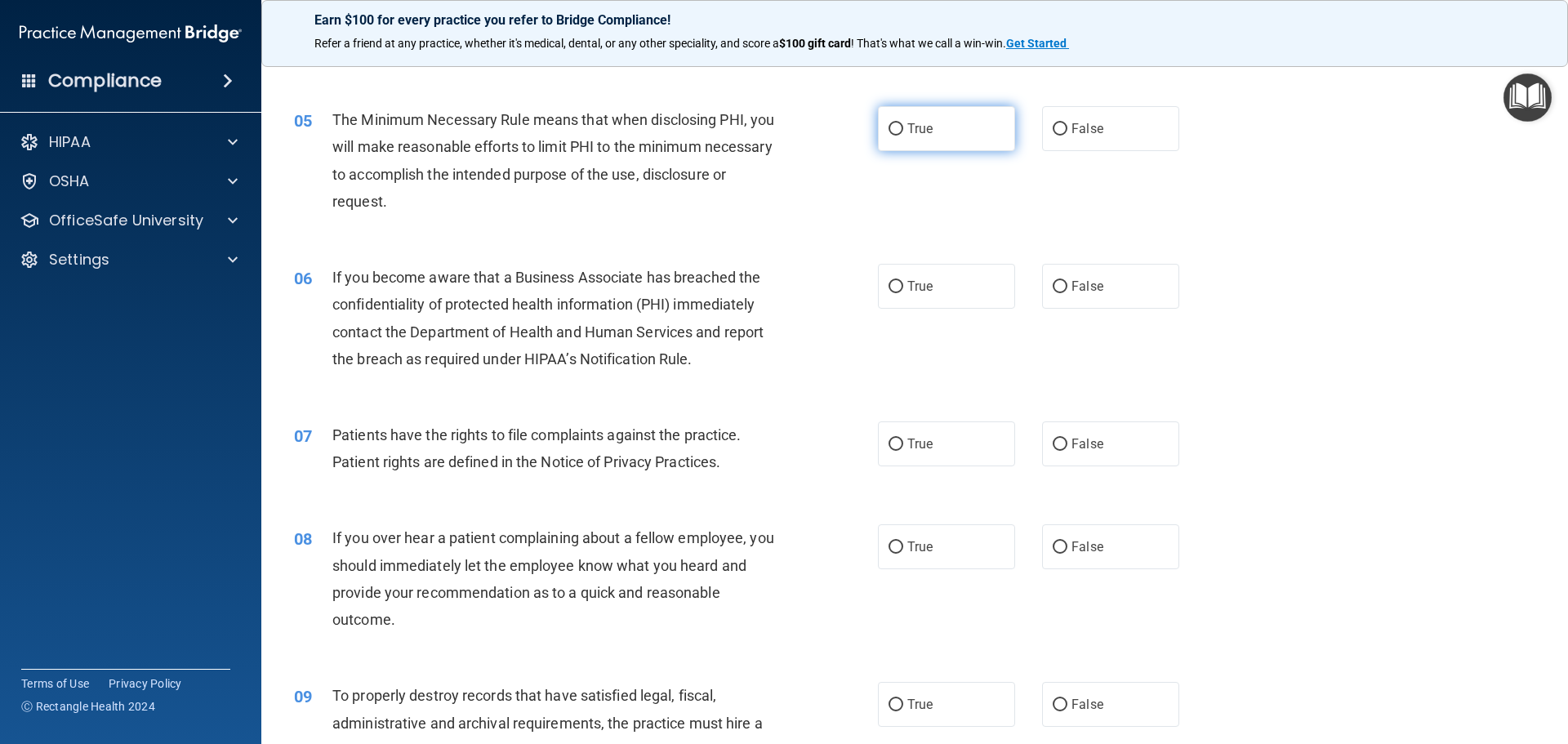
click at [891, 133] on input "True" at bounding box center [896, 129] width 15 height 12
radio input "true"
click at [895, 286] on input "True" at bounding box center [896, 286] width 15 height 12
radio input "true"
click at [889, 449] on input "True" at bounding box center [896, 444] width 15 height 12
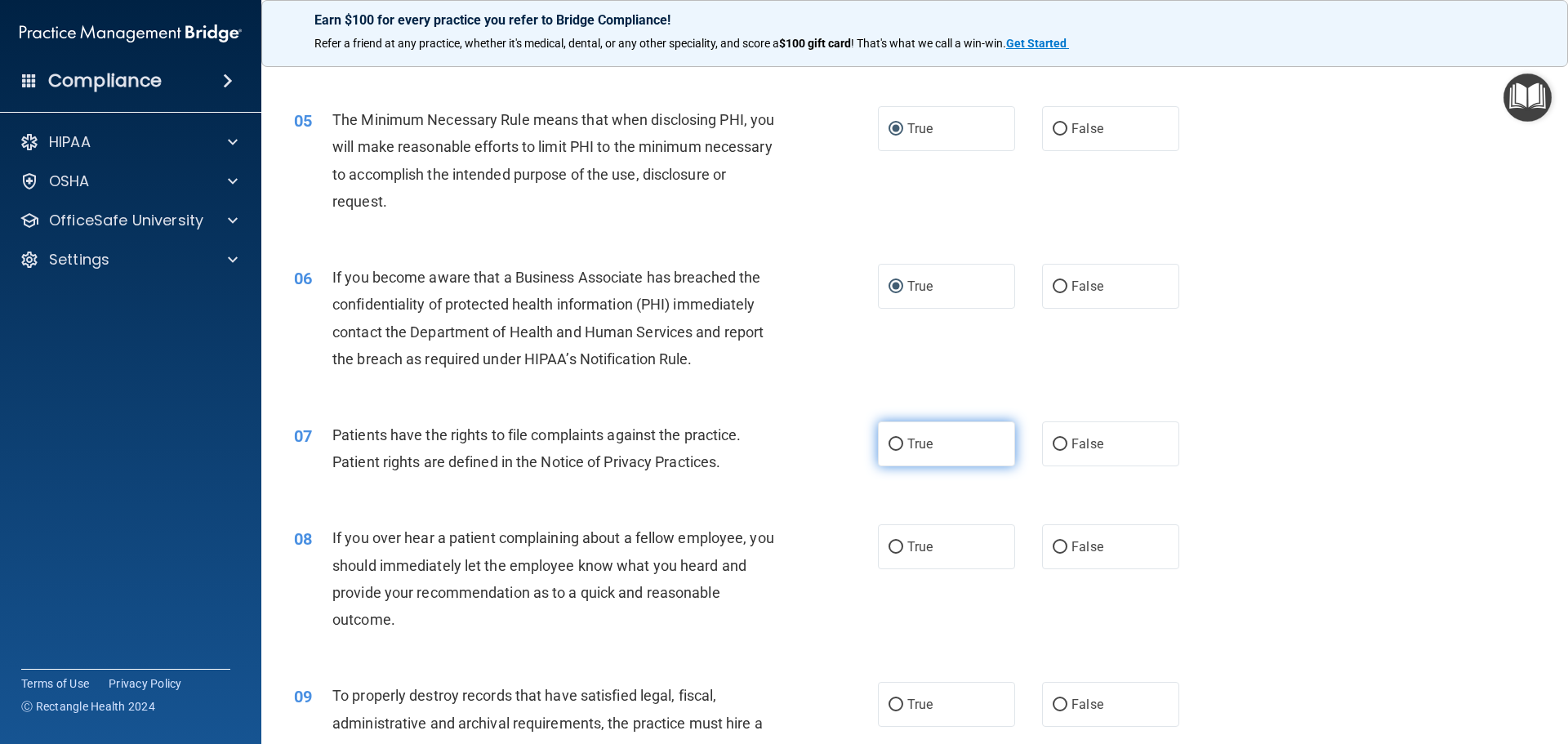
radio input "true"
click at [894, 547] on input "True" at bounding box center [896, 547] width 15 height 12
radio input "true"
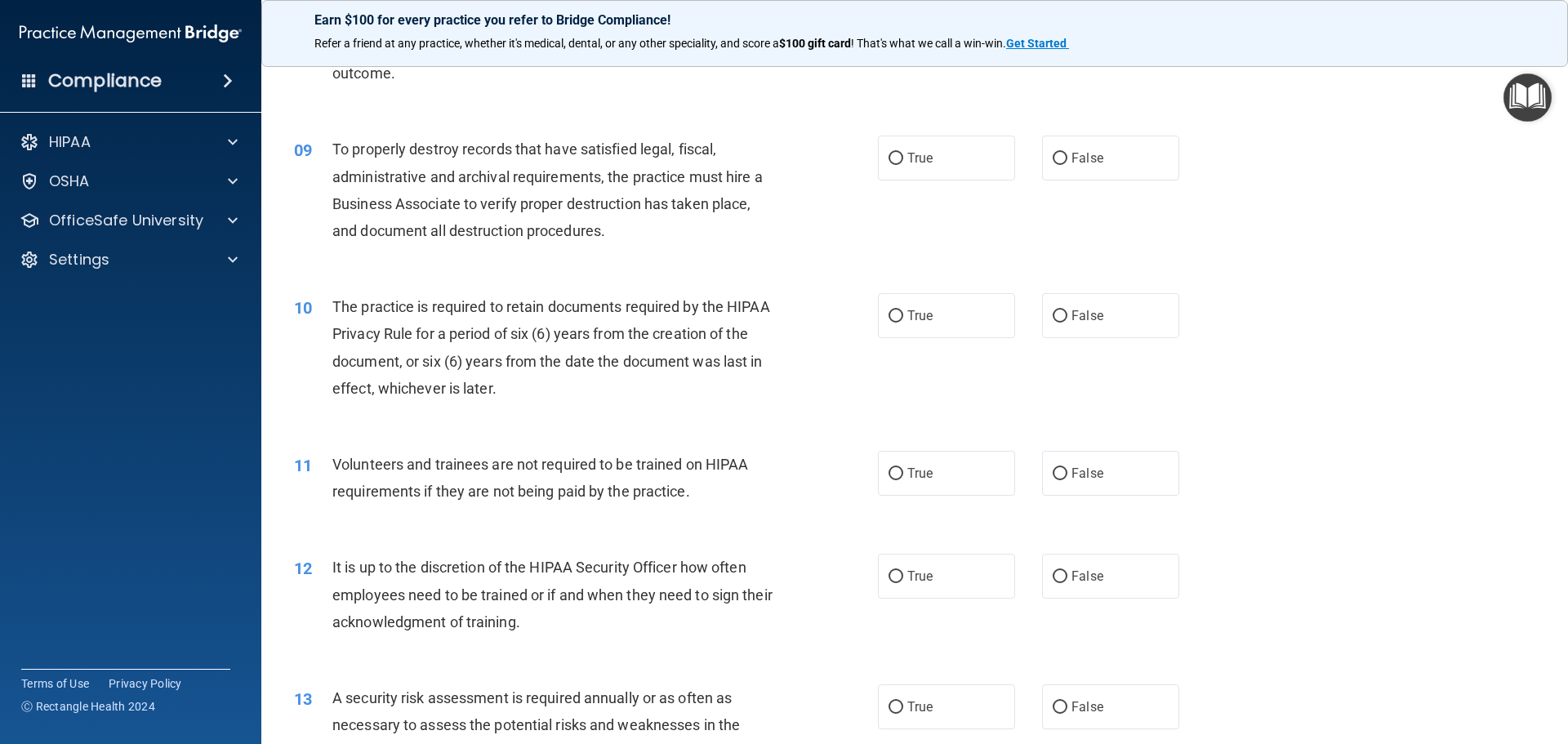
scroll to position [1143, 0]
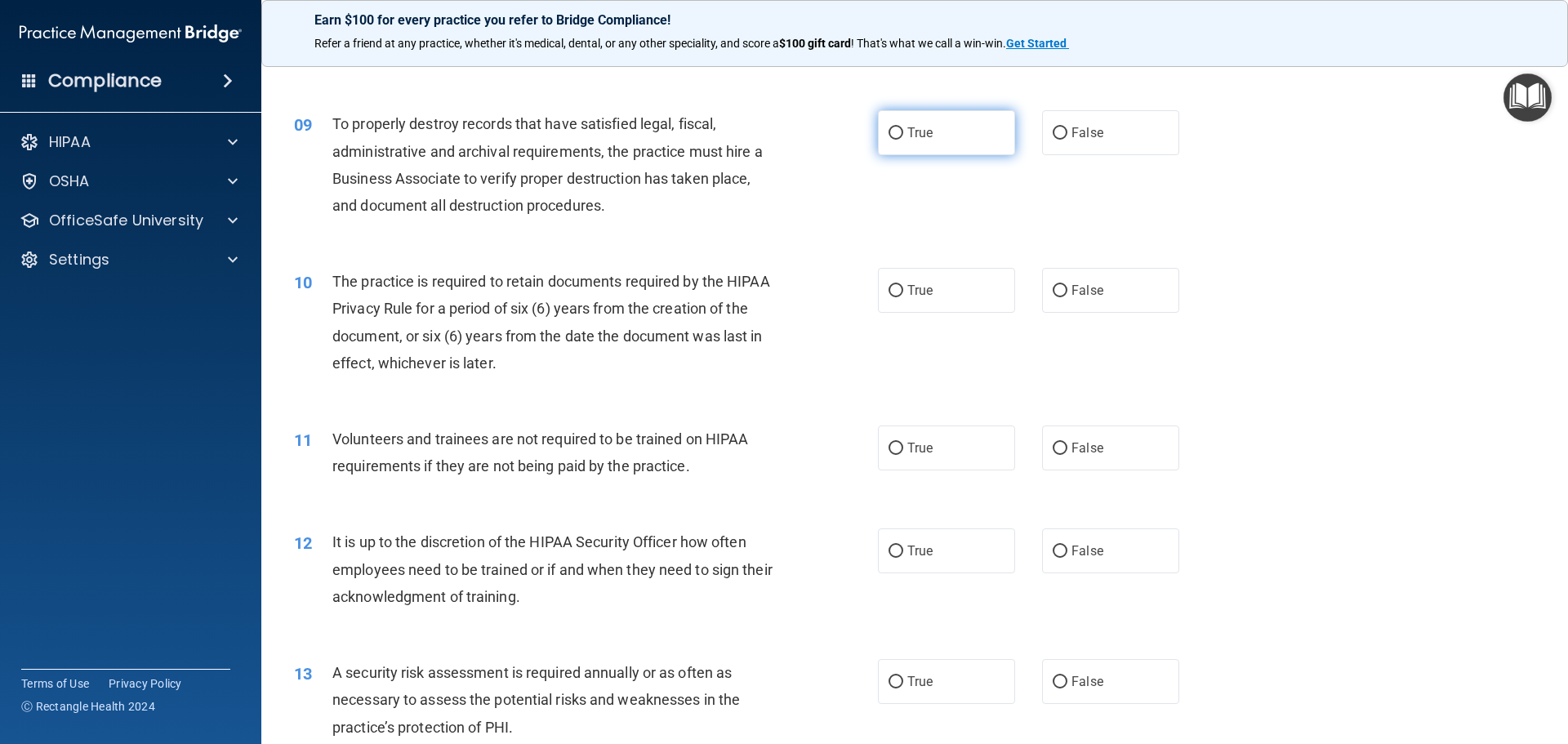
click at [894, 134] on input "True" at bounding box center [896, 133] width 15 height 12
radio input "true"
click at [889, 291] on input "True" at bounding box center [896, 291] width 15 height 12
radio input "true"
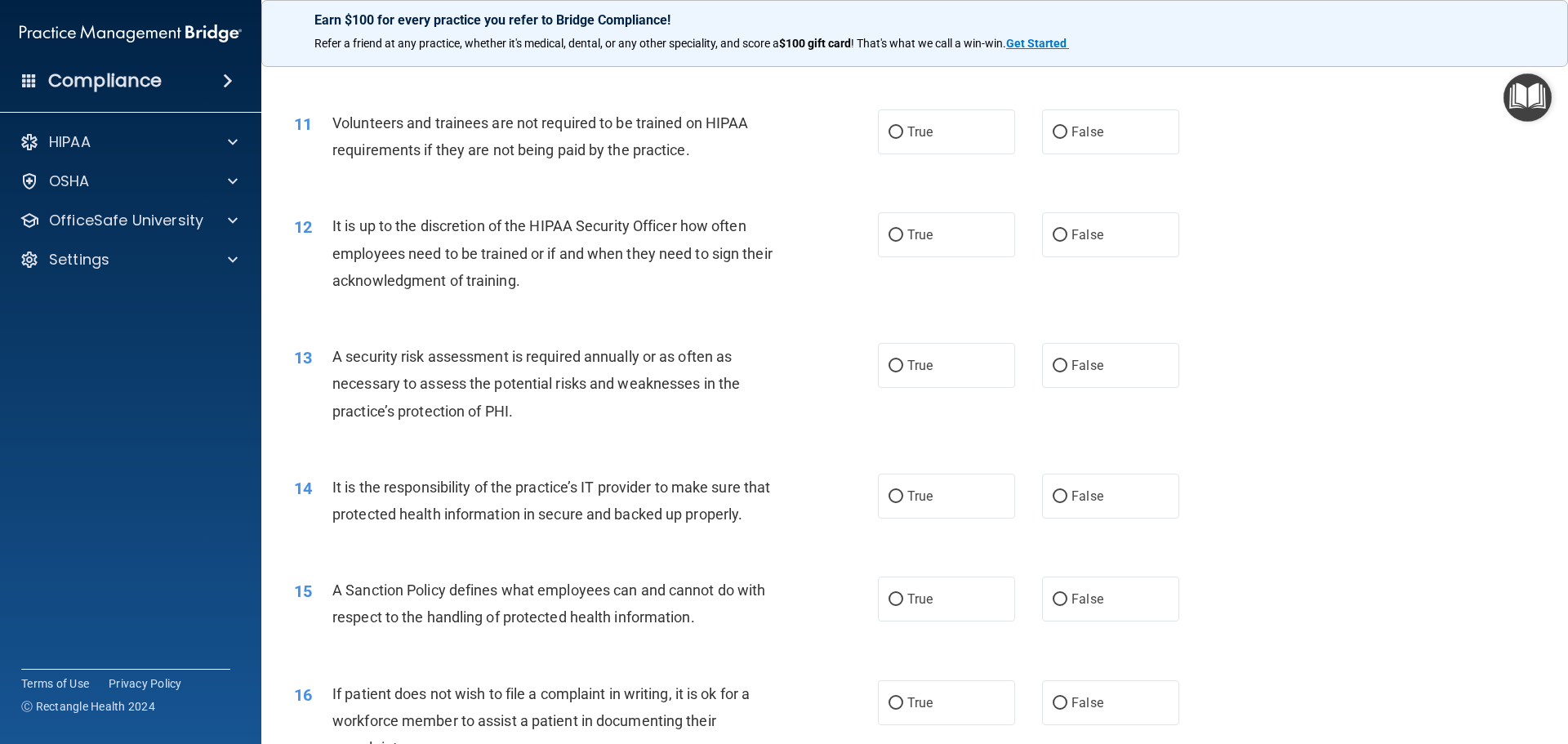
scroll to position [1470, 0]
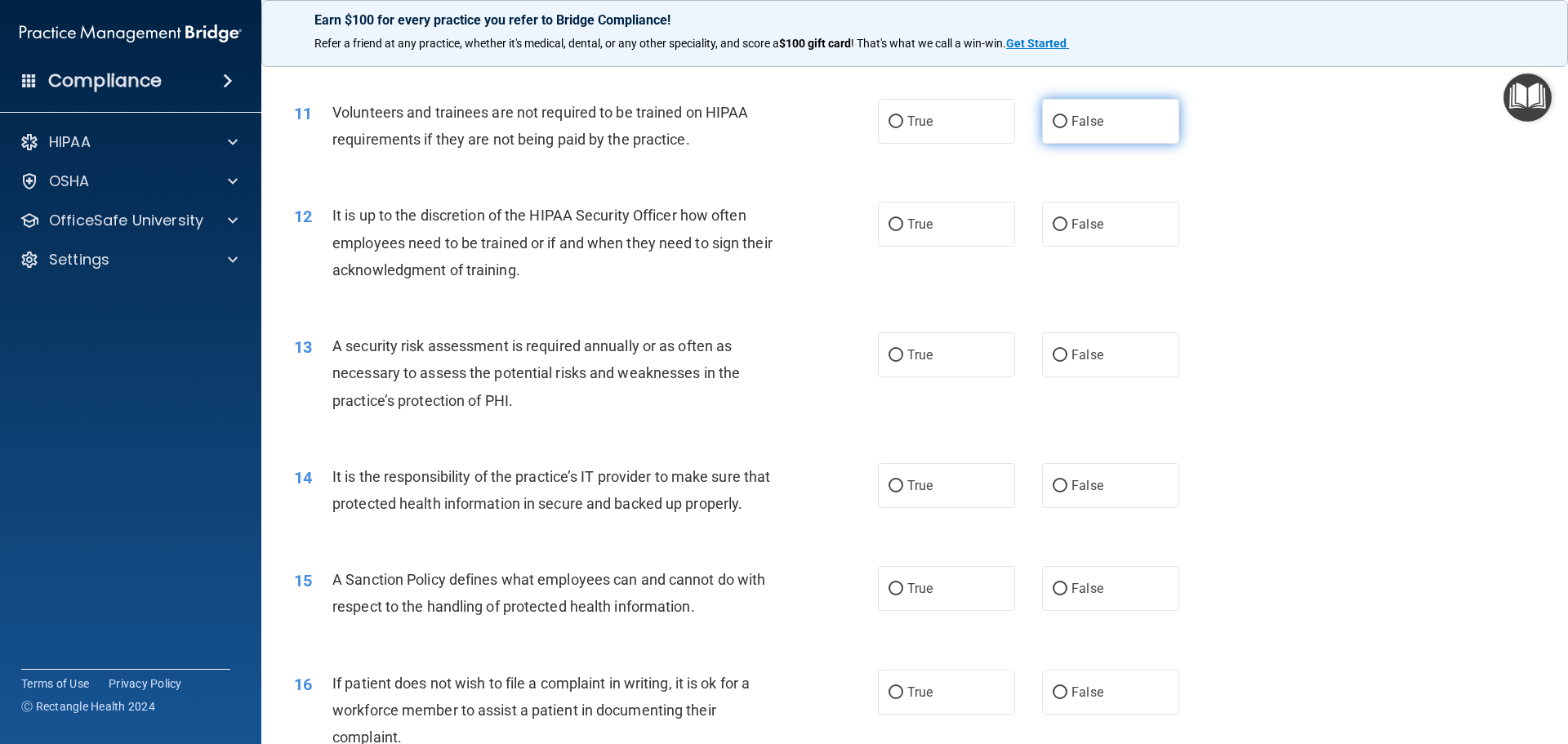
click at [1053, 117] on input "False" at bounding box center [1060, 122] width 15 height 12
radio input "true"
click at [889, 227] on input "True" at bounding box center [896, 225] width 15 height 12
radio input "true"
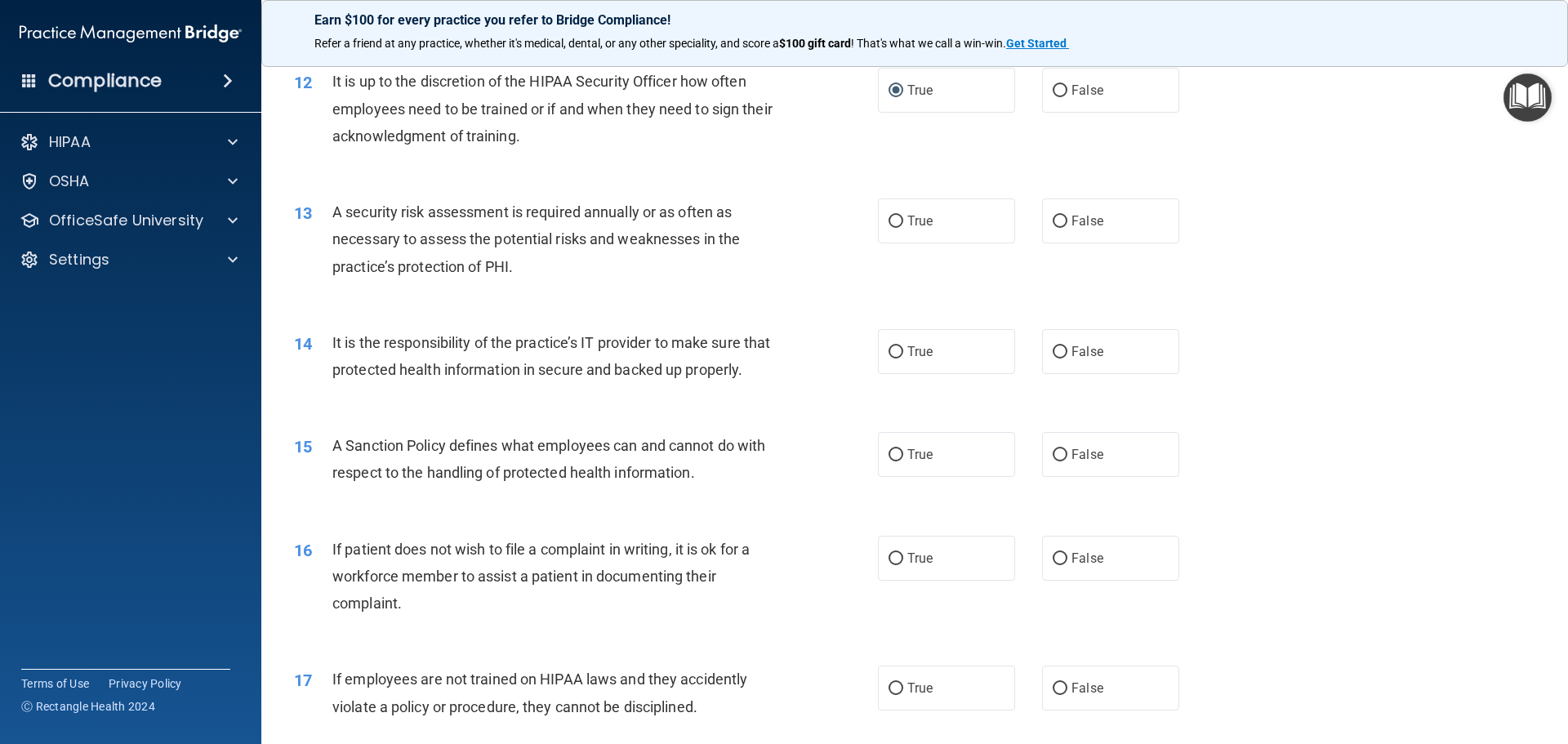
scroll to position [1634, 0]
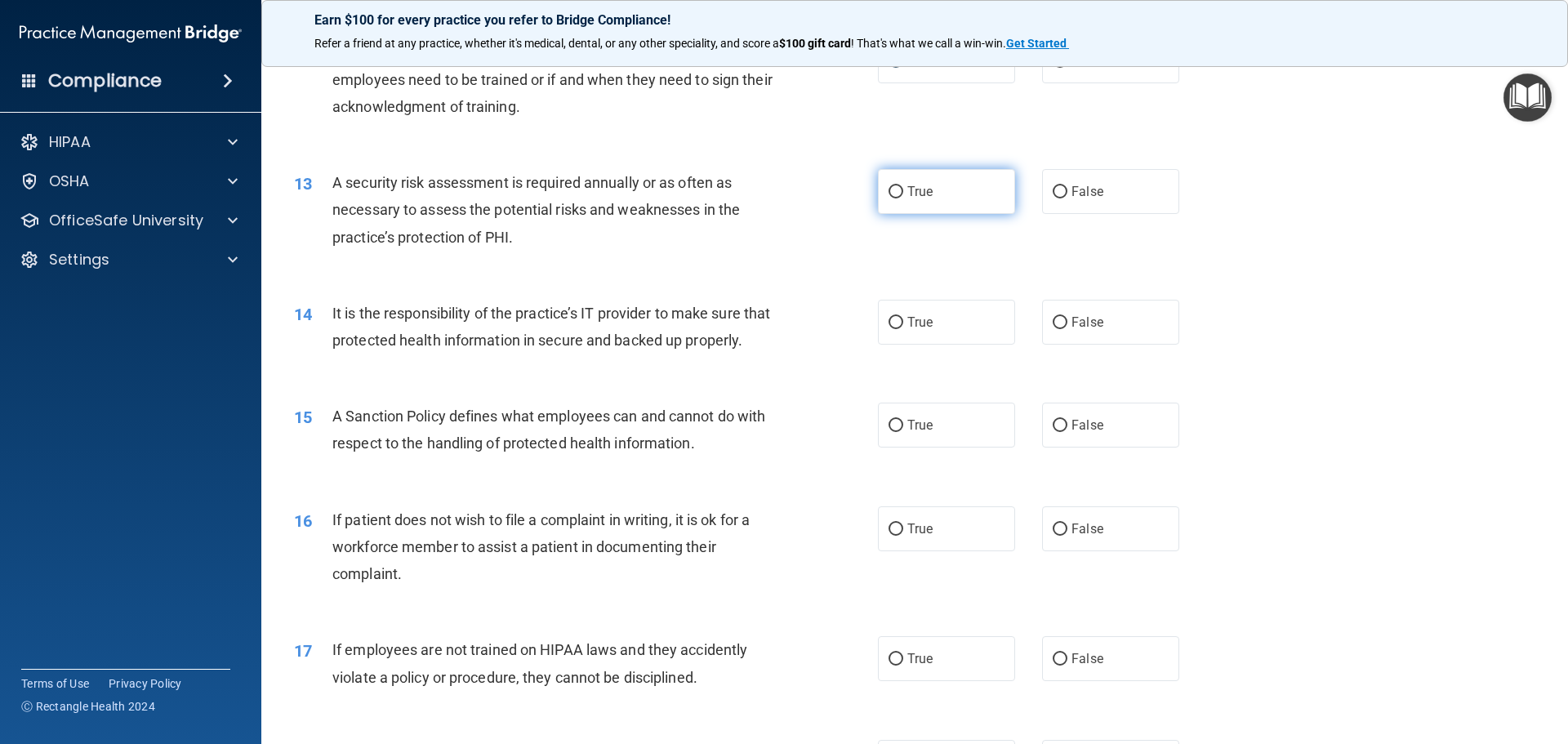
click at [908, 193] on span "True" at bounding box center [920, 191] width 26 height 16
click at [904, 193] on input "True" at bounding box center [896, 192] width 15 height 12
radio input "true"
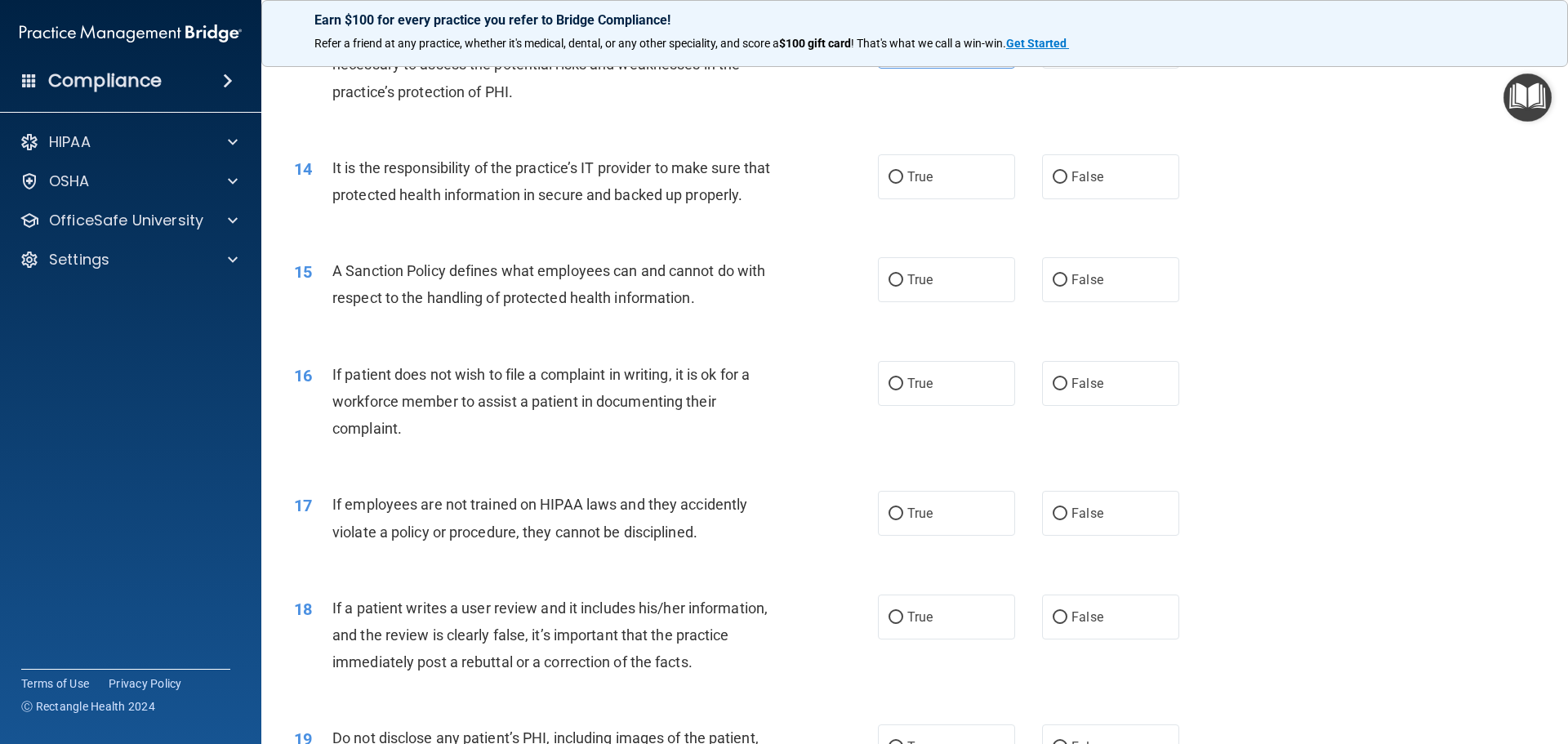
scroll to position [1797, 0]
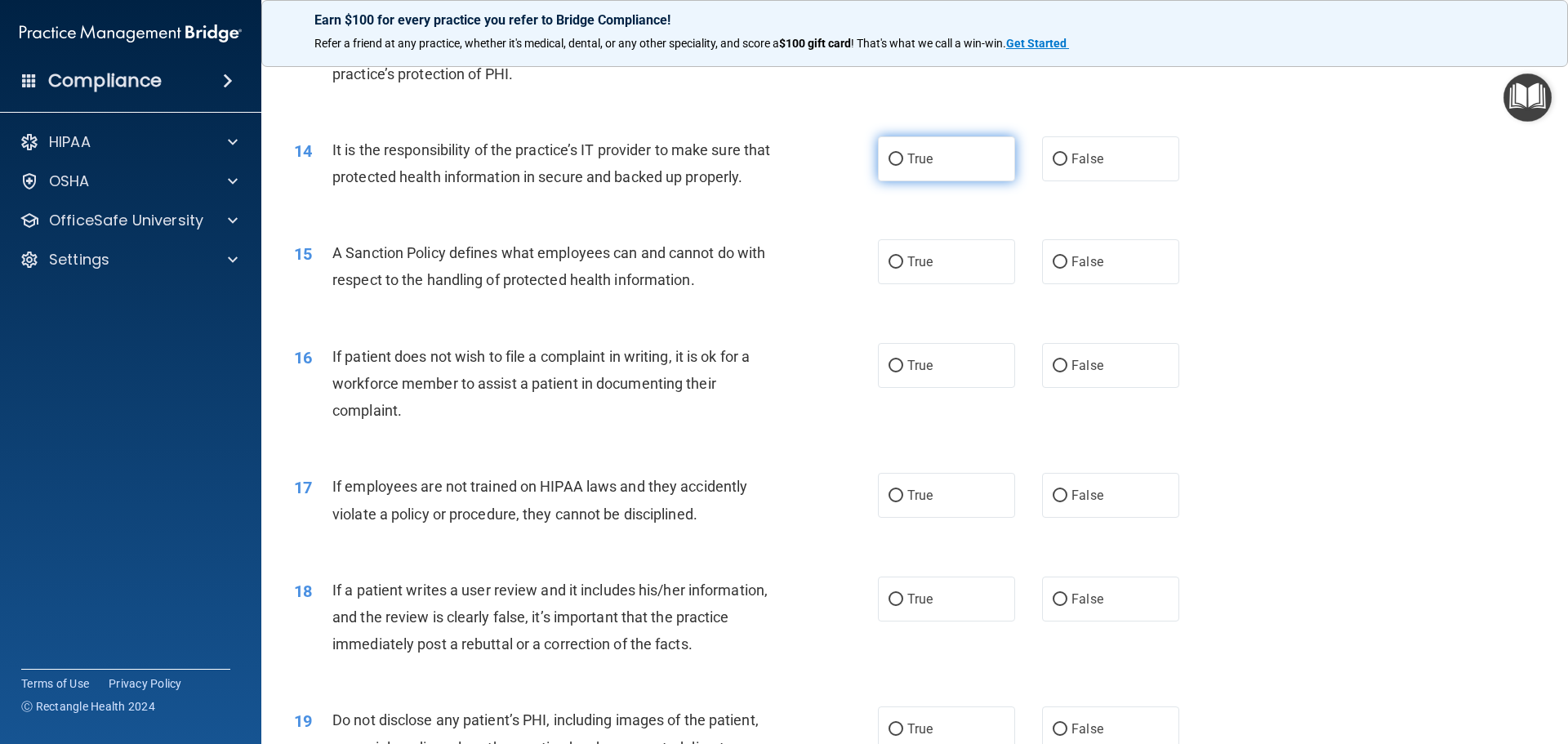
click at [895, 160] on input "True" at bounding box center [896, 160] width 15 height 12
radio input "true"
click at [889, 269] on input "True" at bounding box center [896, 263] width 15 height 12
radio input "true"
click at [891, 373] on input "True" at bounding box center [896, 366] width 15 height 12
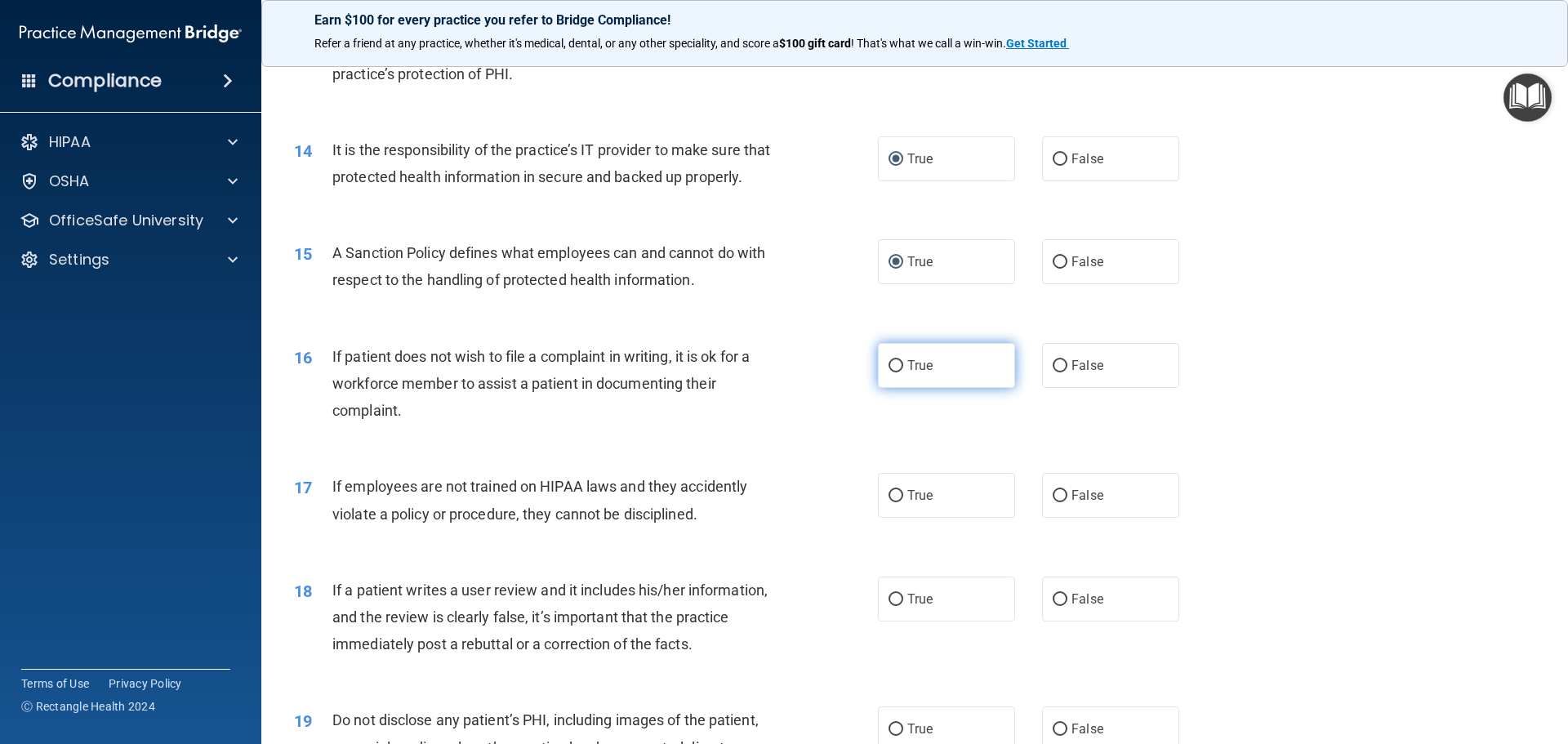
radio input "true"
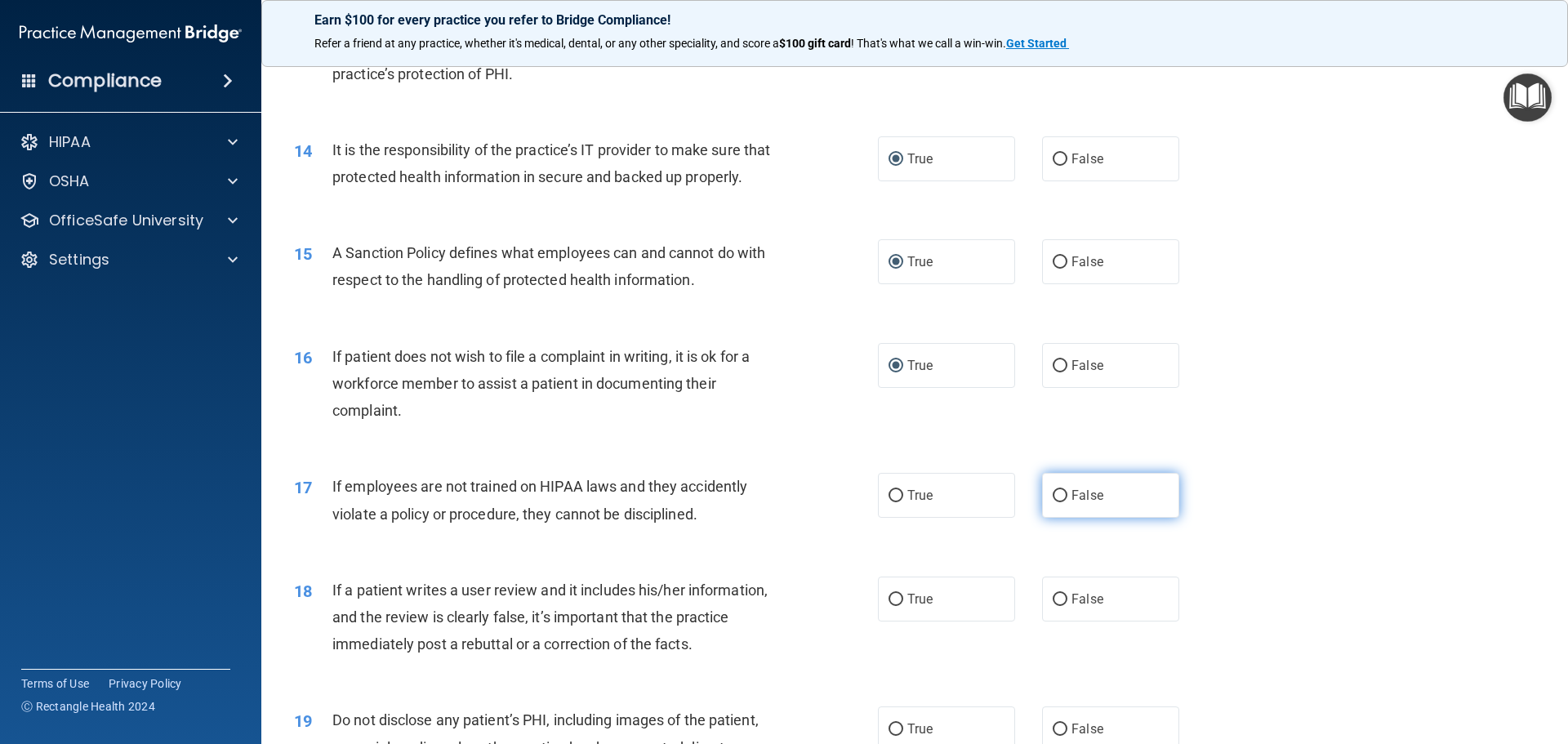
click at [1053, 502] on input "False" at bounding box center [1060, 495] width 15 height 12
radio input "true"
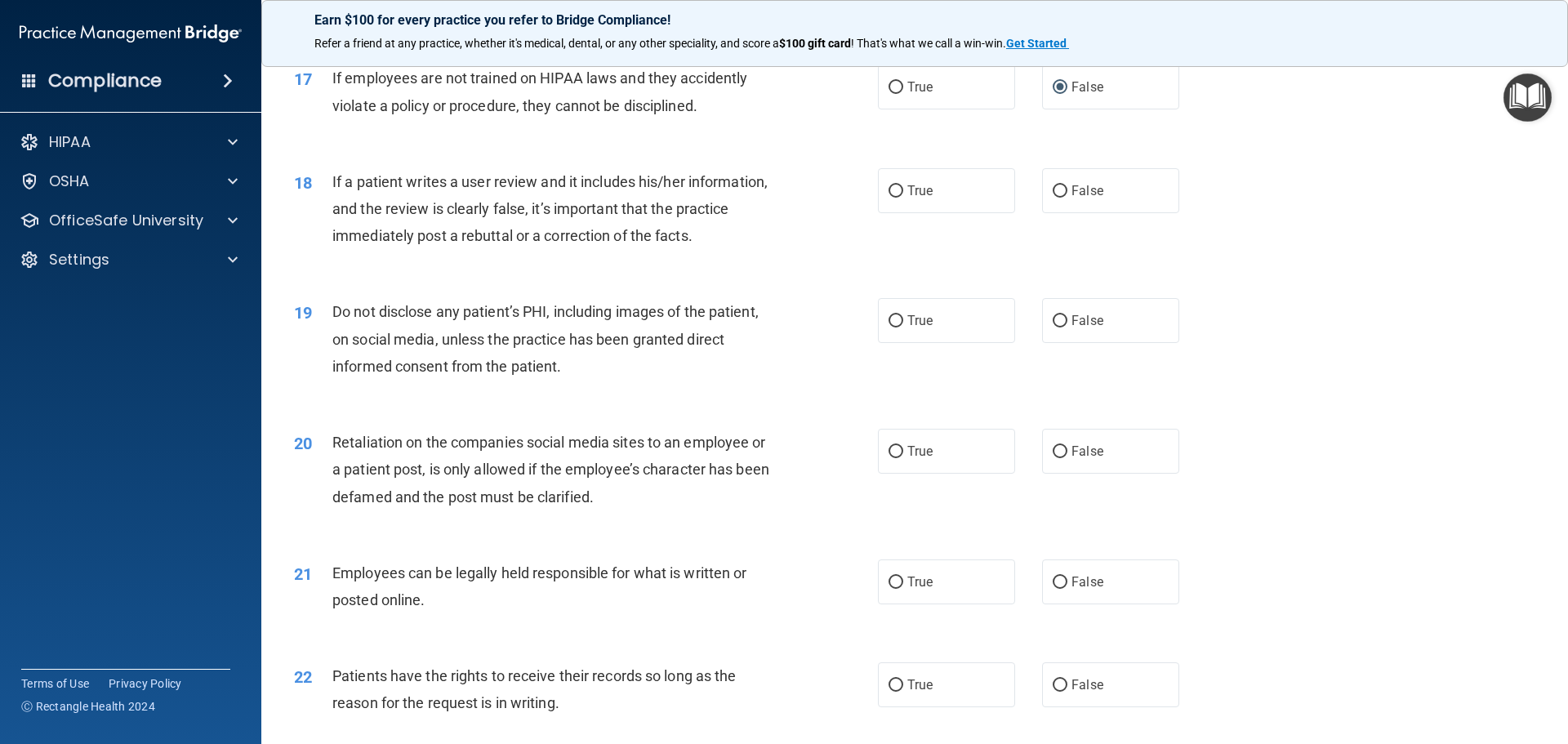
scroll to position [2287, 0]
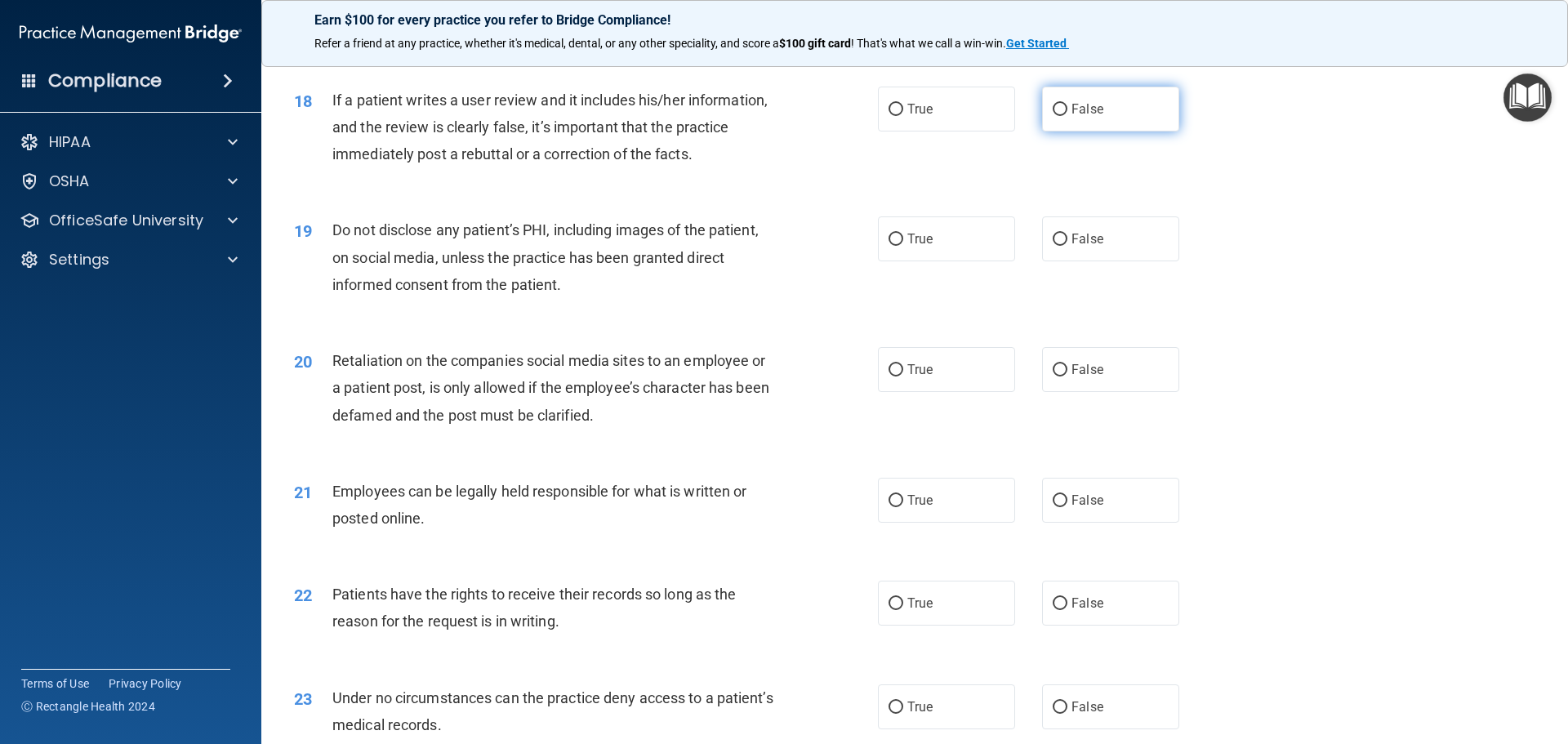
click at [1055, 116] on input "False" at bounding box center [1060, 109] width 15 height 12
radio input "true"
click at [894, 246] on input "True" at bounding box center [896, 239] width 15 height 12
radio input "true"
click at [1042, 392] on label "False" at bounding box center [1110, 370] width 137 height 45
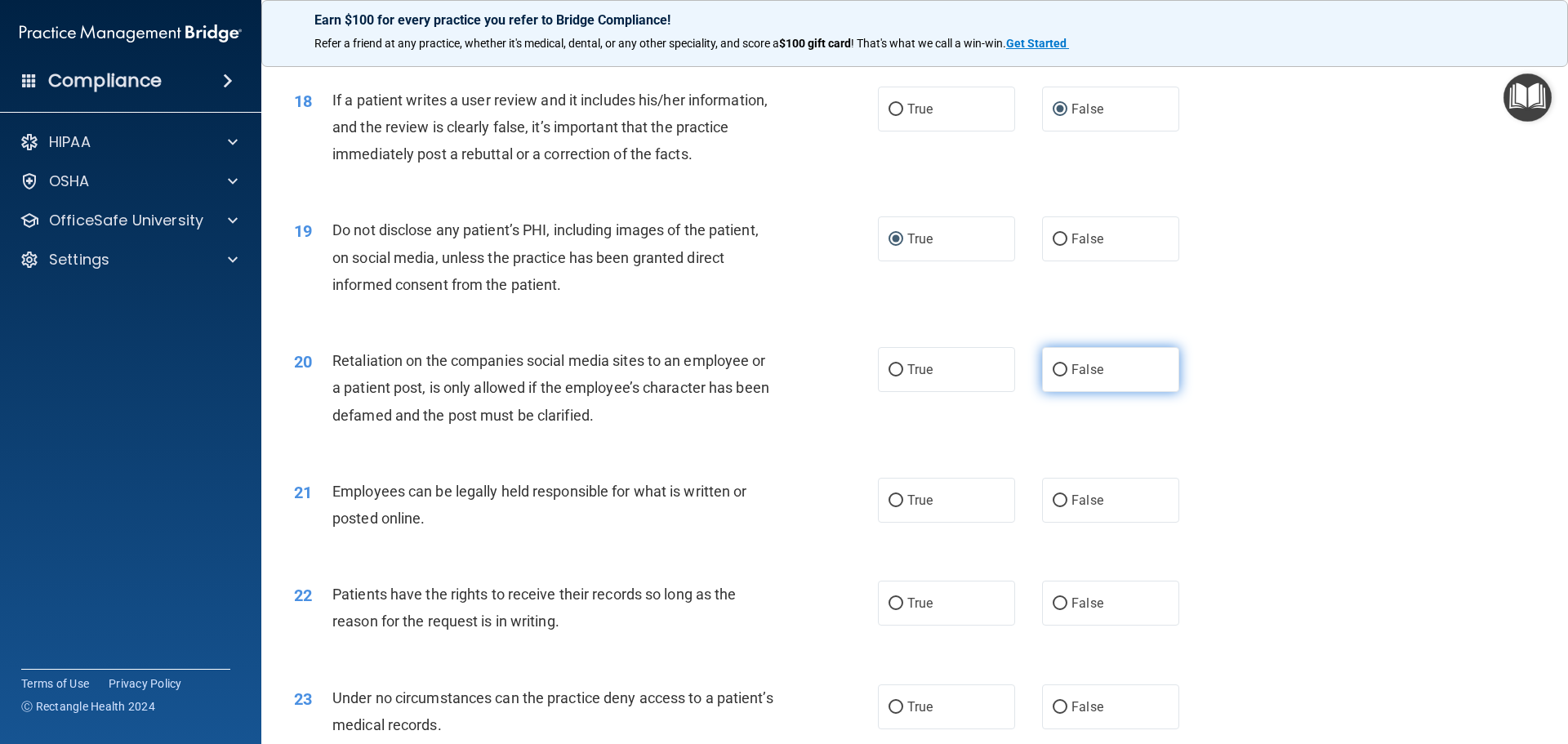
click at [1053, 377] on input "False" at bounding box center [1060, 370] width 15 height 12
radio input "true"
drag, startPoint x: 1052, startPoint y: 398, endPoint x: 1467, endPoint y: 466, distance: 420.5
click at [1053, 377] on input "False" at bounding box center [1060, 370] width 15 height 12
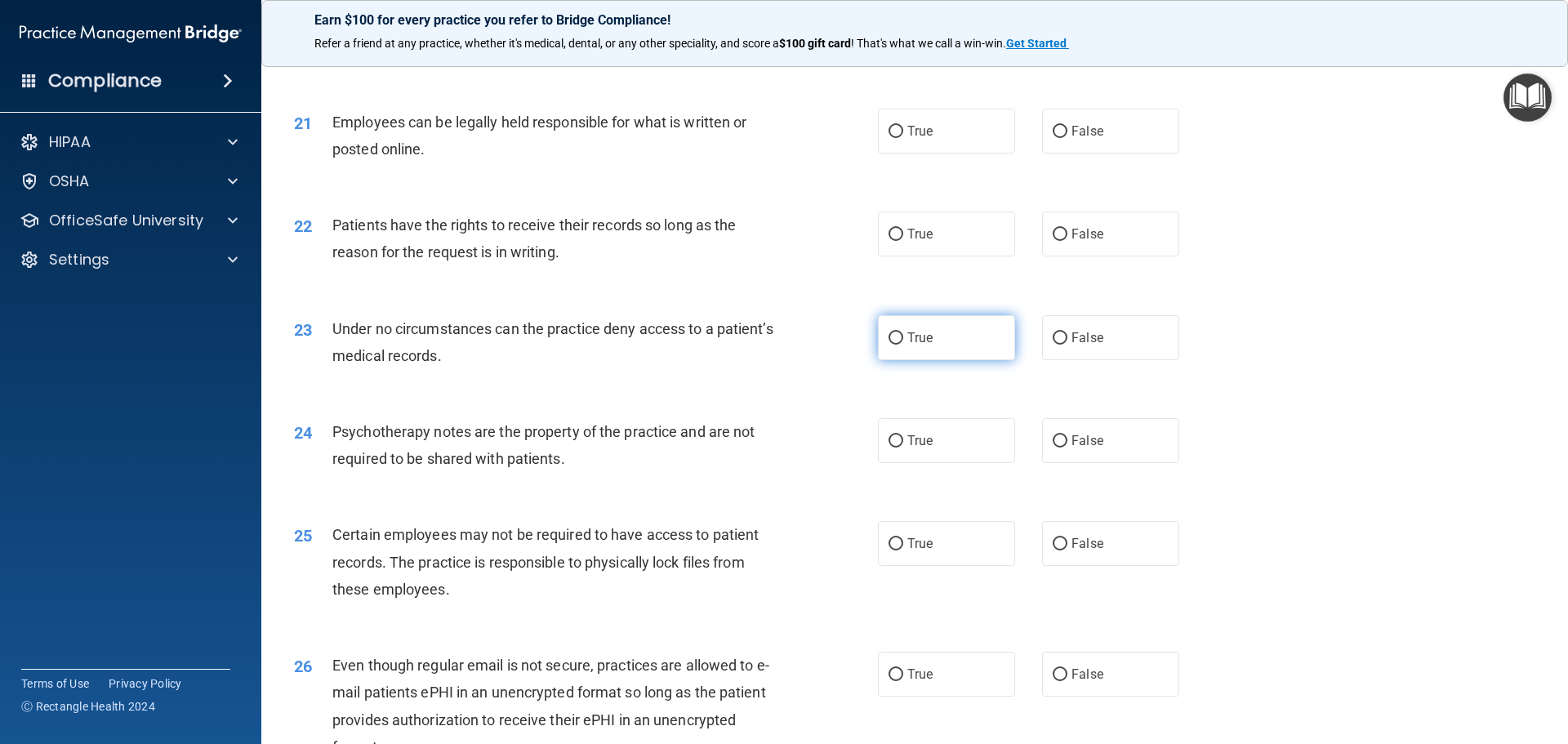
scroll to position [2695, 0]
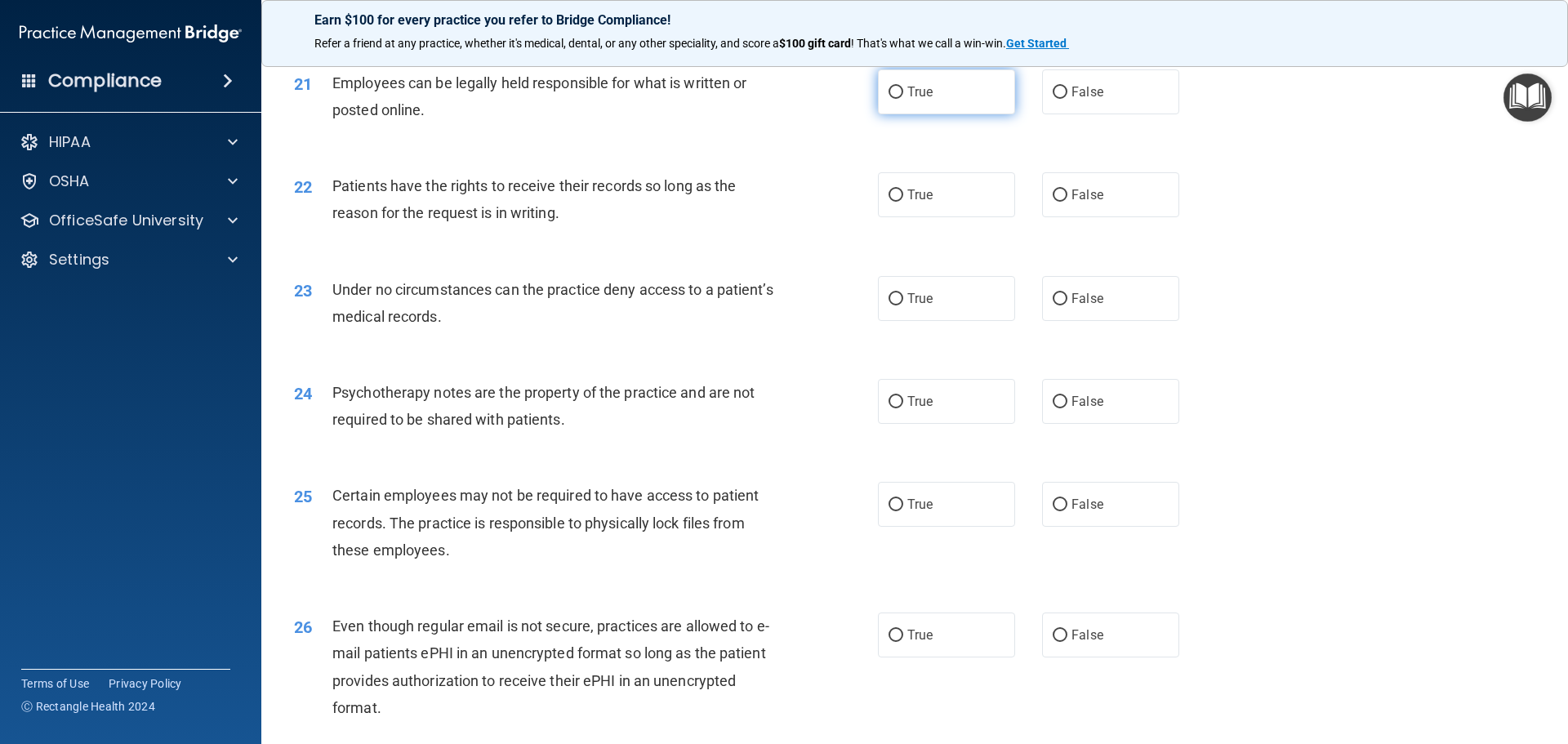
click at [900, 114] on label "True" at bounding box center [947, 91] width 137 height 45
click at [900, 99] on input "True" at bounding box center [896, 92] width 15 height 12
radio input "true"
click at [1057, 202] on input "False" at bounding box center [1060, 195] width 15 height 12
radio input "true"
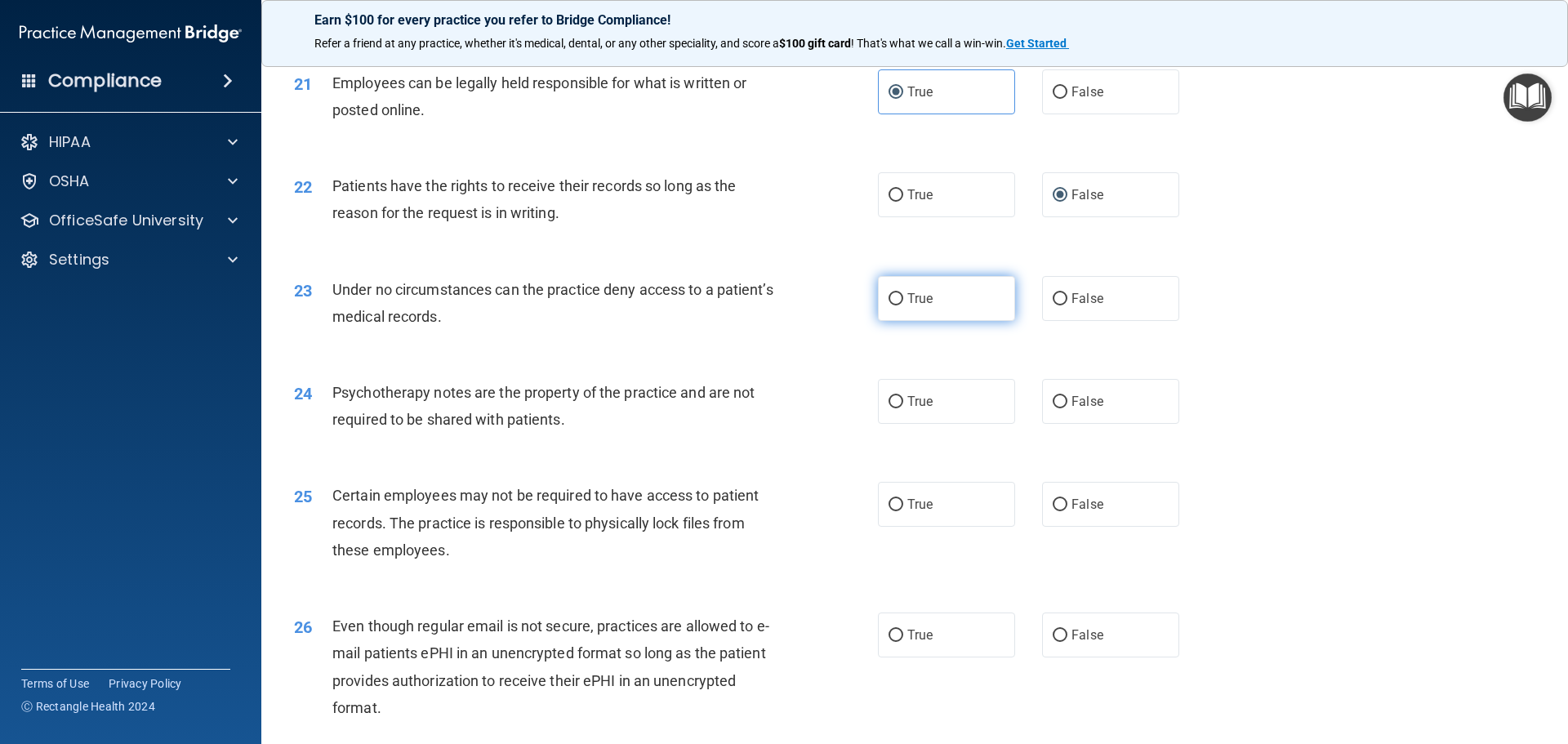
click at [889, 305] on input "True" at bounding box center [896, 299] width 15 height 12
radio input "true"
click at [1054, 408] on input "False" at bounding box center [1060, 402] width 15 height 12
radio input "true"
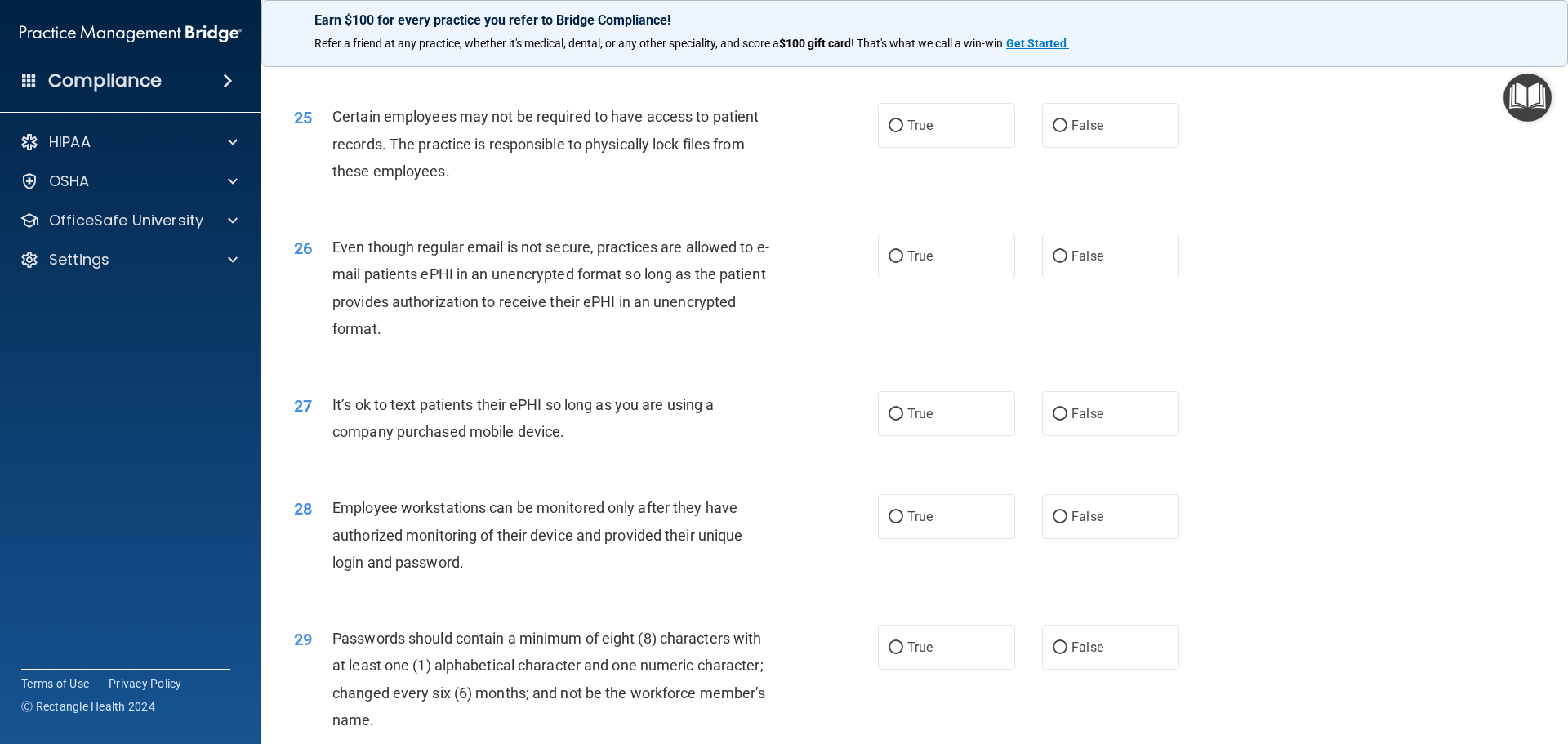
scroll to position [3104, 0]
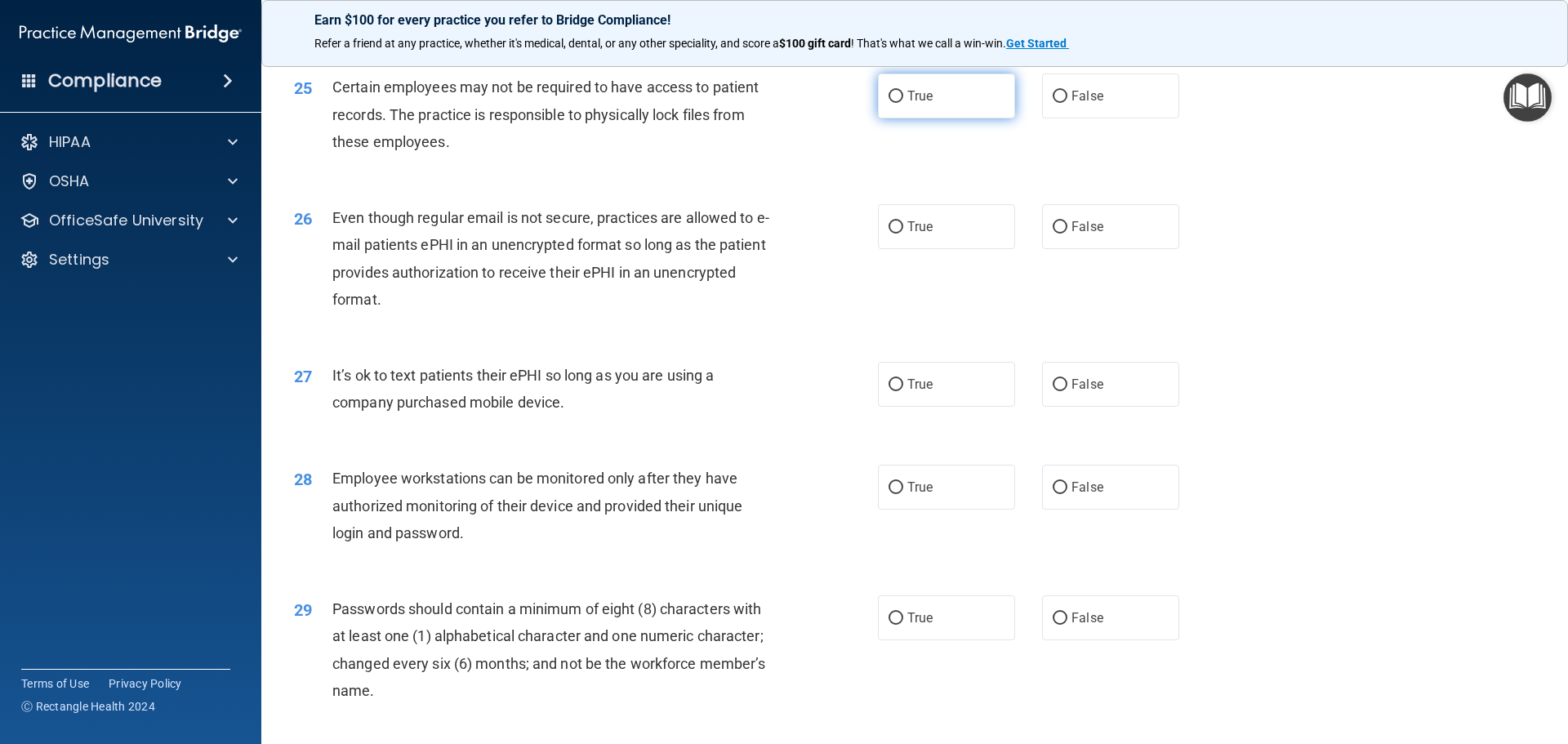
click at [889, 103] on input "True" at bounding box center [896, 96] width 15 height 12
radio input "true"
click at [1063, 249] on label "False" at bounding box center [1110, 226] width 137 height 45
click at [1063, 234] on input "False" at bounding box center [1060, 227] width 15 height 12
radio input "true"
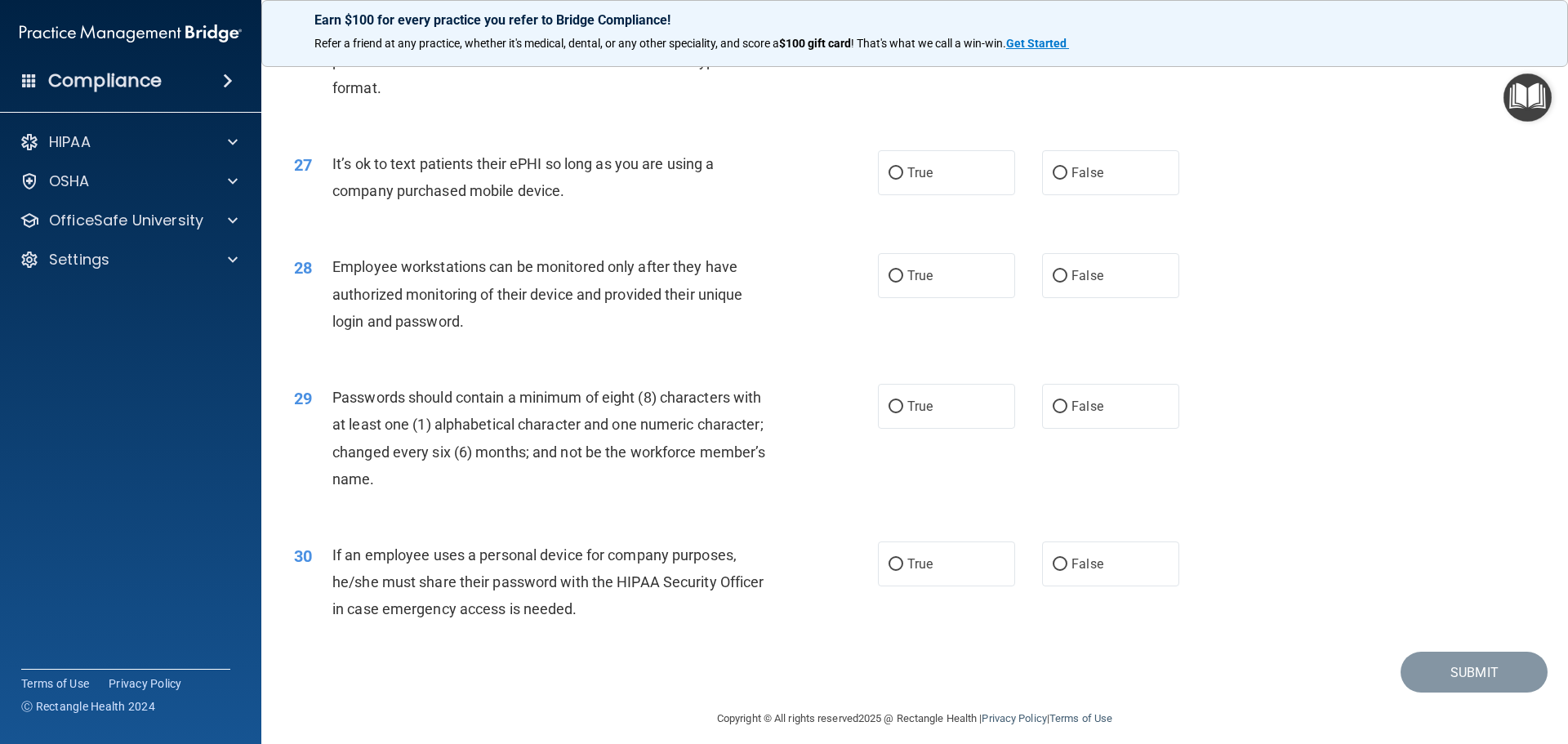
scroll to position [3349, 0]
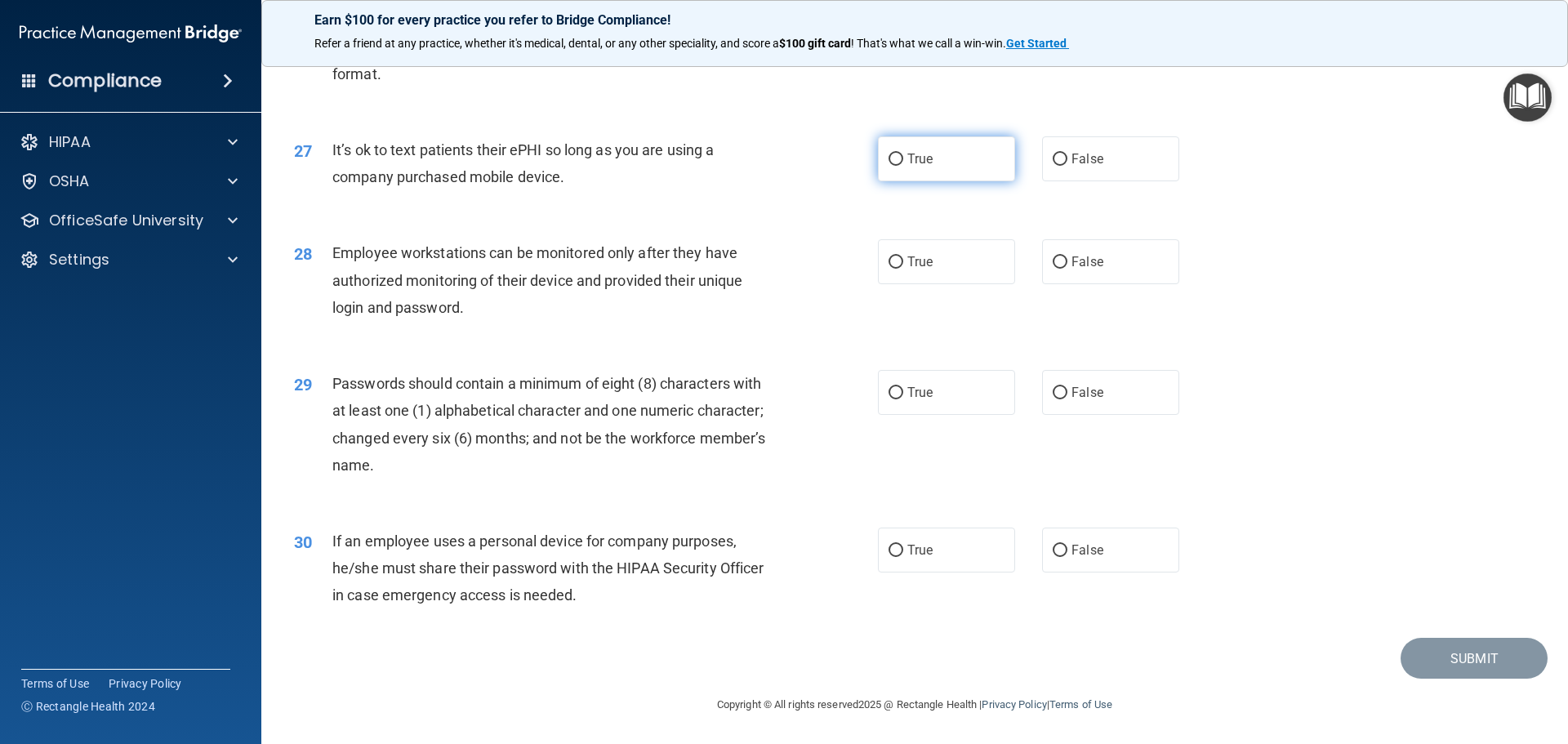
click at [908, 166] on span "True" at bounding box center [920, 159] width 26 height 16
click at [904, 165] on input "True" at bounding box center [896, 160] width 15 height 12
radio input "true"
click at [1053, 269] on input "False" at bounding box center [1060, 263] width 15 height 12
radio input "true"
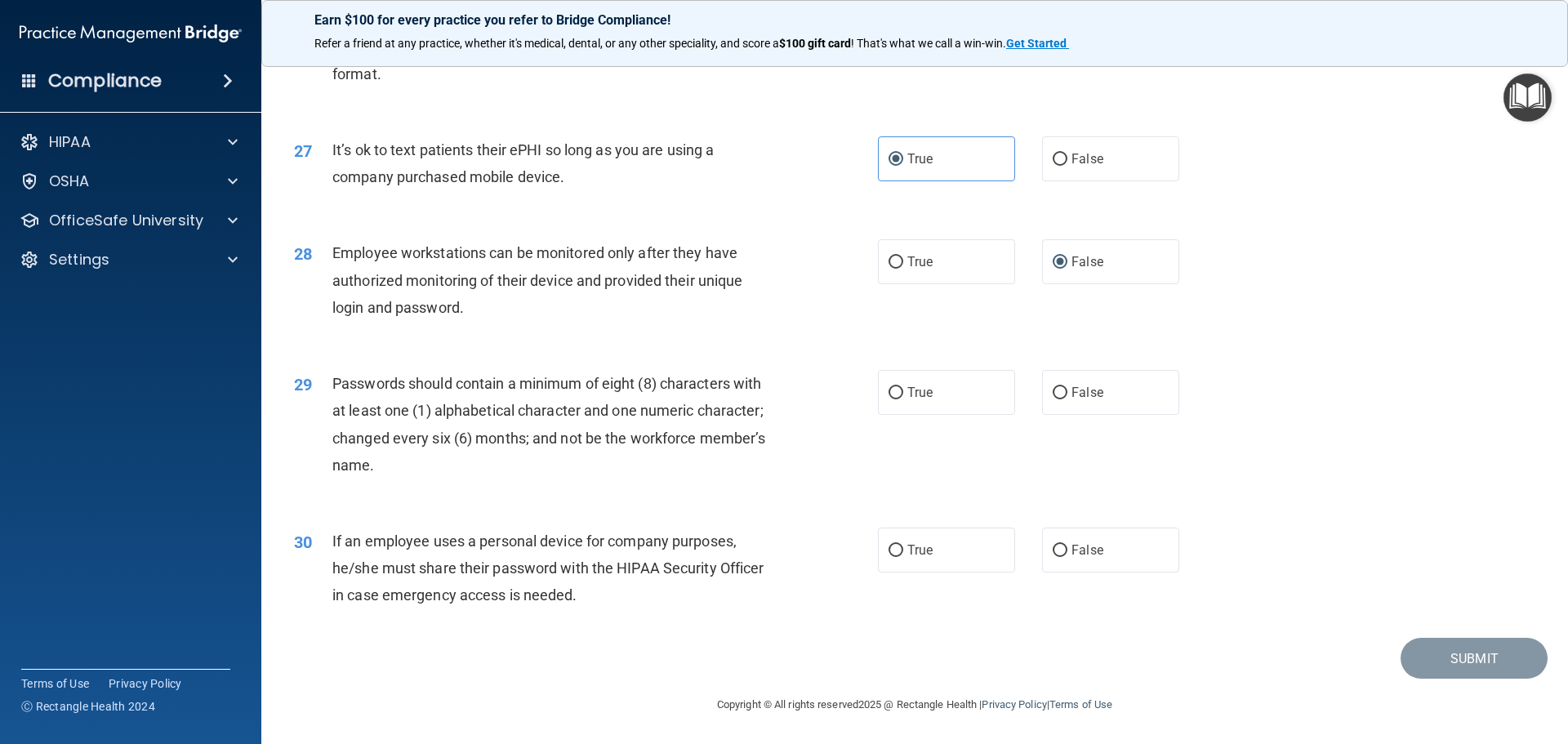
scroll to position [3356, 0]
drag, startPoint x: 907, startPoint y: 395, endPoint x: 926, endPoint y: 396, distance: 19.0
click at [909, 395] on span "True" at bounding box center [920, 392] width 26 height 16
click at [904, 395] on input "True" at bounding box center [896, 393] width 15 height 12
radio input "true"
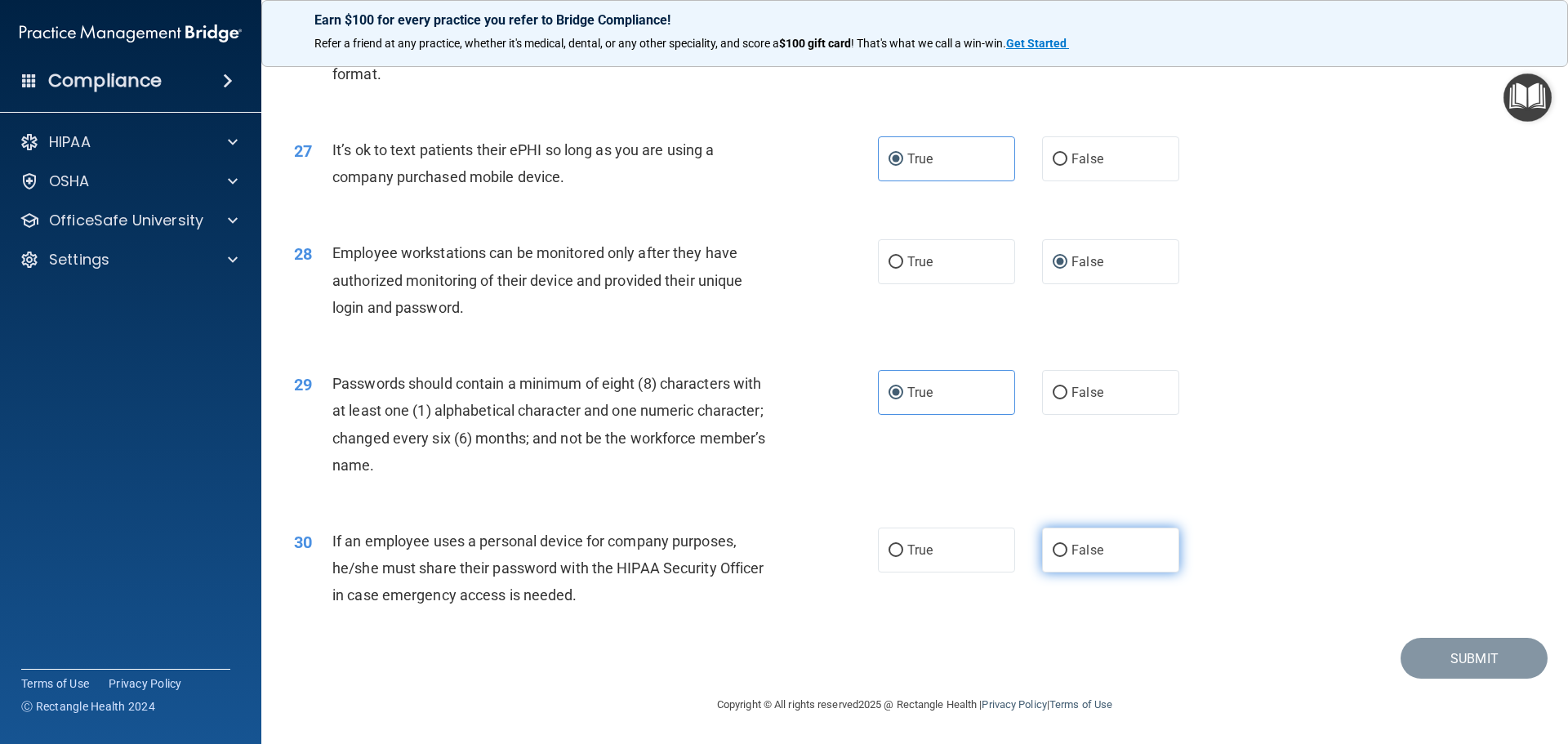
click at [1059, 545] on input "False" at bounding box center [1060, 551] width 15 height 12
radio input "true"
click at [1453, 645] on button "Submit" at bounding box center [1474, 658] width 147 height 42
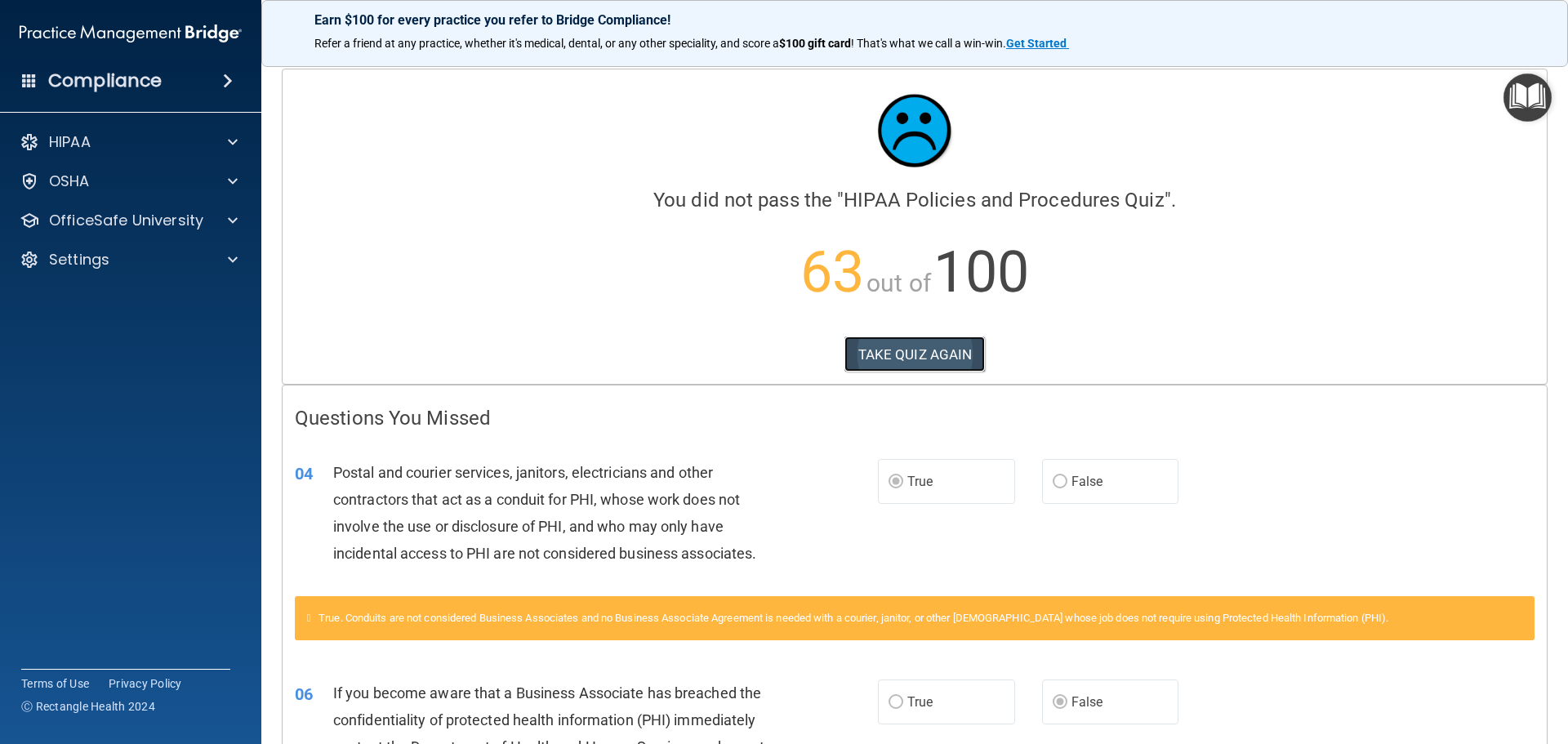
click at [880, 359] on button "TAKE QUIZ AGAIN" at bounding box center [915, 355] width 142 height 36
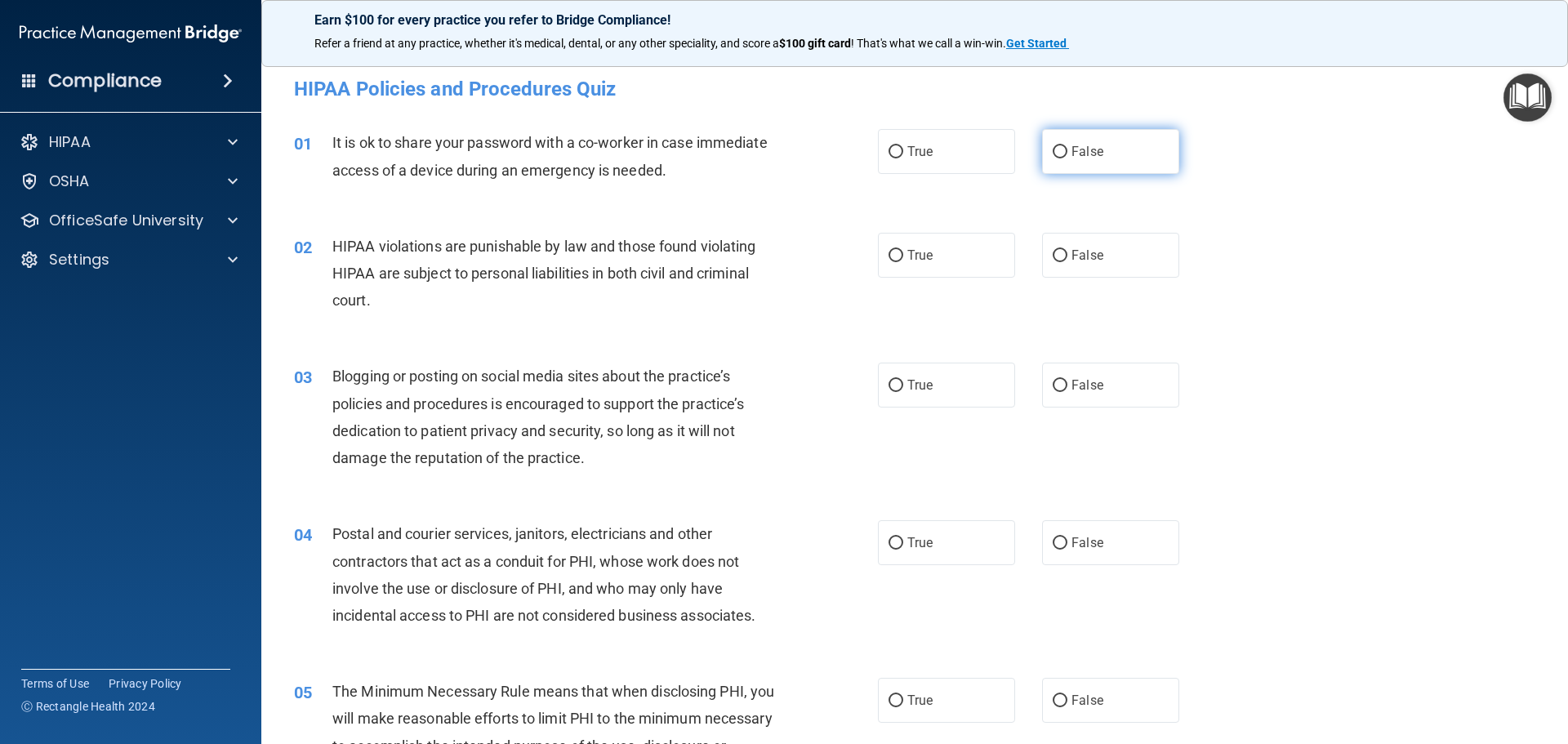
click at [1056, 153] on input "False" at bounding box center [1060, 152] width 15 height 12
radio input "true"
click at [892, 258] on input "True" at bounding box center [896, 256] width 15 height 12
radio input "true"
click at [1054, 388] on input "False" at bounding box center [1060, 385] width 15 height 12
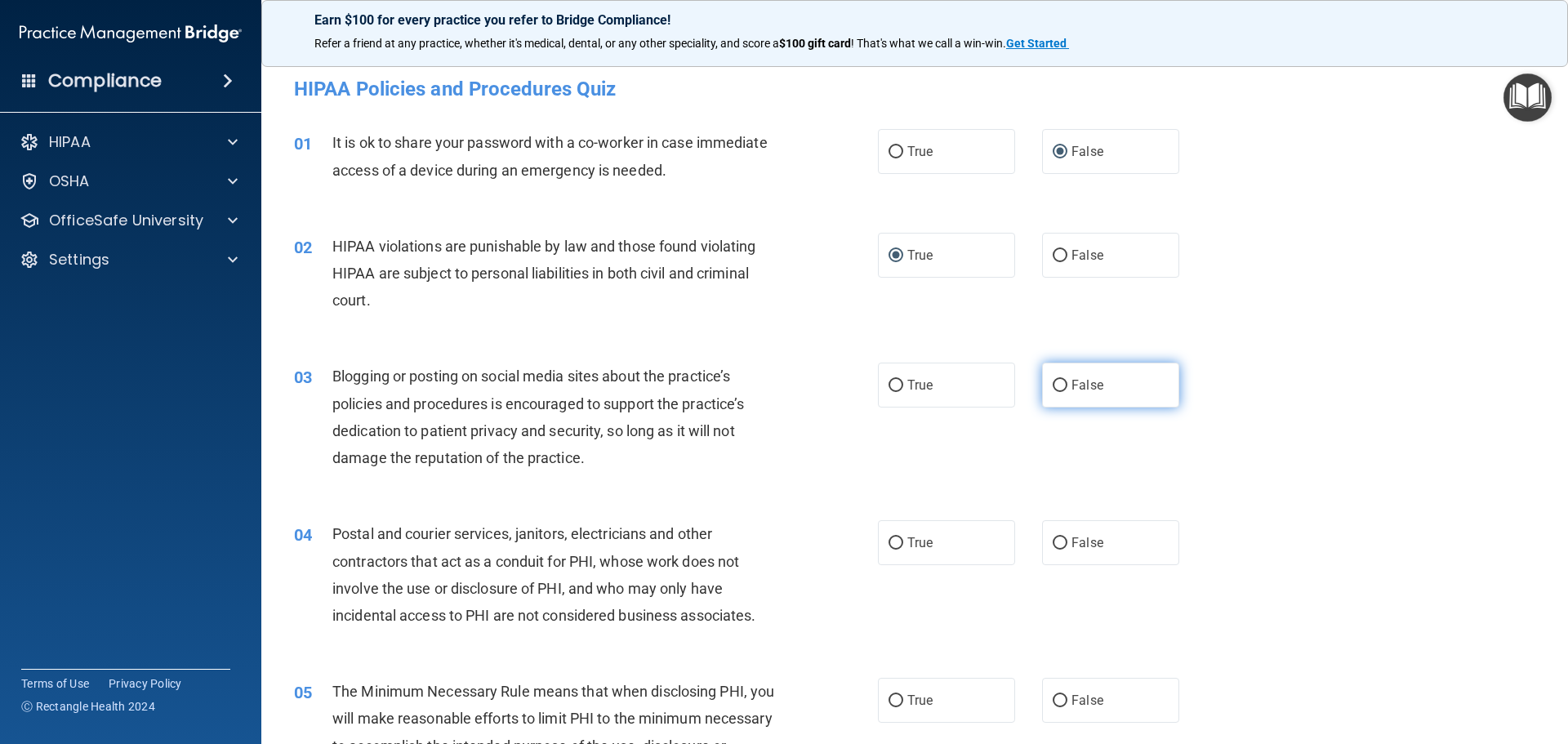
radio input "true"
click at [891, 544] on input "True" at bounding box center [896, 543] width 15 height 12
radio input "true"
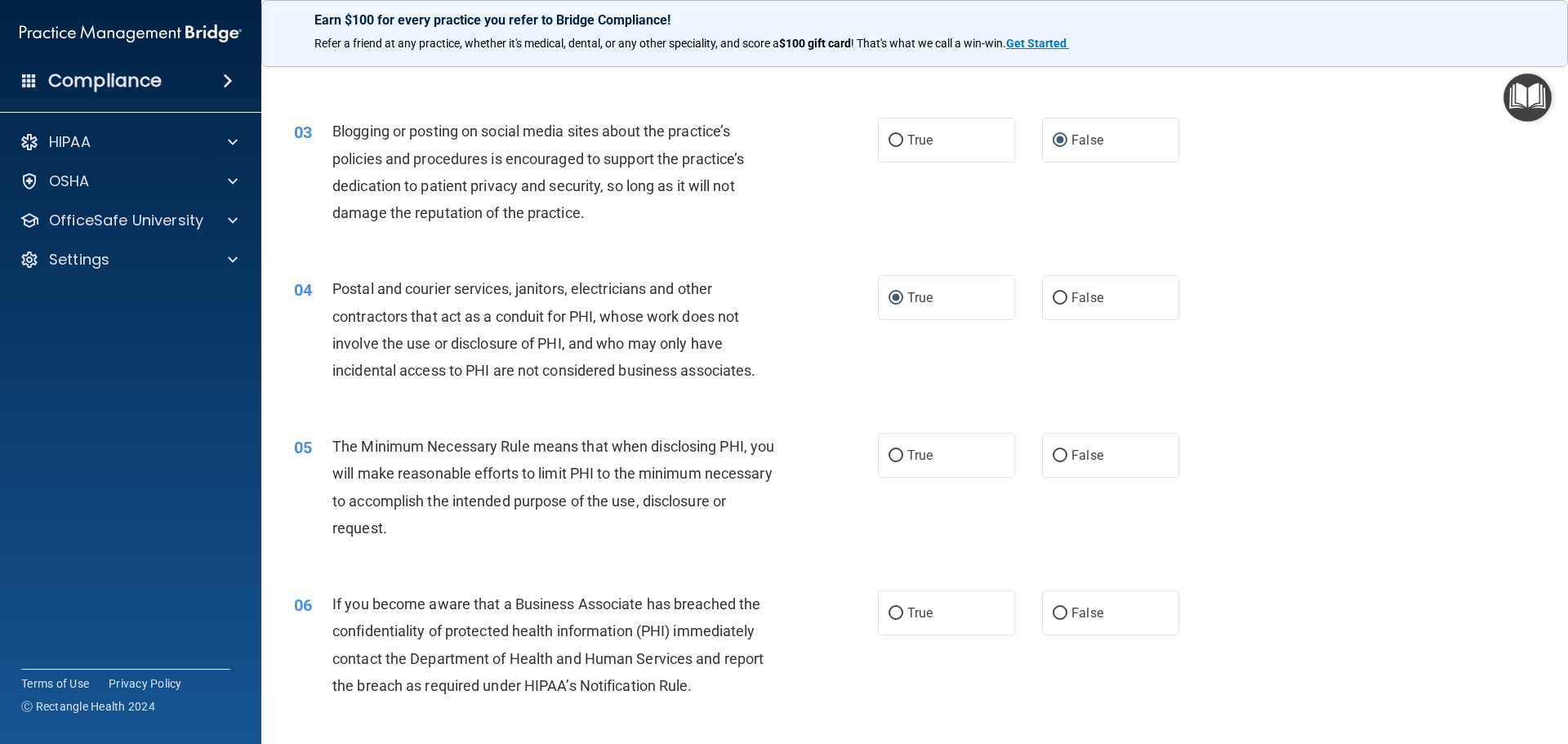
scroll to position [327, 0]
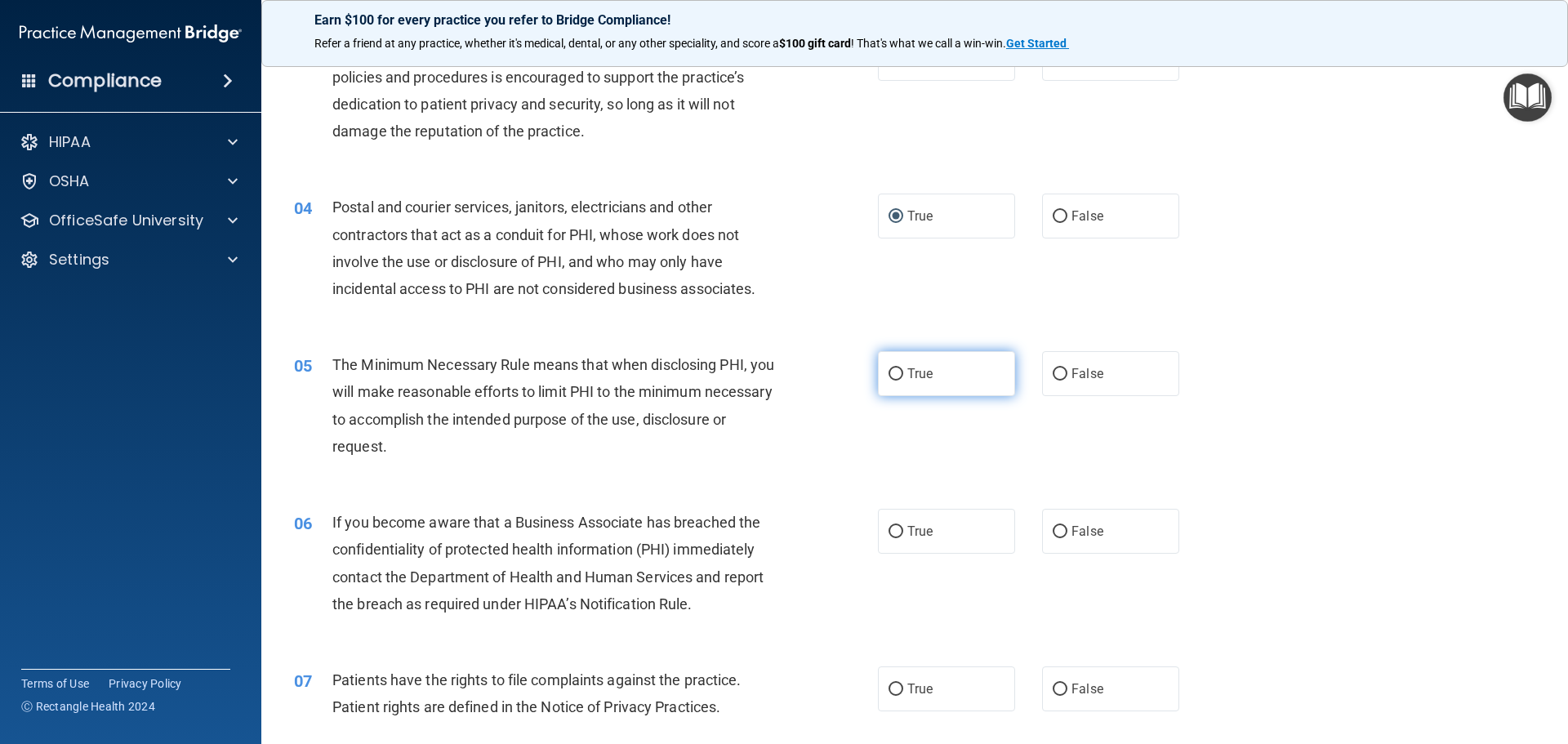
drag, startPoint x: 892, startPoint y: 372, endPoint x: 976, endPoint y: 508, distance: 159.8
click at [893, 373] on input "True" at bounding box center [896, 374] width 15 height 12
radio input "true"
click at [1055, 532] on input "False" at bounding box center [1060, 532] width 15 height 12
radio input "true"
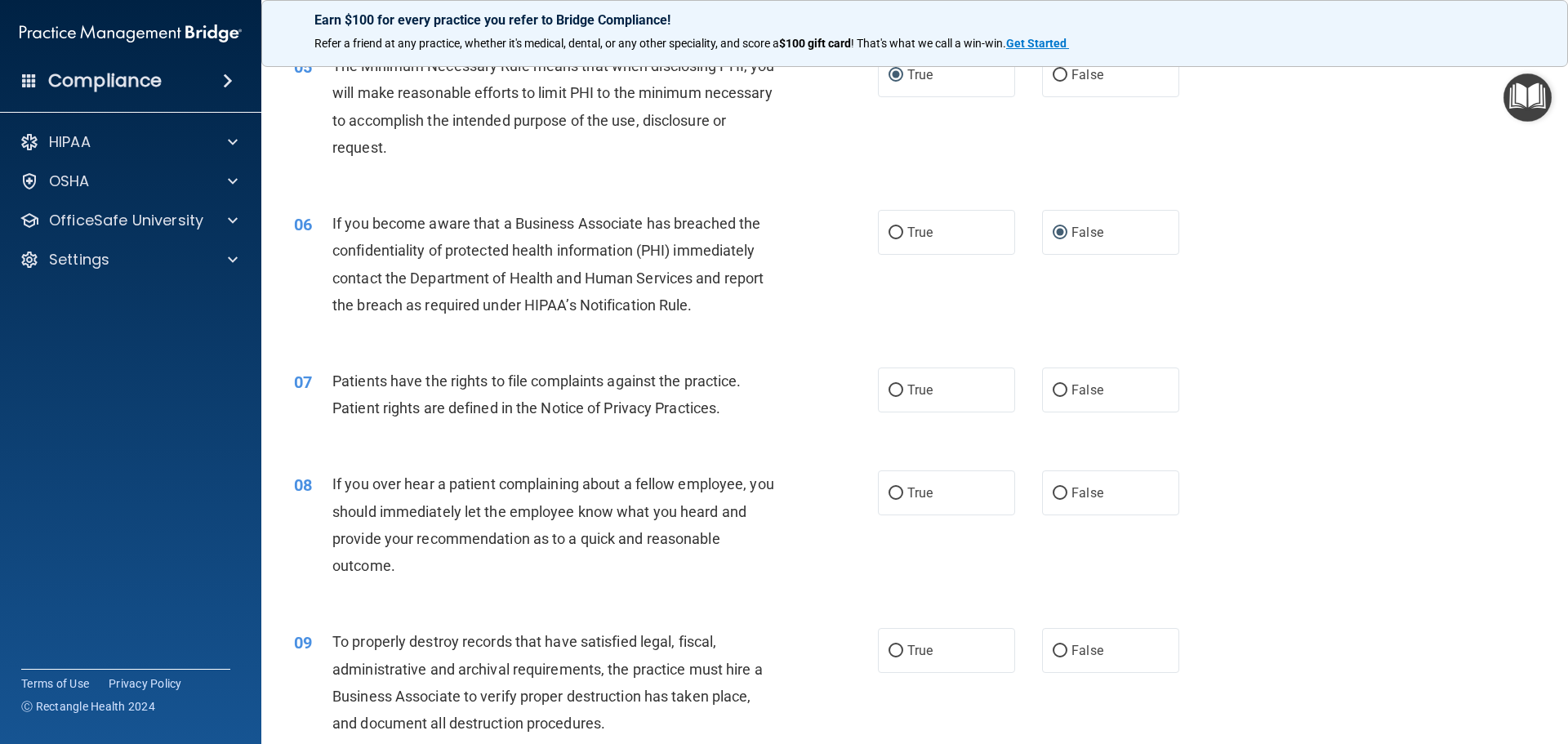
scroll to position [653, 0]
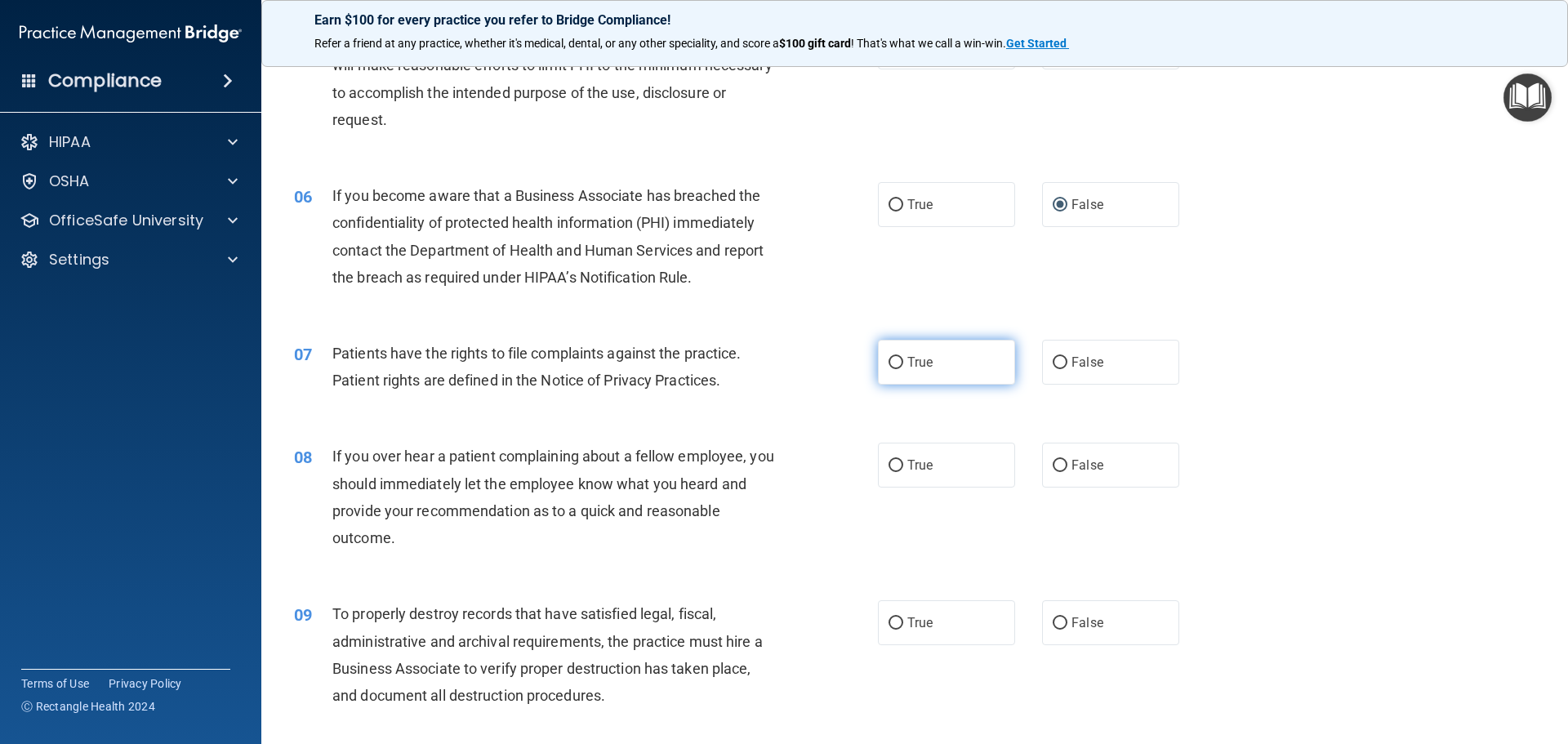
click at [889, 363] on input "True" at bounding box center [896, 363] width 15 height 12
radio input "true"
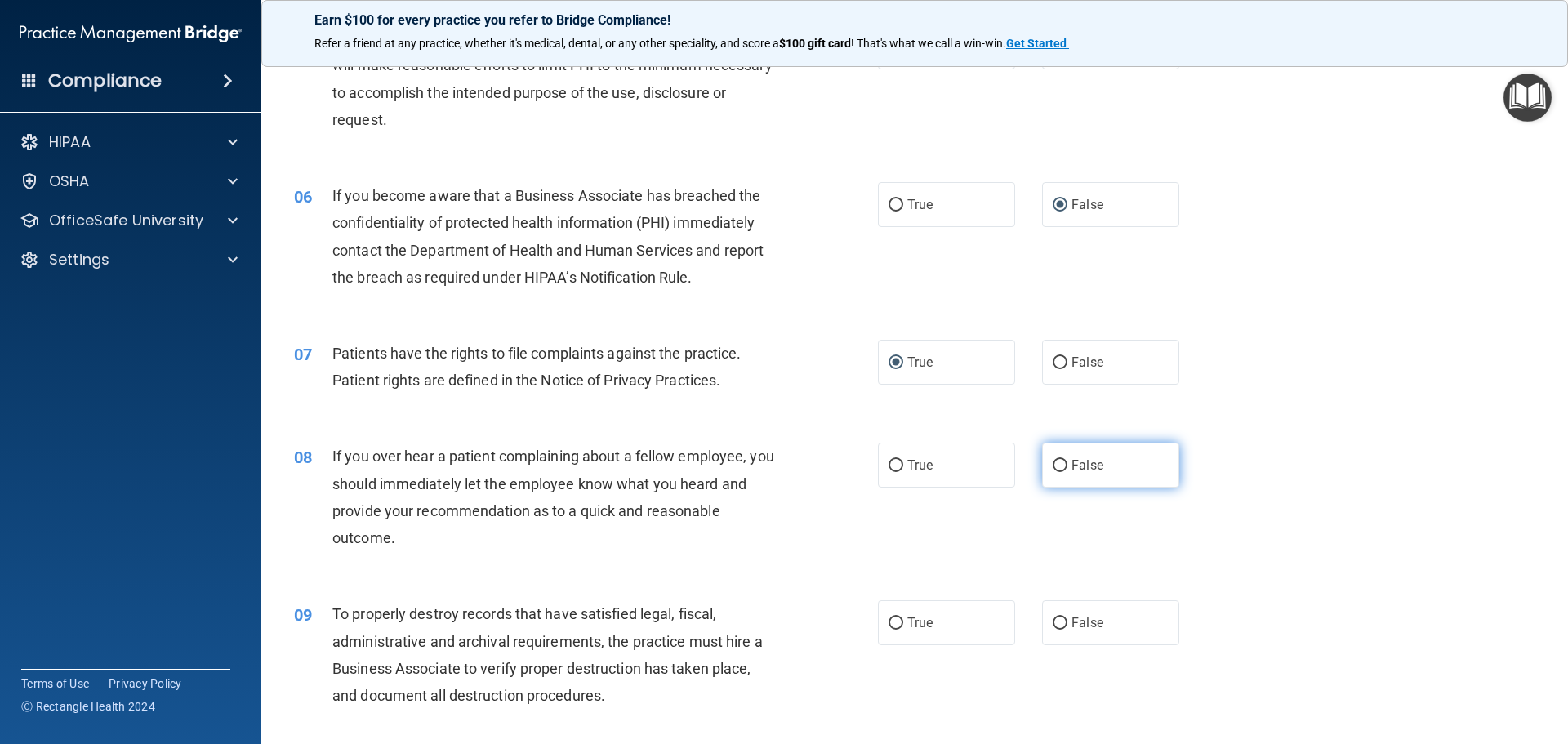
click at [1055, 467] on input "False" at bounding box center [1060, 466] width 15 height 12
radio input "true"
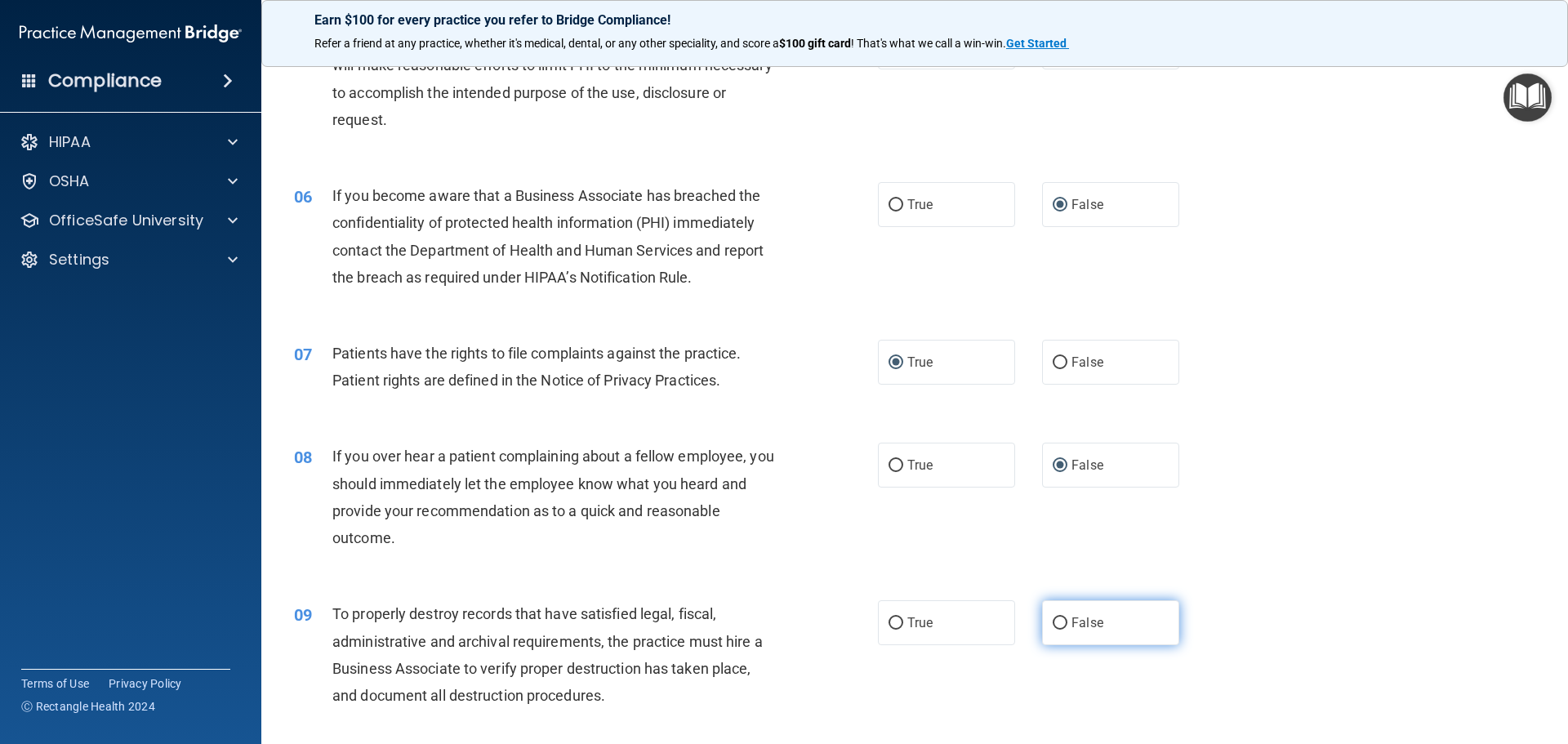
click at [1053, 620] on input "False" at bounding box center [1060, 623] width 15 height 12
radio input "true"
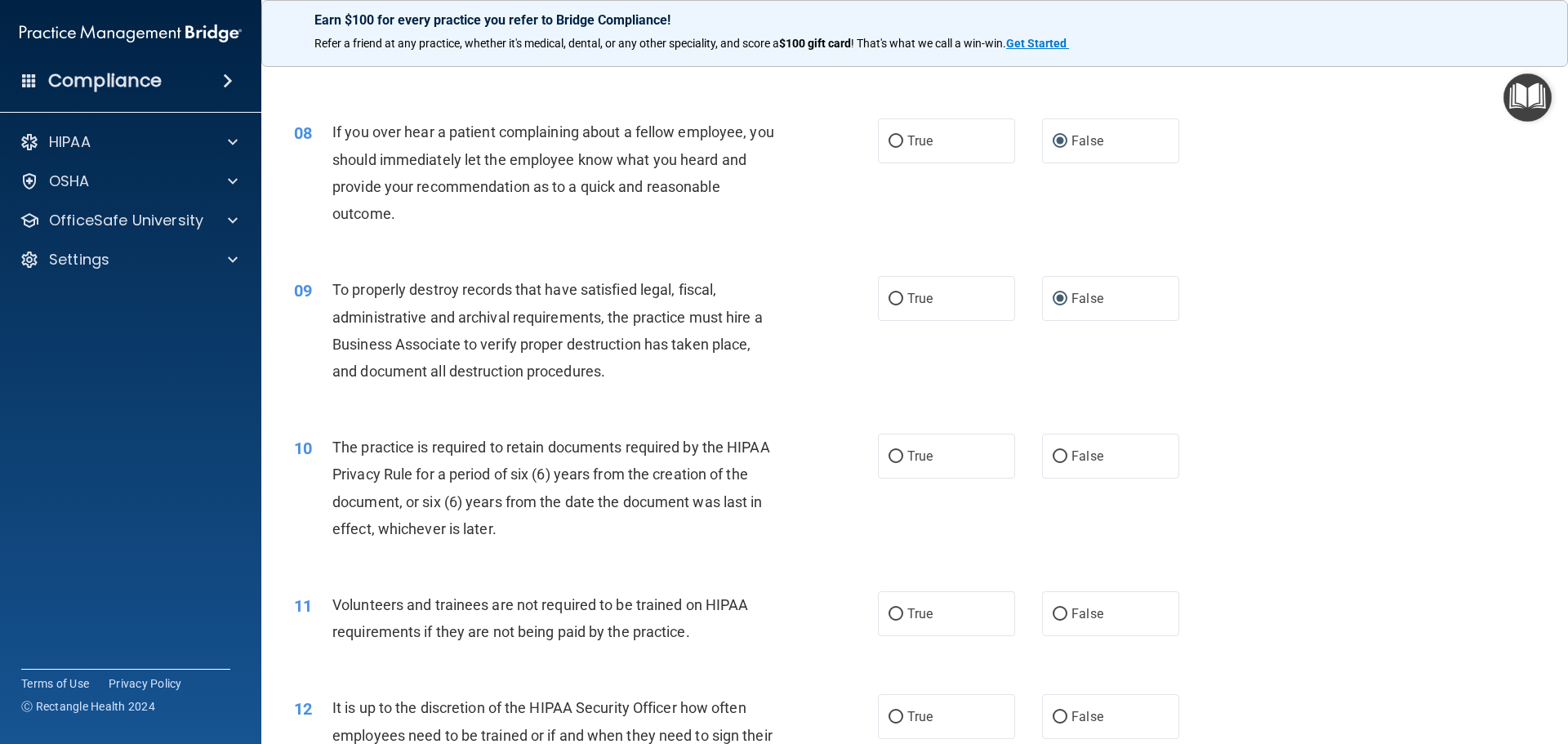
scroll to position [1143, 0]
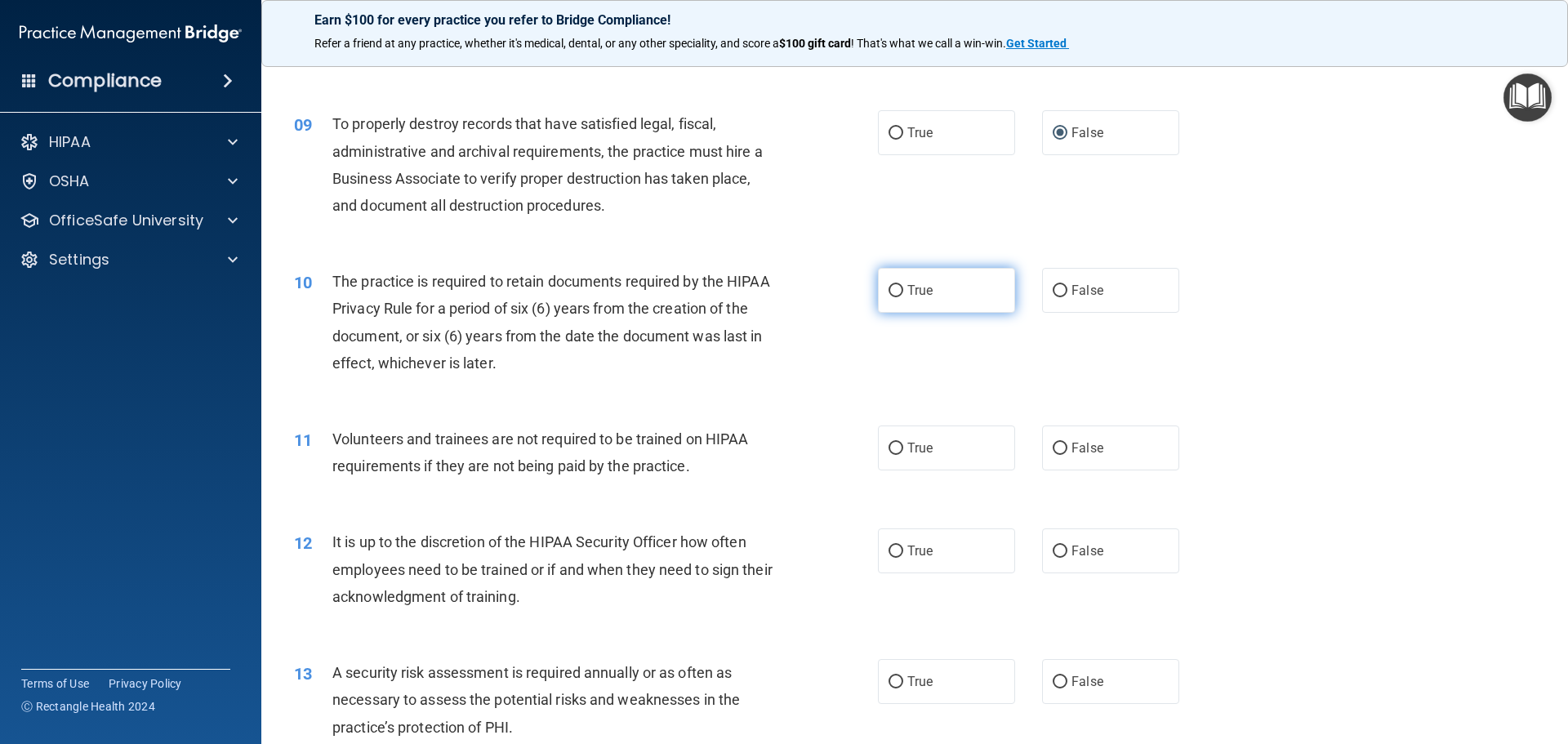
click at [889, 286] on input "True" at bounding box center [896, 291] width 15 height 12
radio input "true"
drag, startPoint x: 1051, startPoint y: 449, endPoint x: 1063, endPoint y: 500, distance: 52.4
click at [1053, 450] on input "False" at bounding box center [1060, 449] width 15 height 12
radio input "true"
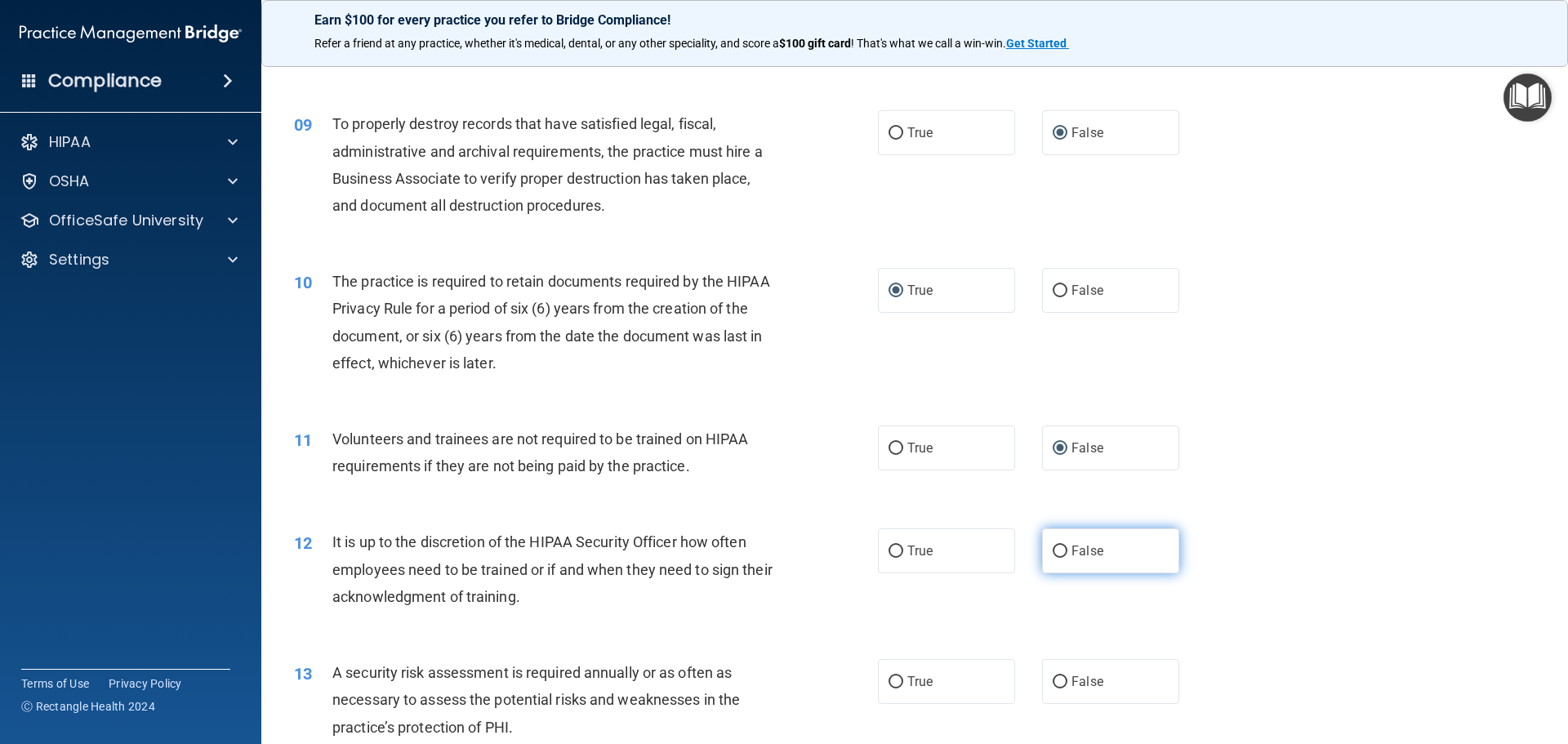
click at [1058, 549] on input "False" at bounding box center [1060, 551] width 15 height 12
radio input "true"
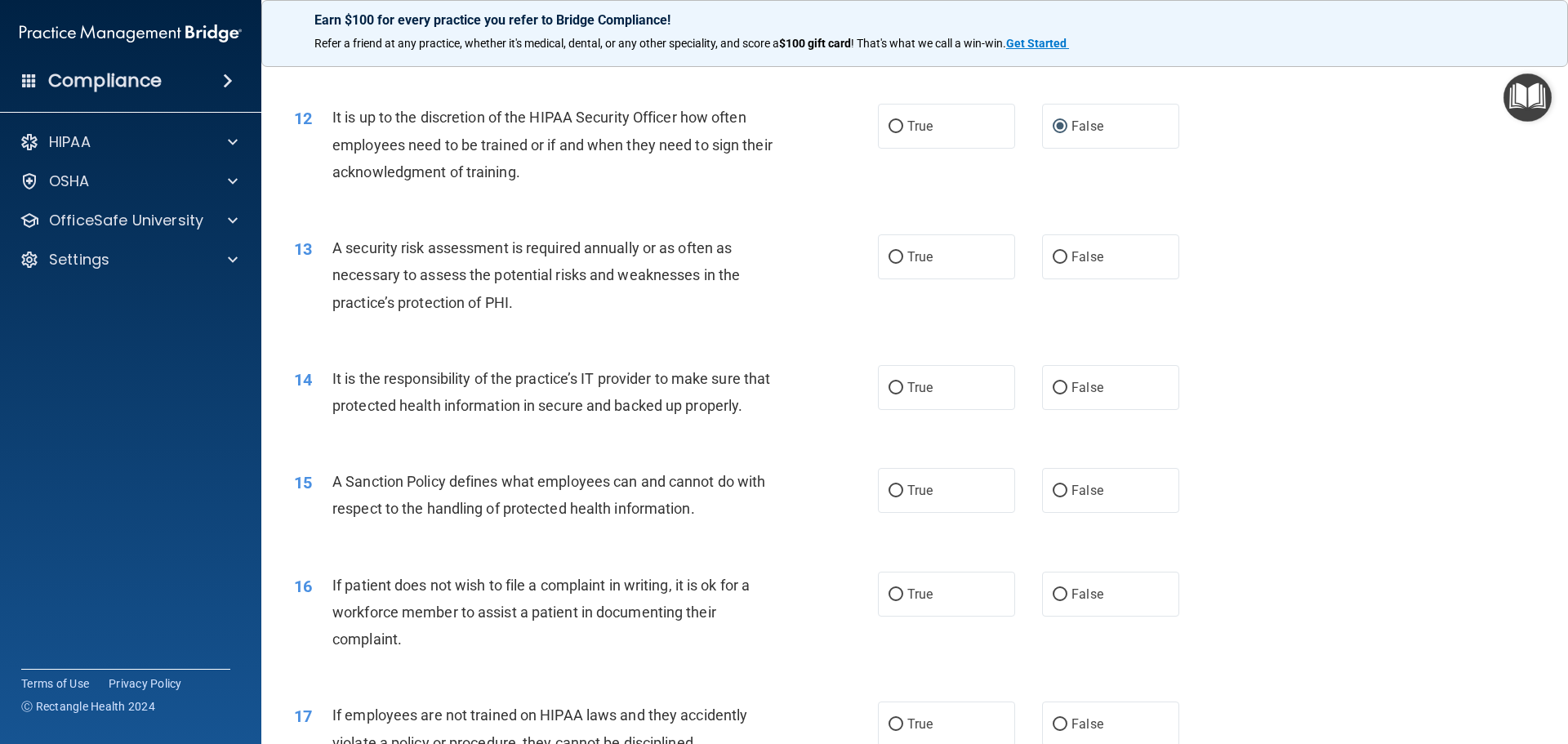
scroll to position [1634, 0]
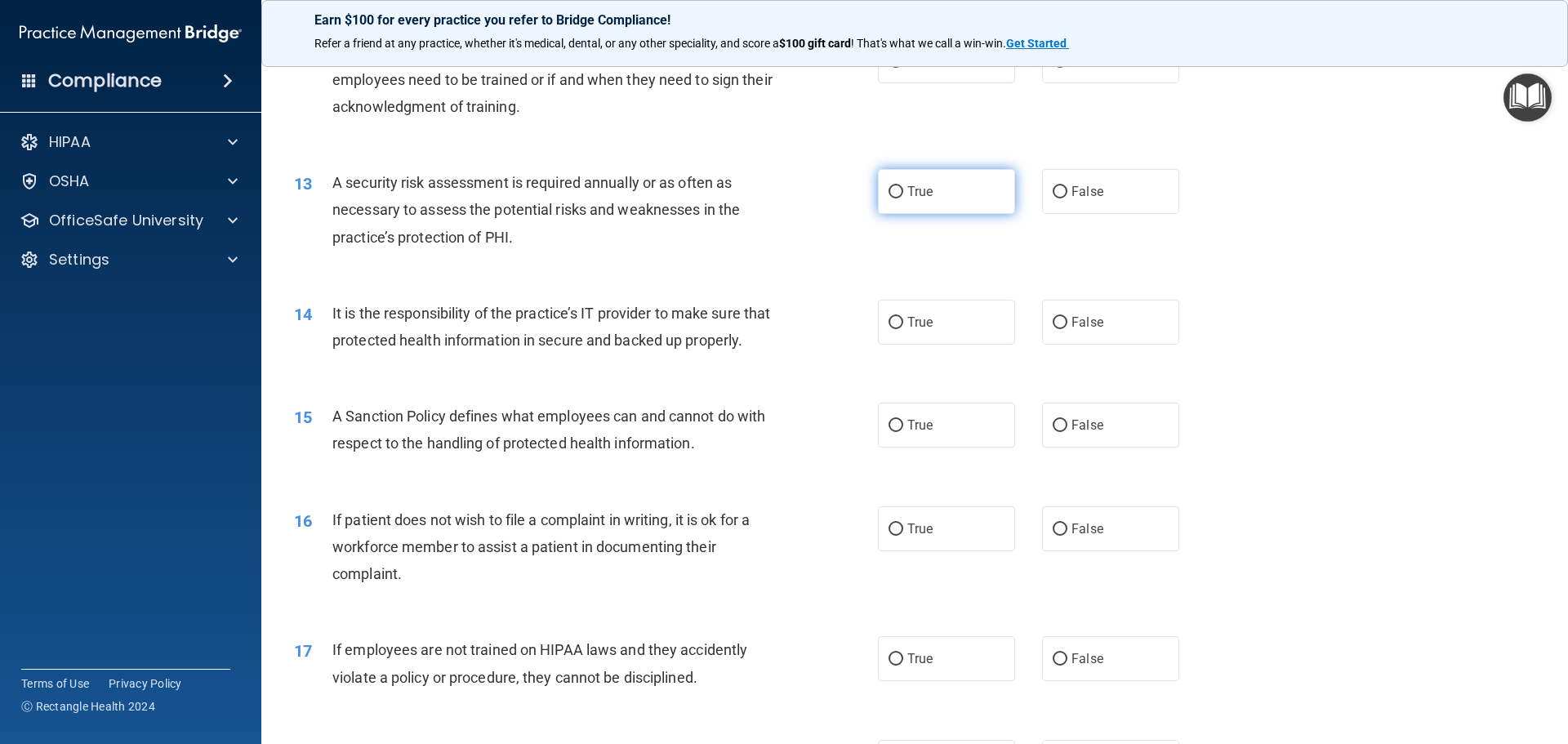
click at [892, 193] on input "True" at bounding box center [896, 192] width 15 height 12
radio input "true"
drag, startPoint x: 1059, startPoint y: 317, endPoint x: 1063, endPoint y: 380, distance: 63.1
click at [1059, 318] on input "False" at bounding box center [1060, 323] width 15 height 12
radio input "true"
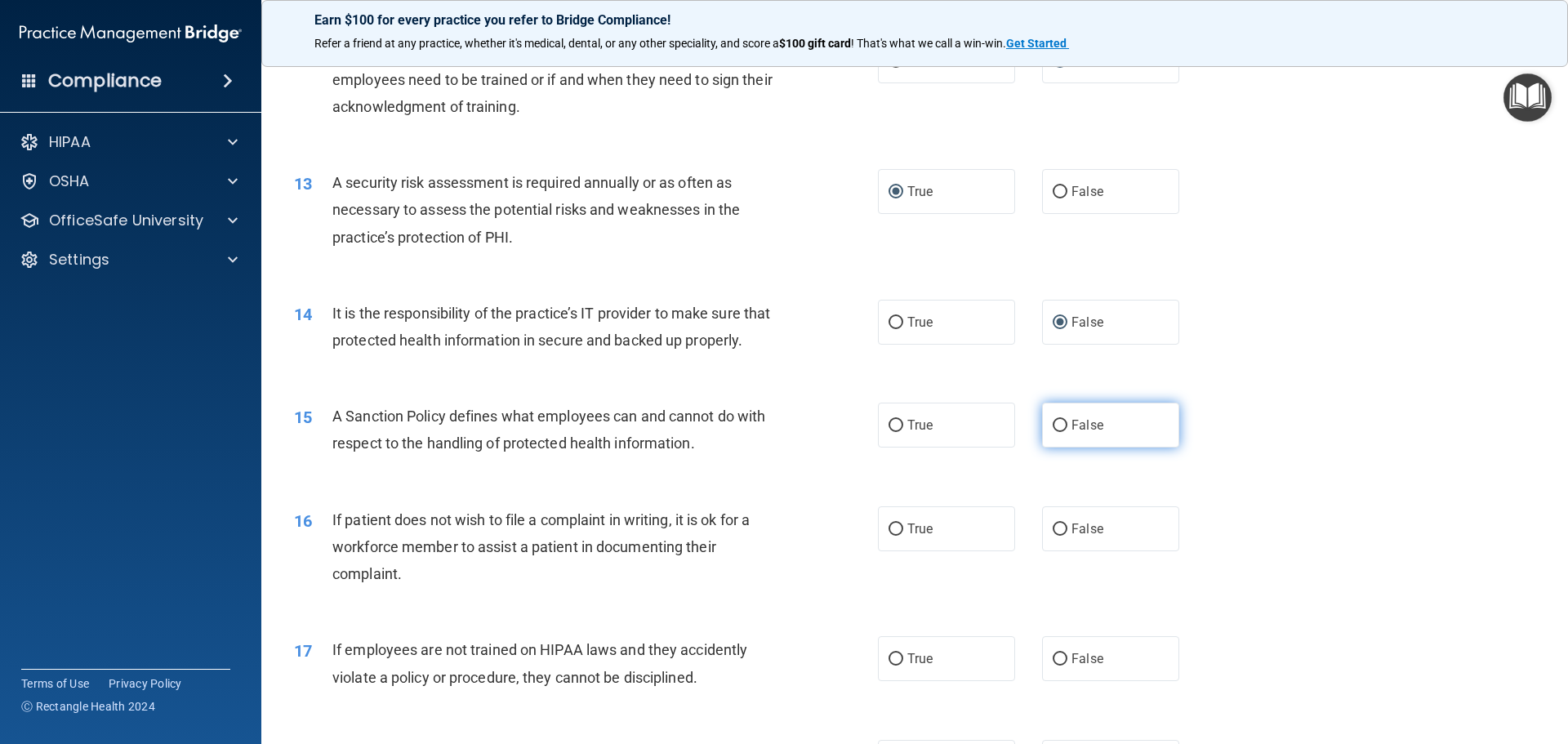
click at [1059, 432] on input "False" at bounding box center [1060, 425] width 15 height 12
radio input "true"
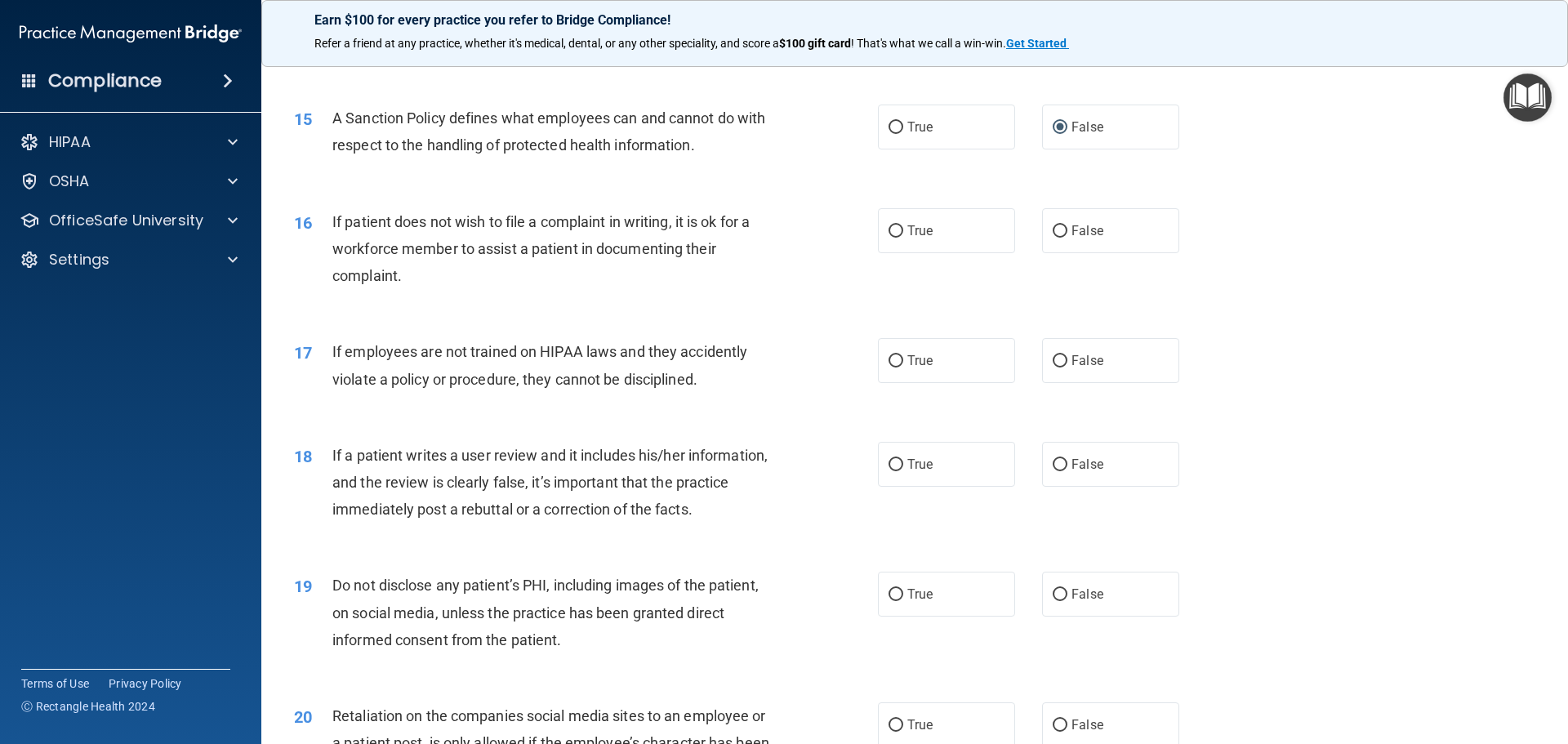
scroll to position [1960, 0]
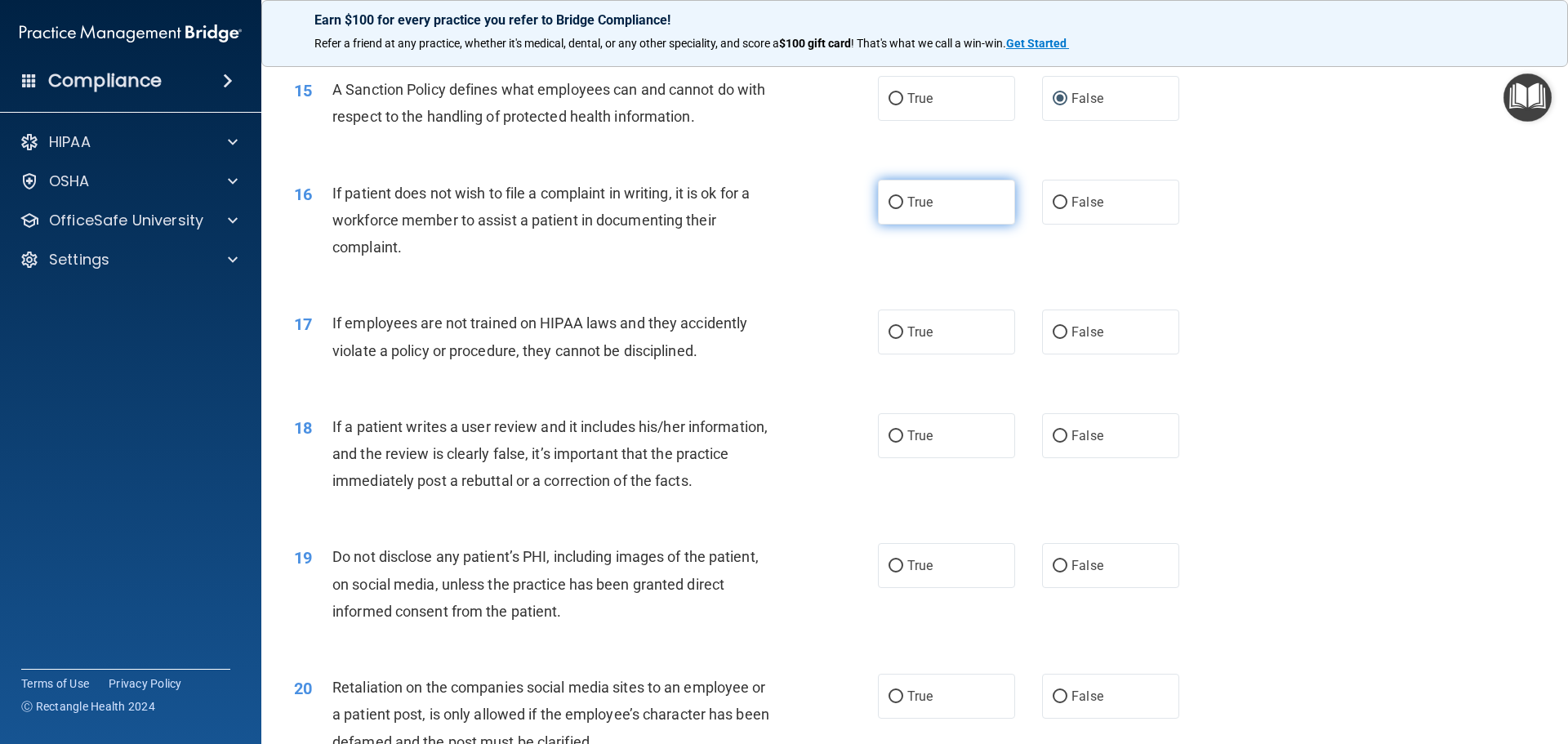
click at [890, 209] on input "True" at bounding box center [896, 202] width 15 height 12
radio input "true"
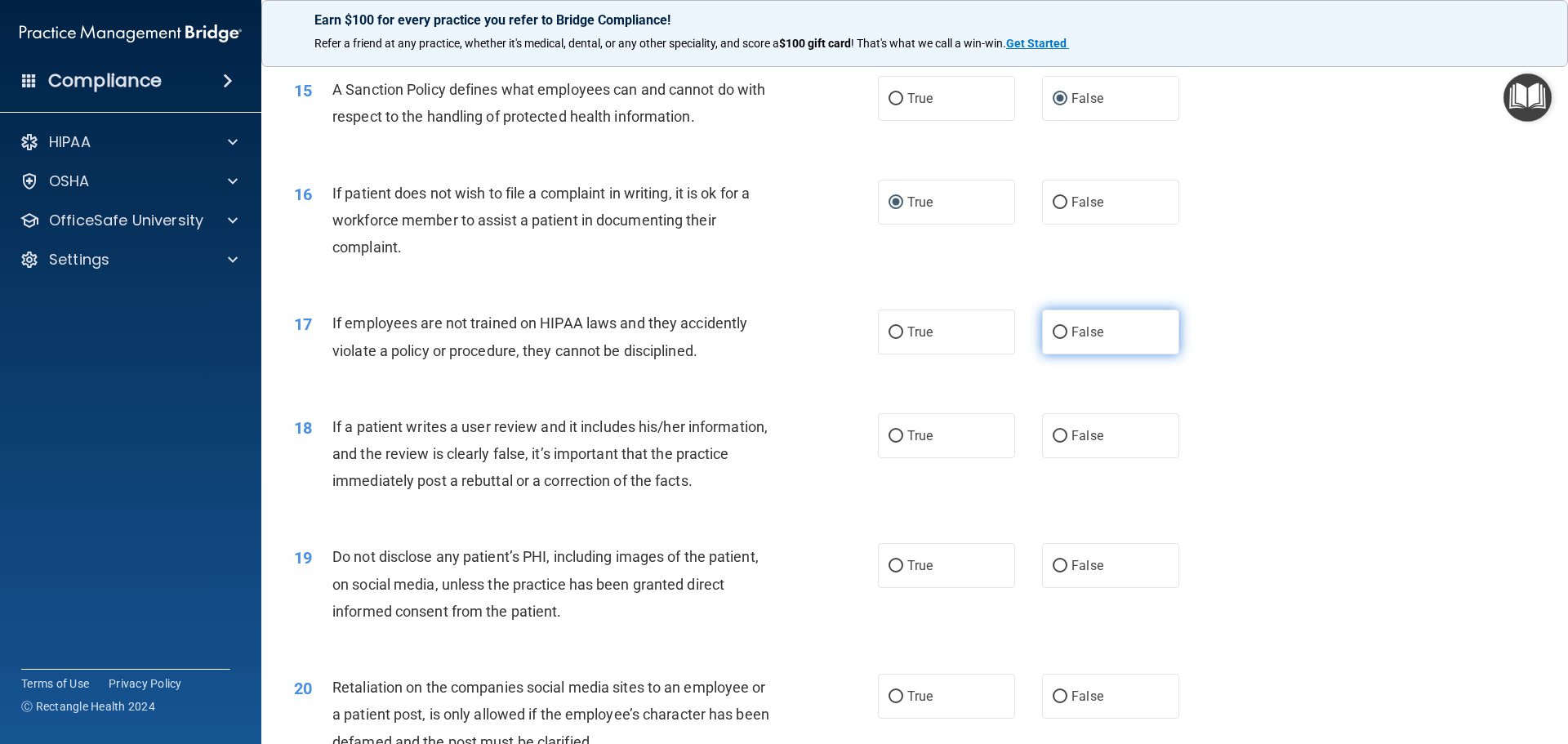
click at [1054, 339] on input "False" at bounding box center [1060, 332] width 15 height 12
radio input "true"
click at [1059, 443] on input "False" at bounding box center [1060, 436] width 15 height 12
radio input "true"
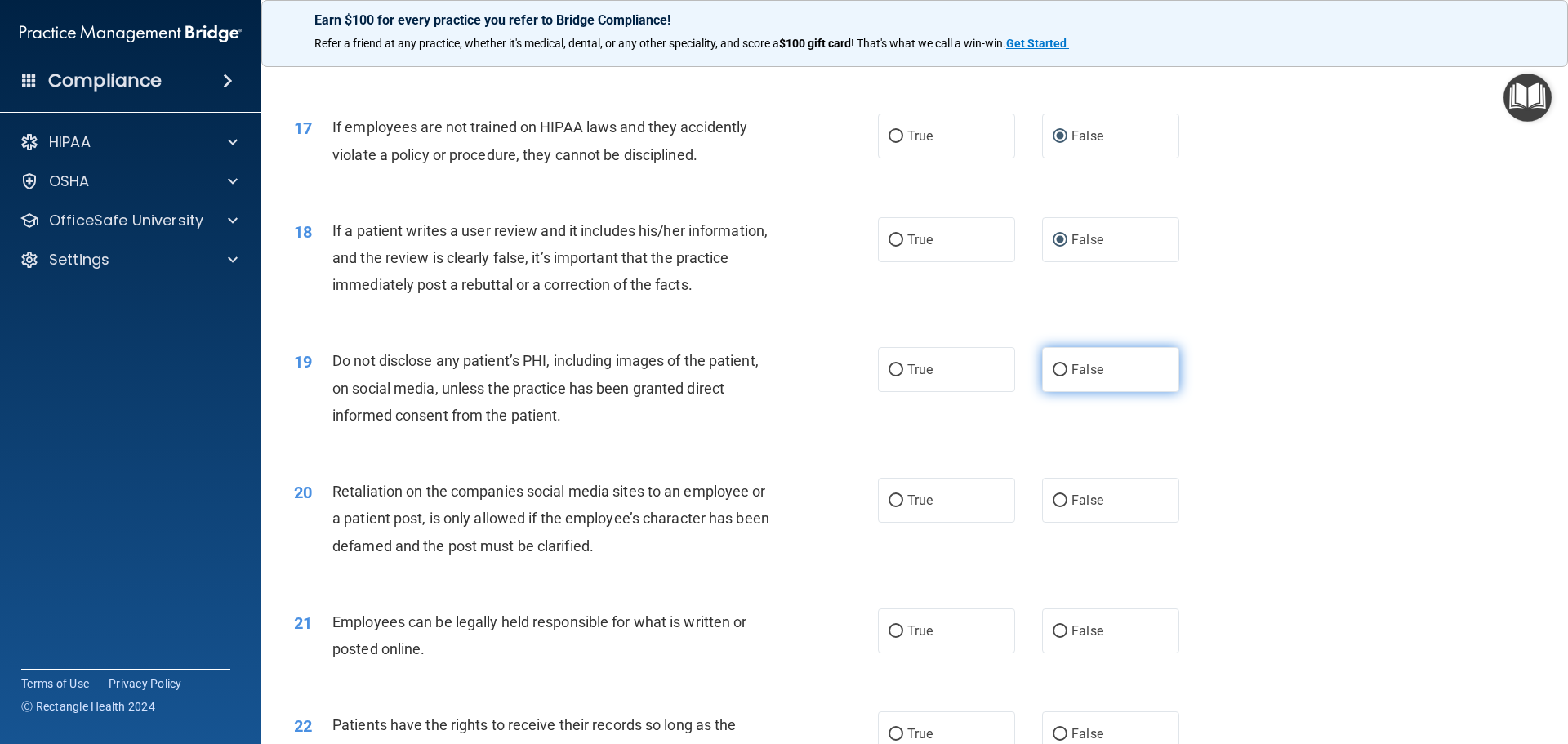
scroll to position [2206, 0]
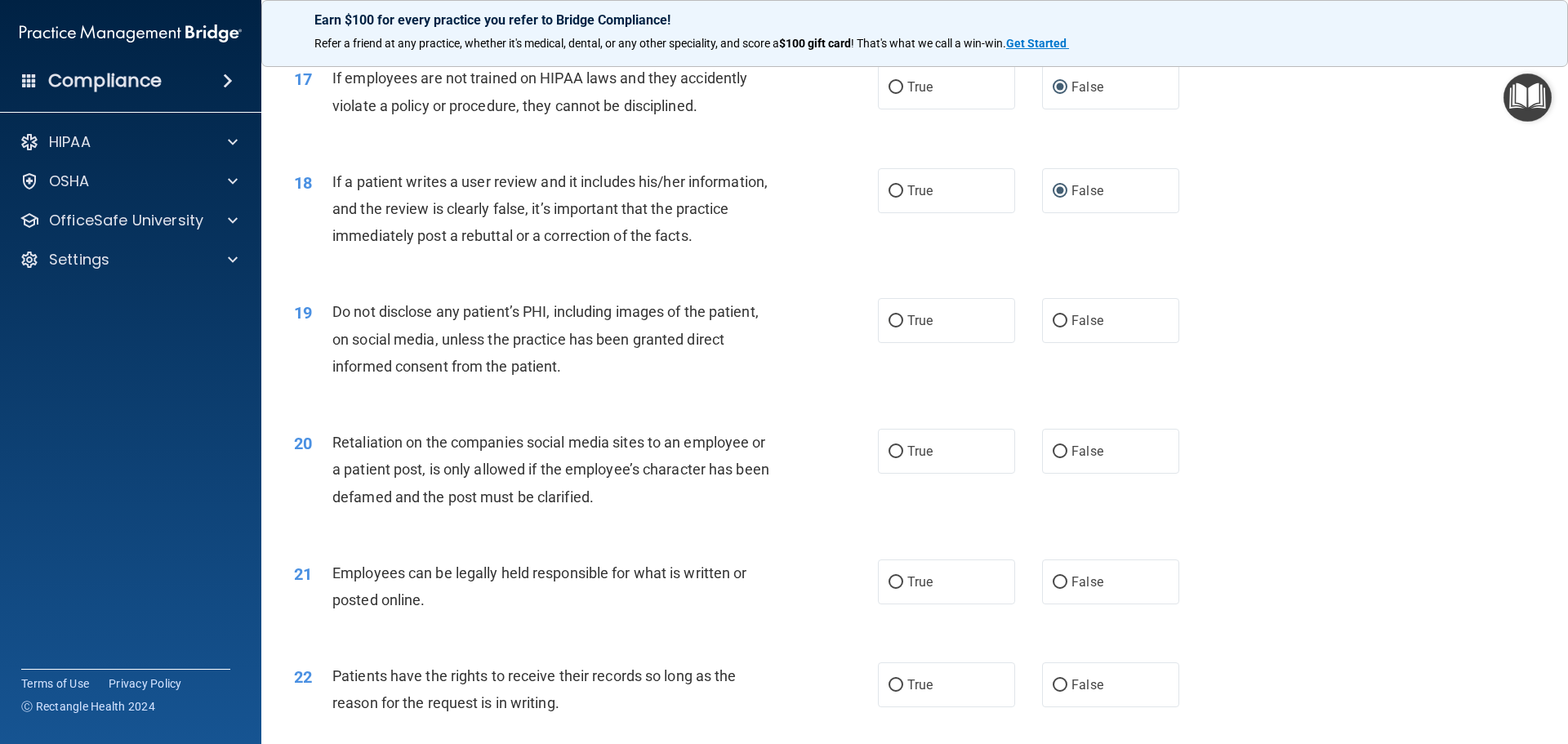
drag, startPoint x: 890, startPoint y: 352, endPoint x: 991, endPoint y: 444, distance: 136.6
click at [895, 328] on input "True" at bounding box center [896, 321] width 15 height 12
radio input "true"
click at [1053, 458] on input "False" at bounding box center [1060, 452] width 15 height 12
radio input "true"
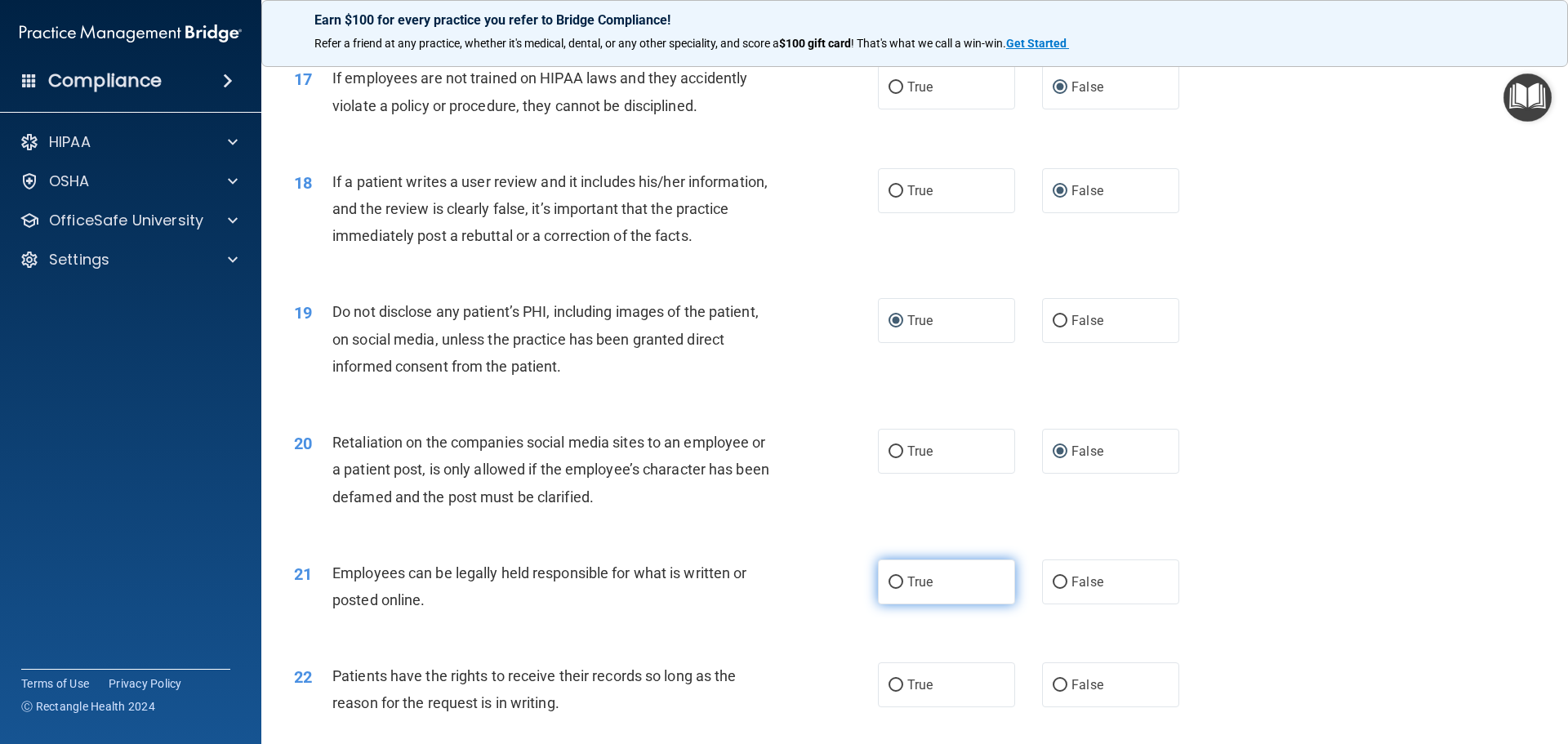
click at [890, 589] on input "True" at bounding box center [896, 583] width 15 height 12
radio input "true"
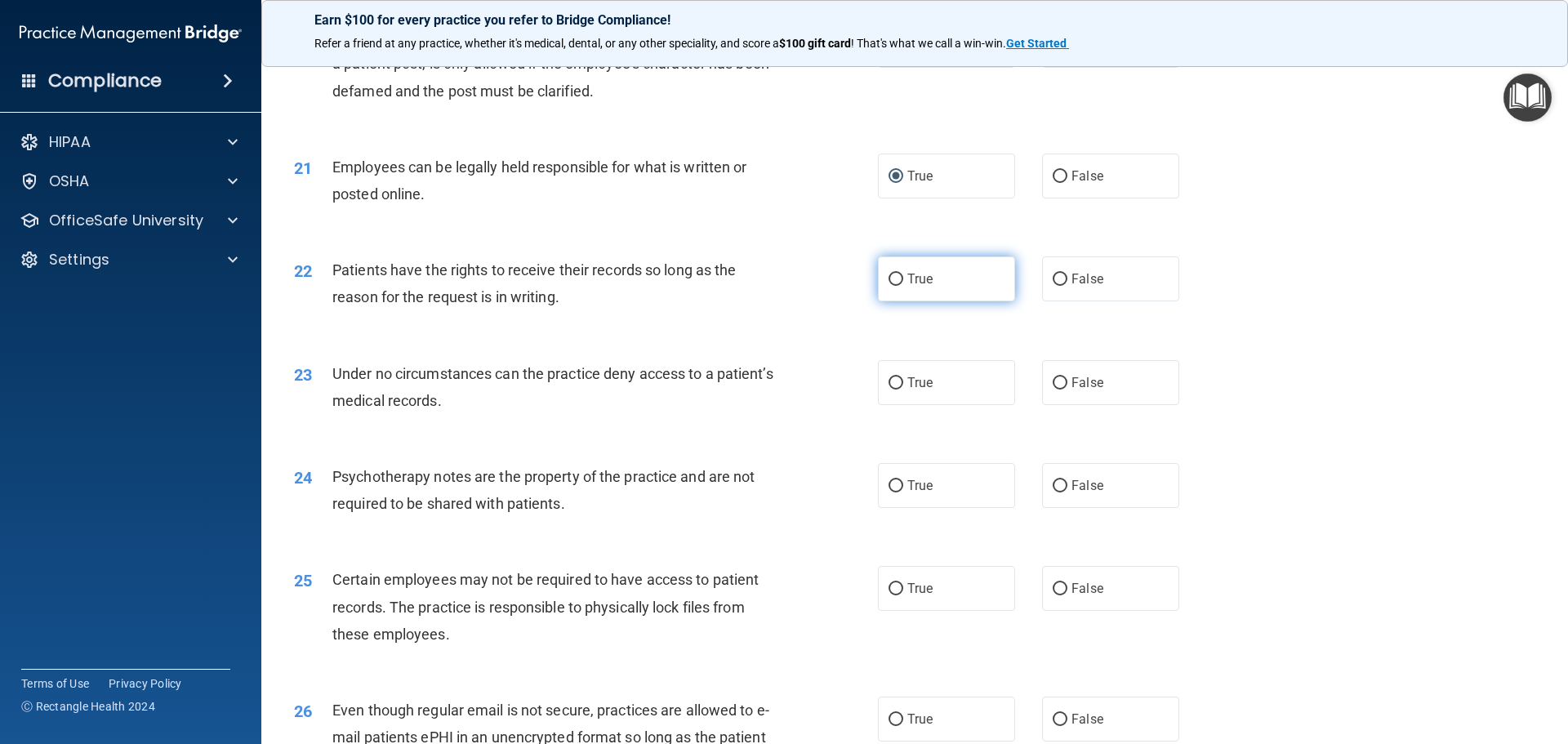
scroll to position [2614, 0]
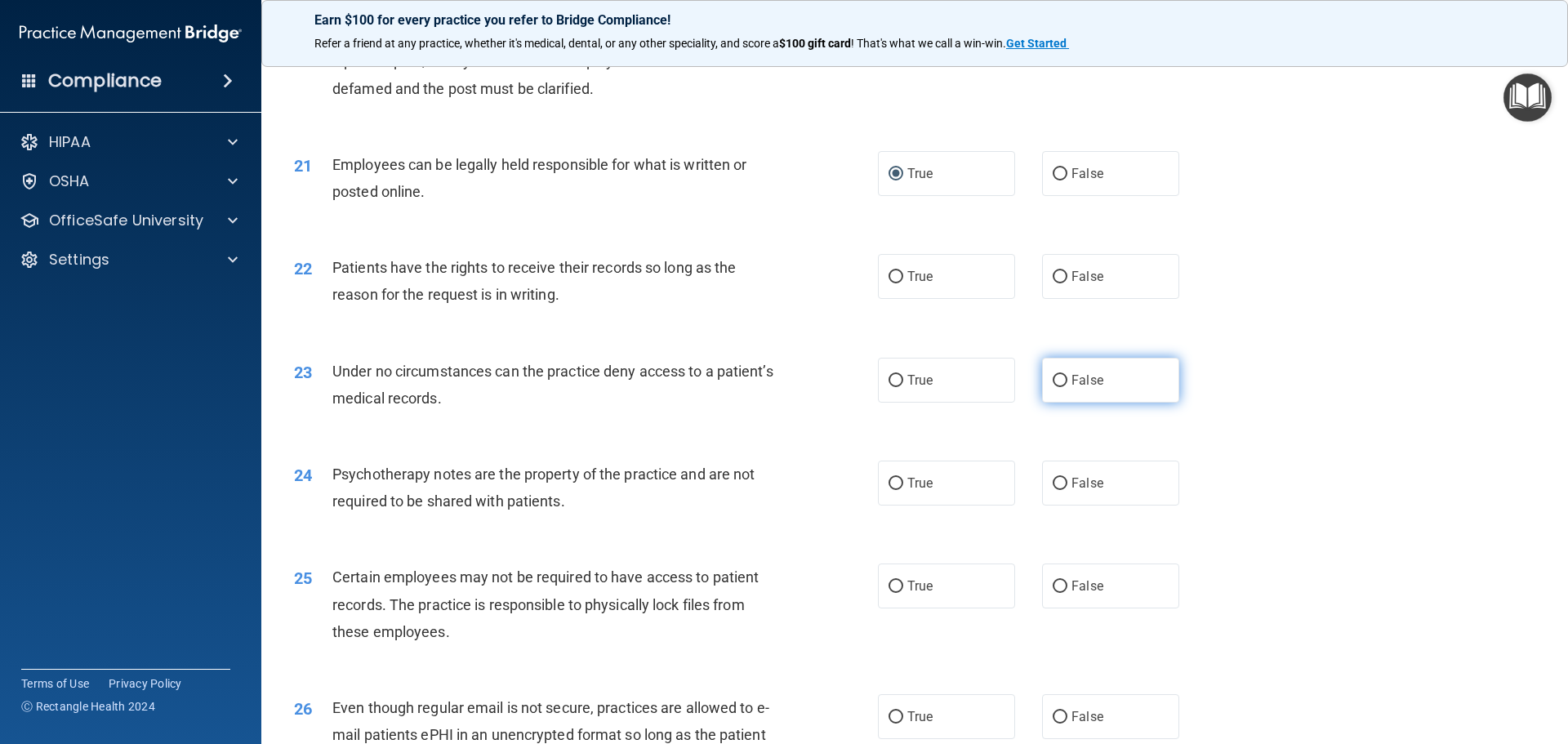
drag, startPoint x: 1054, startPoint y: 305, endPoint x: 1049, endPoint y: 394, distance: 89.1
click at [1054, 283] on input "False" at bounding box center [1060, 277] width 15 height 12
radio input "true"
click at [1054, 387] on input "False" at bounding box center [1060, 381] width 15 height 12
radio input "true"
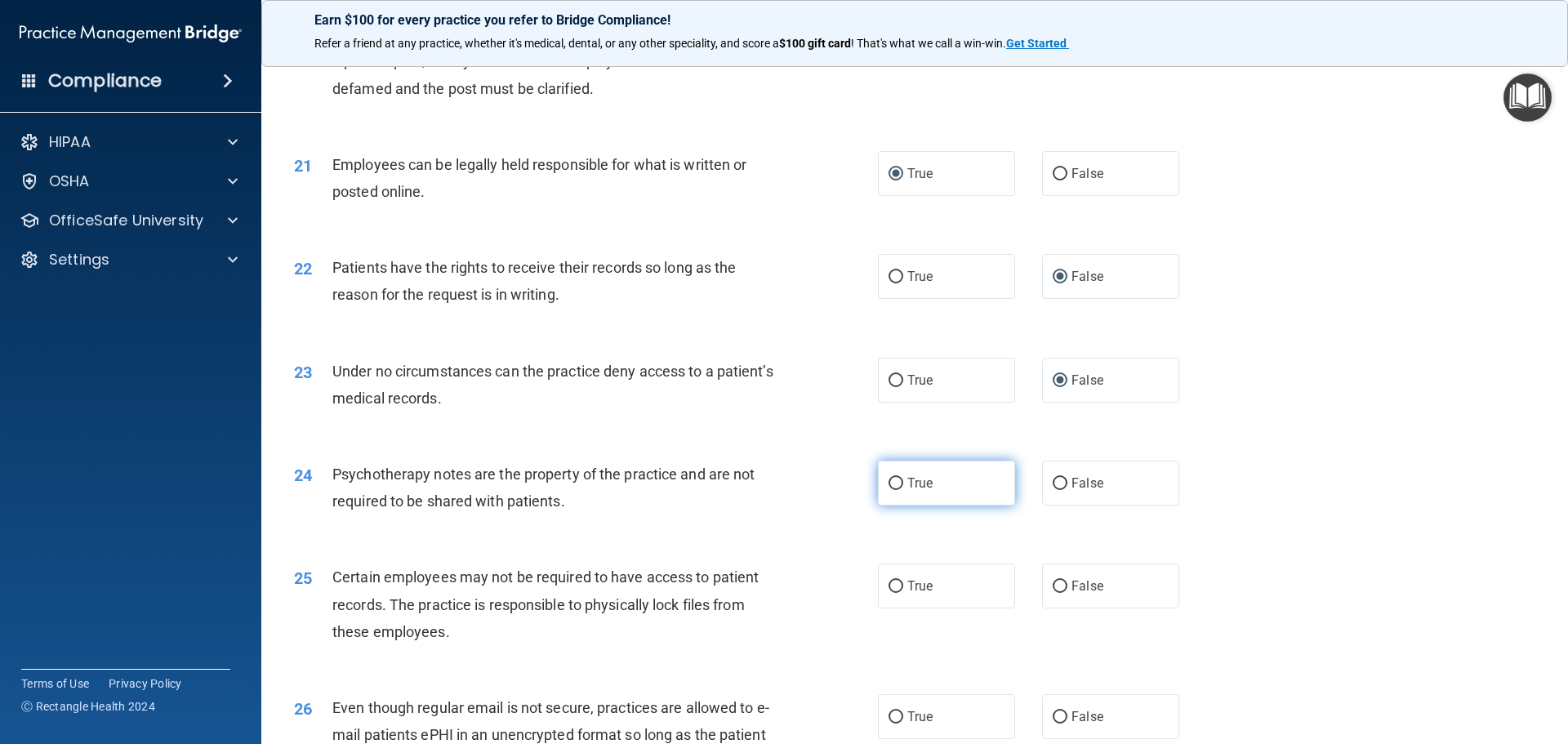
click at [891, 490] on input "True" at bounding box center [896, 484] width 15 height 12
radio input "true"
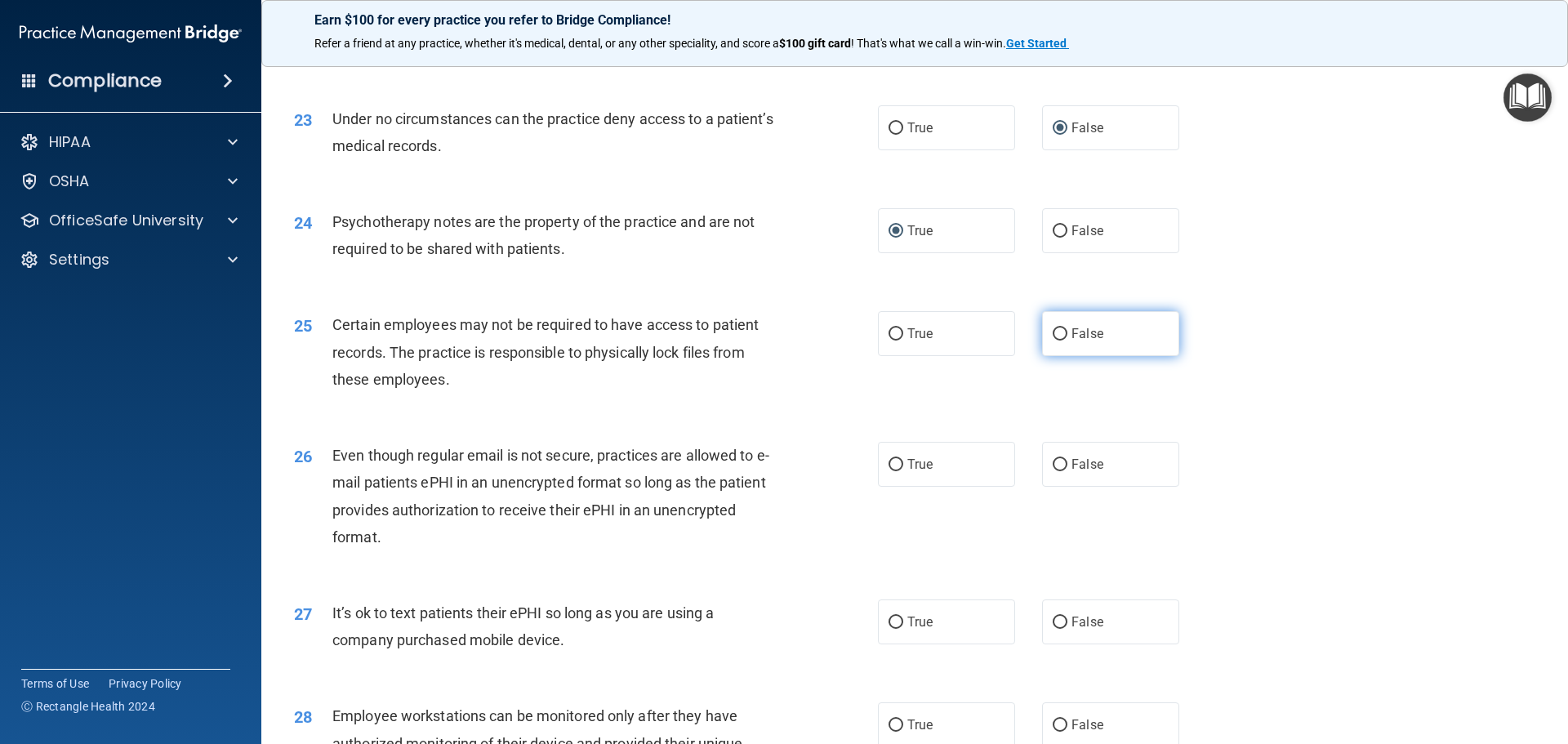
scroll to position [2941, 0]
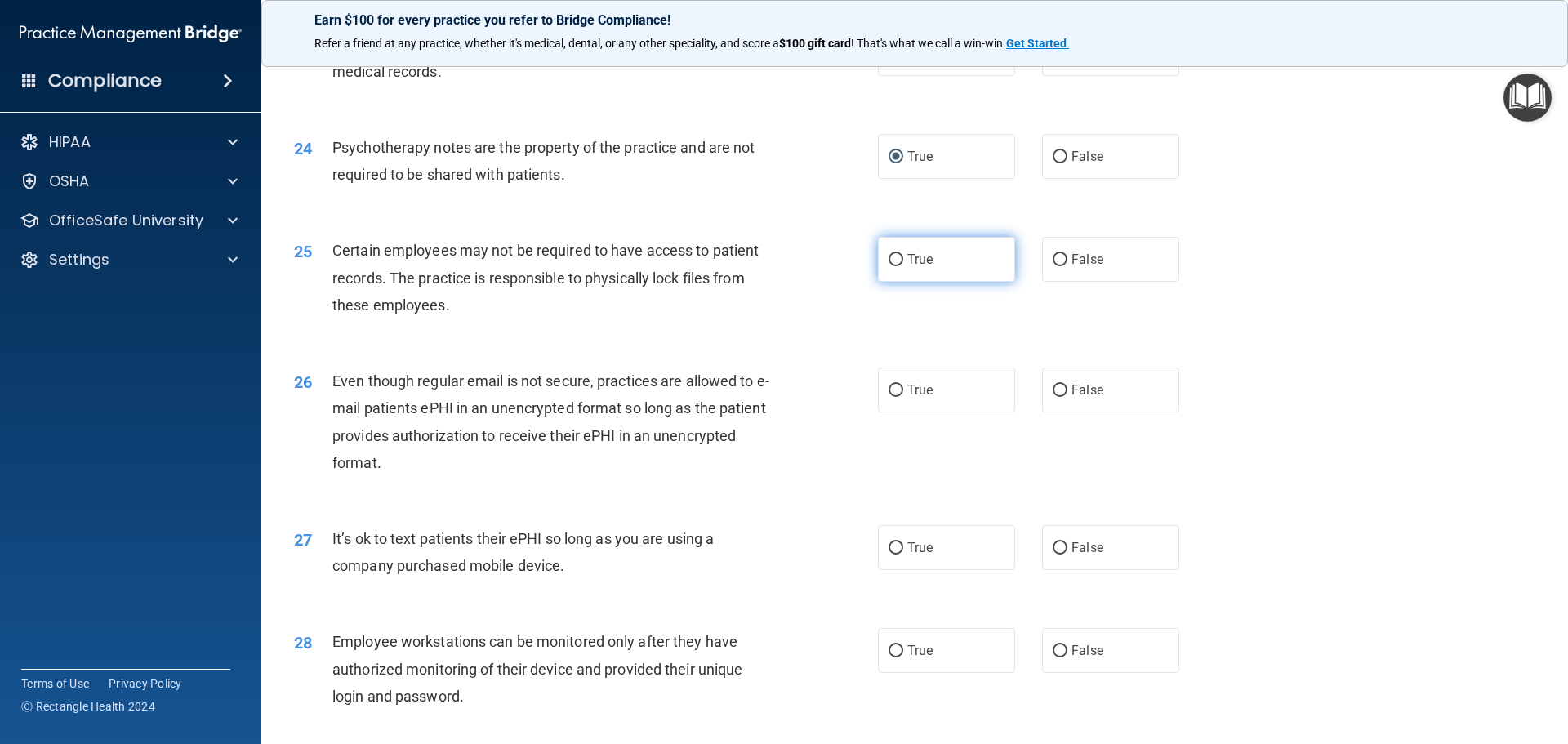
click at [896, 267] on input "True" at bounding box center [896, 260] width 15 height 12
radio input "true"
click at [896, 397] on input "True" at bounding box center [896, 390] width 15 height 12
radio input "true"
click at [1059, 555] on input "False" at bounding box center [1060, 548] width 15 height 12
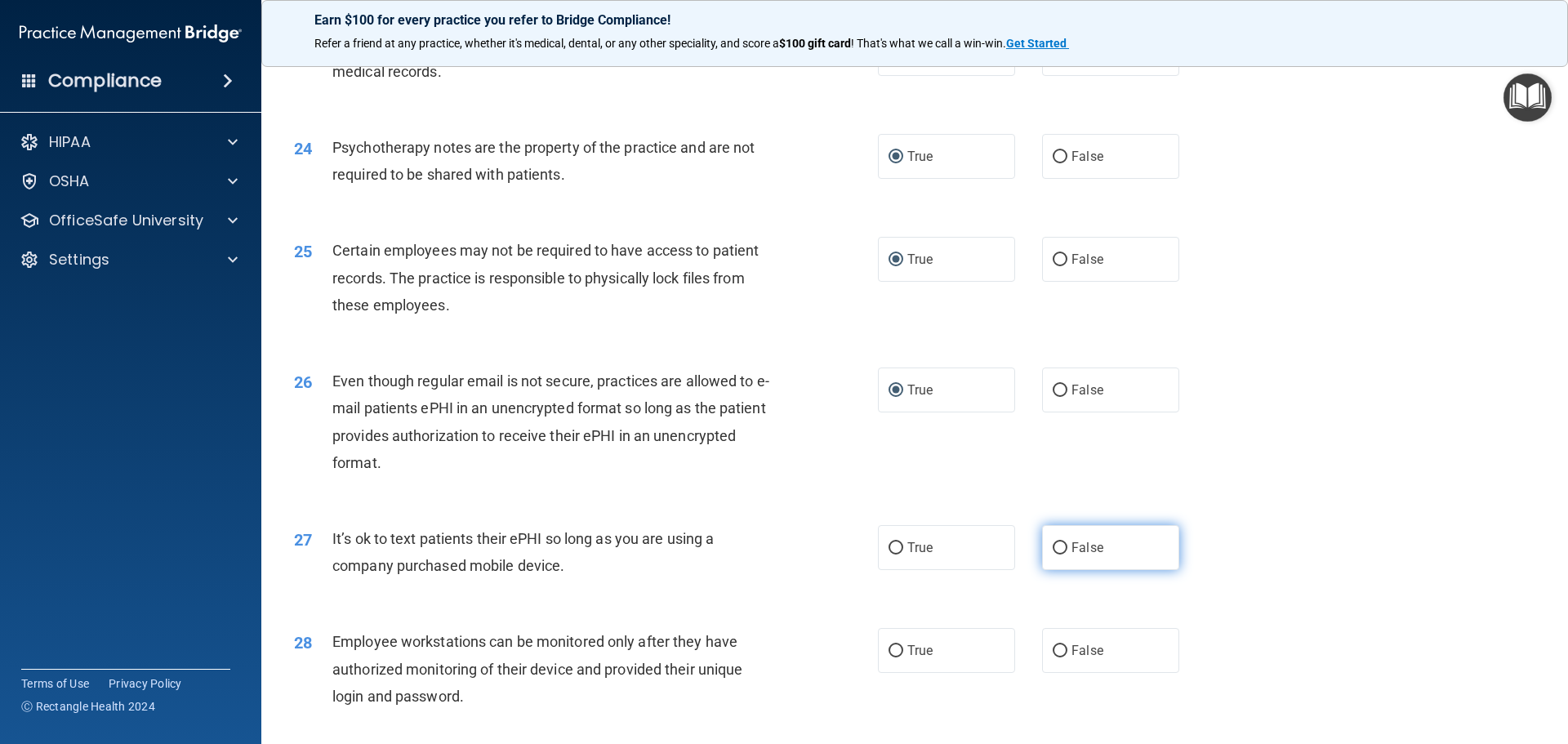
radio input "true"
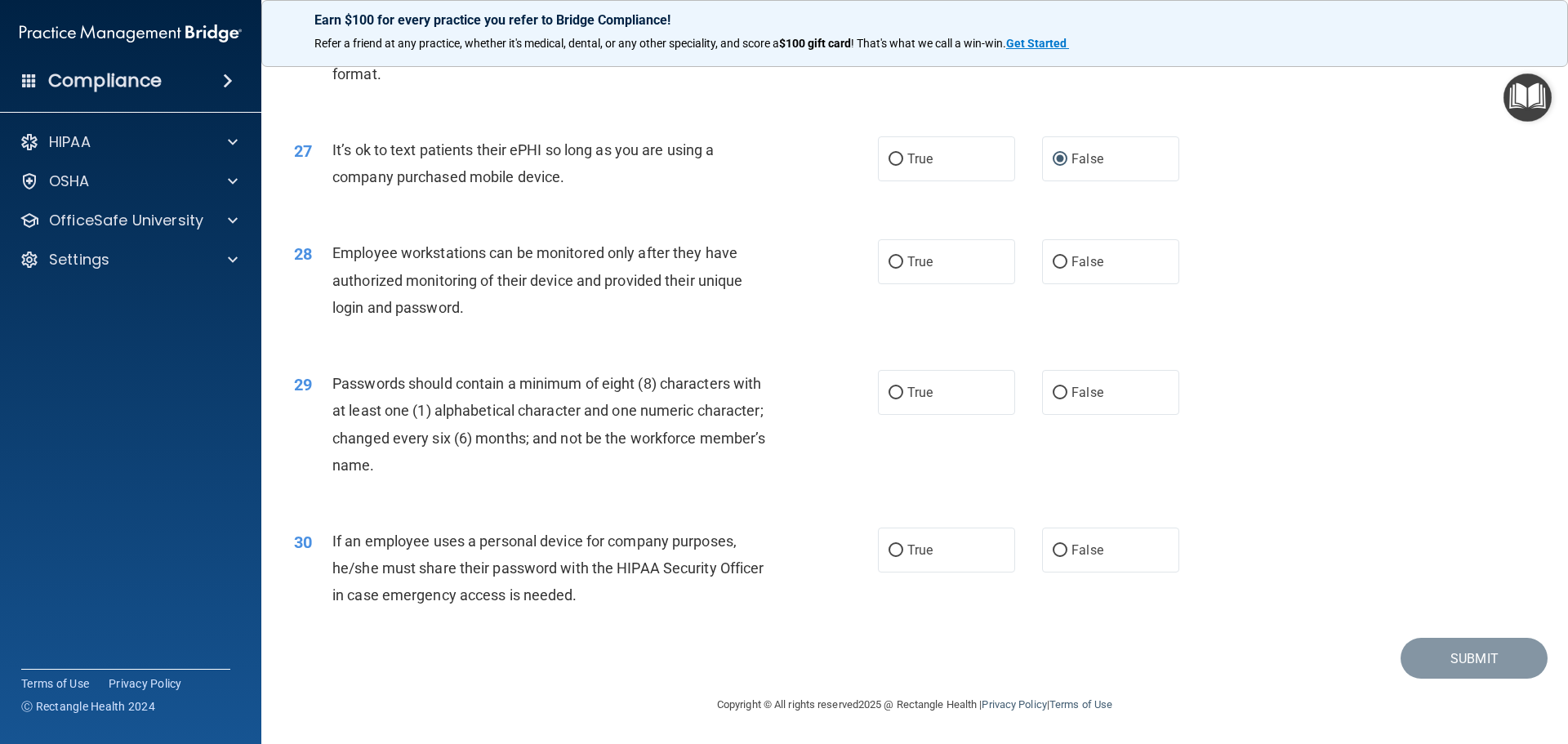
scroll to position [3349, 0]
click at [1053, 269] on input "False" at bounding box center [1060, 263] width 15 height 12
radio input "true"
drag, startPoint x: 893, startPoint y: 399, endPoint x: 999, endPoint y: 482, distance: 134.6
click at [895, 399] on input "True" at bounding box center [896, 393] width 15 height 12
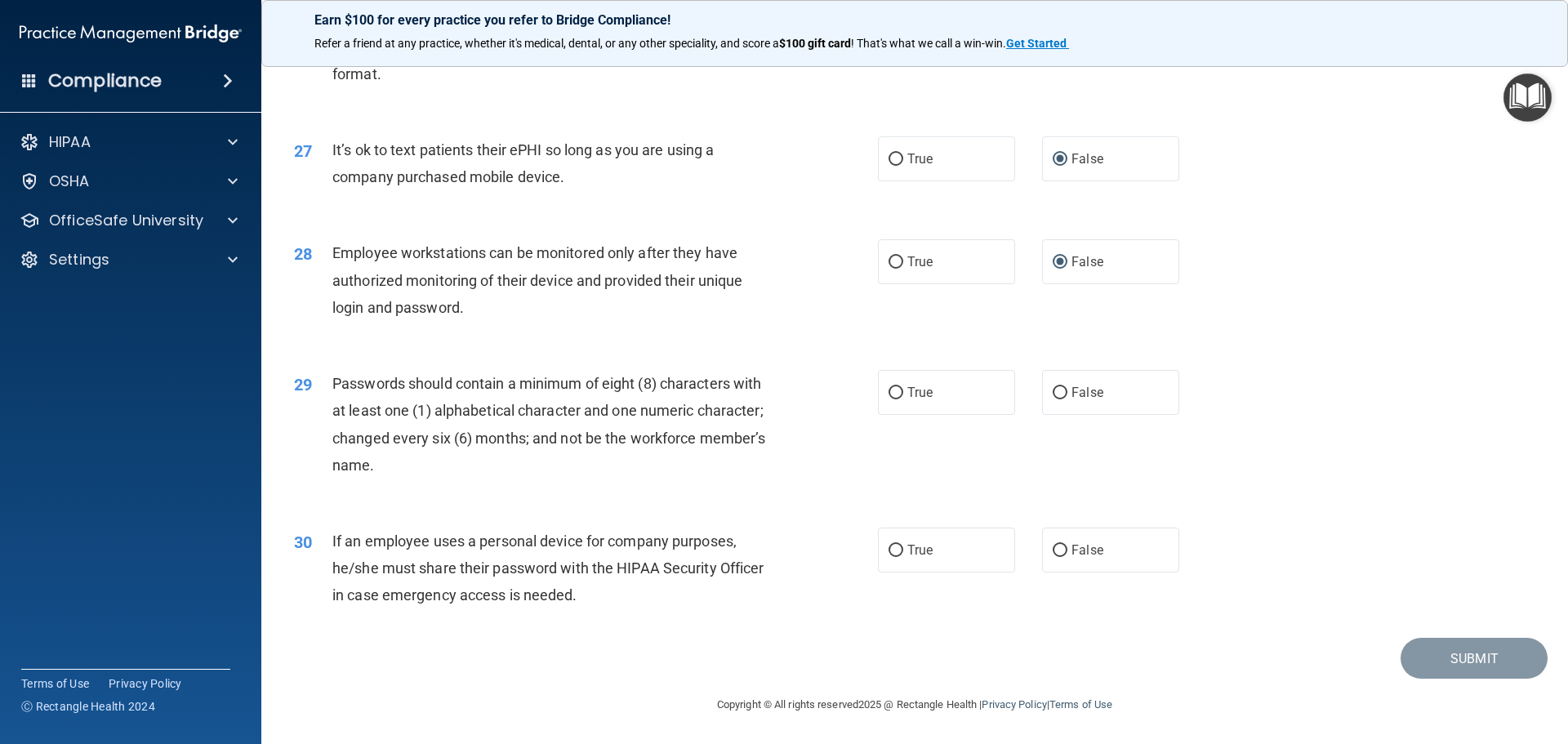
radio input "true"
click at [1058, 557] on input "False" at bounding box center [1060, 551] width 15 height 12
radio input "true"
click at [1453, 687] on footer "Copyright © All rights reserved 2025 @ Rectangle Health | Privacy Policy | Term…" at bounding box center [914, 704] width 1241 height 49
click at [1448, 675] on button "Submit" at bounding box center [1474, 658] width 147 height 42
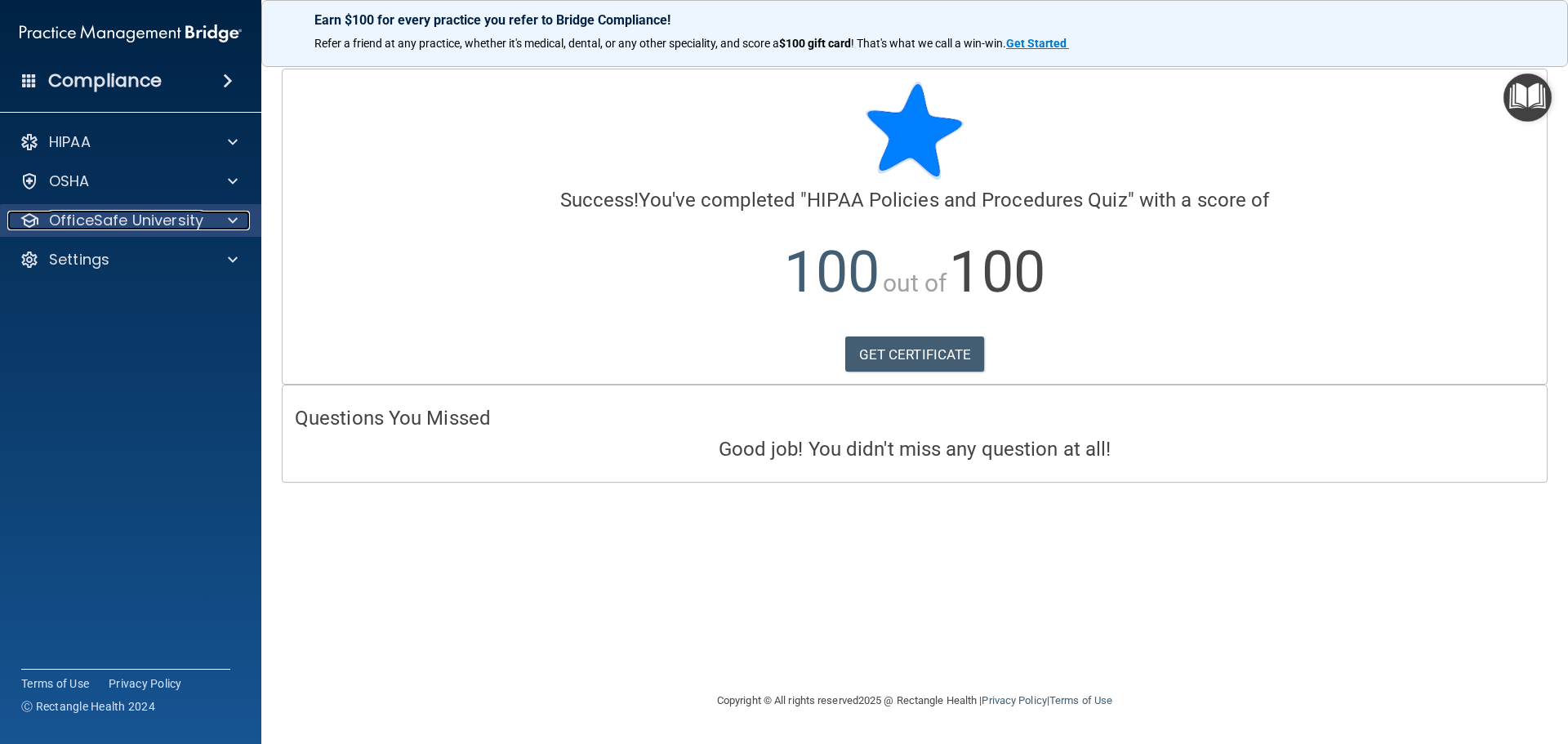
click at [223, 226] on div at bounding box center [230, 221] width 41 height 20
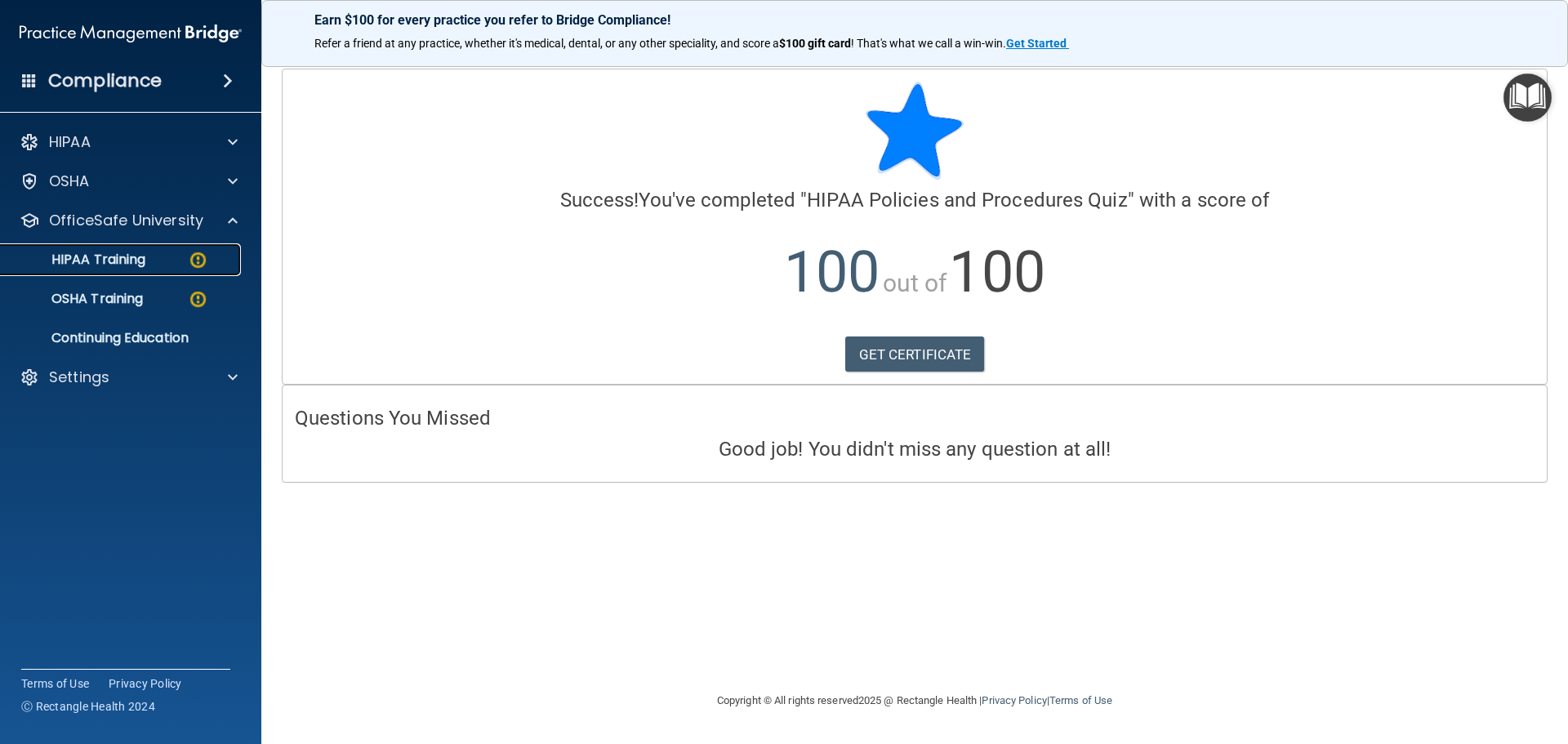
click at [119, 254] on p "HIPAA Training" at bounding box center [78, 260] width 135 height 16
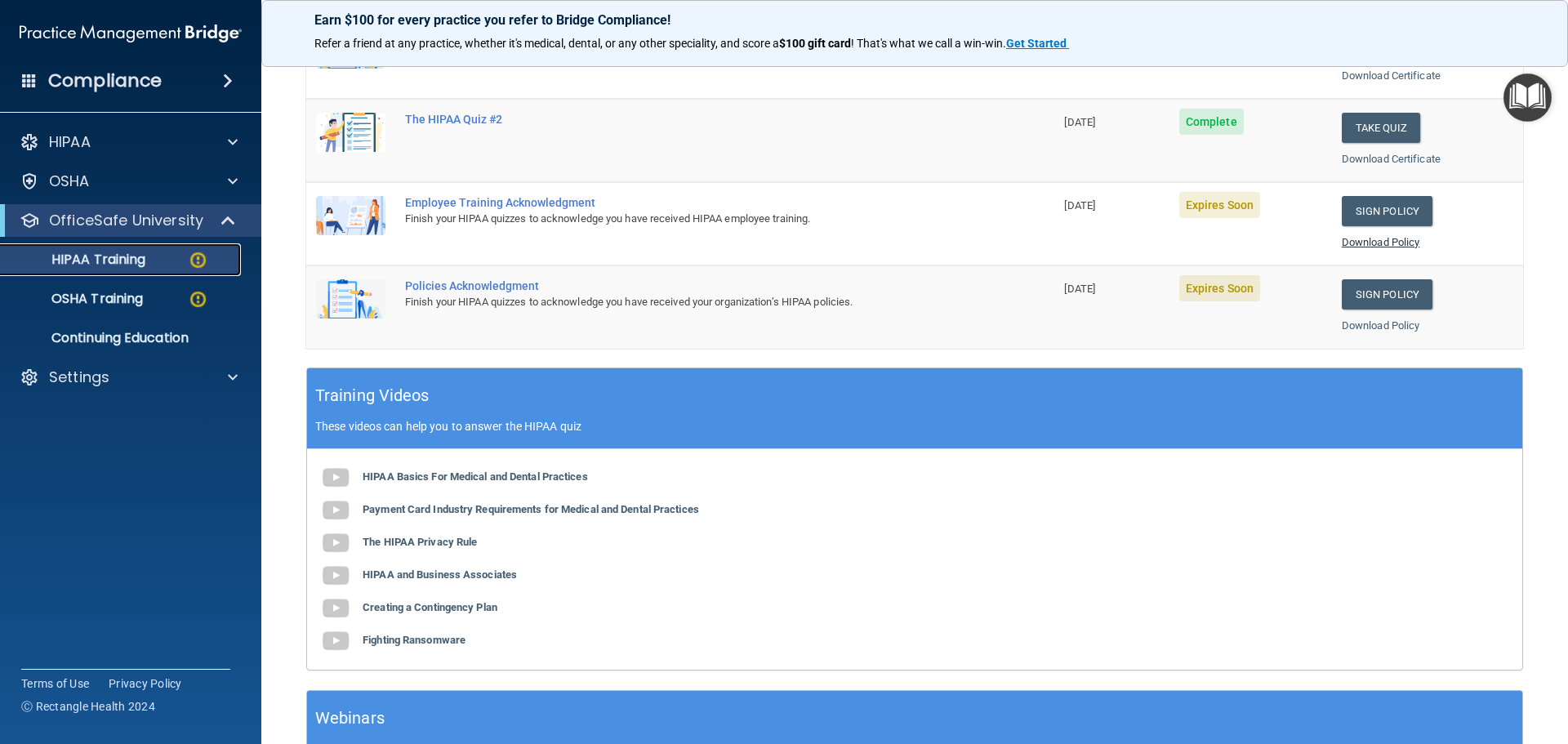
scroll to position [327, 0]
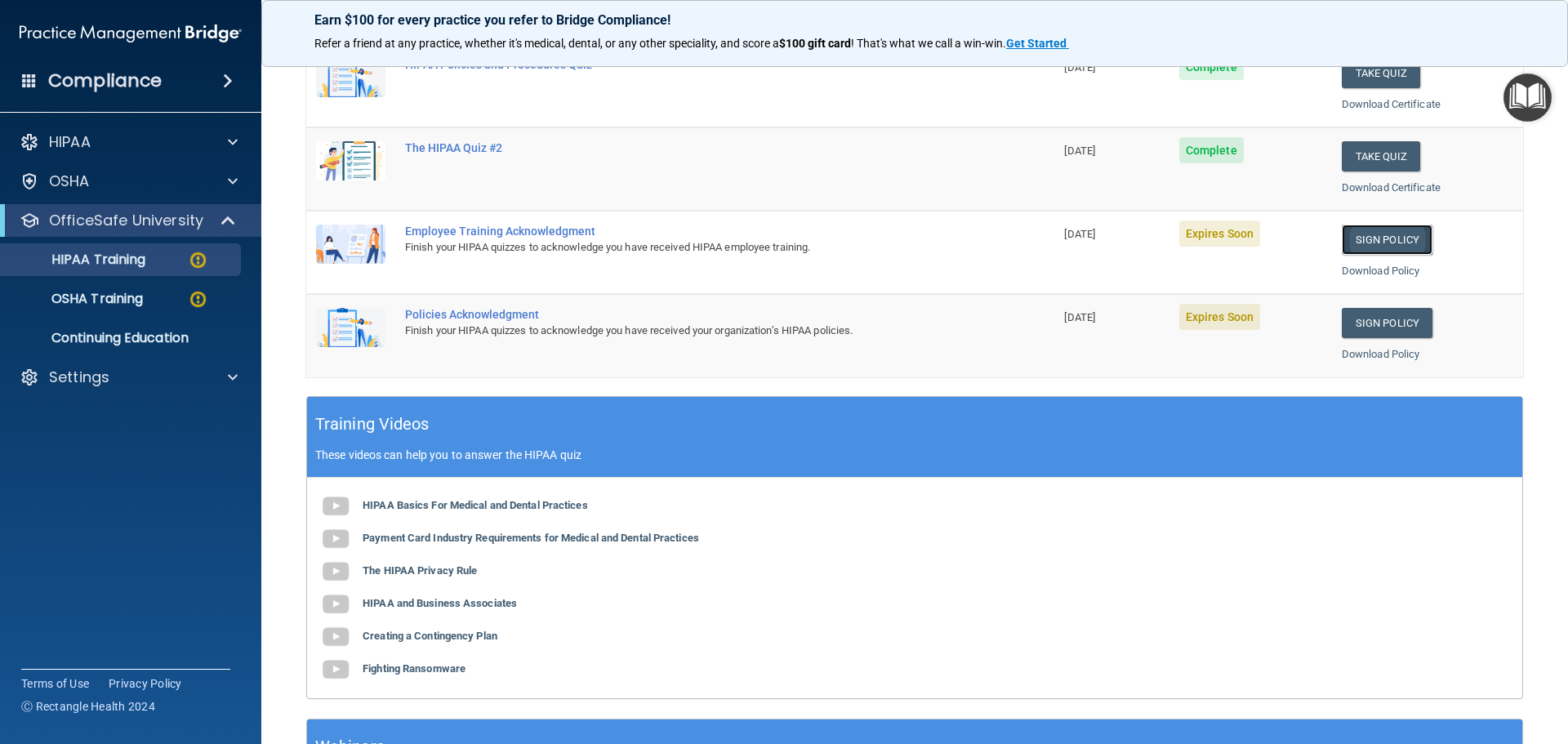
click at [1352, 231] on link "Sign Policy" at bounding box center [1388, 239] width 91 height 30
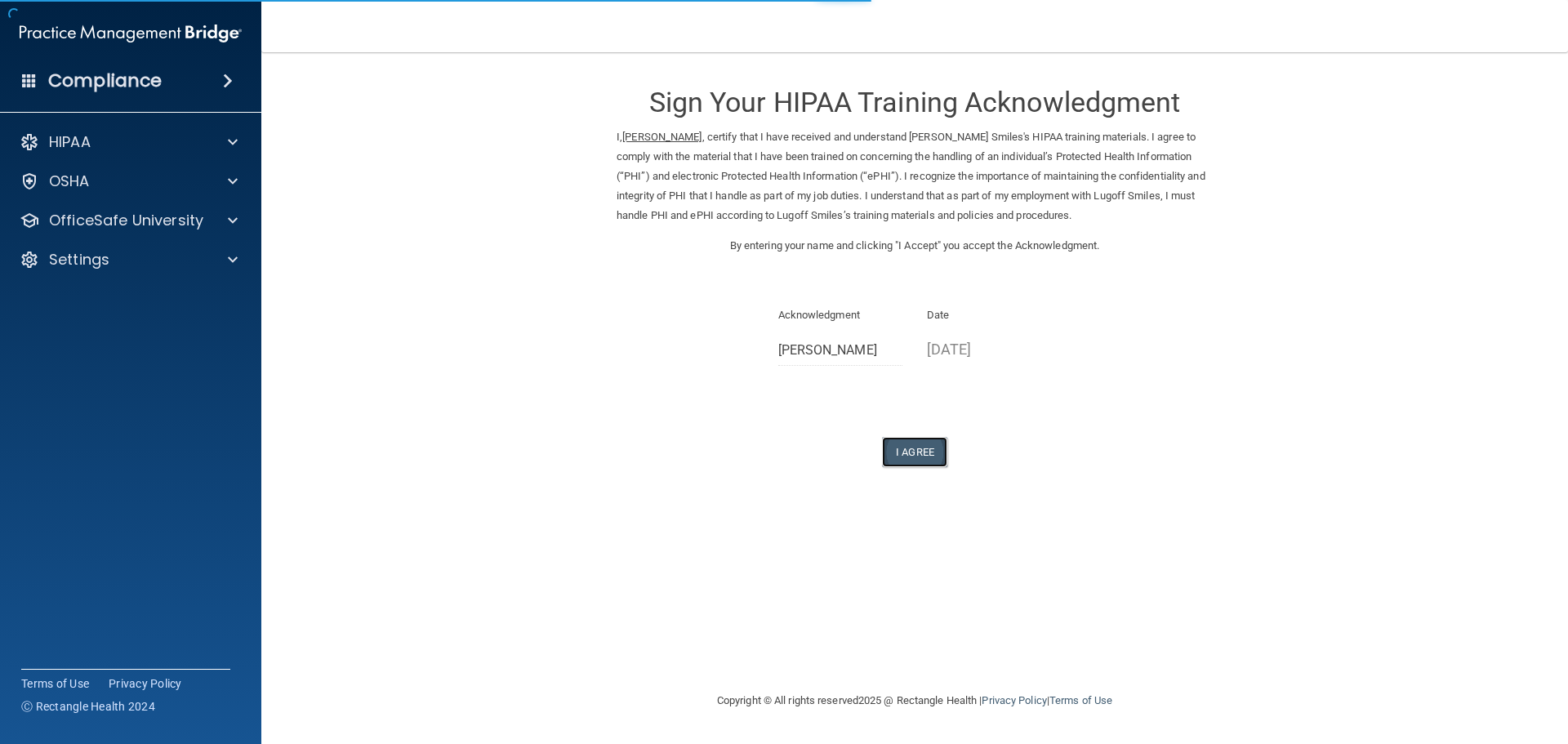
click at [900, 454] on button "I Agree" at bounding box center [914, 452] width 65 height 30
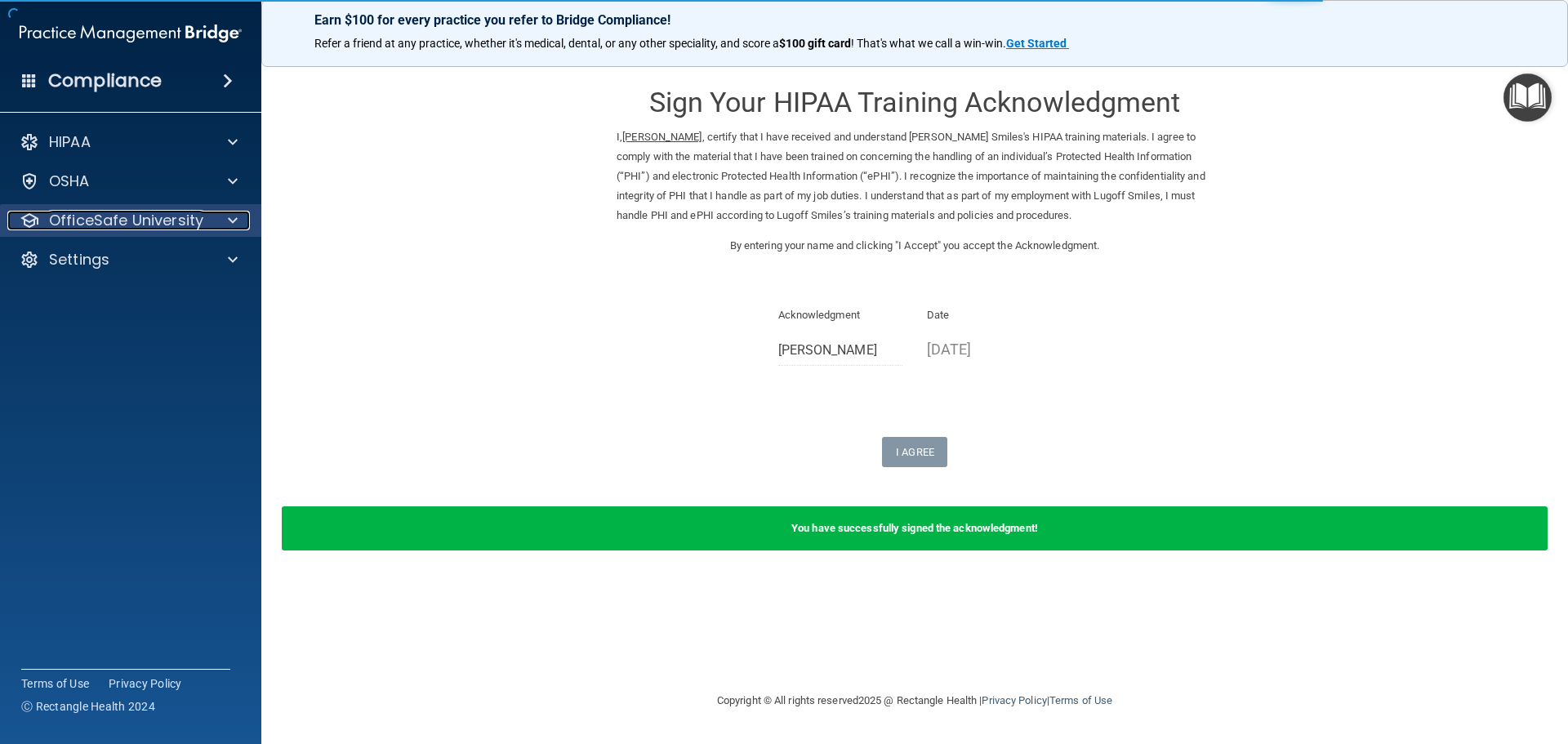
click at [183, 226] on p "OfficeSafe University" at bounding box center [127, 221] width 155 height 20
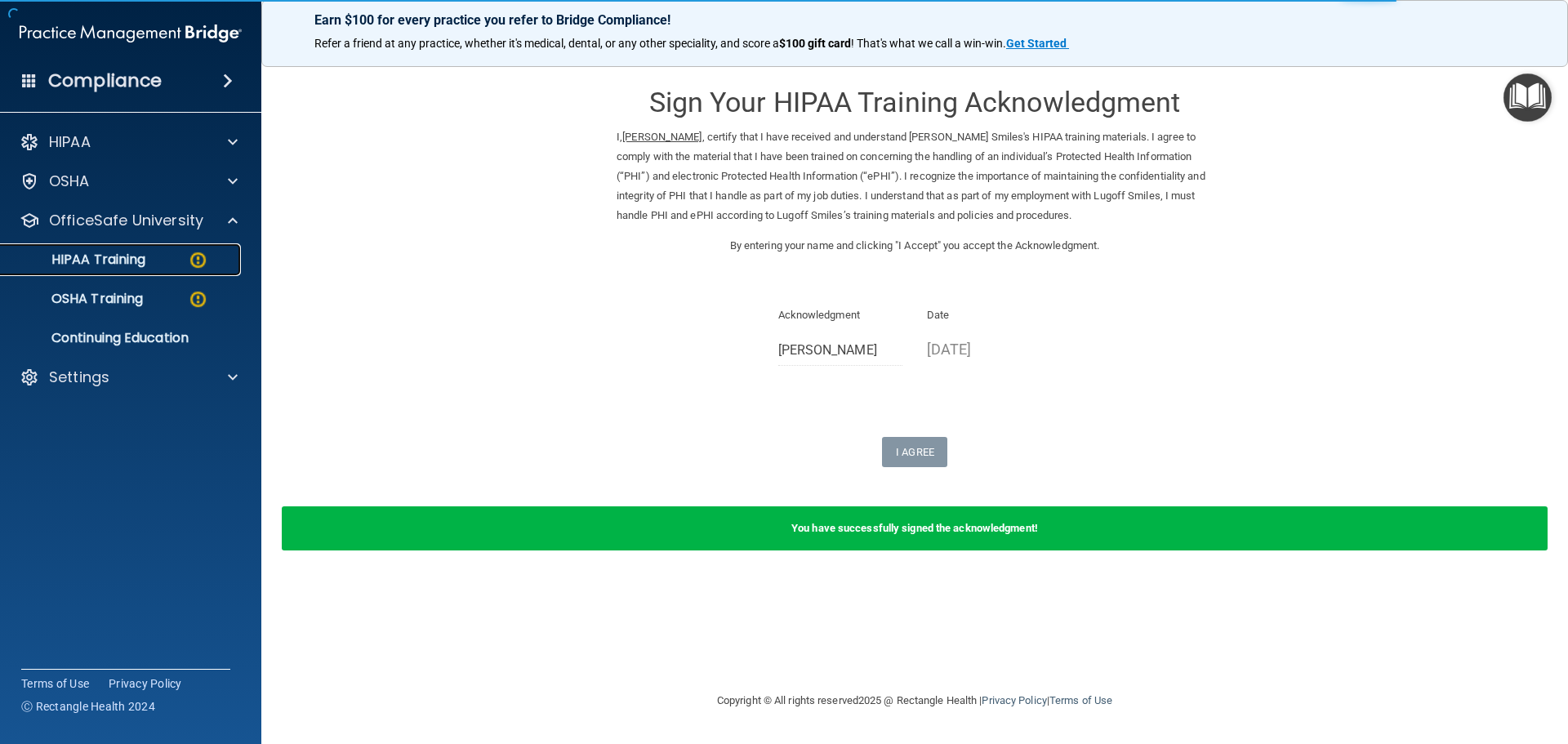
click at [144, 262] on p "HIPAA Training" at bounding box center [78, 260] width 135 height 16
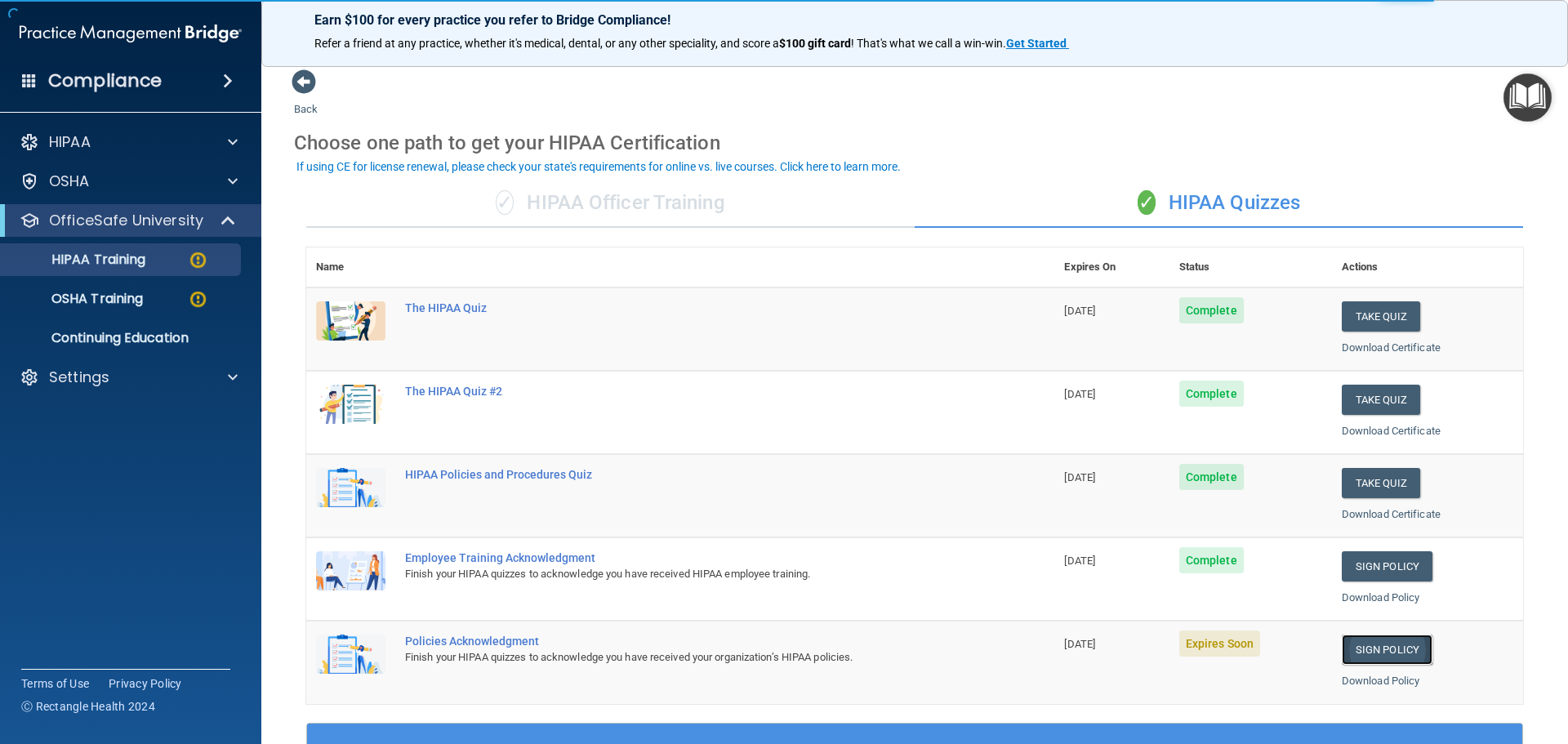
click at [1369, 648] on link "Sign Policy" at bounding box center [1388, 649] width 91 height 30
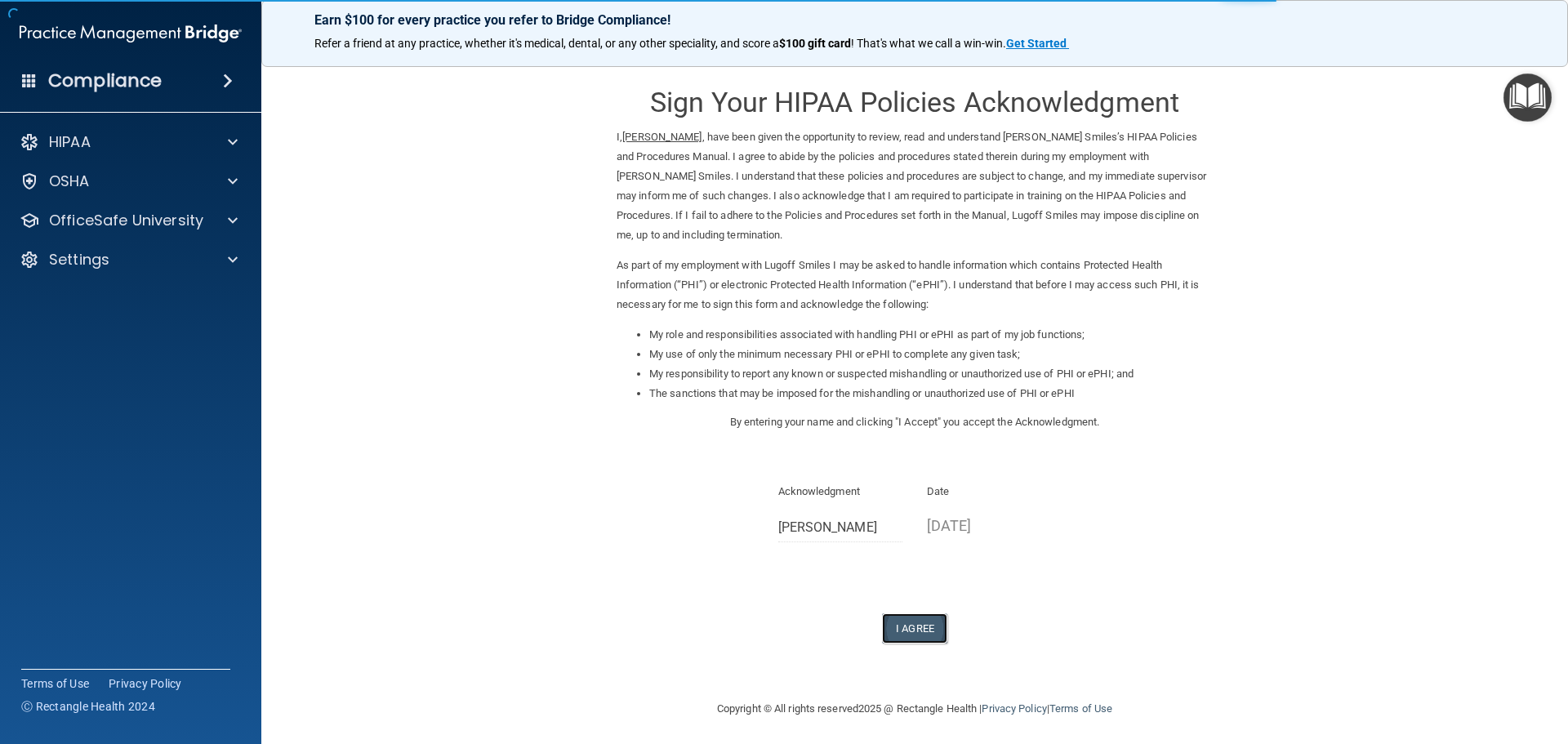
click at [917, 625] on button "I Agree" at bounding box center [914, 628] width 65 height 30
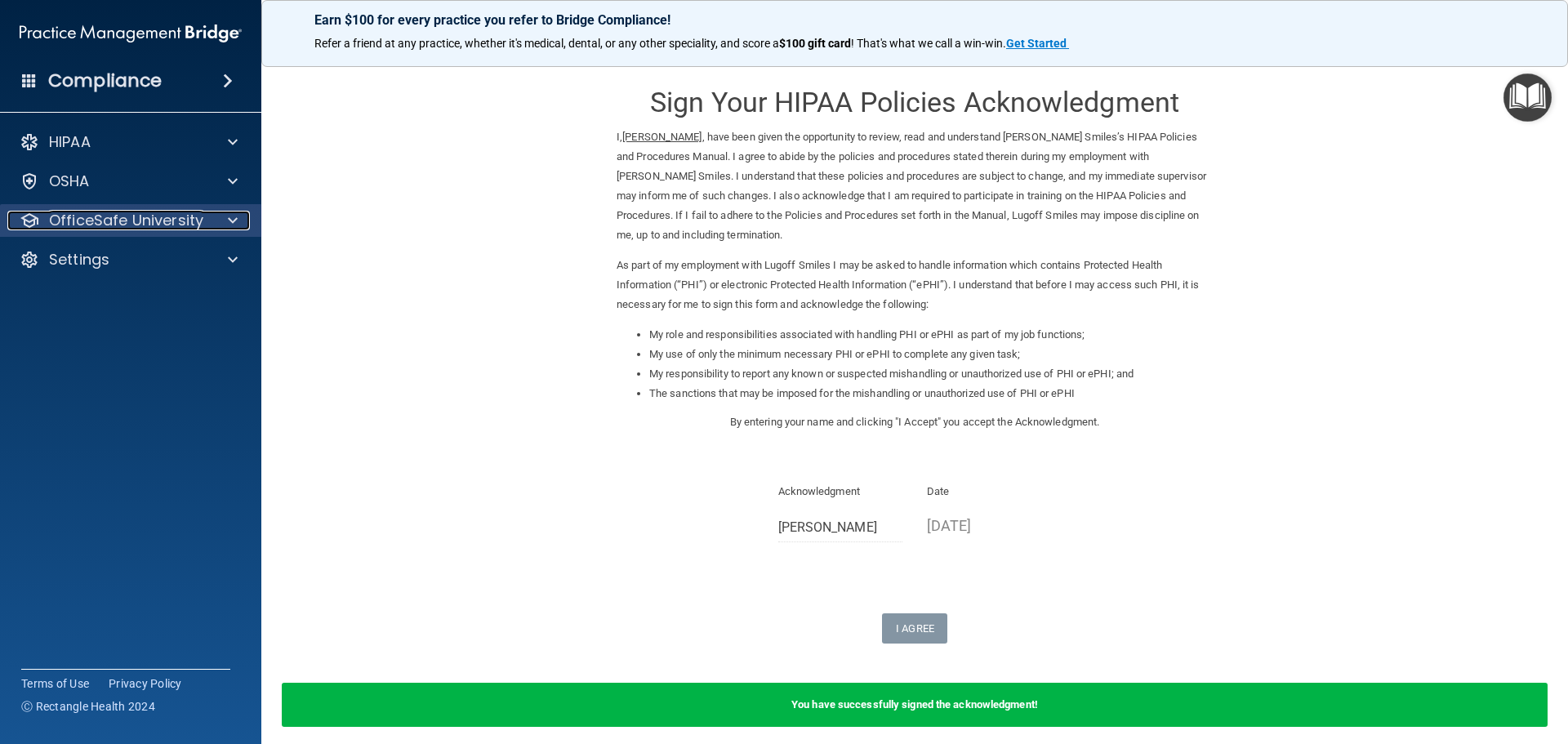
click at [143, 226] on p "OfficeSafe University" at bounding box center [127, 221] width 155 height 20
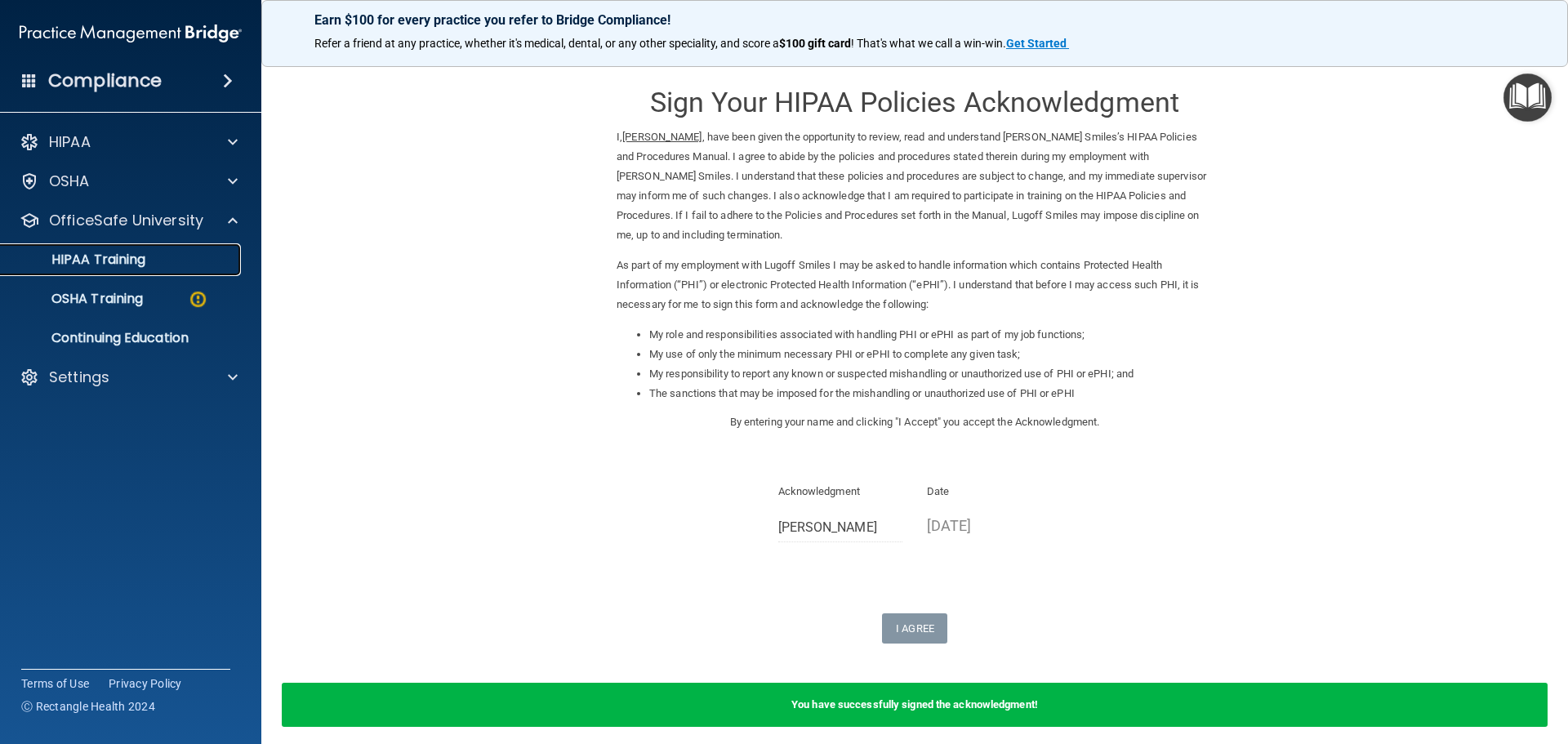
click at [116, 263] on p "HIPAA Training" at bounding box center [78, 260] width 135 height 16
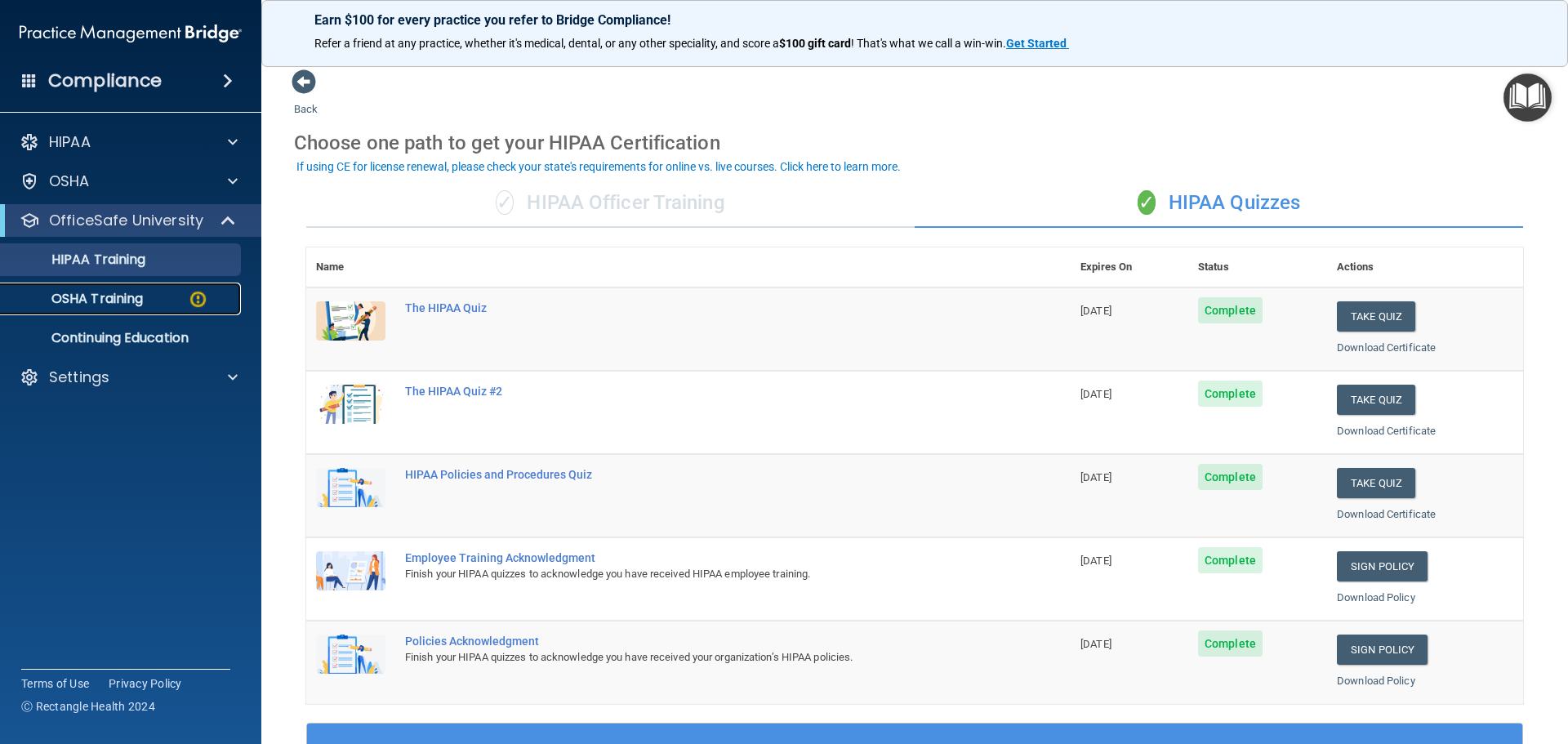
click at [63, 298] on p "OSHA Training" at bounding box center [77, 299] width 133 height 16
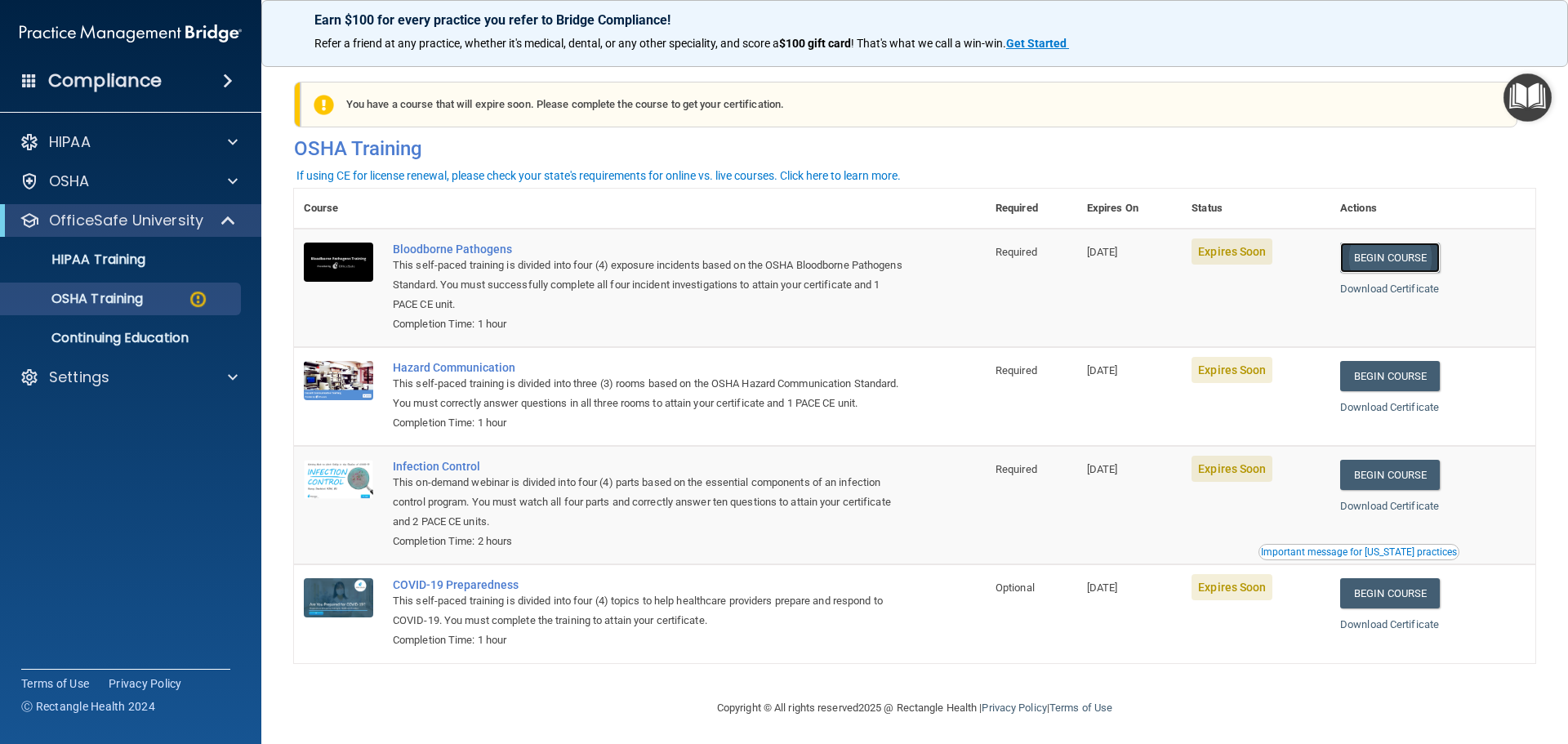
click at [1371, 258] on link "Begin Course" at bounding box center [1390, 258] width 100 height 30
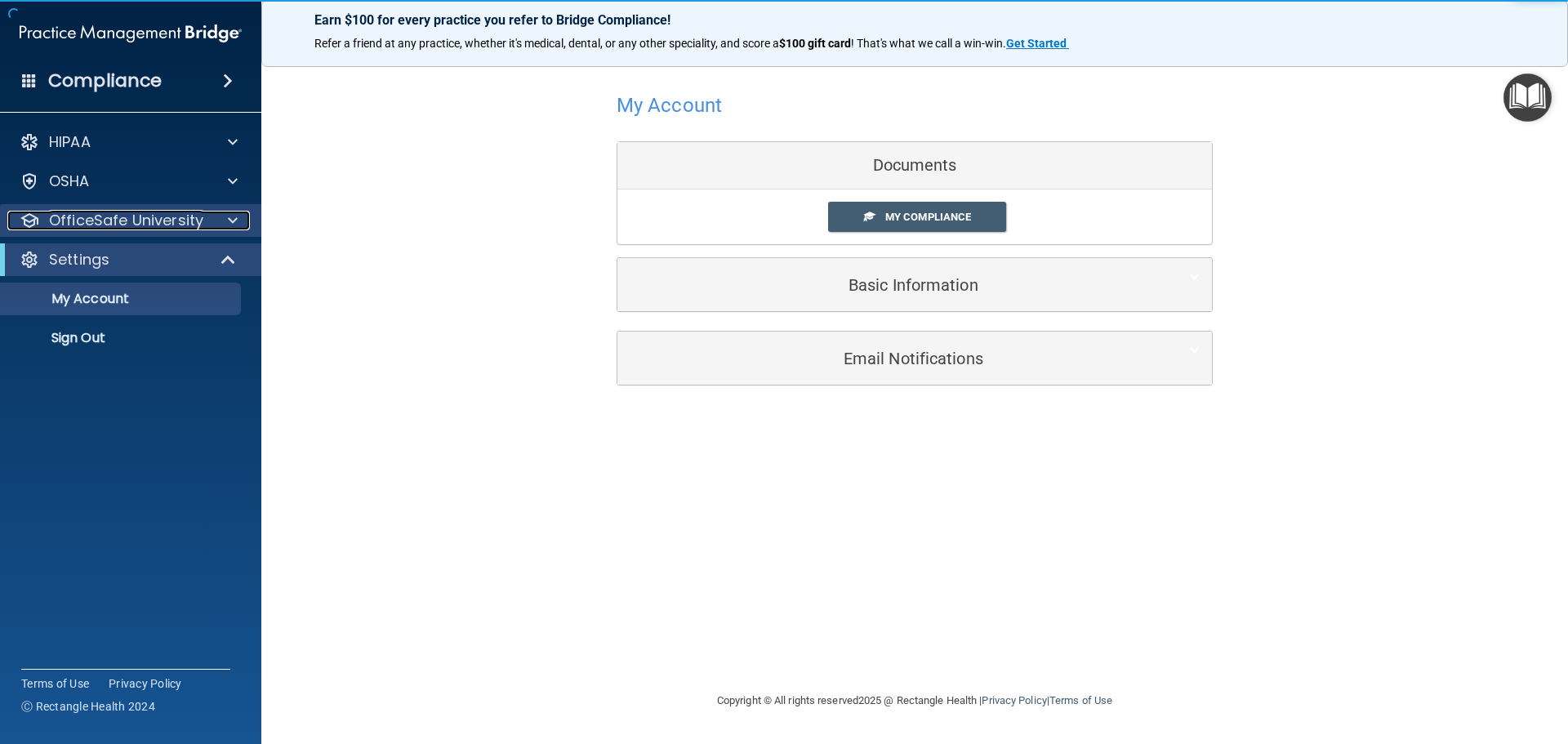
click at [213, 220] on div at bounding box center [230, 221] width 41 height 20
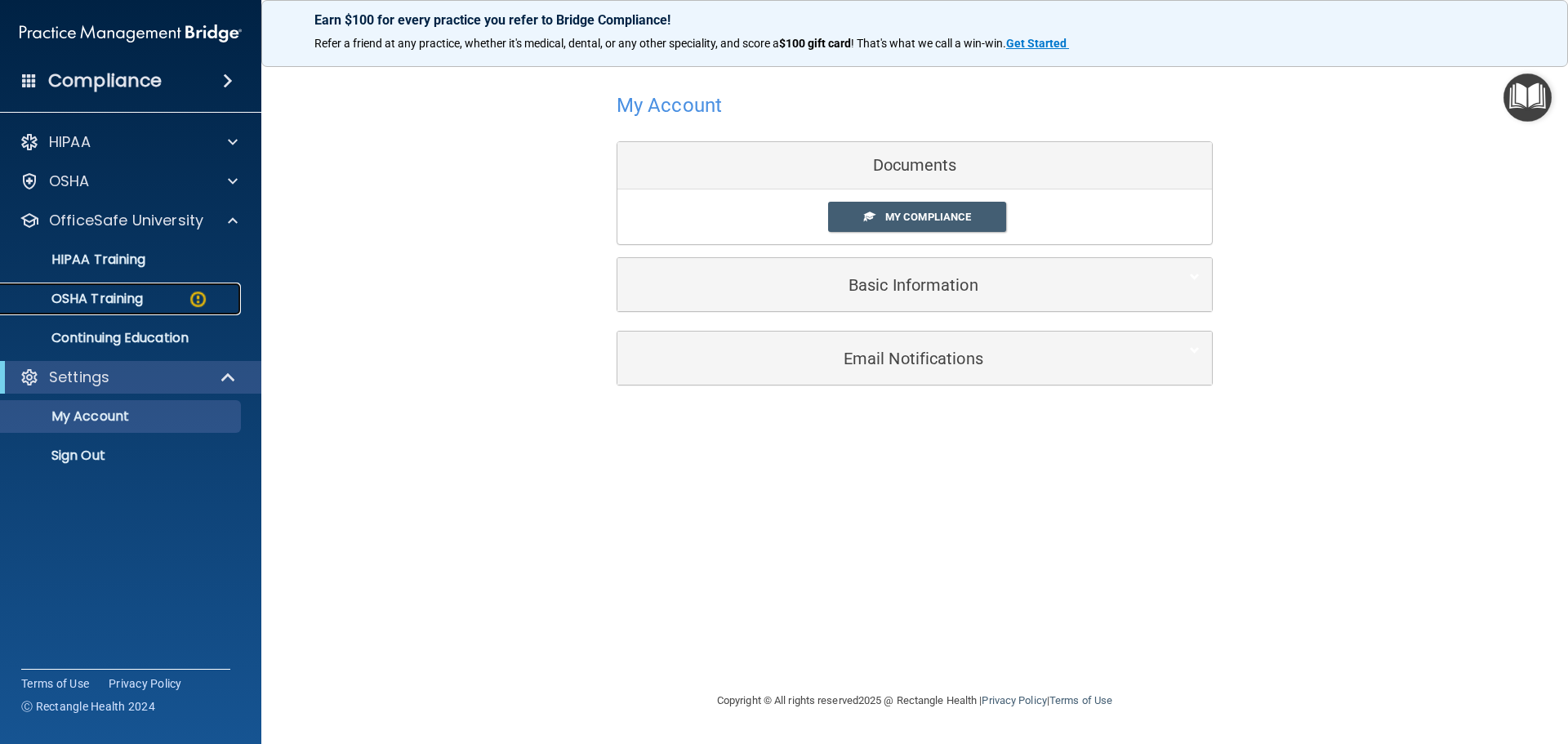
click at [161, 296] on div "OSHA Training" at bounding box center [122, 299] width 223 height 16
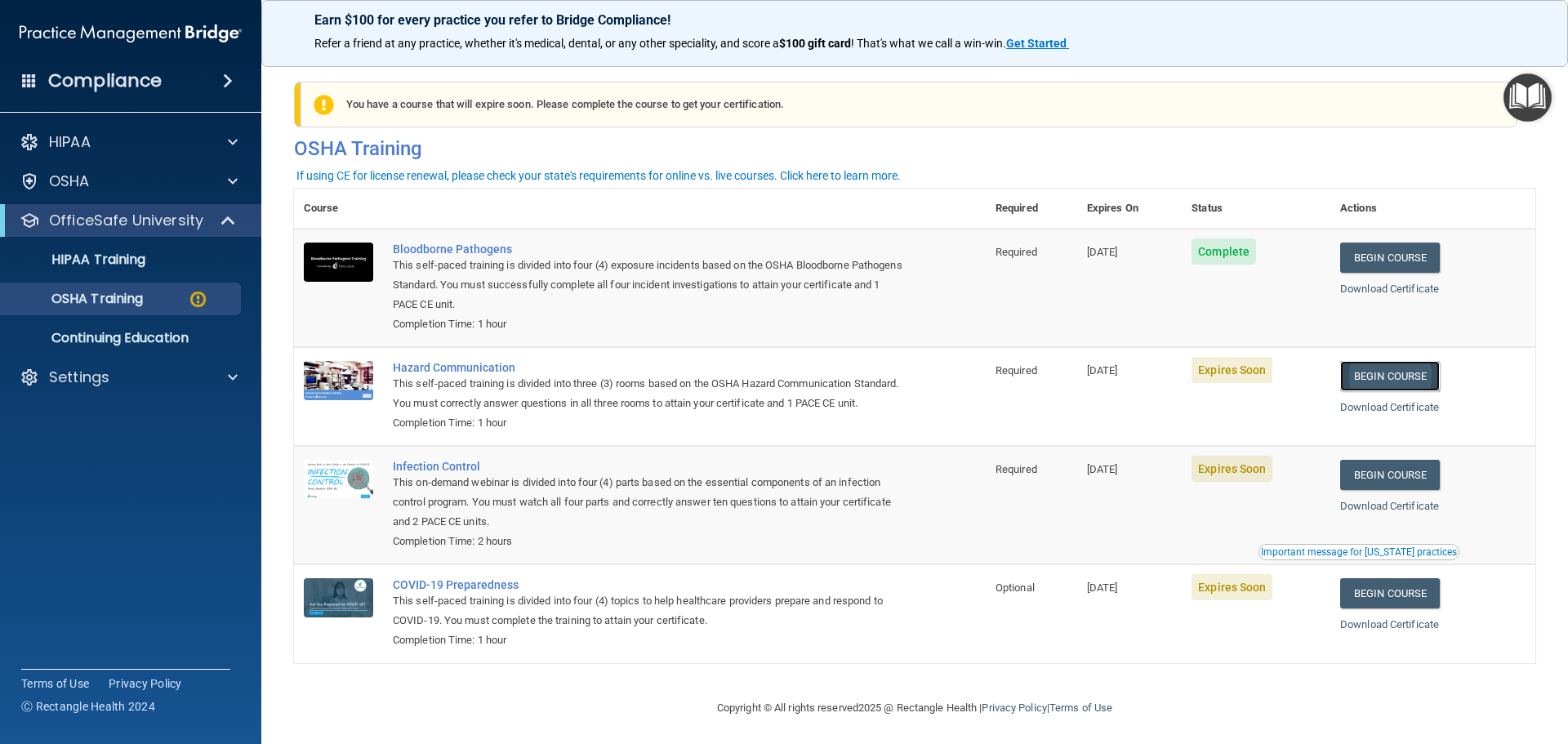
click at [1370, 374] on link "Begin Course" at bounding box center [1390, 376] width 100 height 30
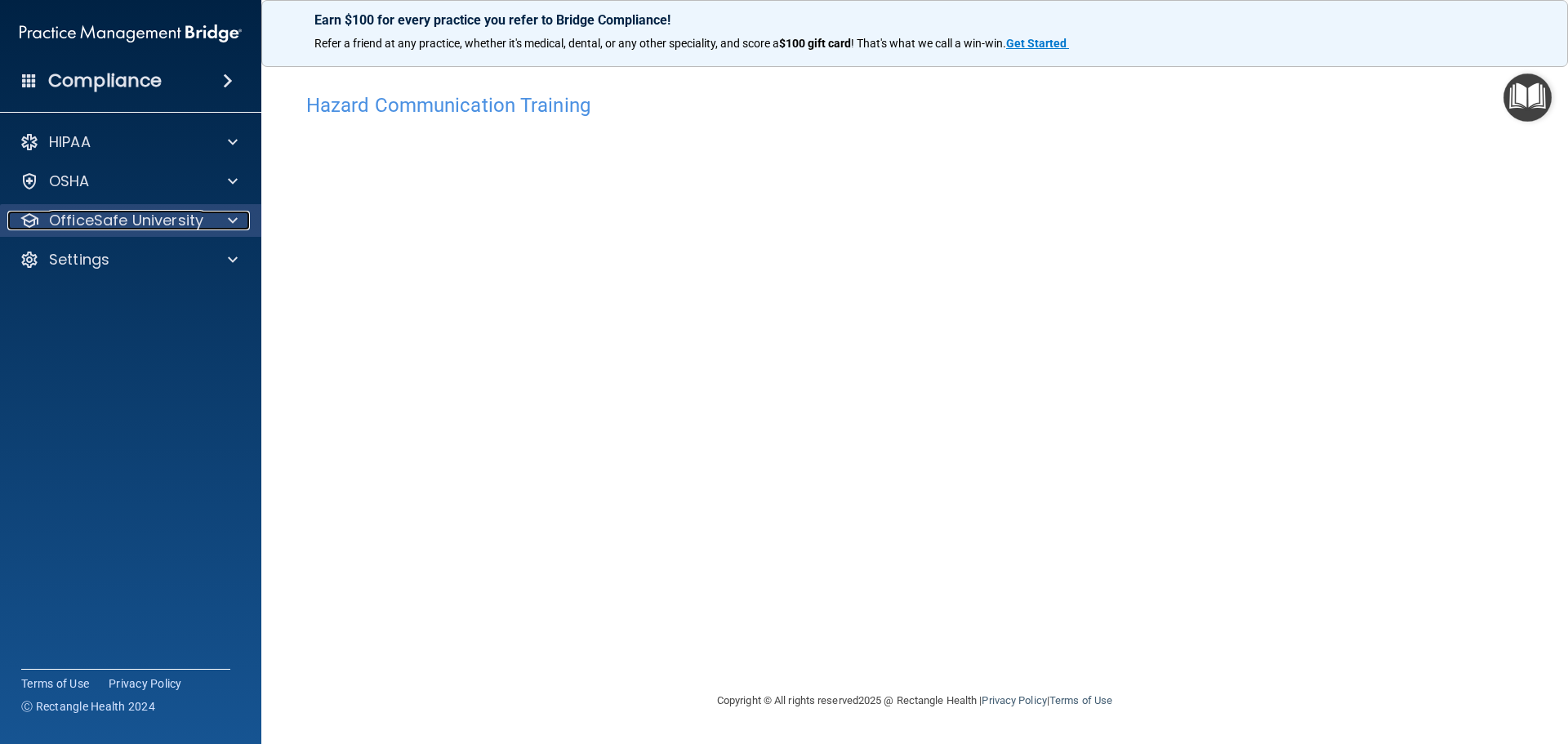
click at [122, 228] on p "OfficeSafe University" at bounding box center [127, 221] width 155 height 20
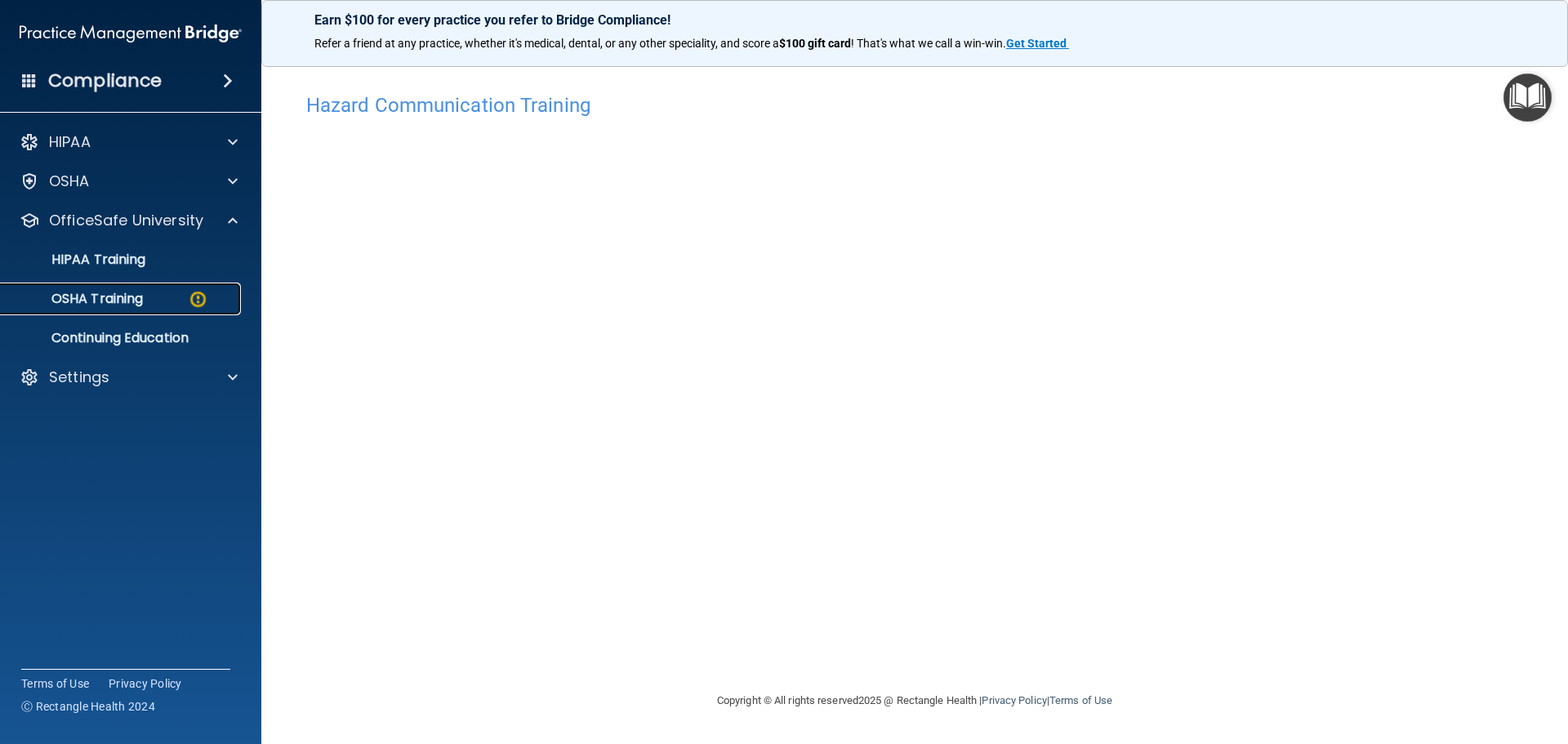
click at [107, 295] on p "OSHA Training" at bounding box center [77, 299] width 133 height 16
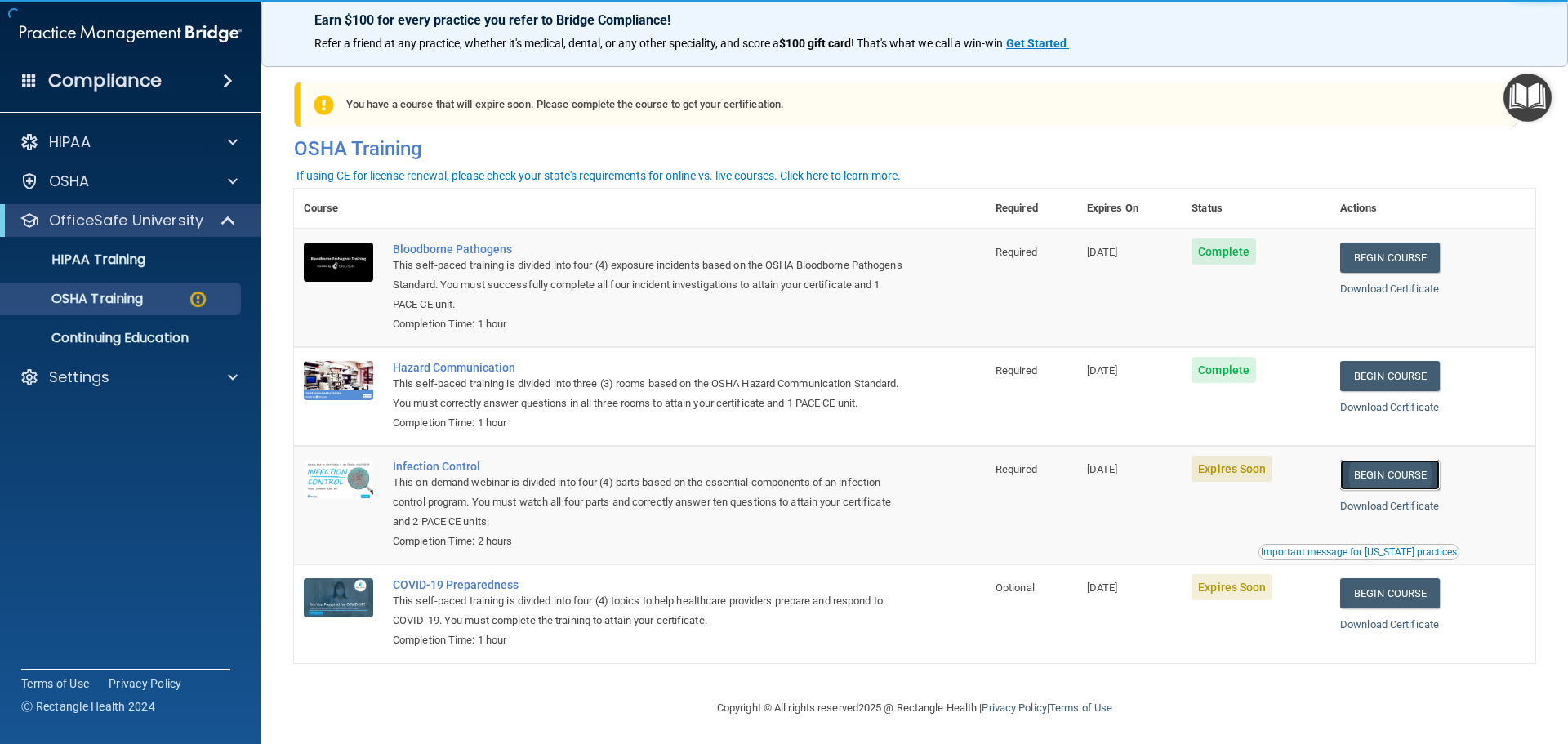
click at [1393, 487] on link "Begin Course" at bounding box center [1390, 475] width 100 height 30
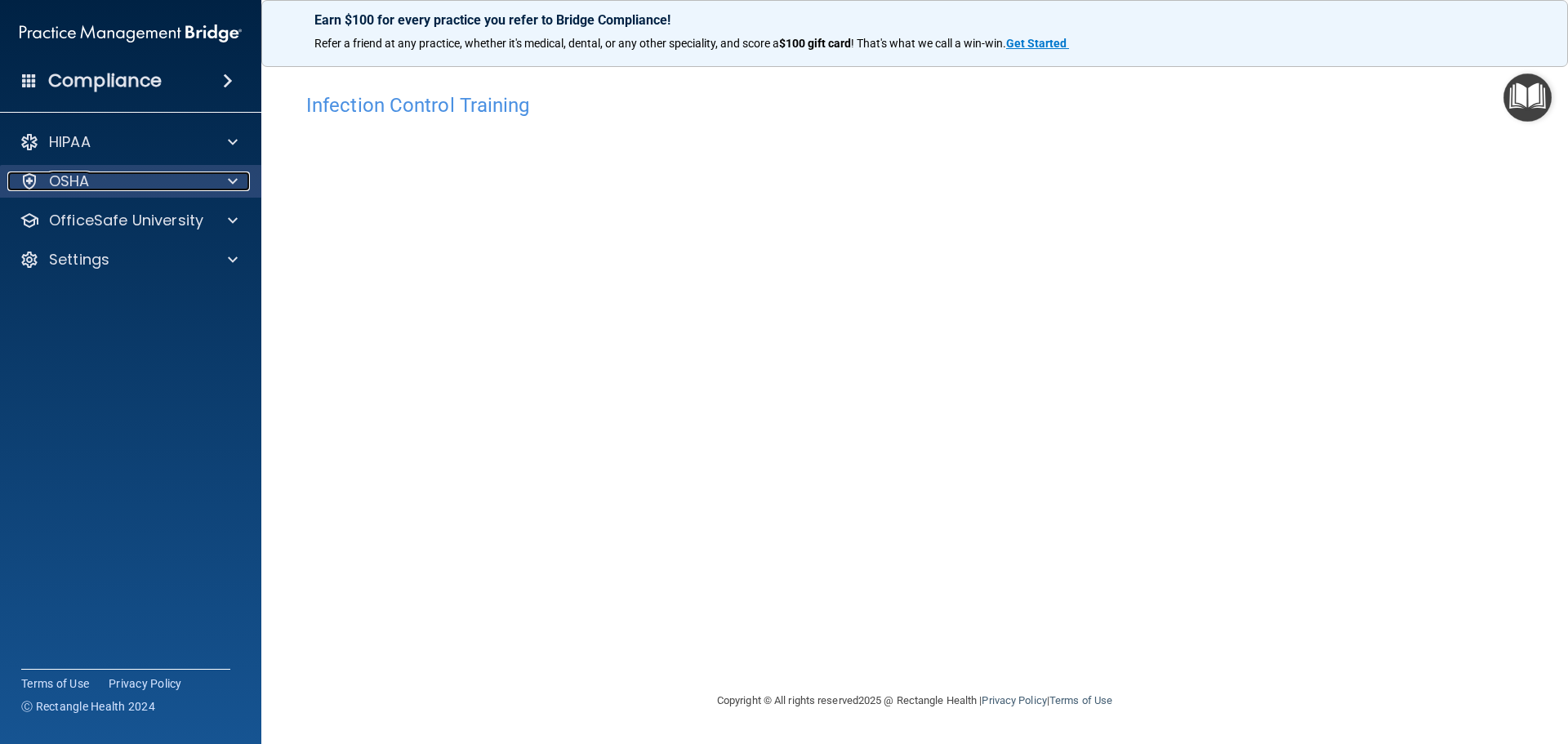
click at [70, 172] on p "OSHA" at bounding box center [70, 181] width 41 height 20
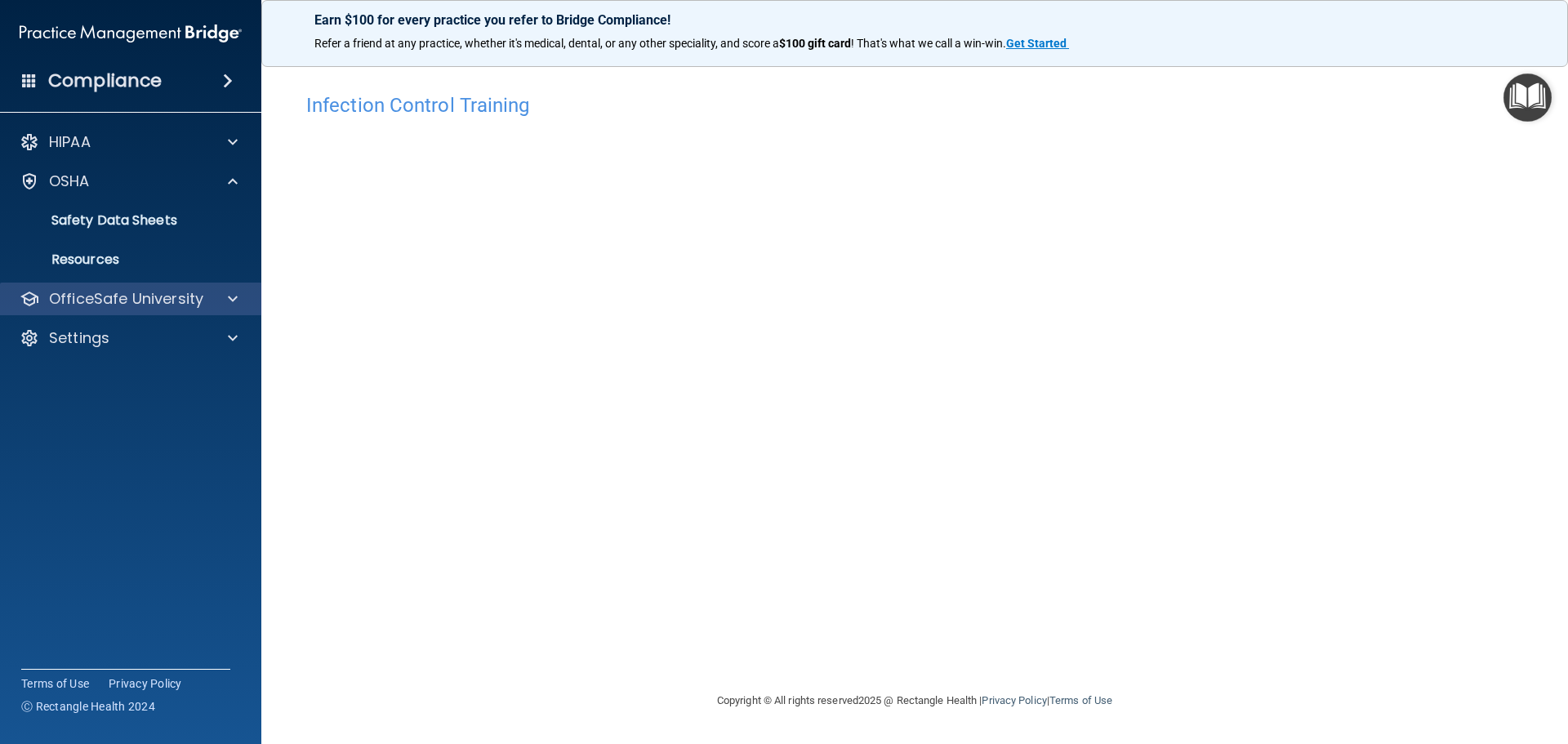
click at [107, 286] on div "OfficeSafe University" at bounding box center [131, 299] width 263 height 33
click at [157, 302] on p "OfficeSafe University" at bounding box center [127, 299] width 155 height 20
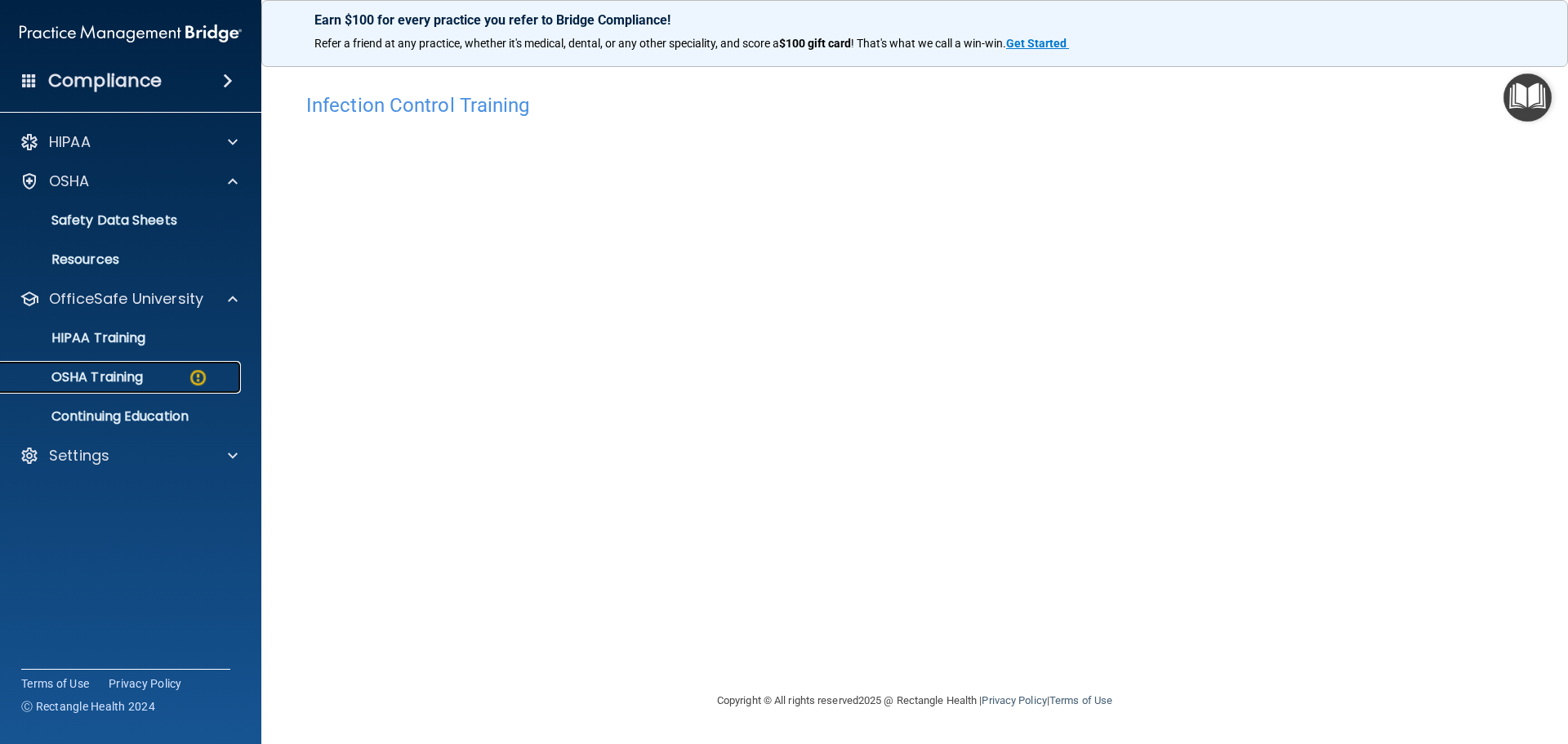
click at [147, 375] on div "OSHA Training" at bounding box center [122, 378] width 223 height 16
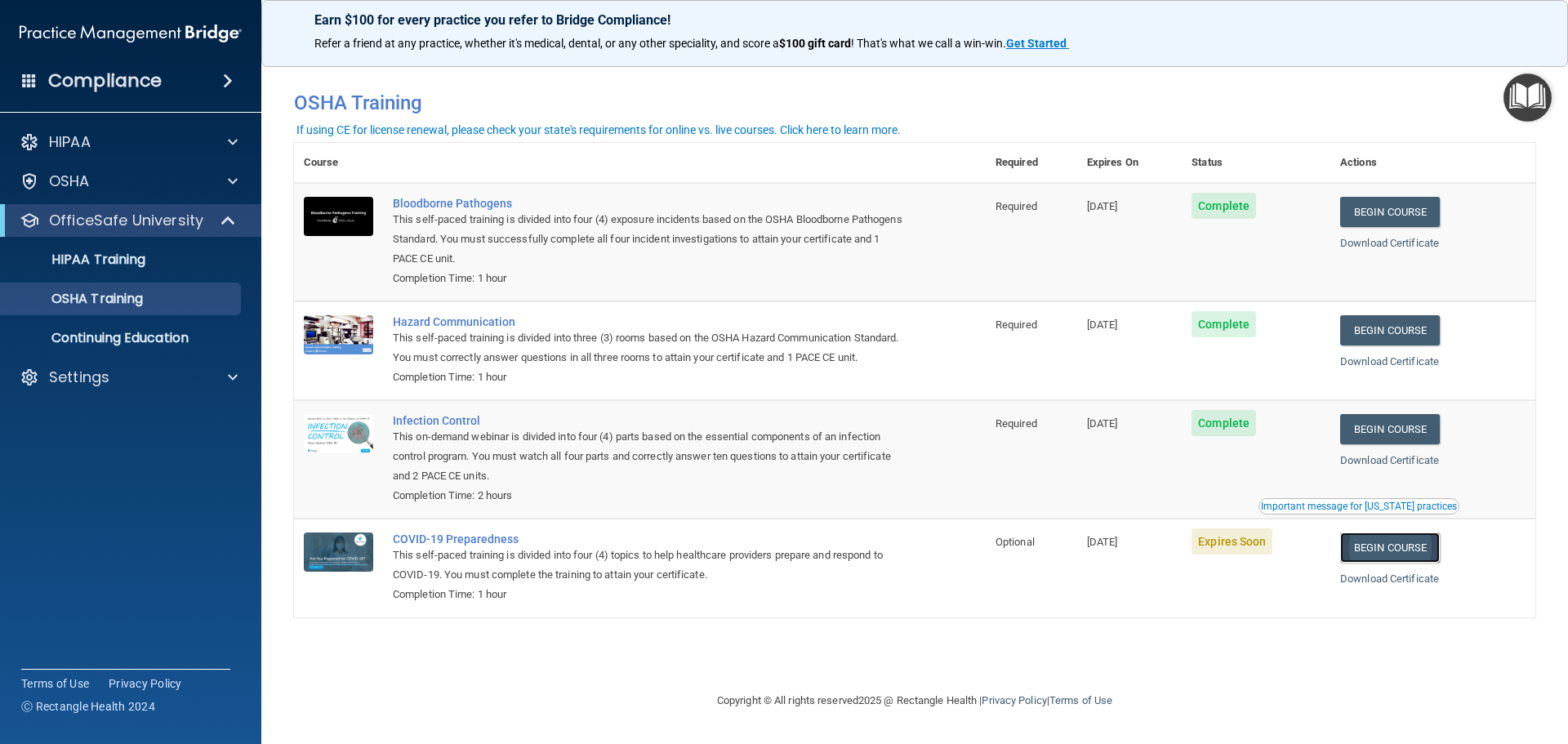
click at [1418, 563] on link "Begin Course" at bounding box center [1390, 547] width 100 height 30
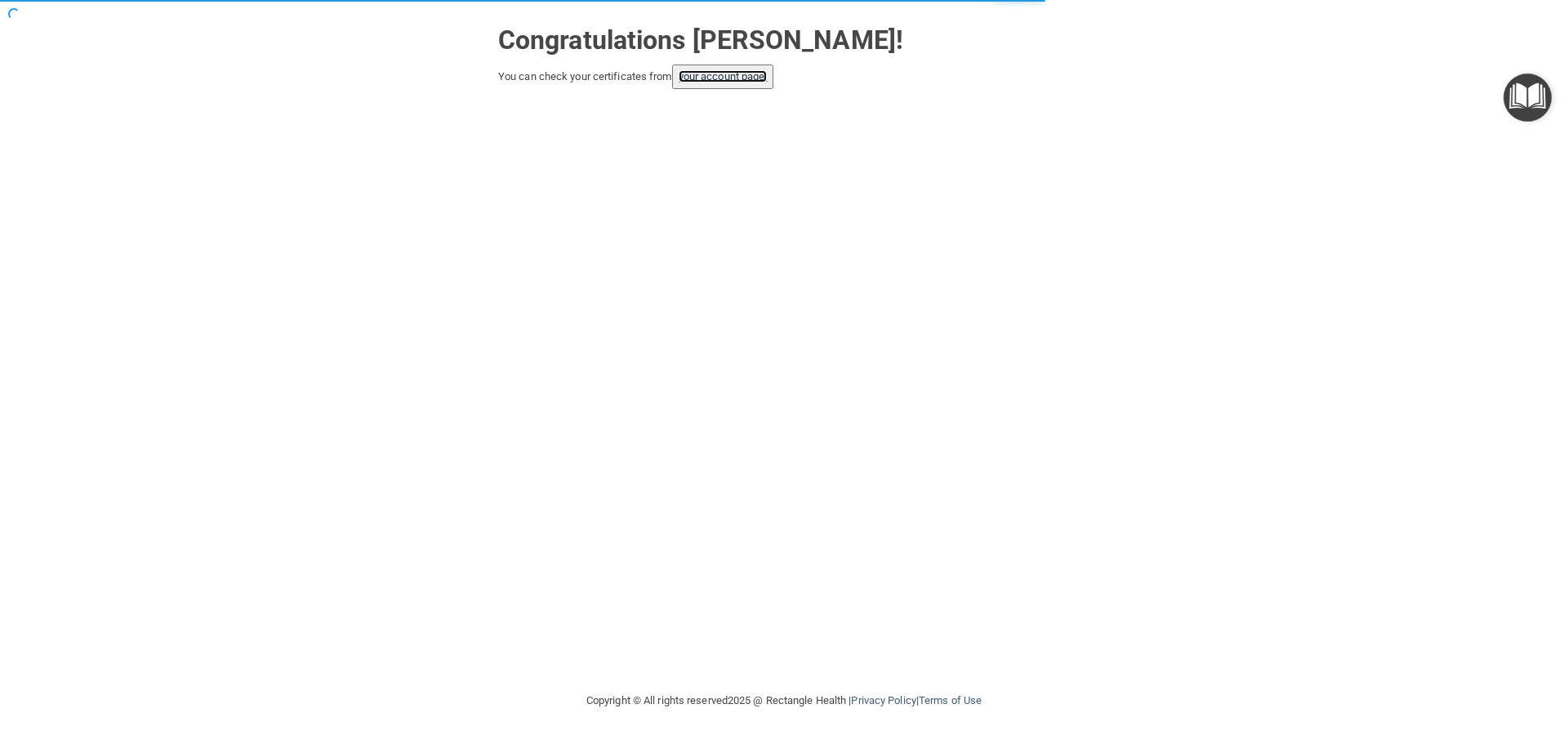
click at [755, 78] on link "your account page!" at bounding box center [724, 76] width 89 height 12
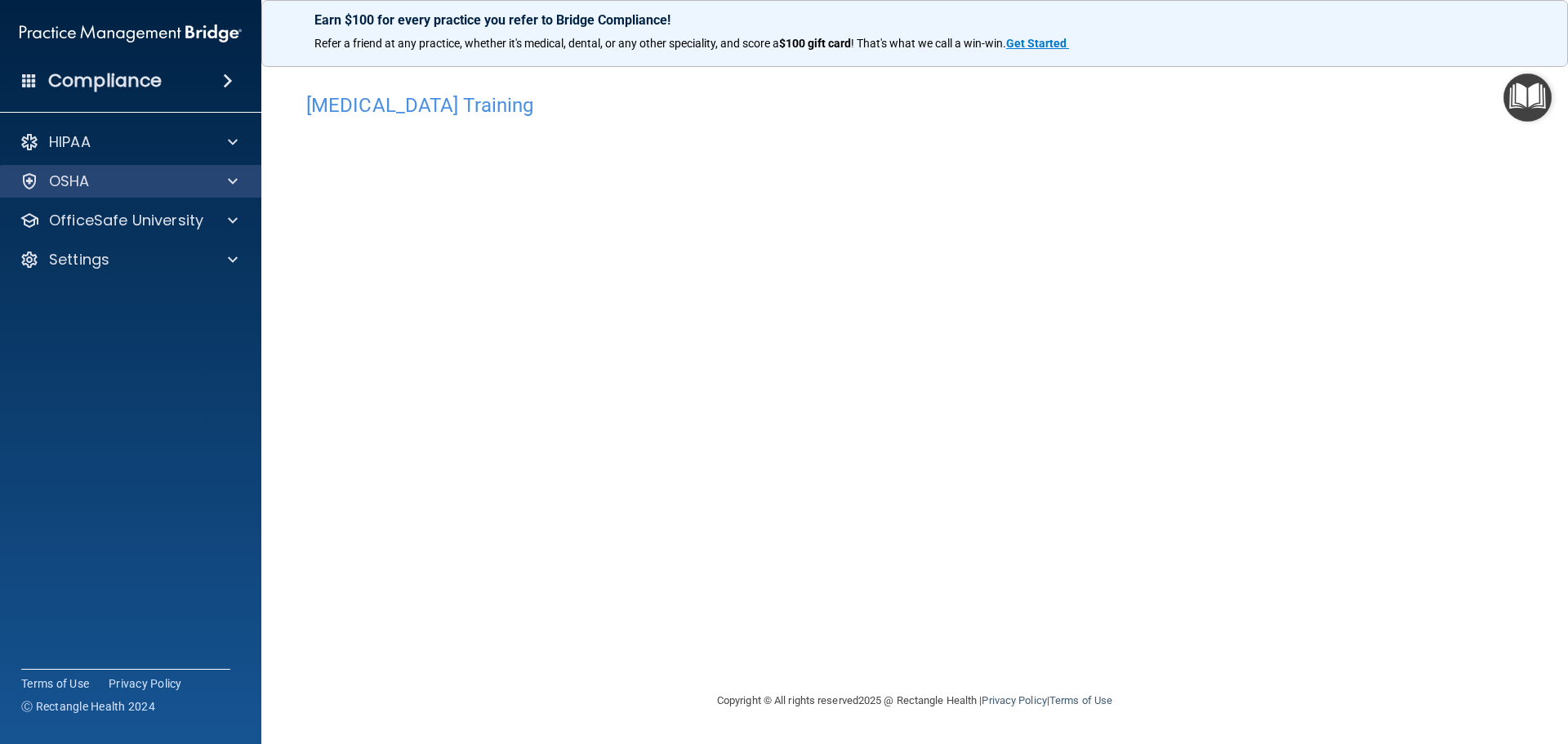
click at [151, 192] on div "OSHA" at bounding box center [131, 181] width 263 height 33
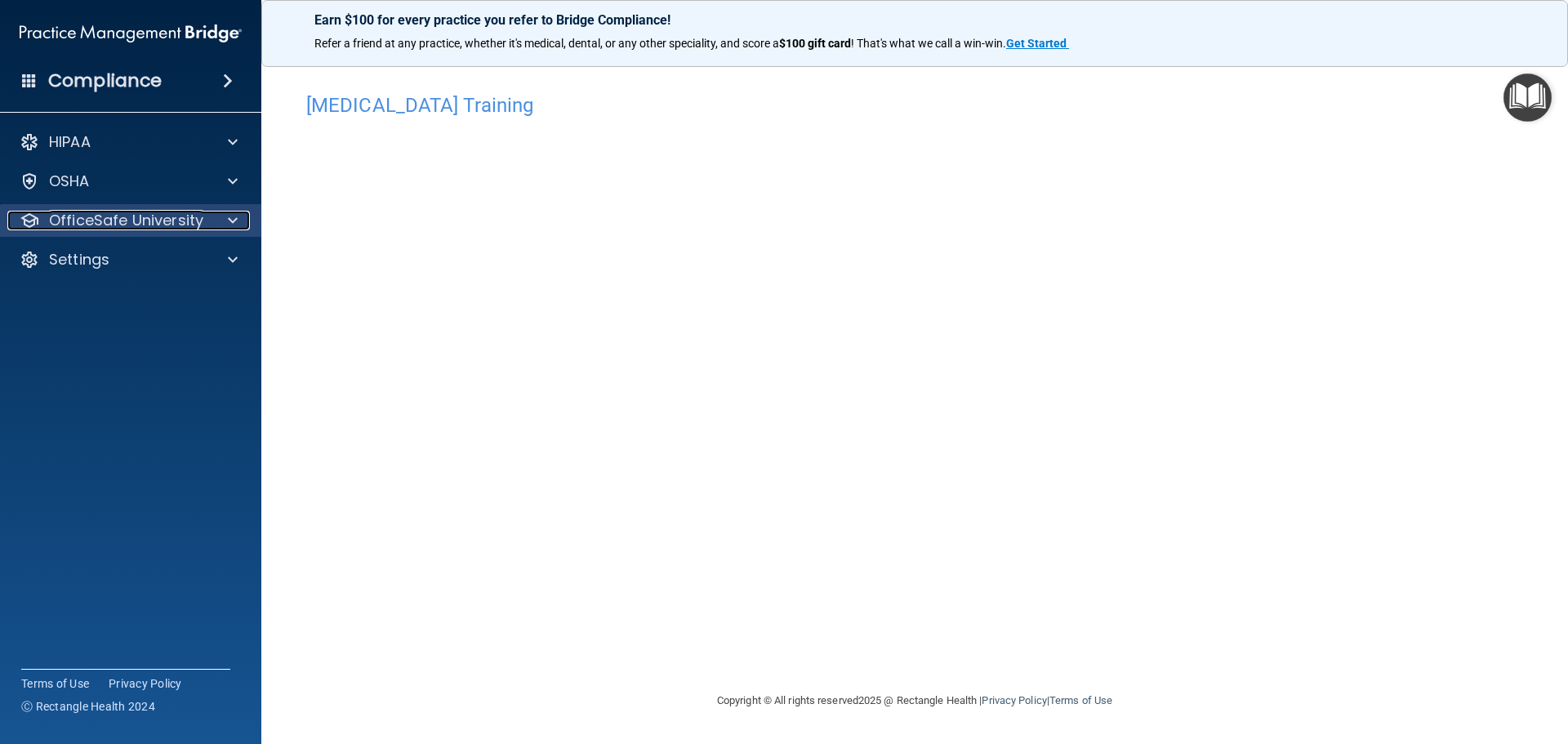
click at [225, 228] on div at bounding box center [230, 221] width 41 height 20
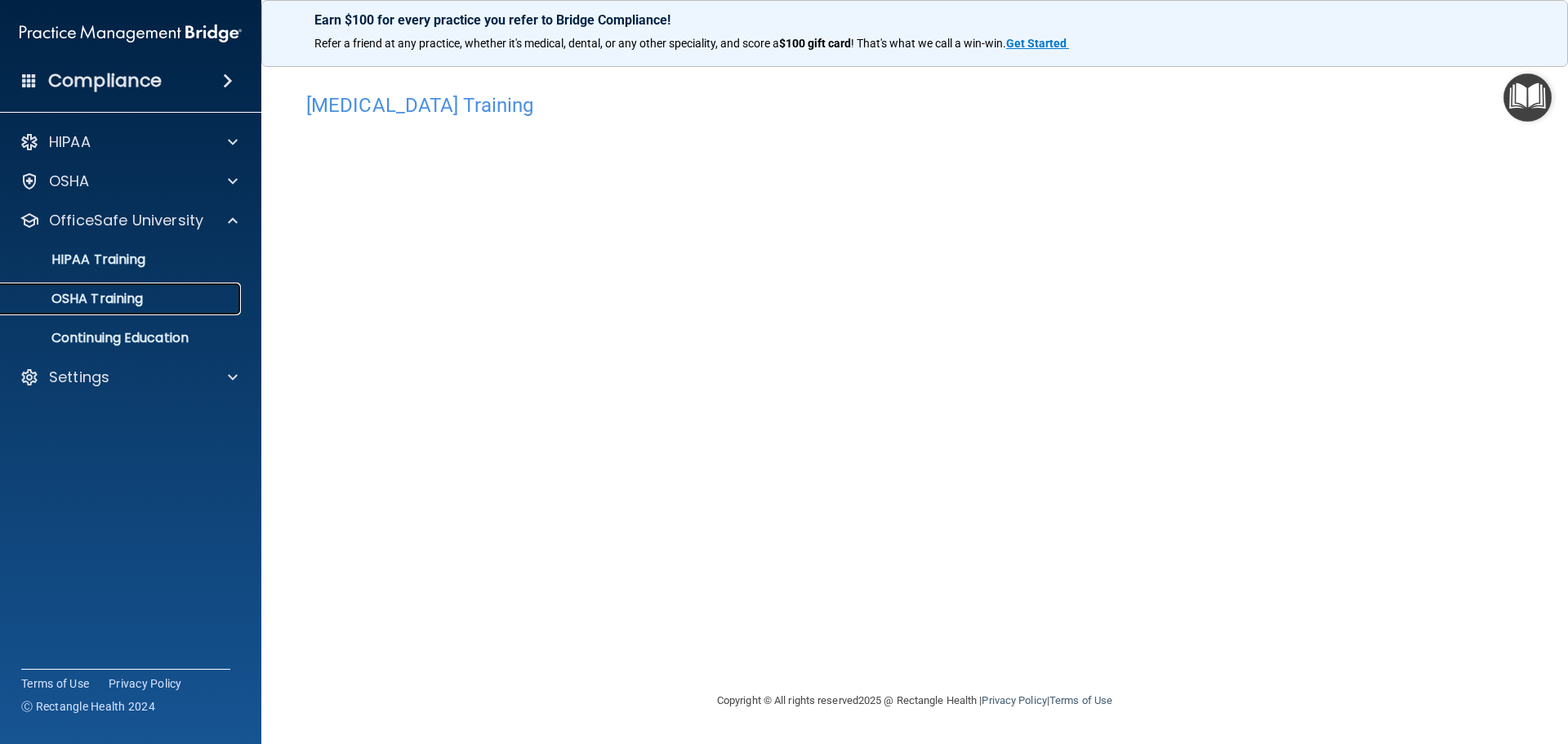
click at [155, 305] on div "OSHA Training" at bounding box center [122, 299] width 223 height 16
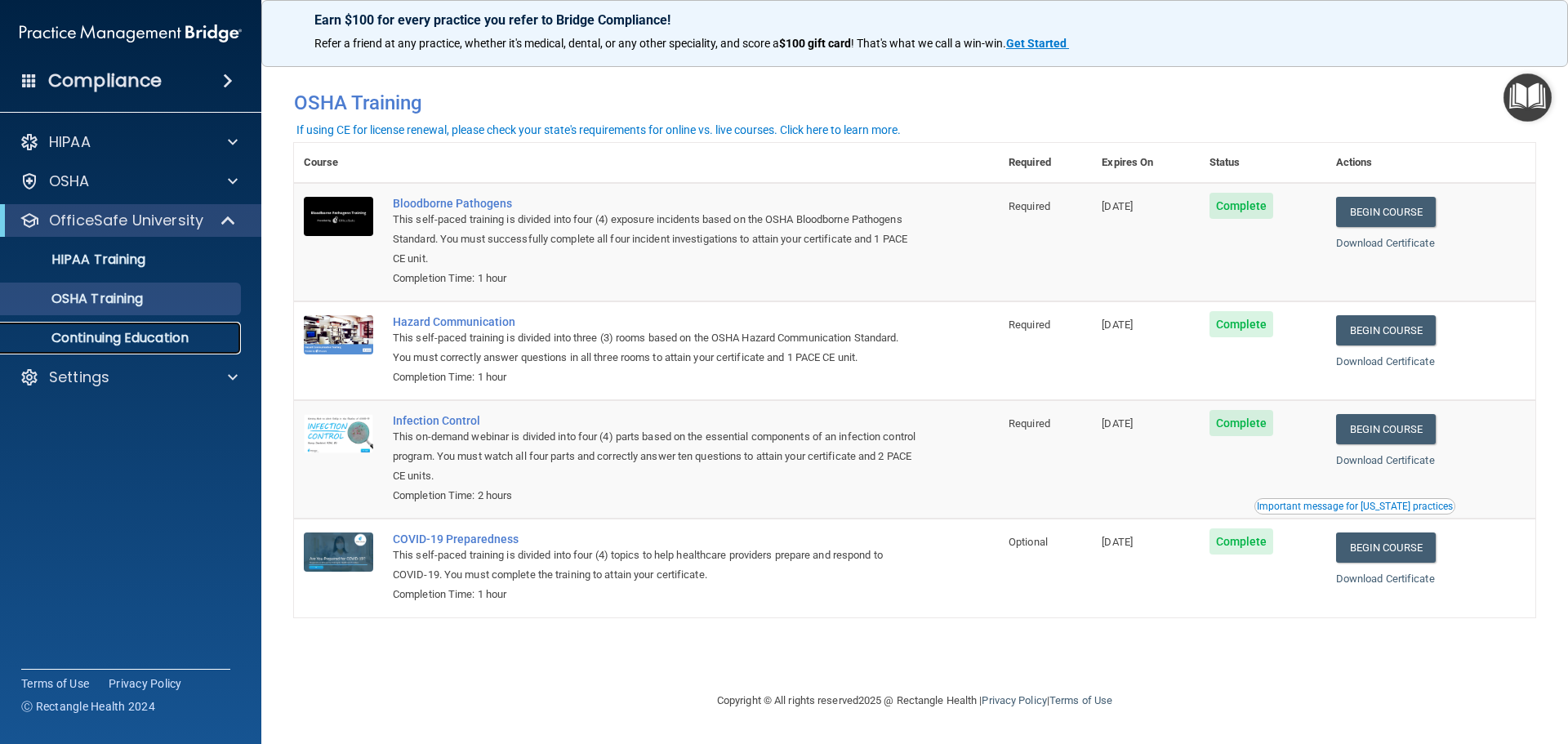
click at [85, 345] on p "Continuing Education" at bounding box center [122, 338] width 223 height 16
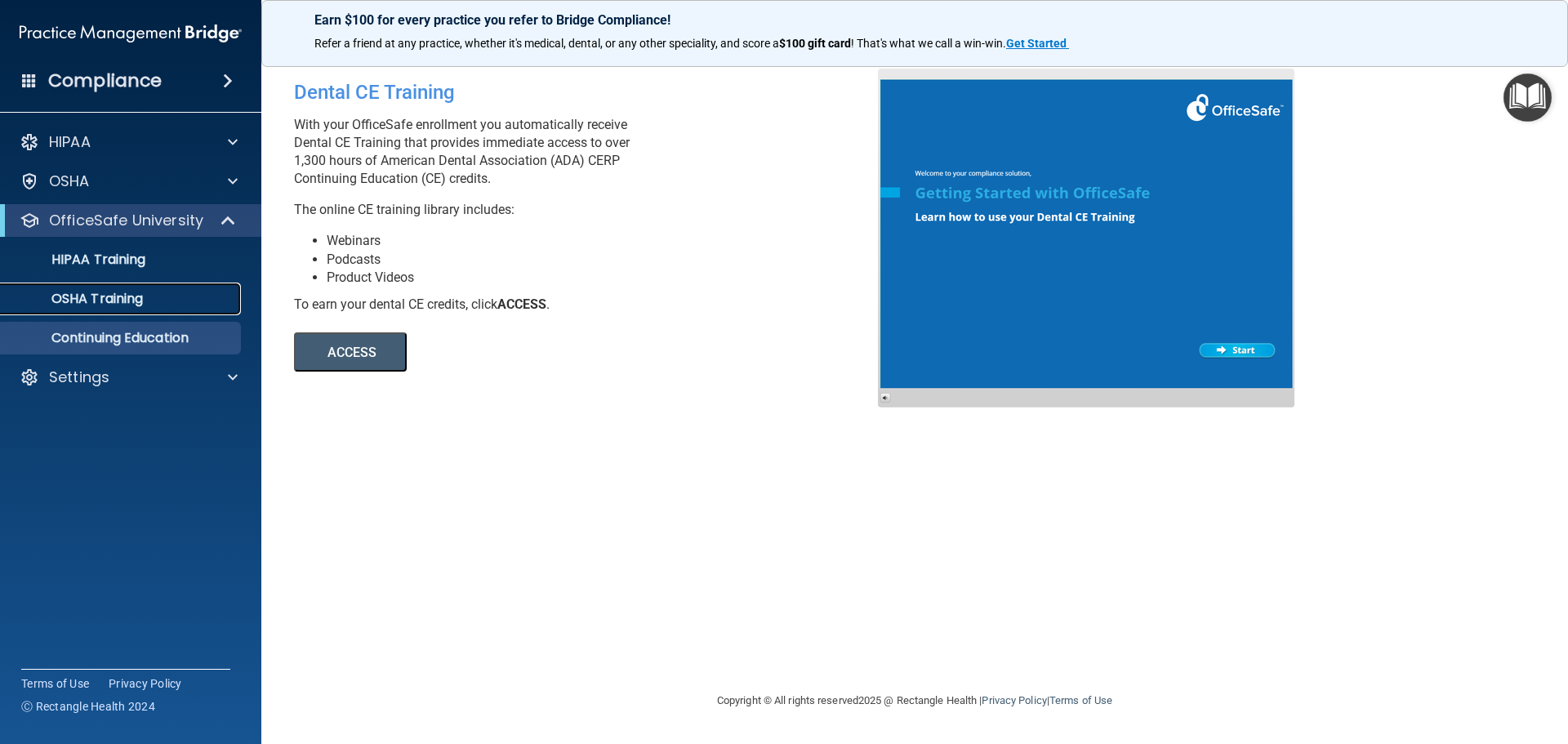
click at [118, 295] on p "OSHA Training" at bounding box center [77, 299] width 133 height 16
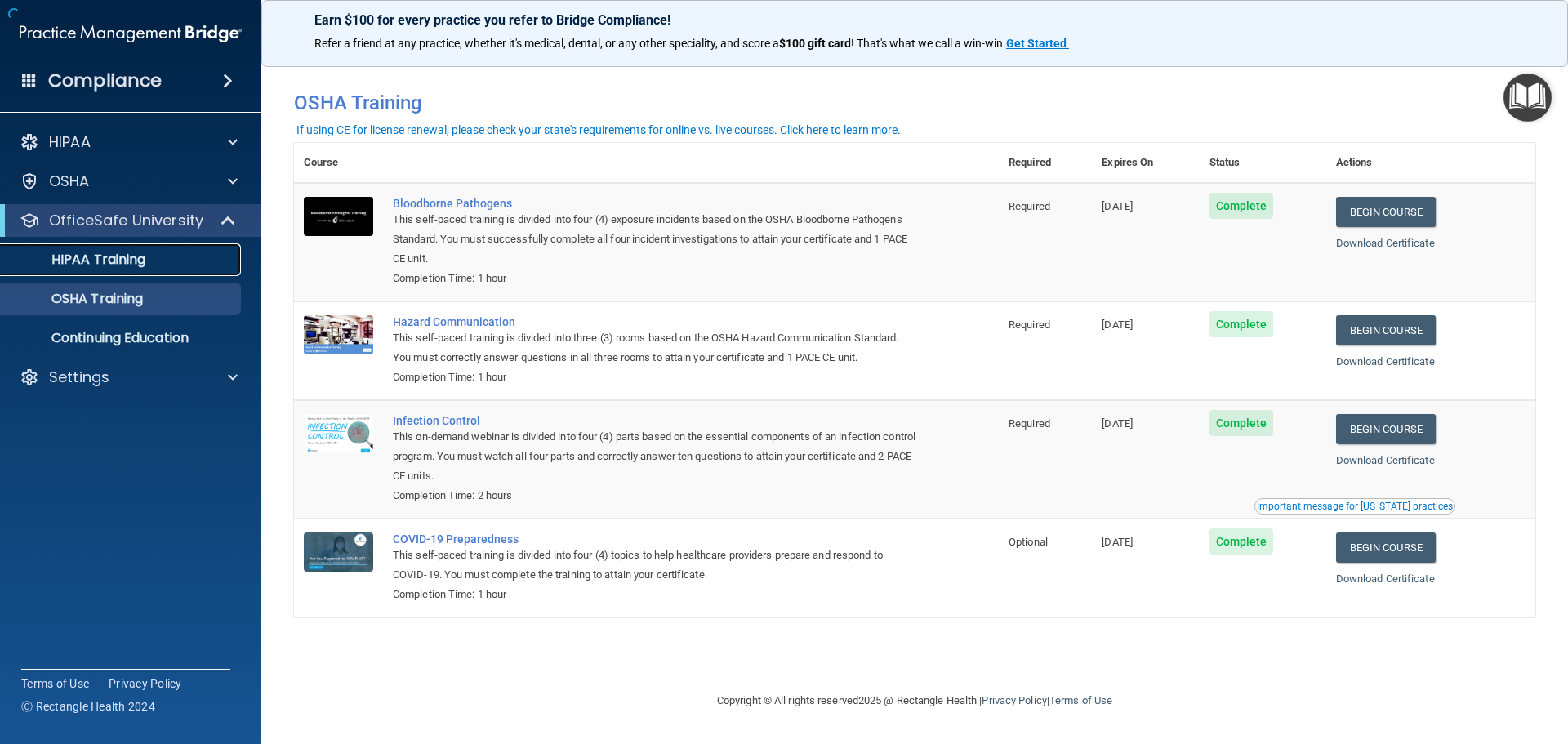
click at [126, 267] on p "HIPAA Training" at bounding box center [78, 260] width 135 height 16
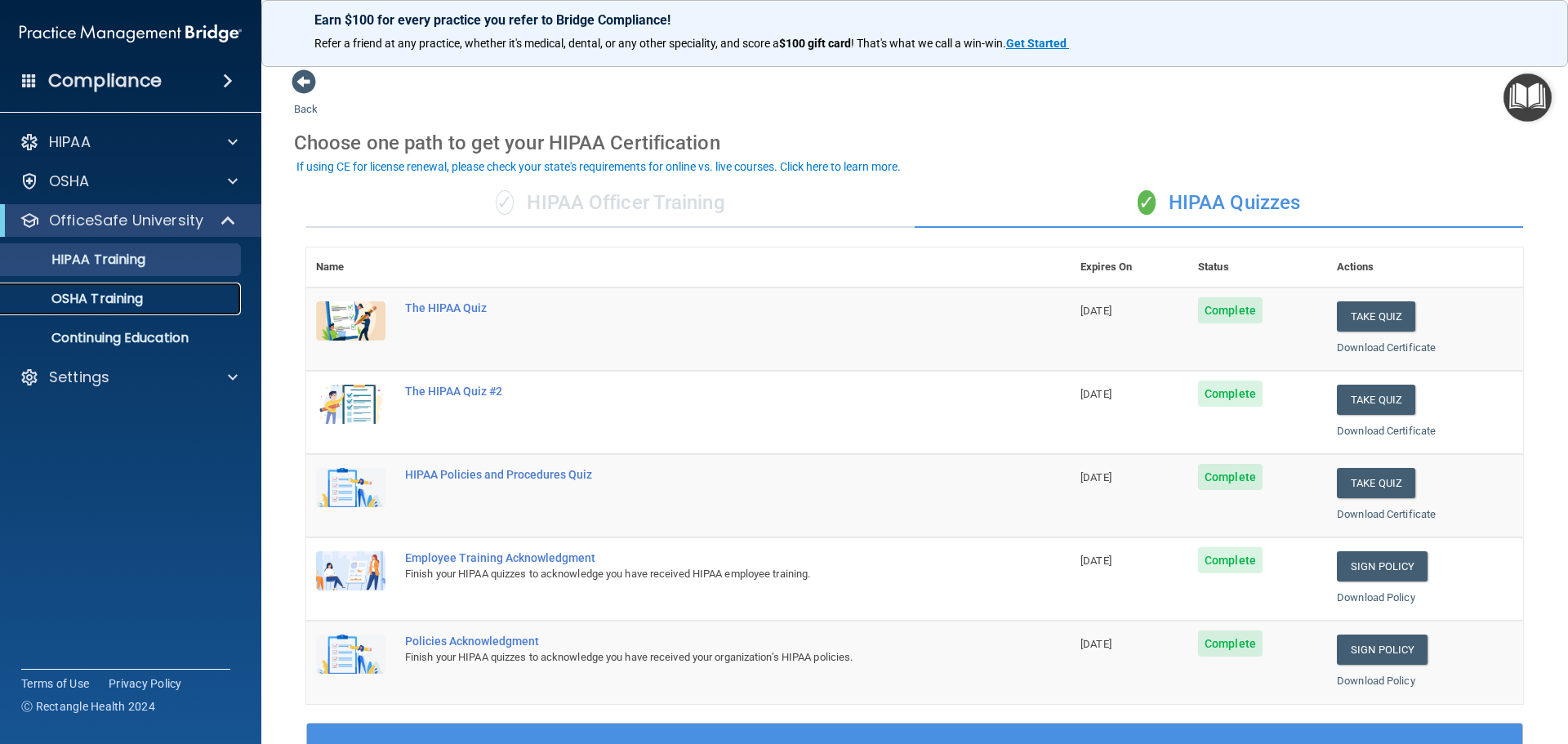
click at [110, 305] on p "OSHA Training" at bounding box center [77, 299] width 133 height 16
